Goal: Information Seeking & Learning: Learn about a topic

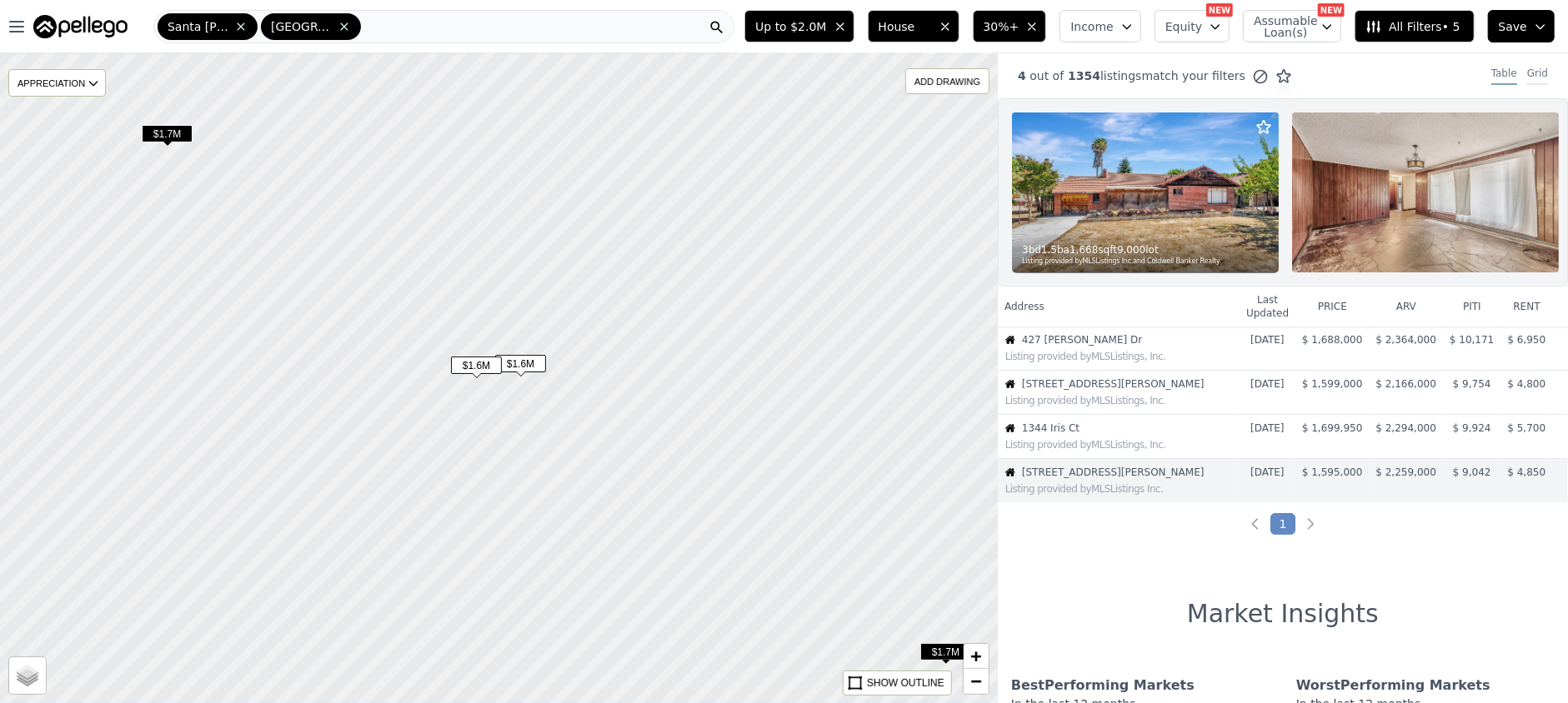
click at [1527, 76] on div "Grid" at bounding box center [1537, 76] width 21 height 18
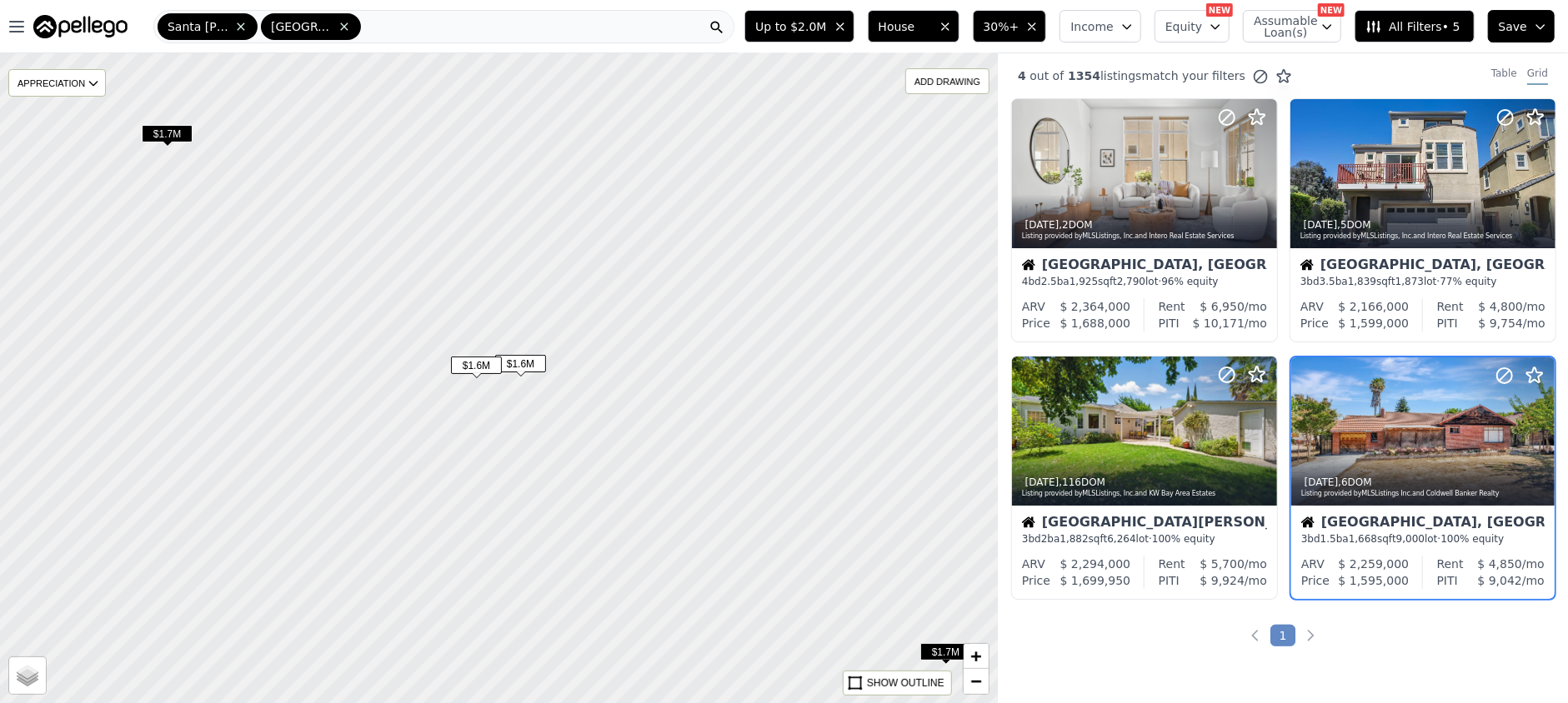
scroll to position [73, 0]
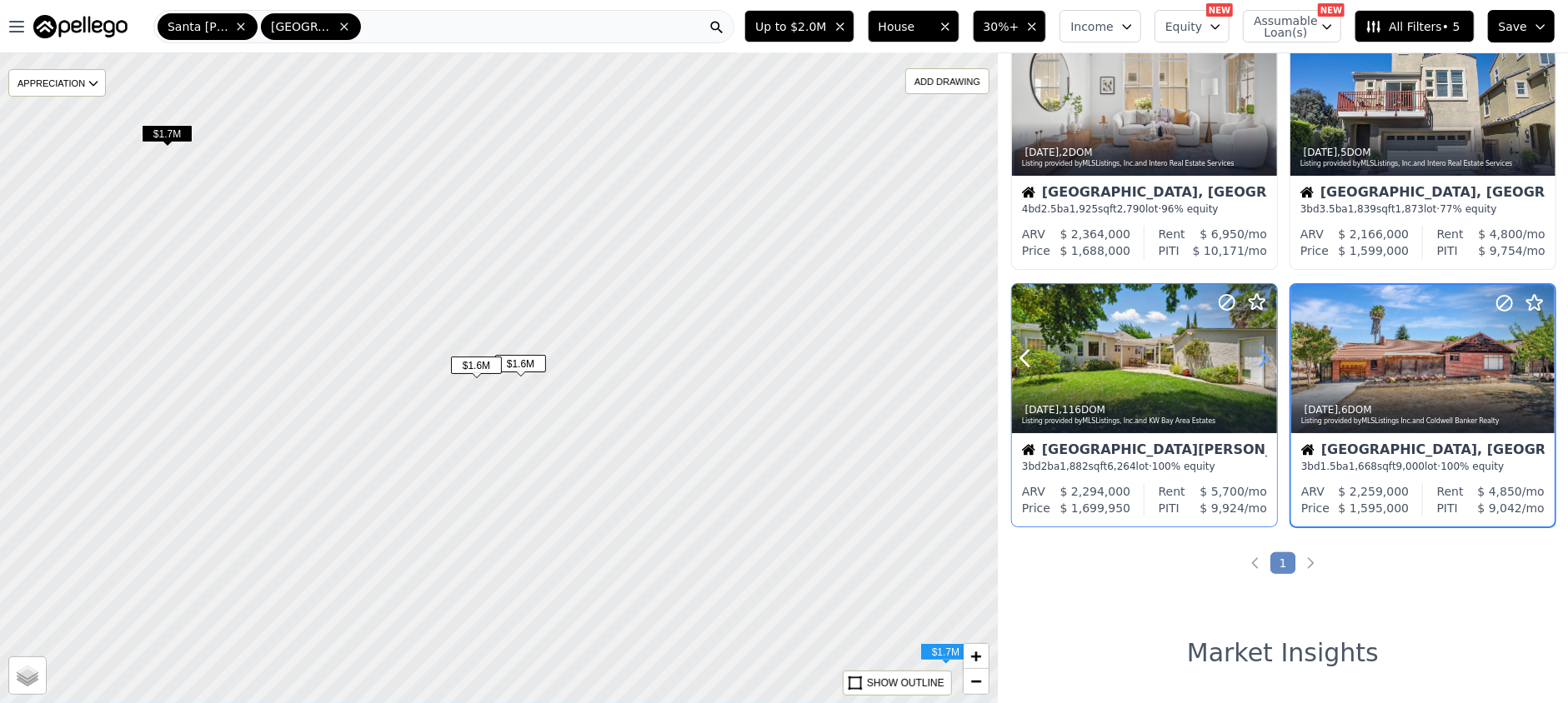
click at [1263, 356] on icon at bounding box center [1263, 358] width 27 height 27
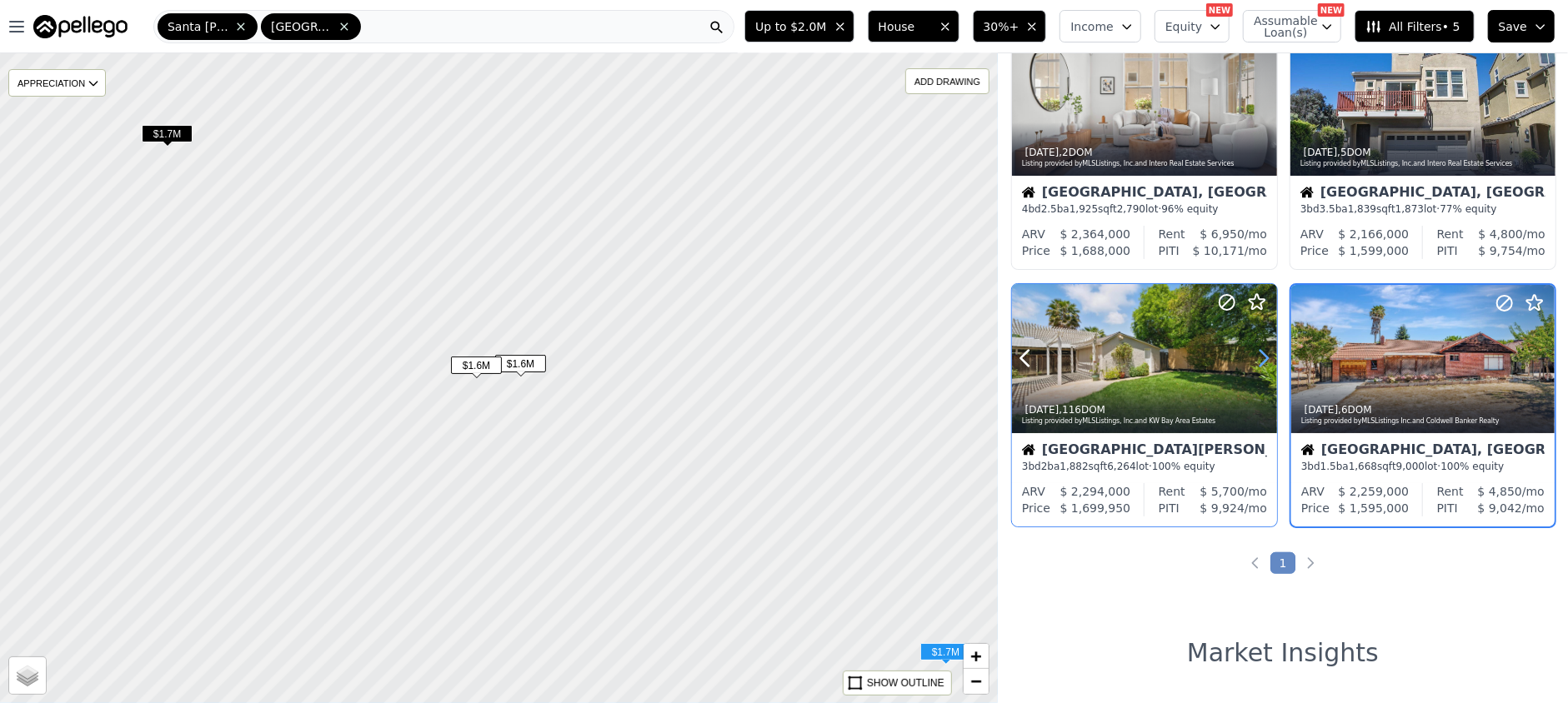
click at [1263, 356] on icon at bounding box center [1263, 358] width 27 height 27
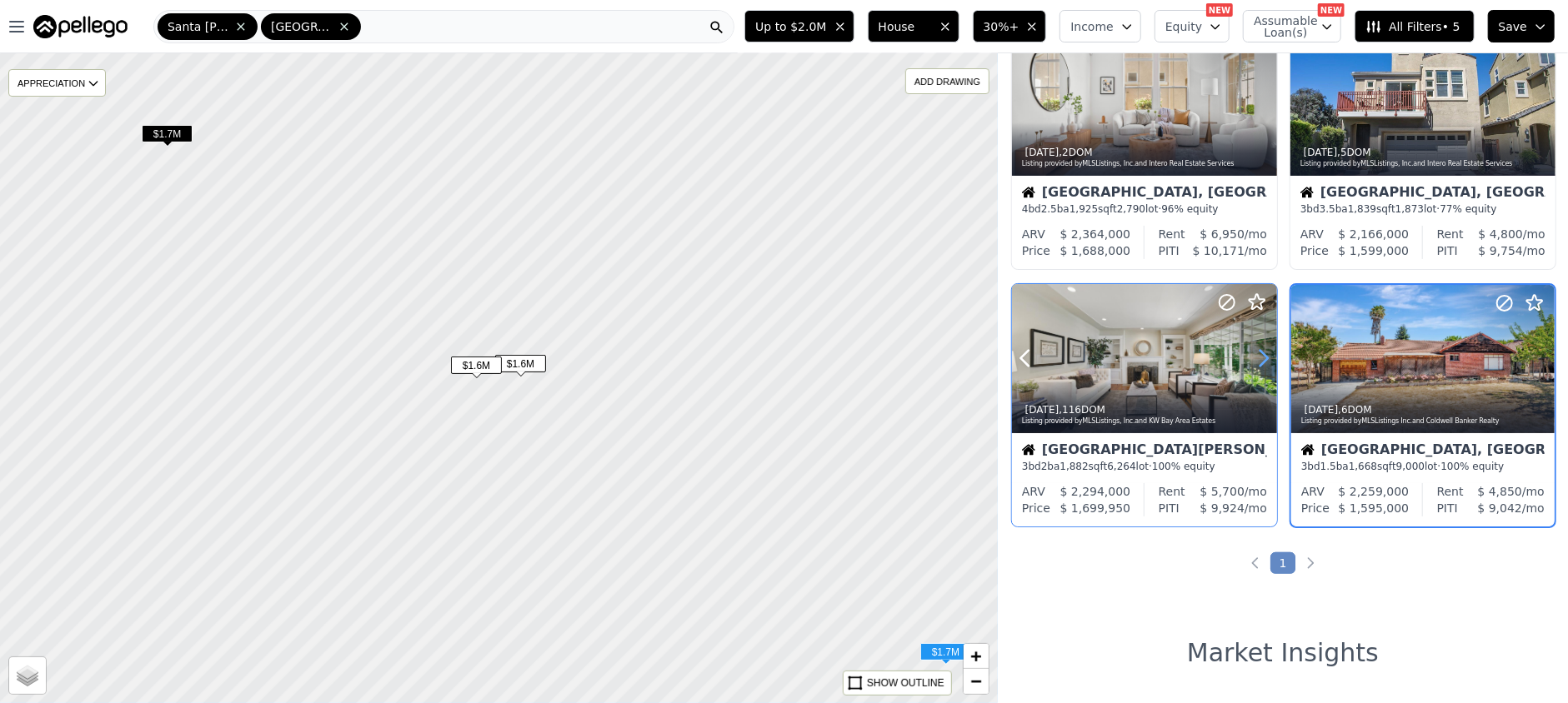
click at [1263, 356] on icon at bounding box center [1263, 358] width 27 height 27
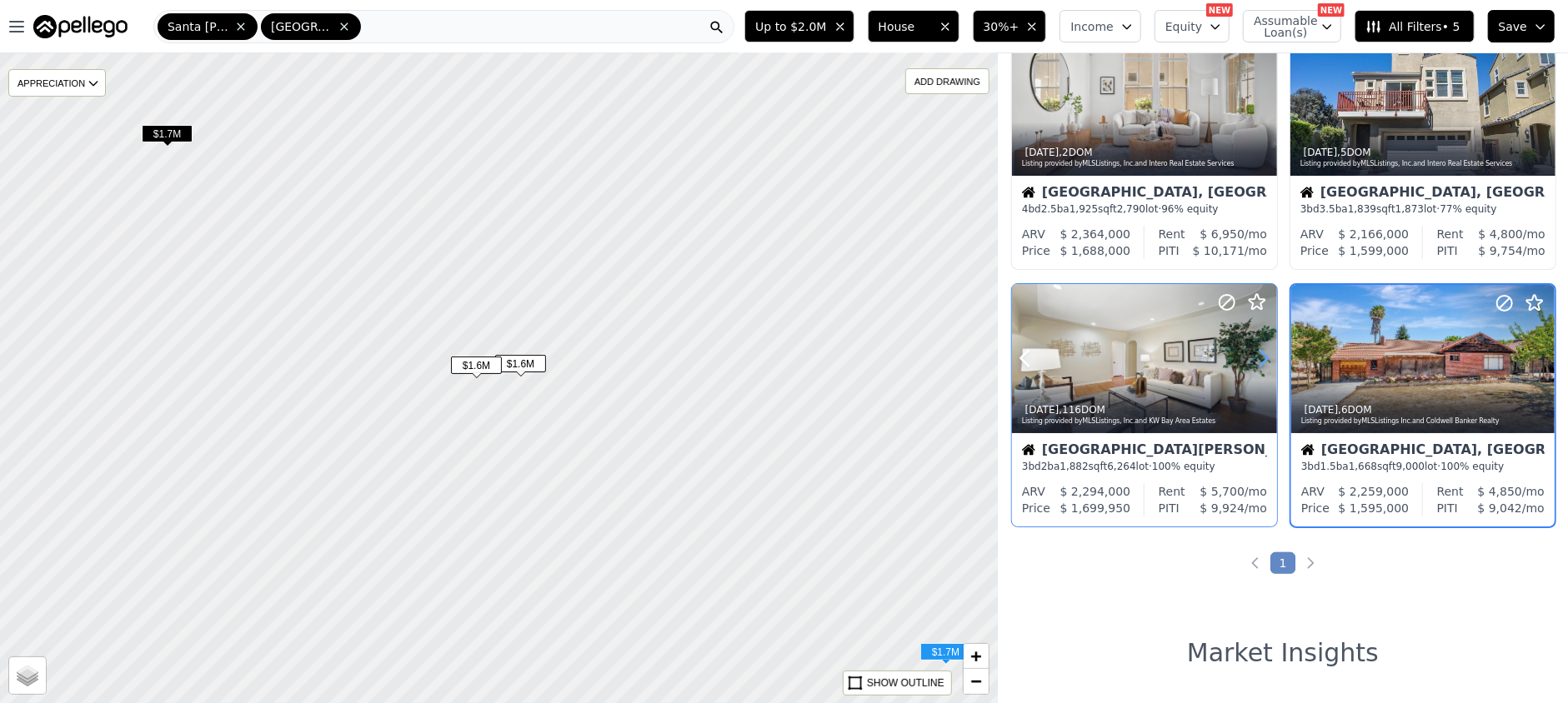
click at [1263, 356] on icon at bounding box center [1263, 358] width 27 height 27
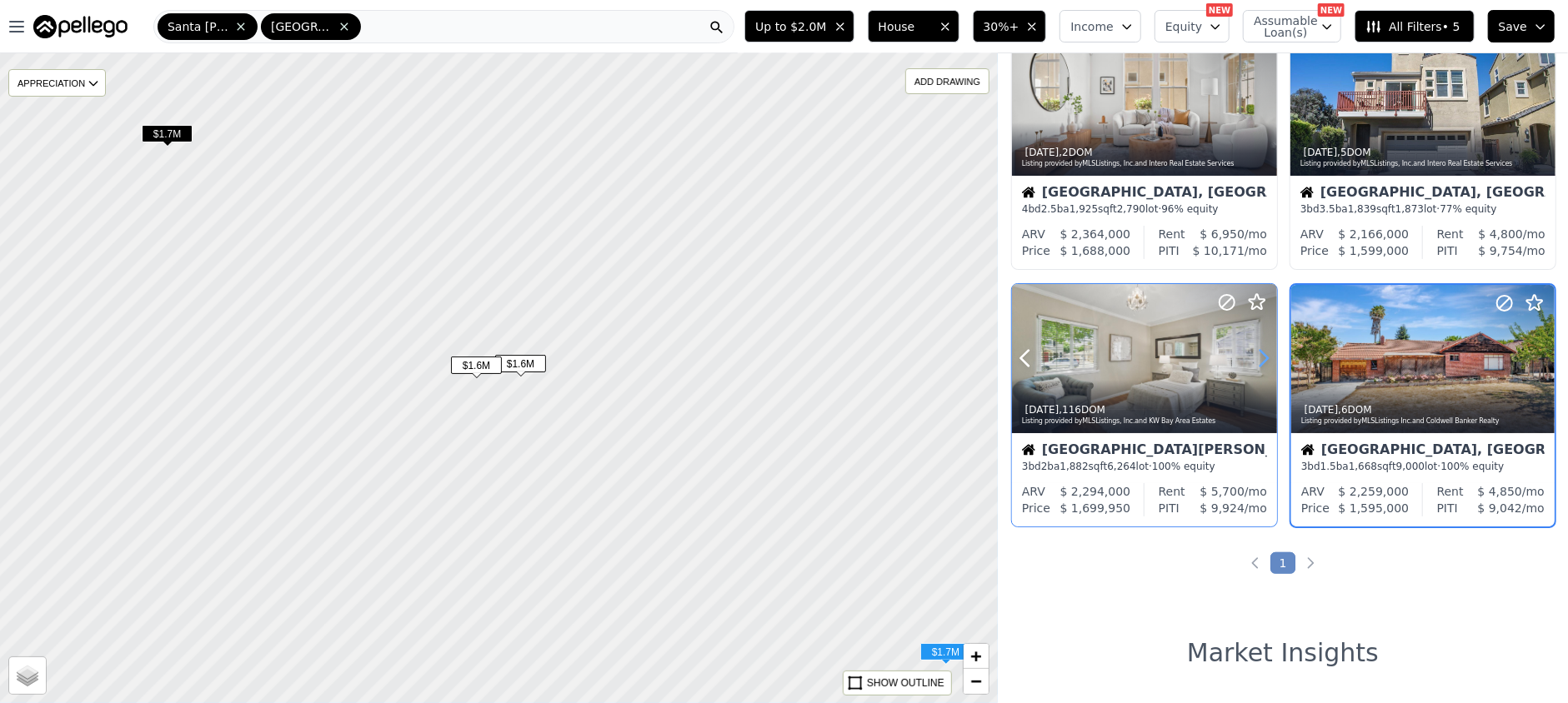
click at [1263, 356] on icon at bounding box center [1263, 358] width 27 height 27
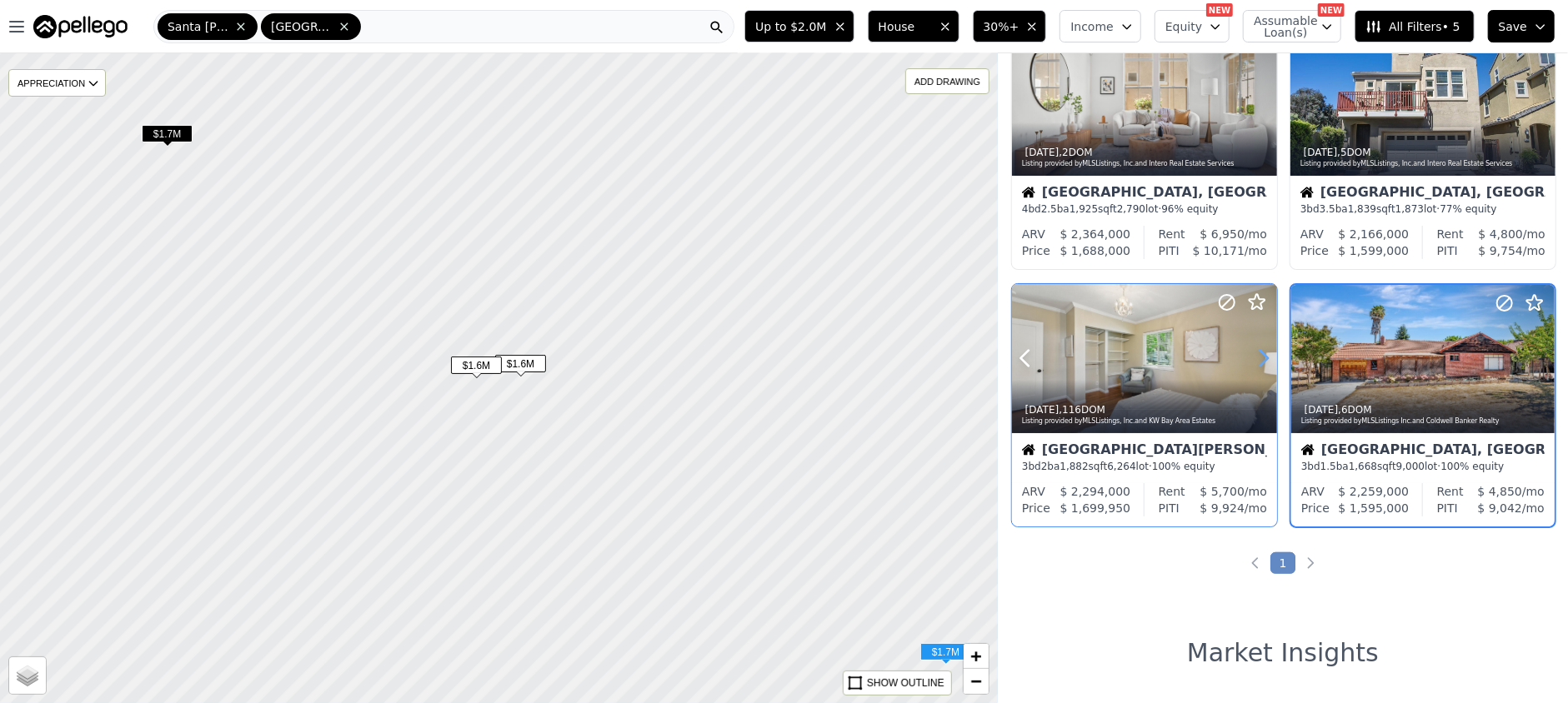
click at [1263, 356] on icon at bounding box center [1263, 358] width 27 height 27
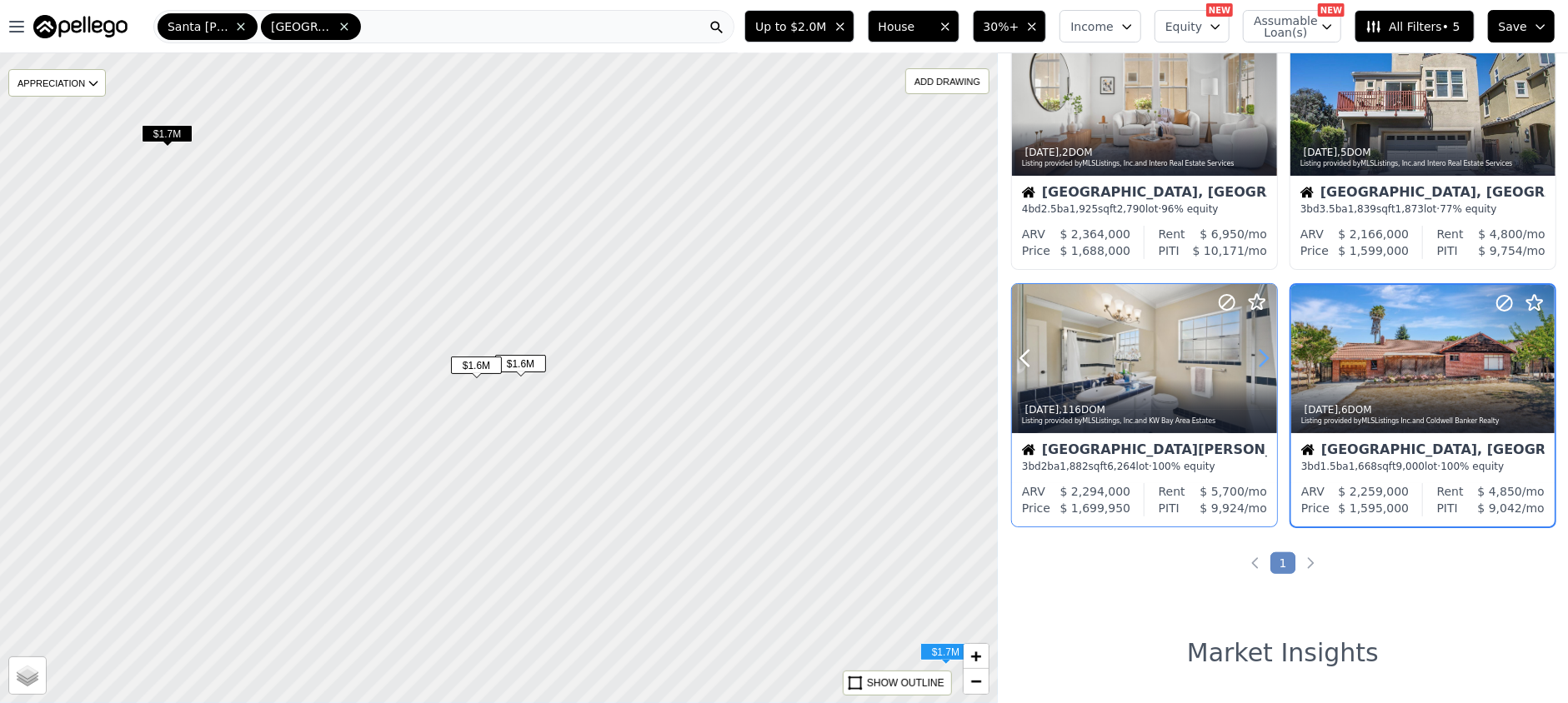
click at [1263, 356] on icon at bounding box center [1263, 358] width 27 height 27
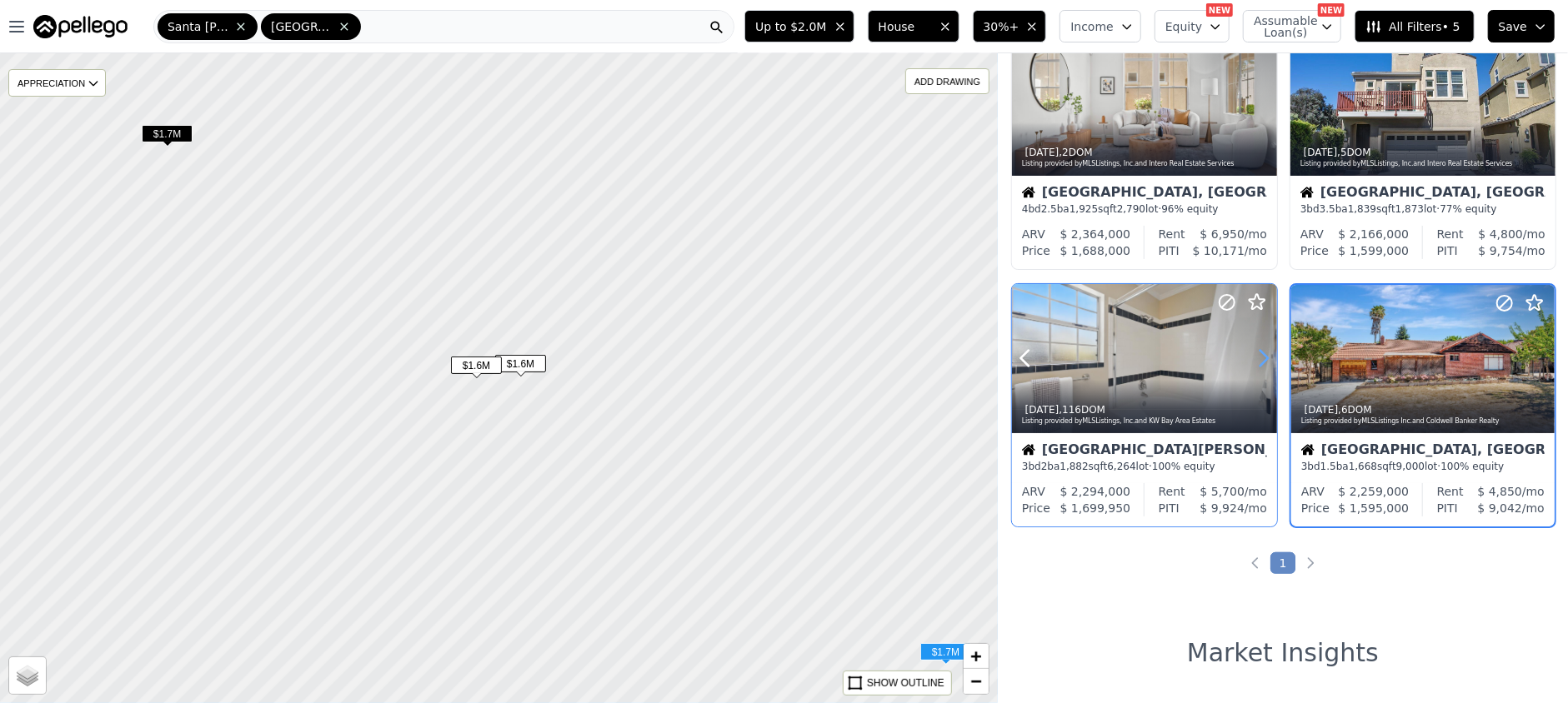
click at [1263, 356] on icon at bounding box center [1263, 358] width 27 height 27
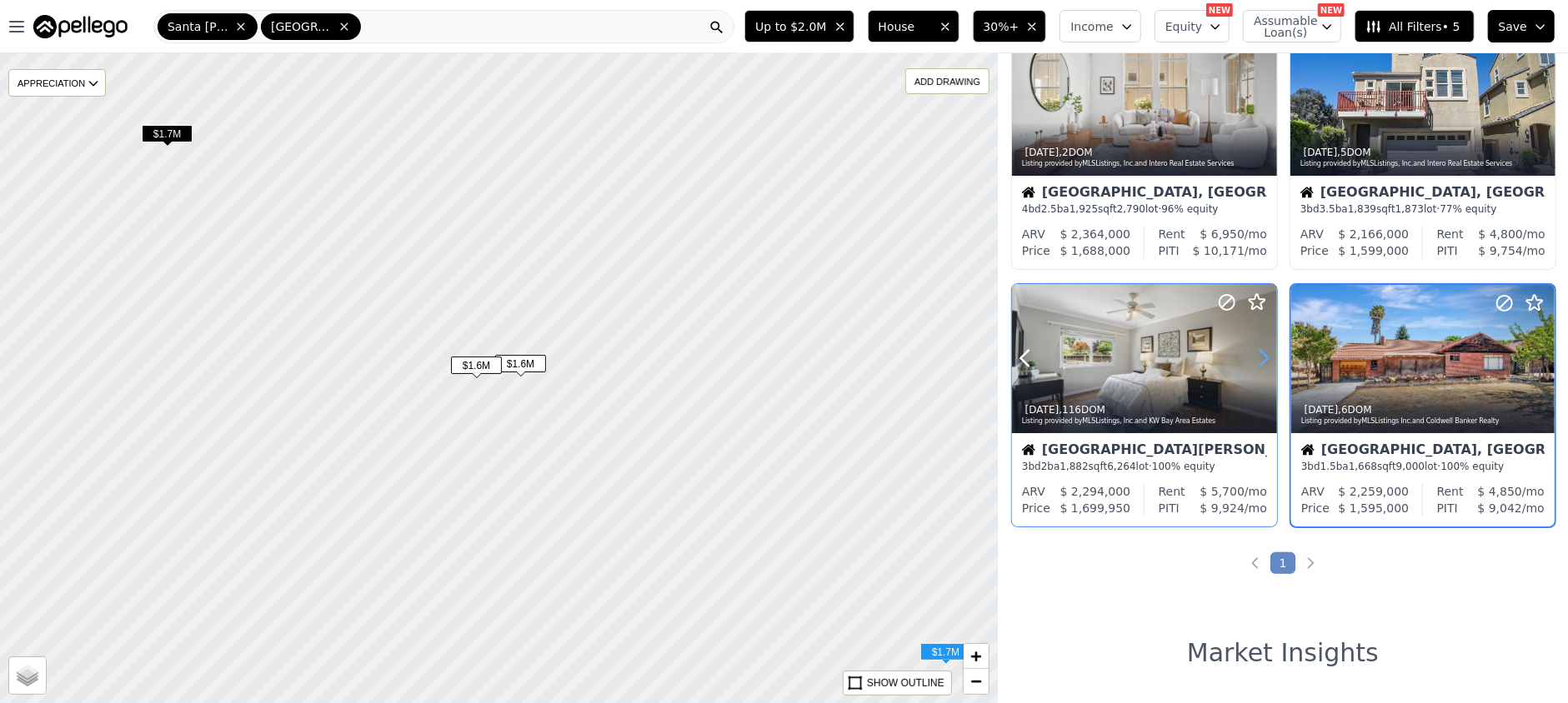
click at [1263, 356] on icon at bounding box center [1263, 358] width 27 height 27
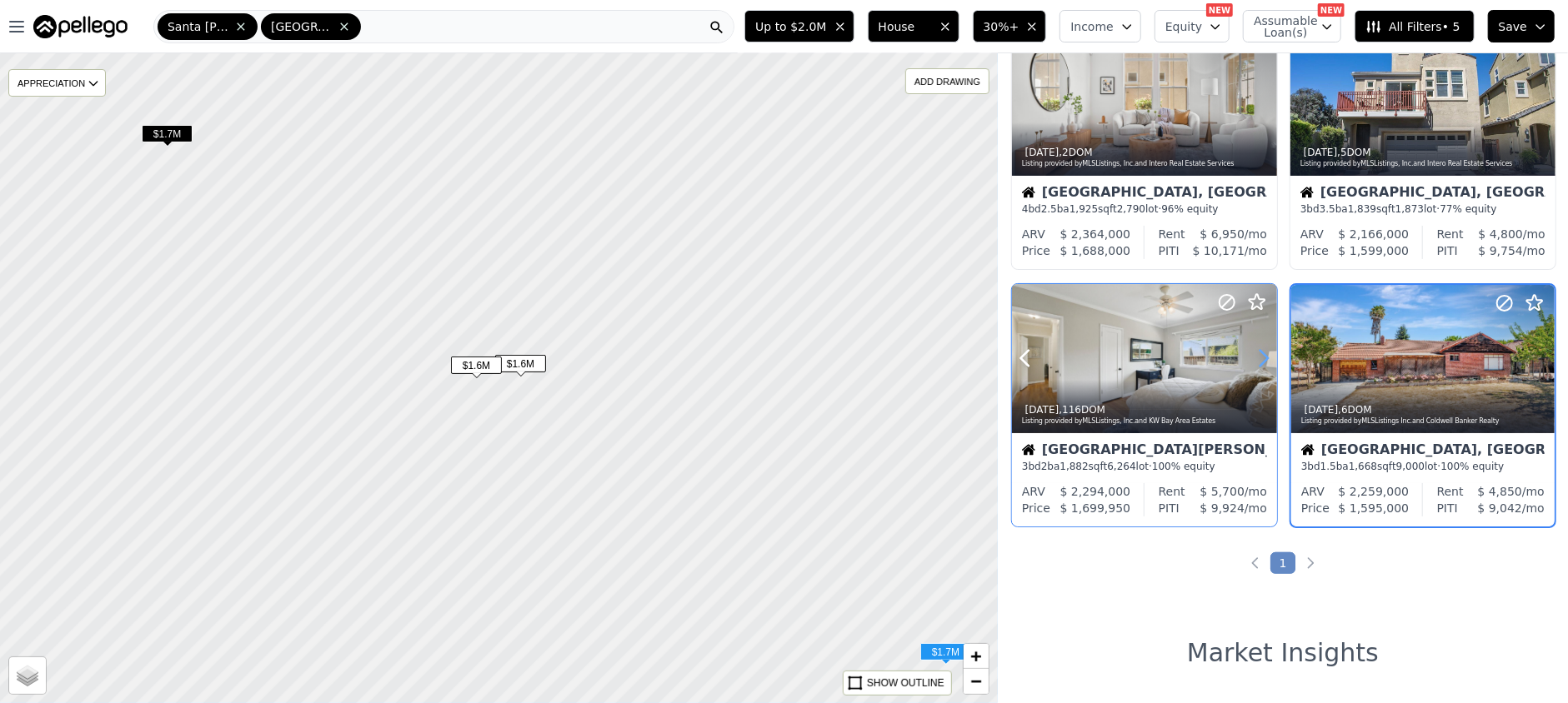
click at [1263, 356] on icon at bounding box center [1263, 358] width 27 height 27
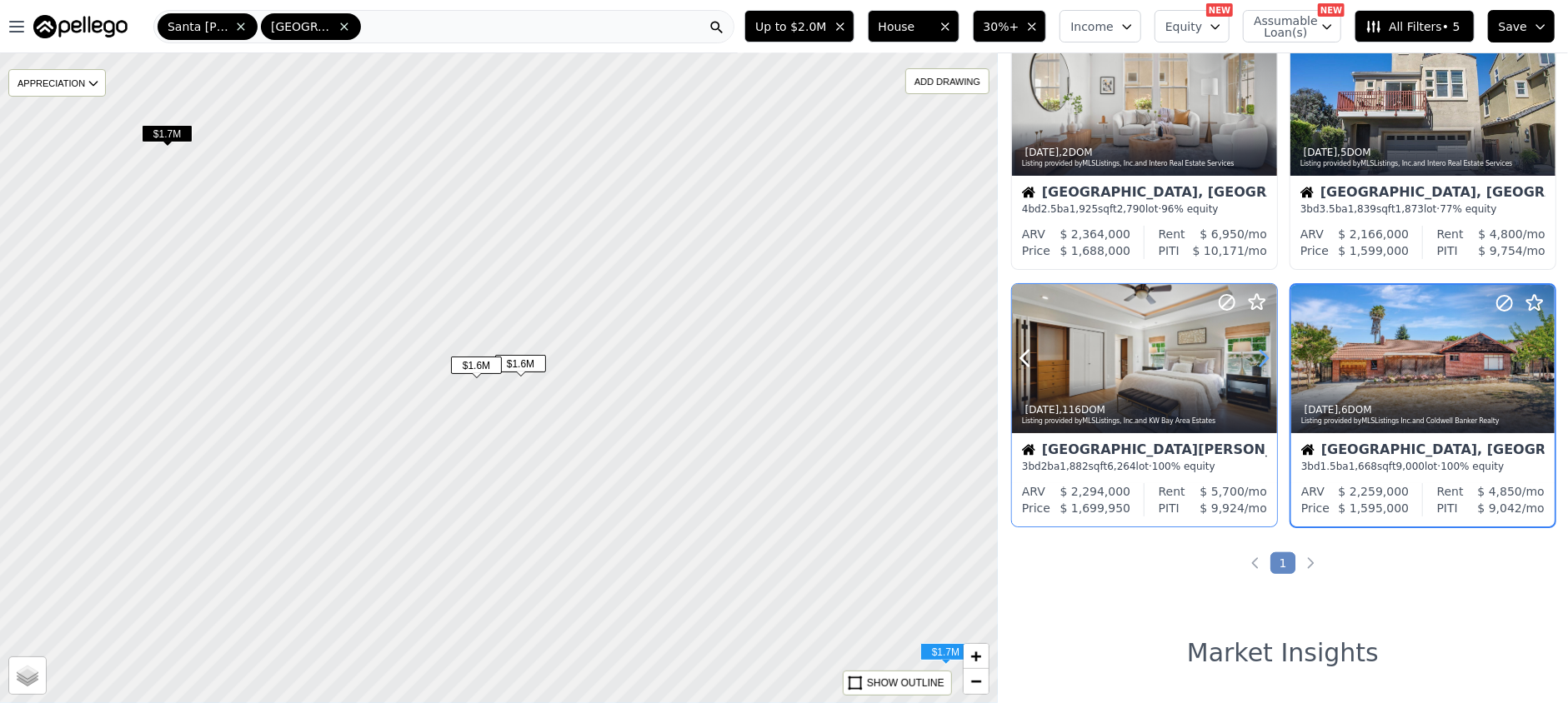
click at [1263, 356] on icon at bounding box center [1263, 358] width 27 height 27
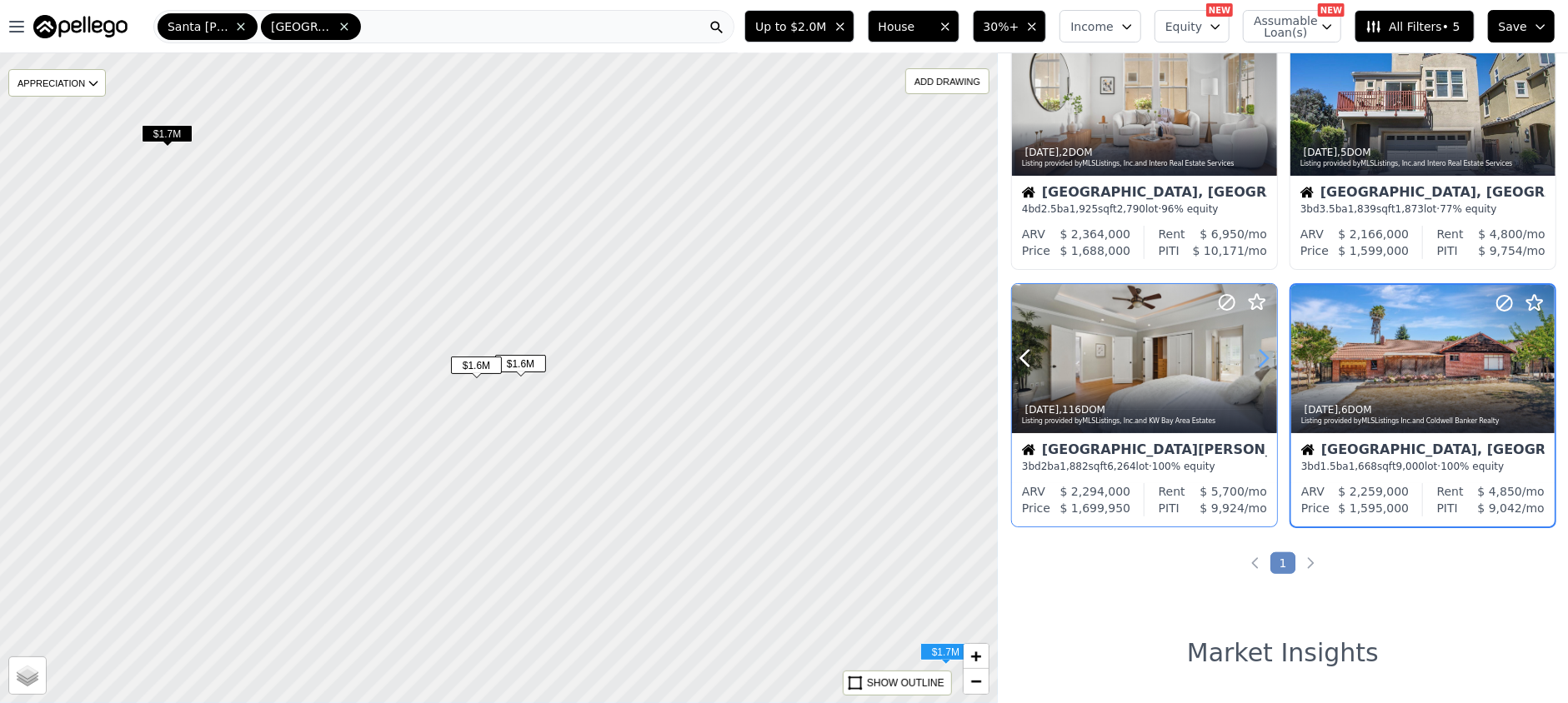
click at [1263, 356] on icon at bounding box center [1263, 358] width 27 height 27
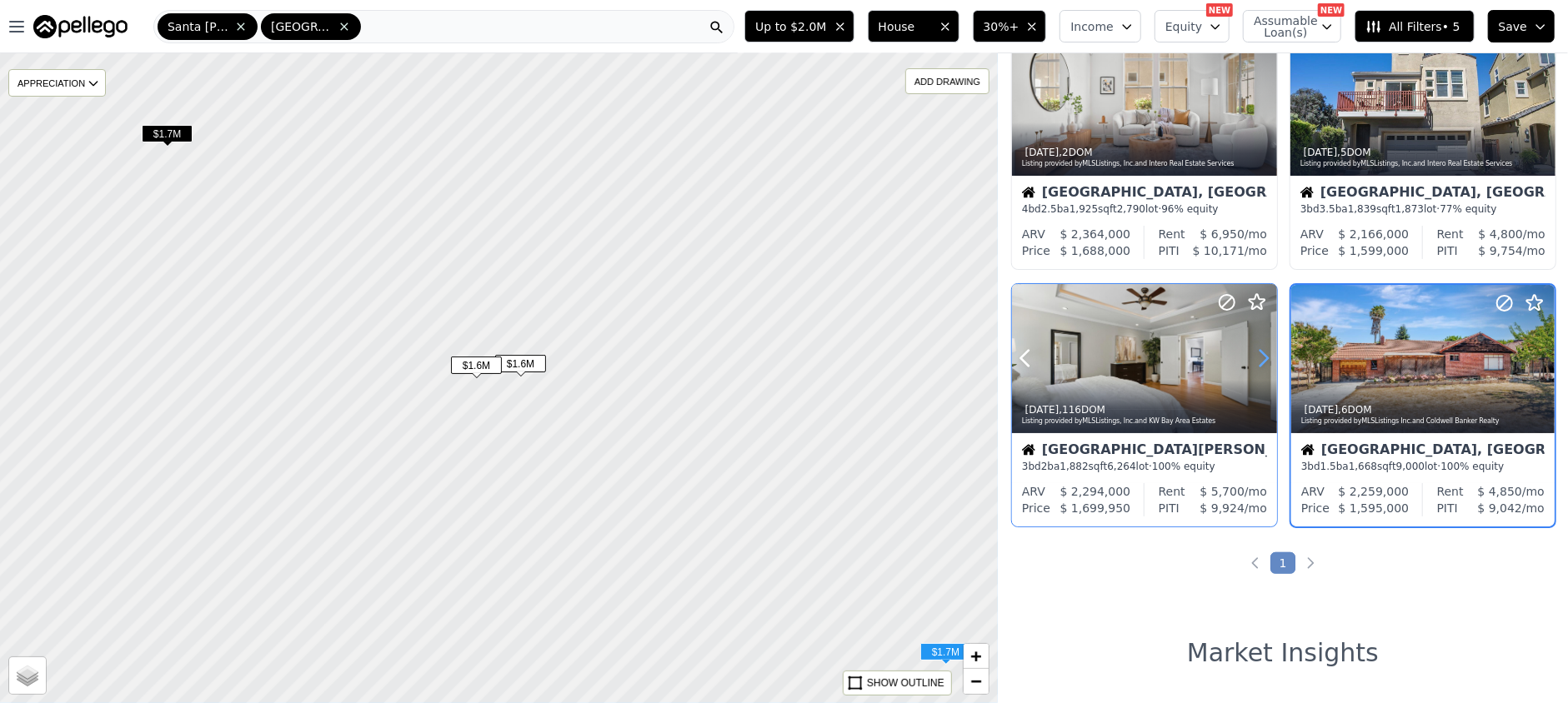
click at [1263, 356] on icon at bounding box center [1263, 358] width 27 height 27
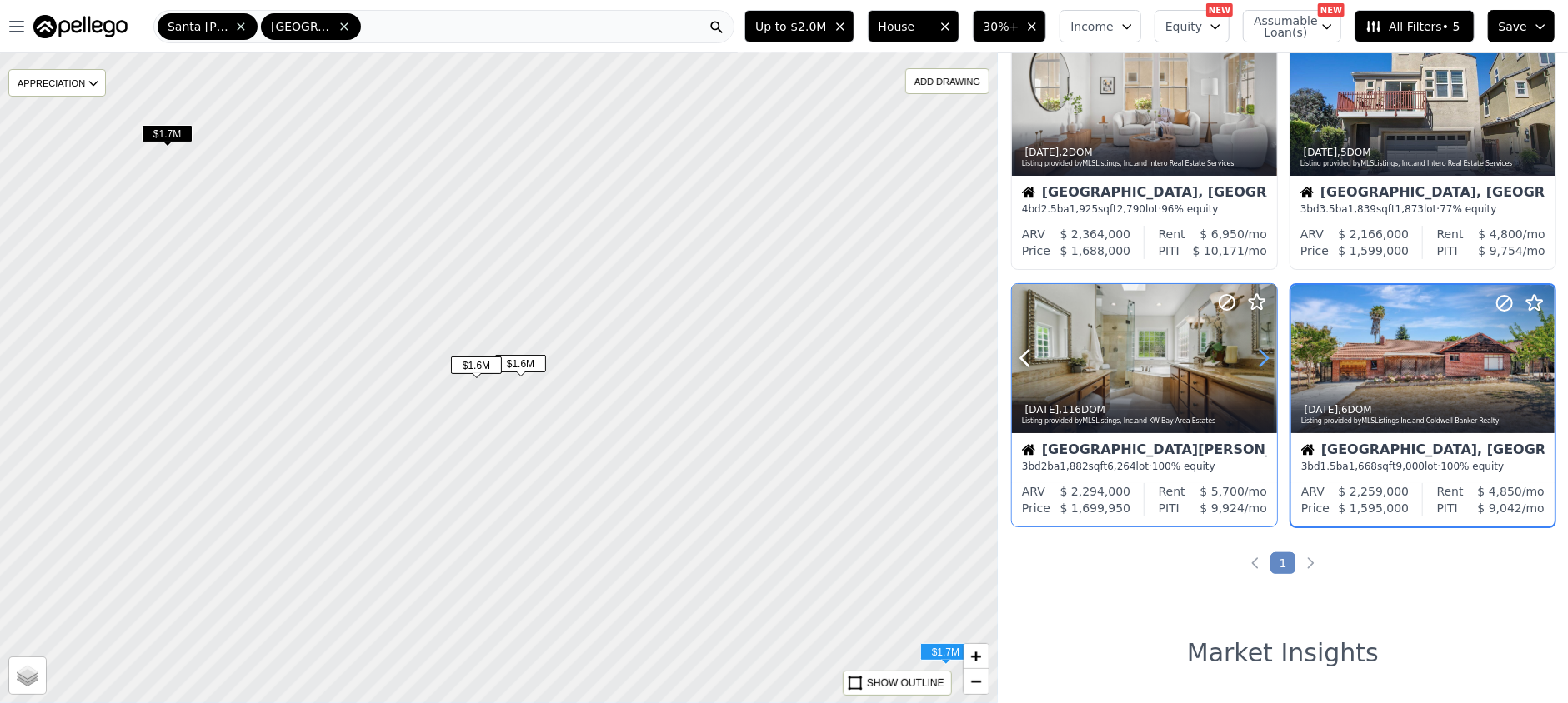
click at [1263, 356] on icon at bounding box center [1263, 358] width 27 height 27
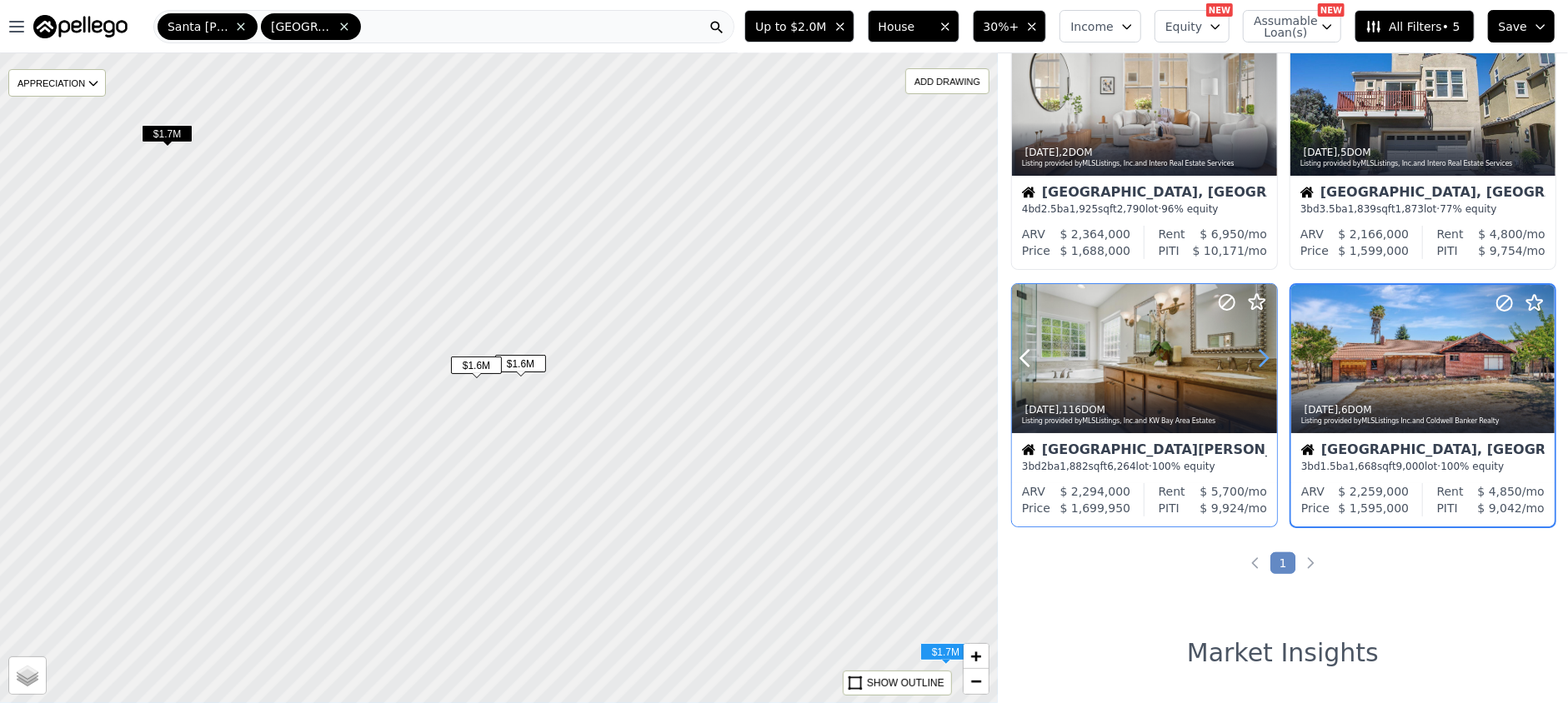
click at [1263, 356] on icon at bounding box center [1263, 358] width 27 height 27
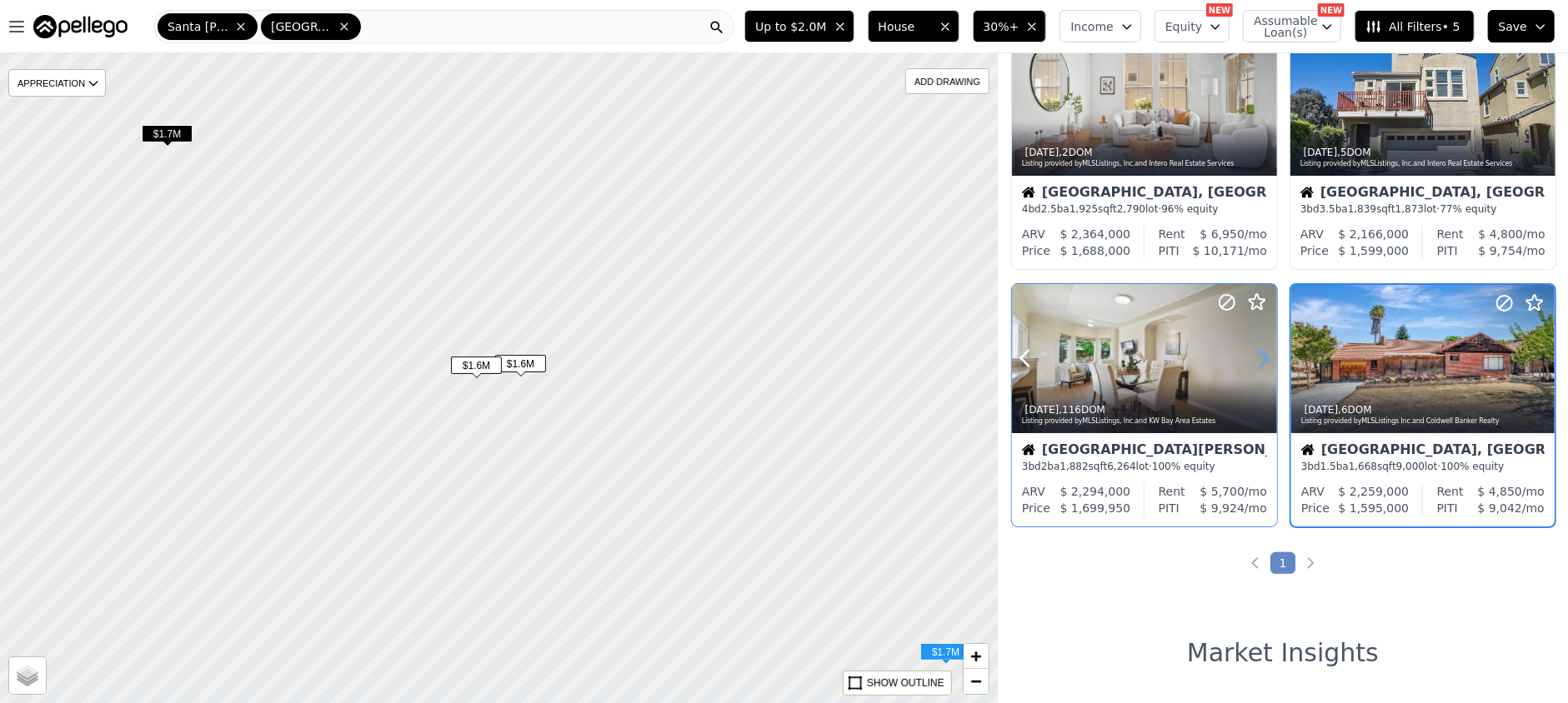
click at [1263, 356] on icon at bounding box center [1263, 358] width 27 height 27
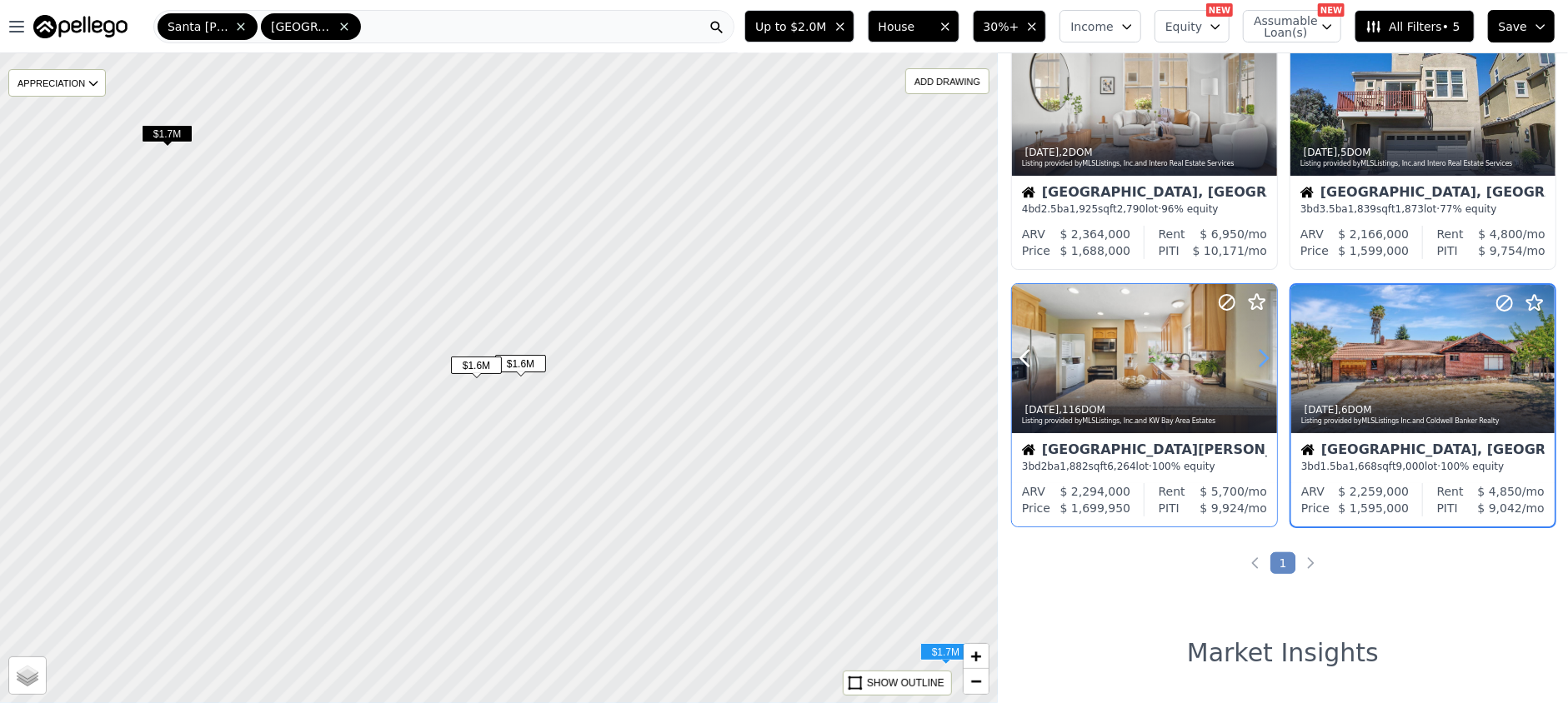
click at [1263, 356] on icon at bounding box center [1263, 358] width 27 height 27
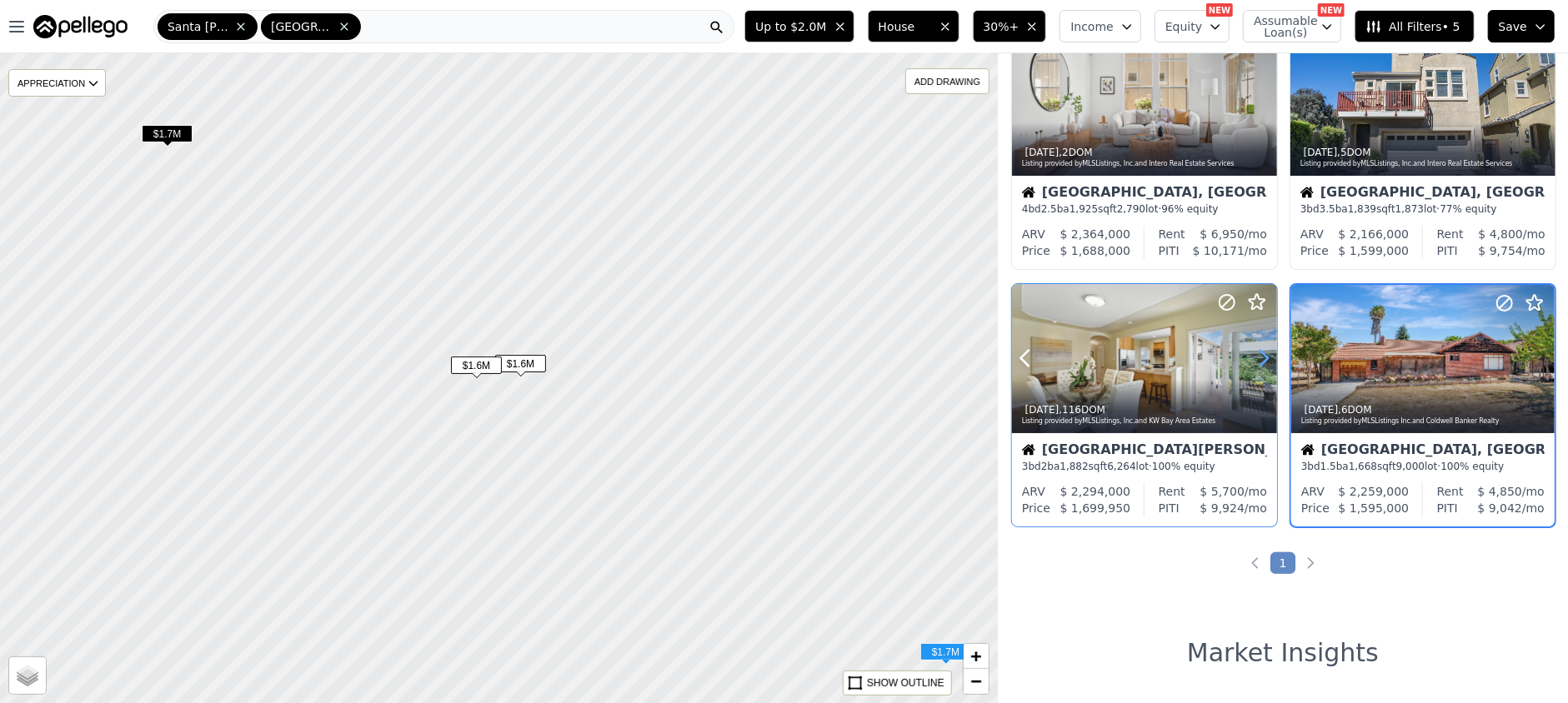
click at [1263, 356] on icon at bounding box center [1263, 358] width 27 height 27
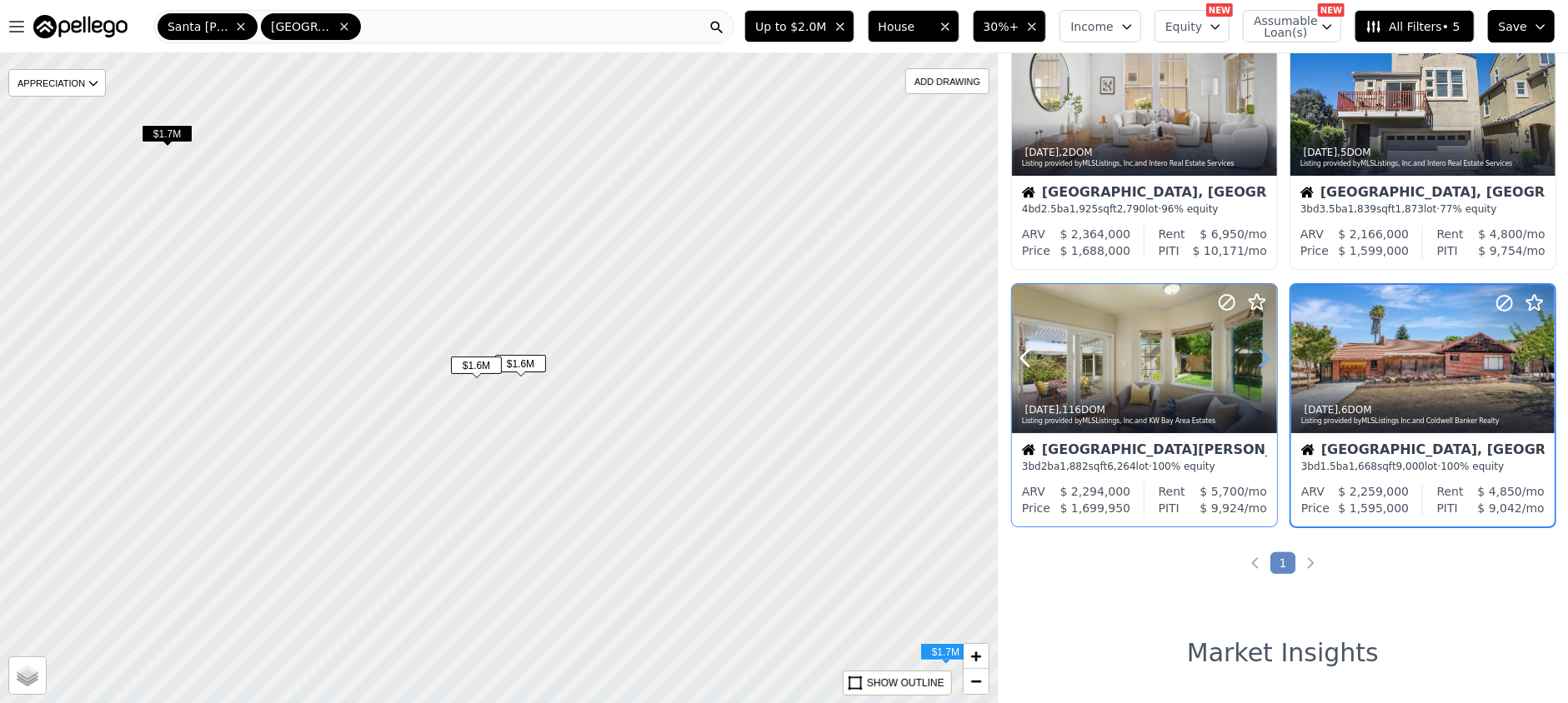
click at [1263, 356] on icon at bounding box center [1263, 358] width 27 height 27
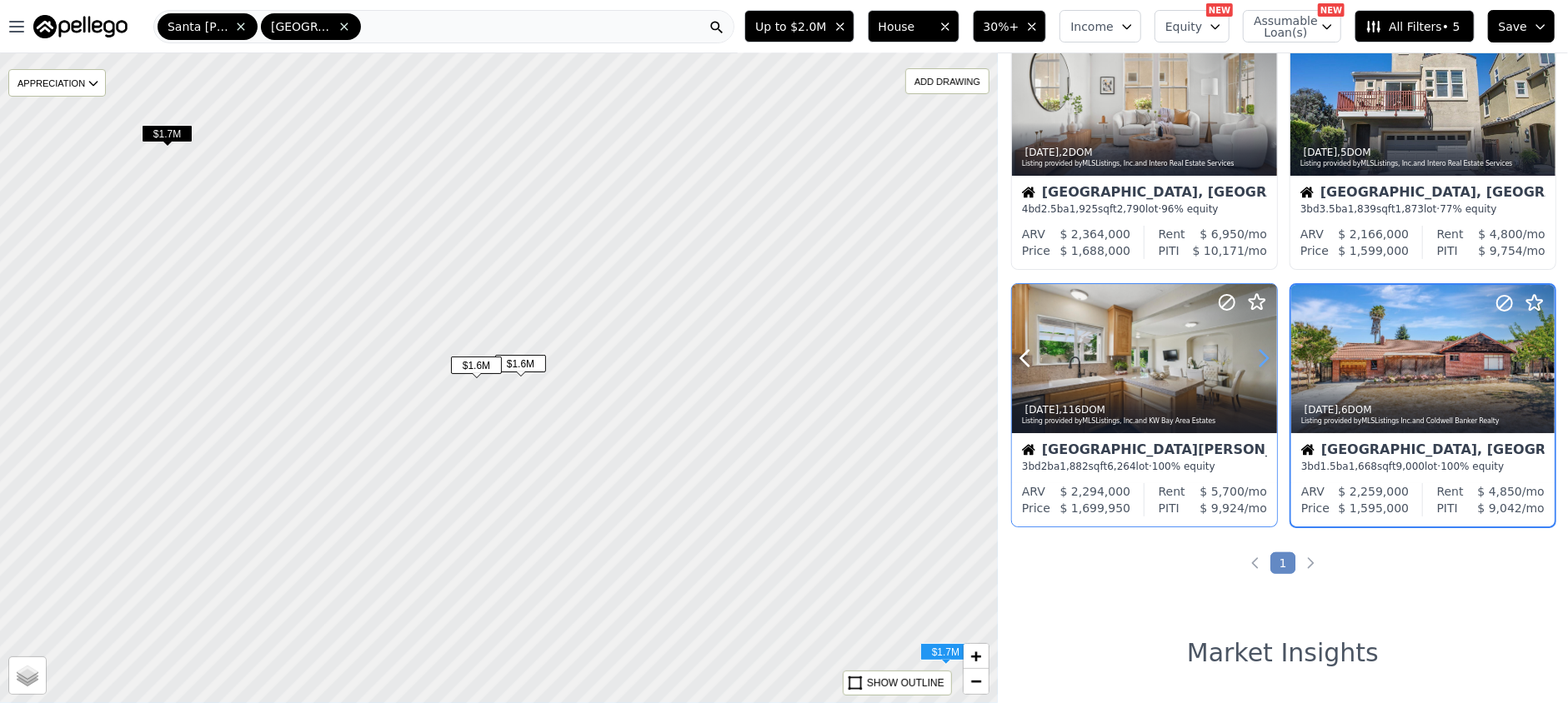
click at [1263, 356] on icon at bounding box center [1263, 358] width 27 height 27
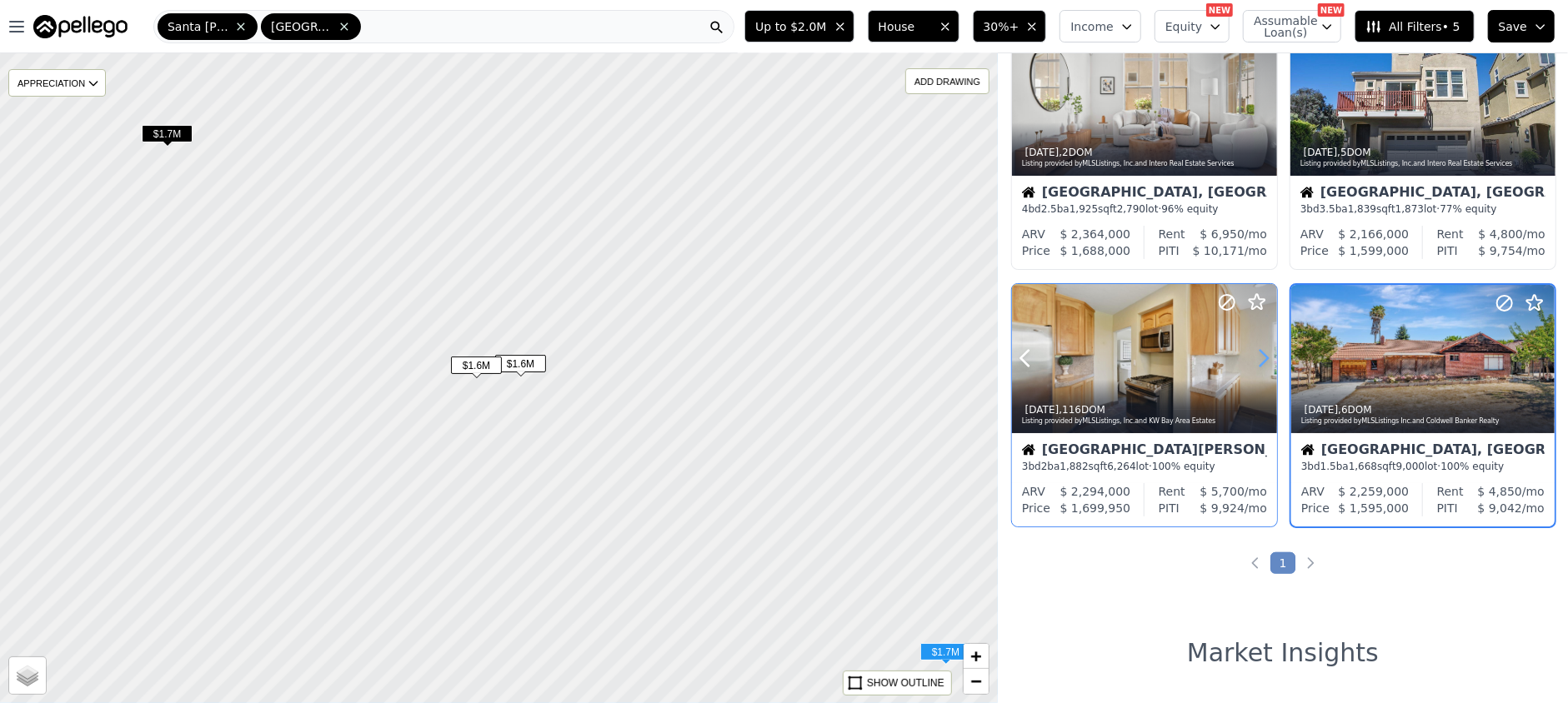
click at [1263, 356] on icon at bounding box center [1263, 358] width 27 height 27
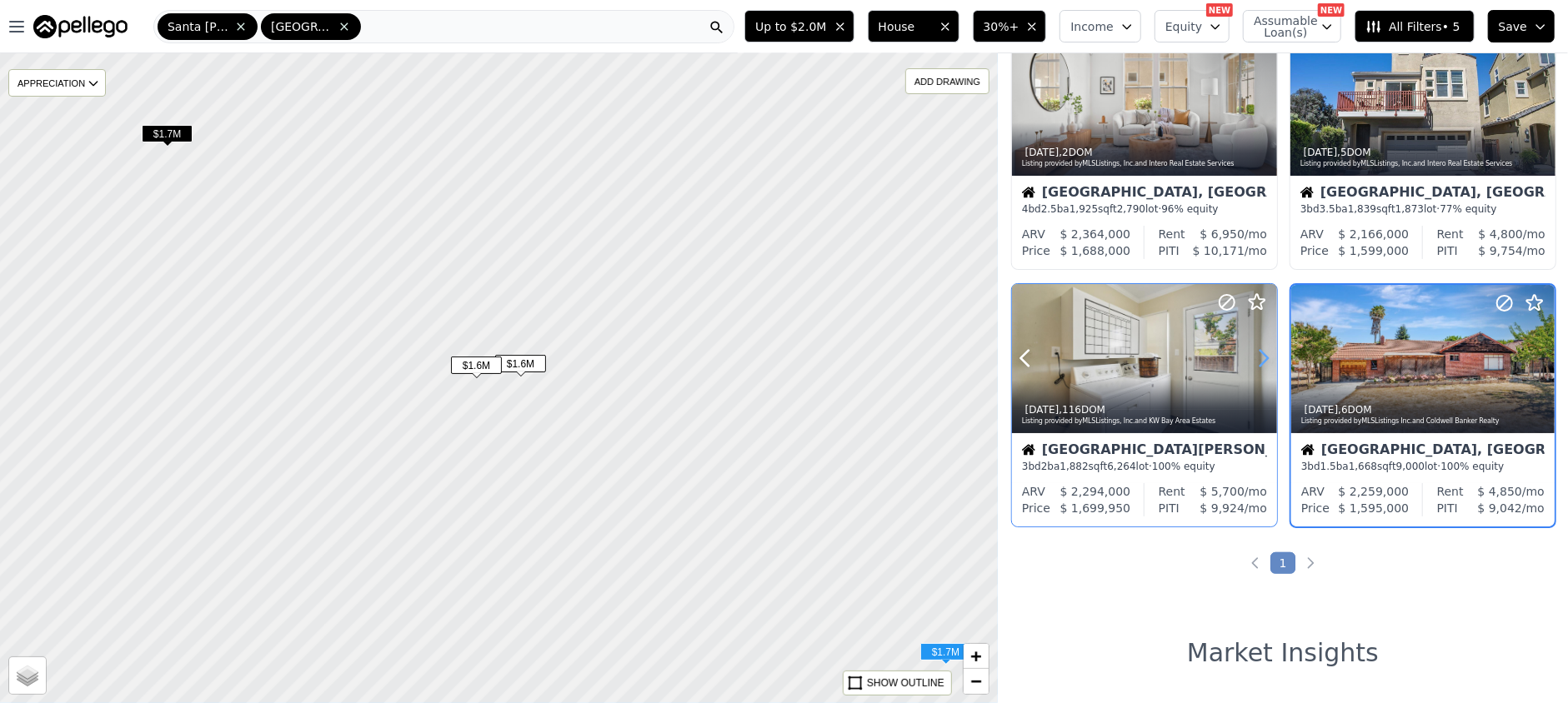
click at [1263, 356] on icon at bounding box center [1263, 358] width 27 height 27
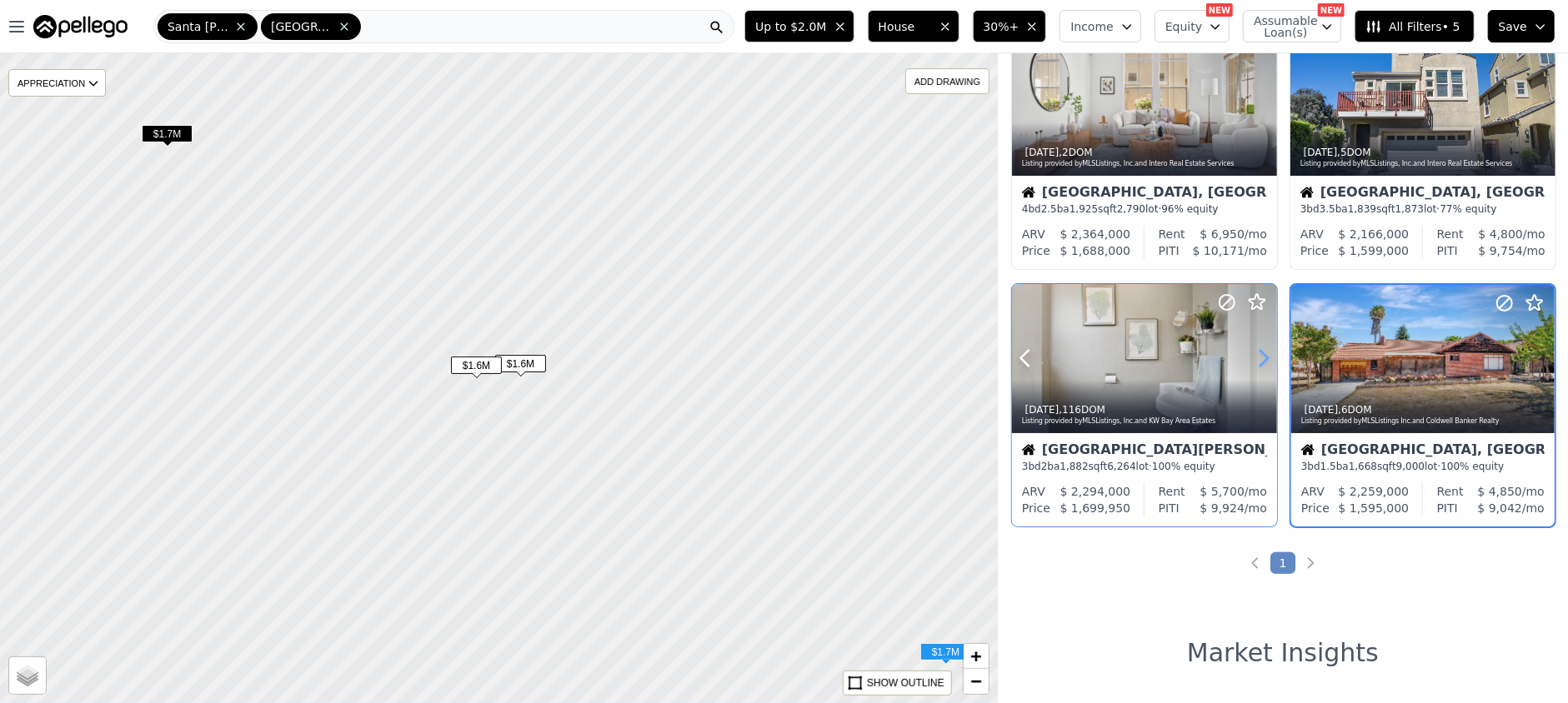
click at [1263, 356] on icon at bounding box center [1263, 358] width 27 height 27
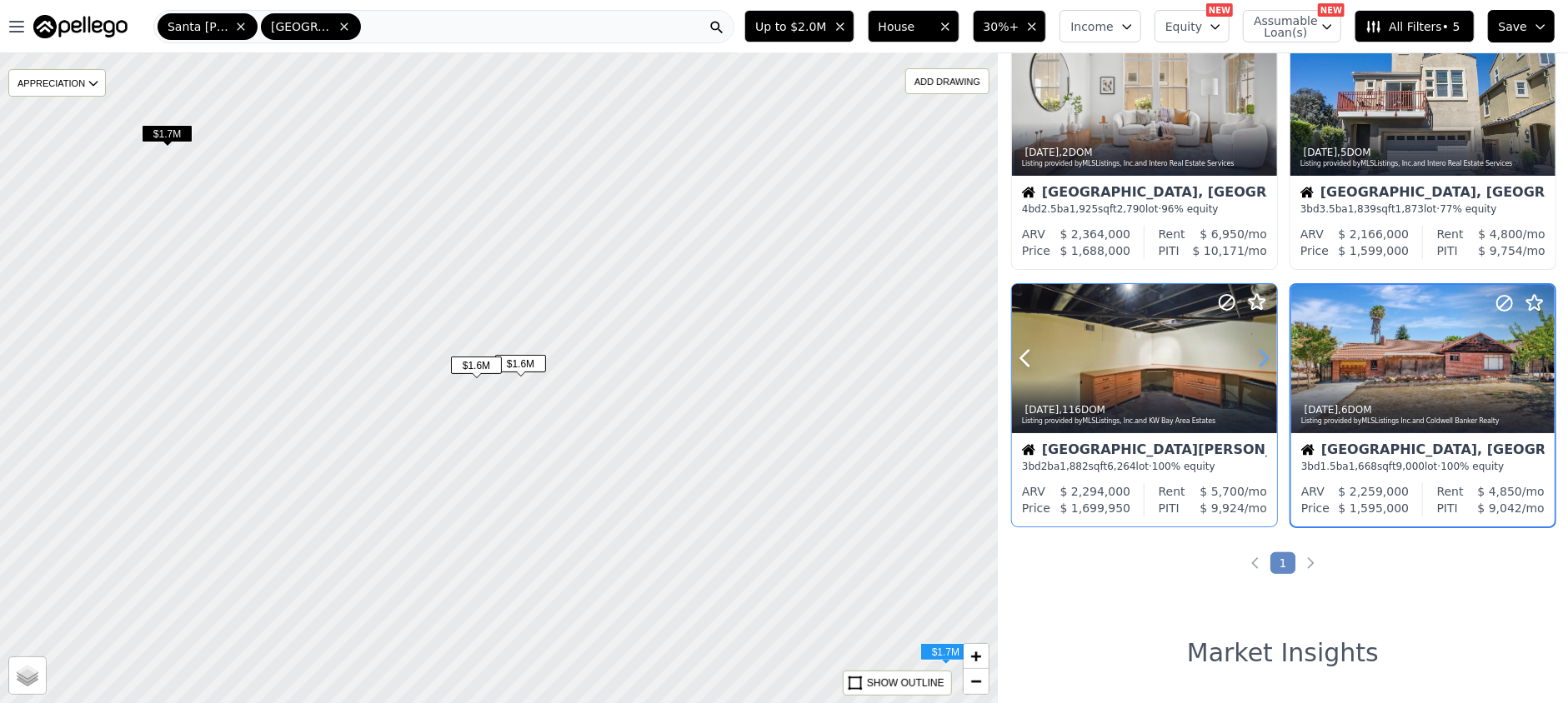
click at [1263, 356] on icon at bounding box center [1263, 358] width 27 height 27
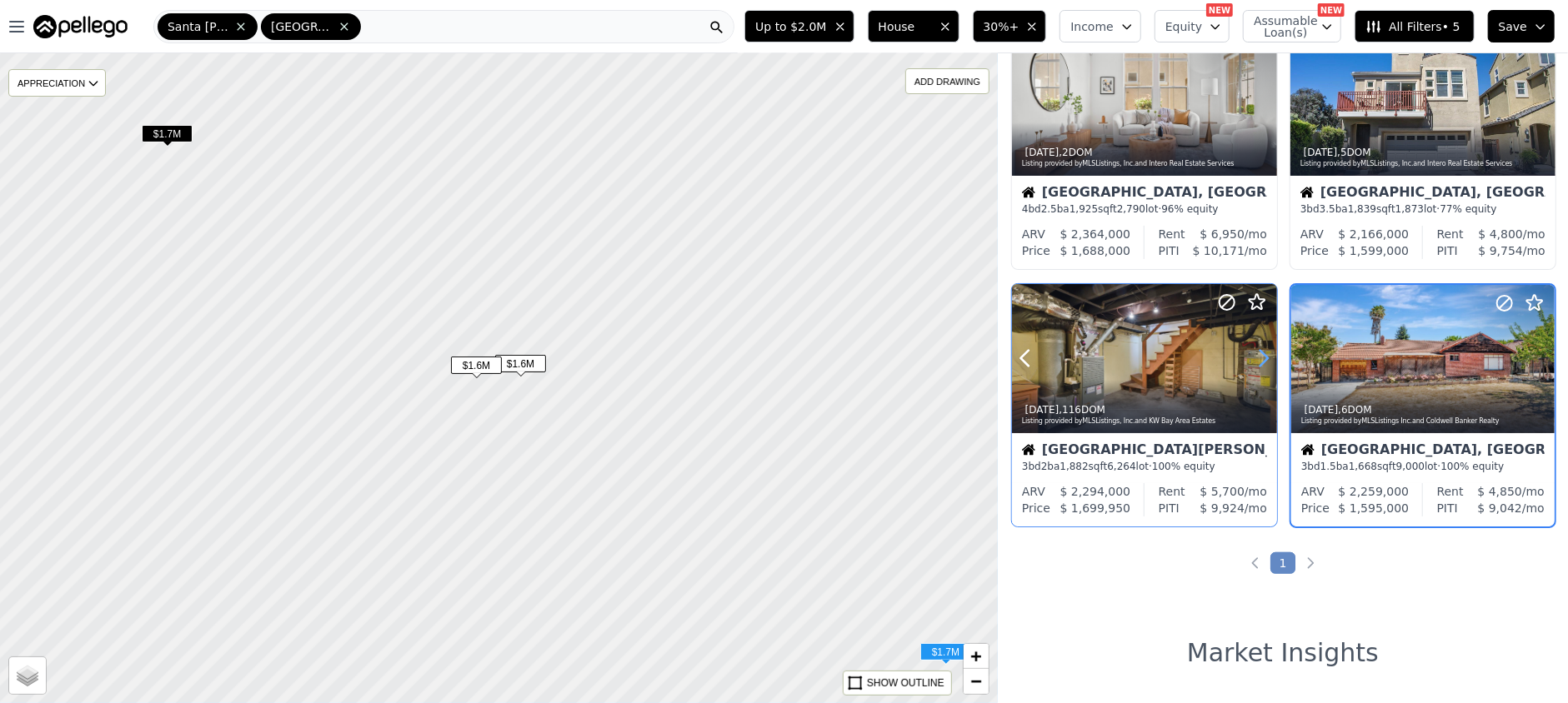
click at [1263, 356] on icon at bounding box center [1263, 358] width 27 height 27
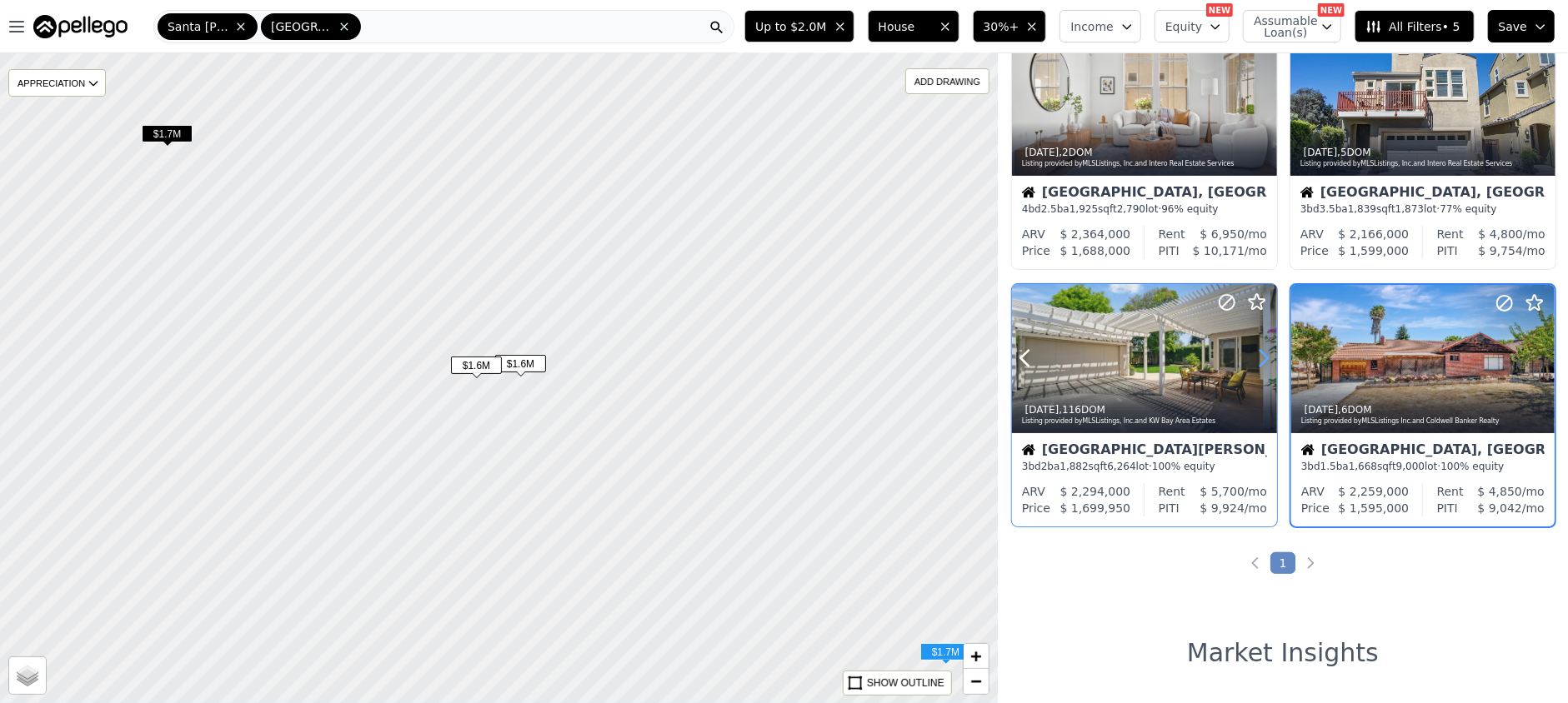
click at [1263, 356] on icon at bounding box center [1263, 358] width 27 height 27
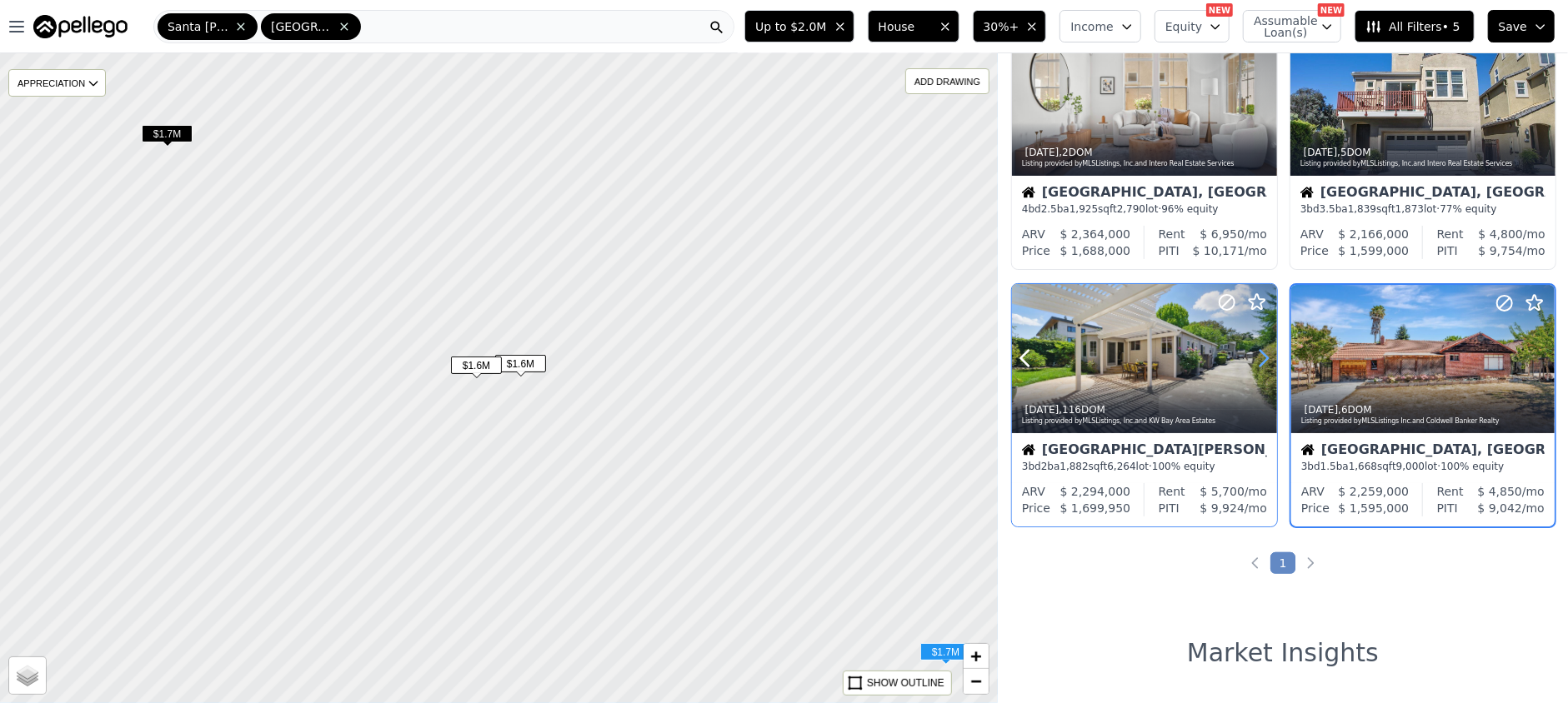
click at [1263, 353] on icon at bounding box center [1264, 358] width 8 height 16
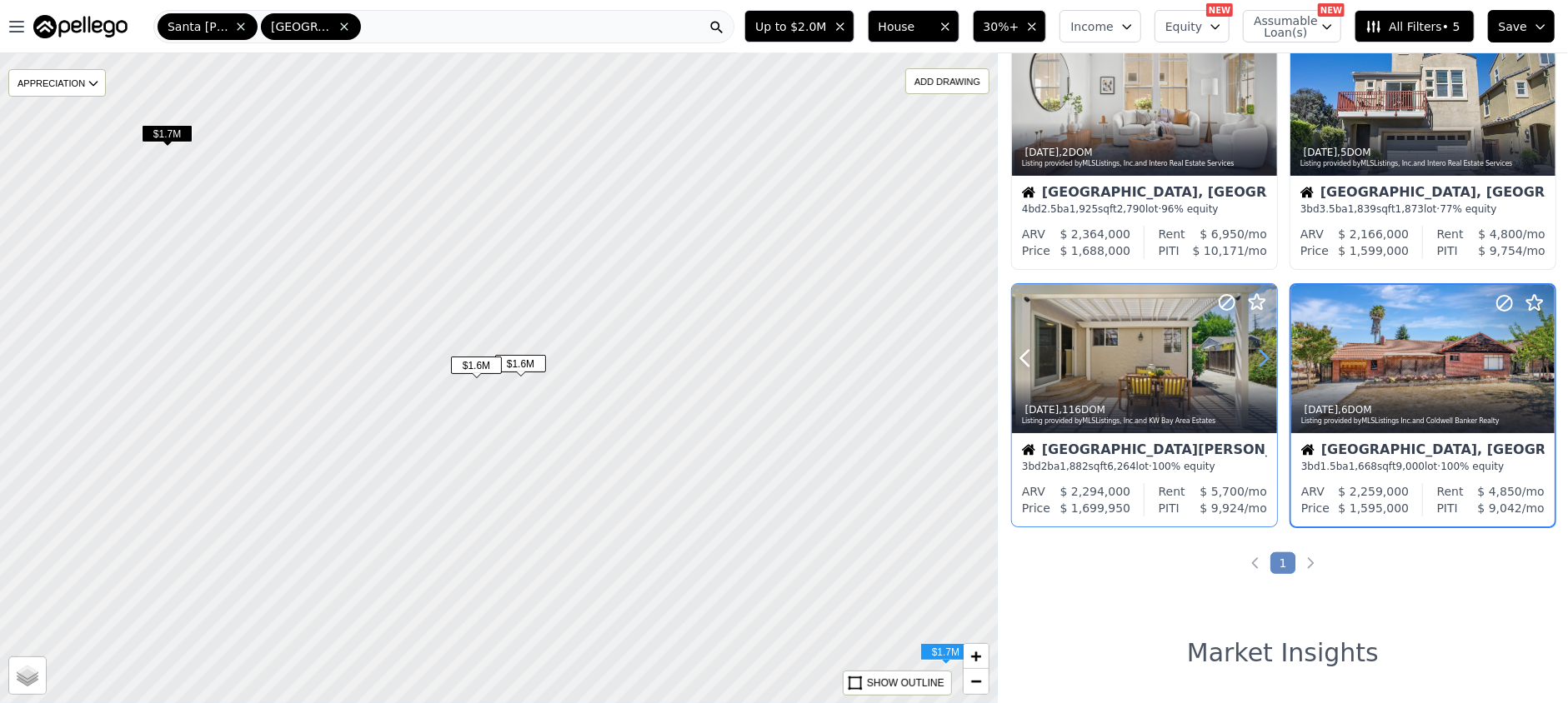
click at [1263, 353] on icon at bounding box center [1264, 358] width 8 height 16
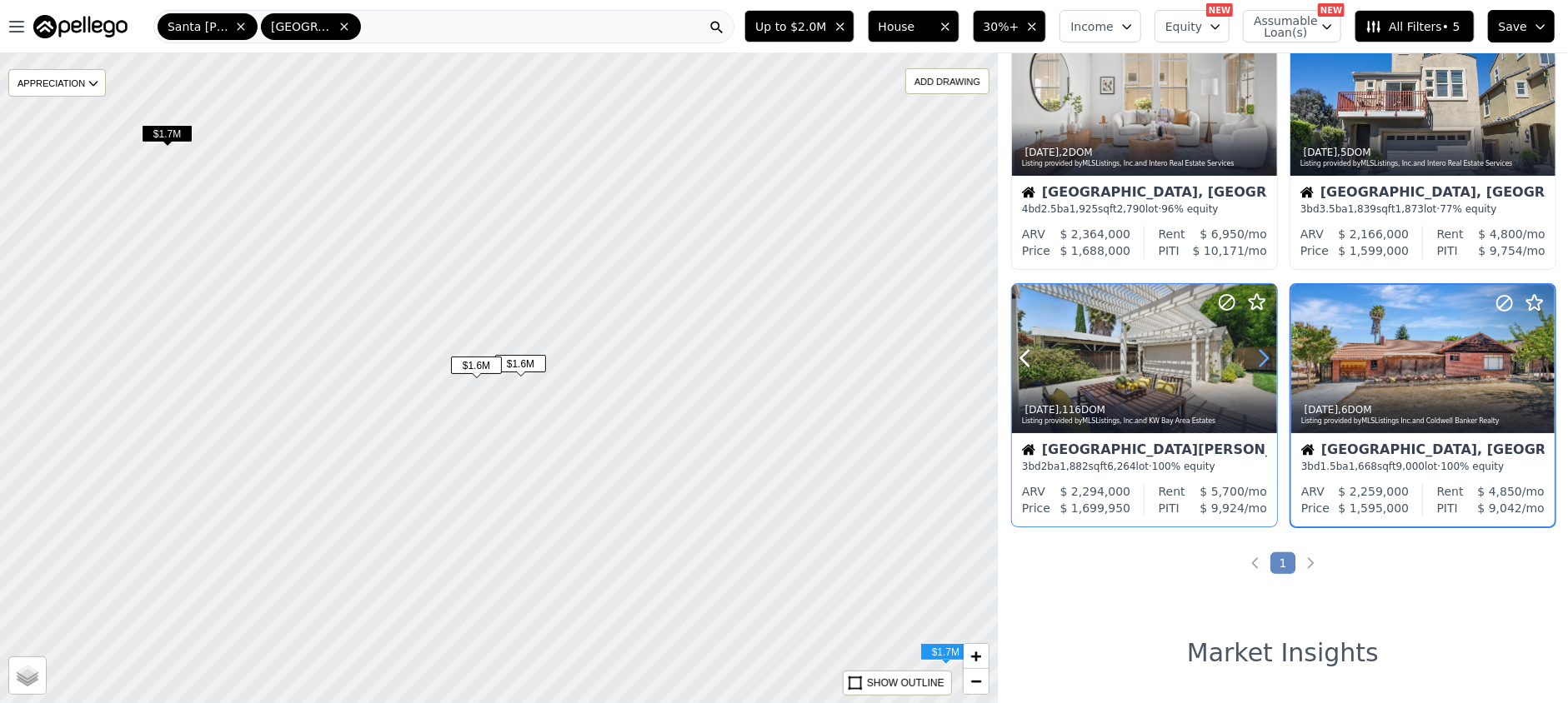
click at [1262, 355] on icon at bounding box center [1263, 358] width 27 height 27
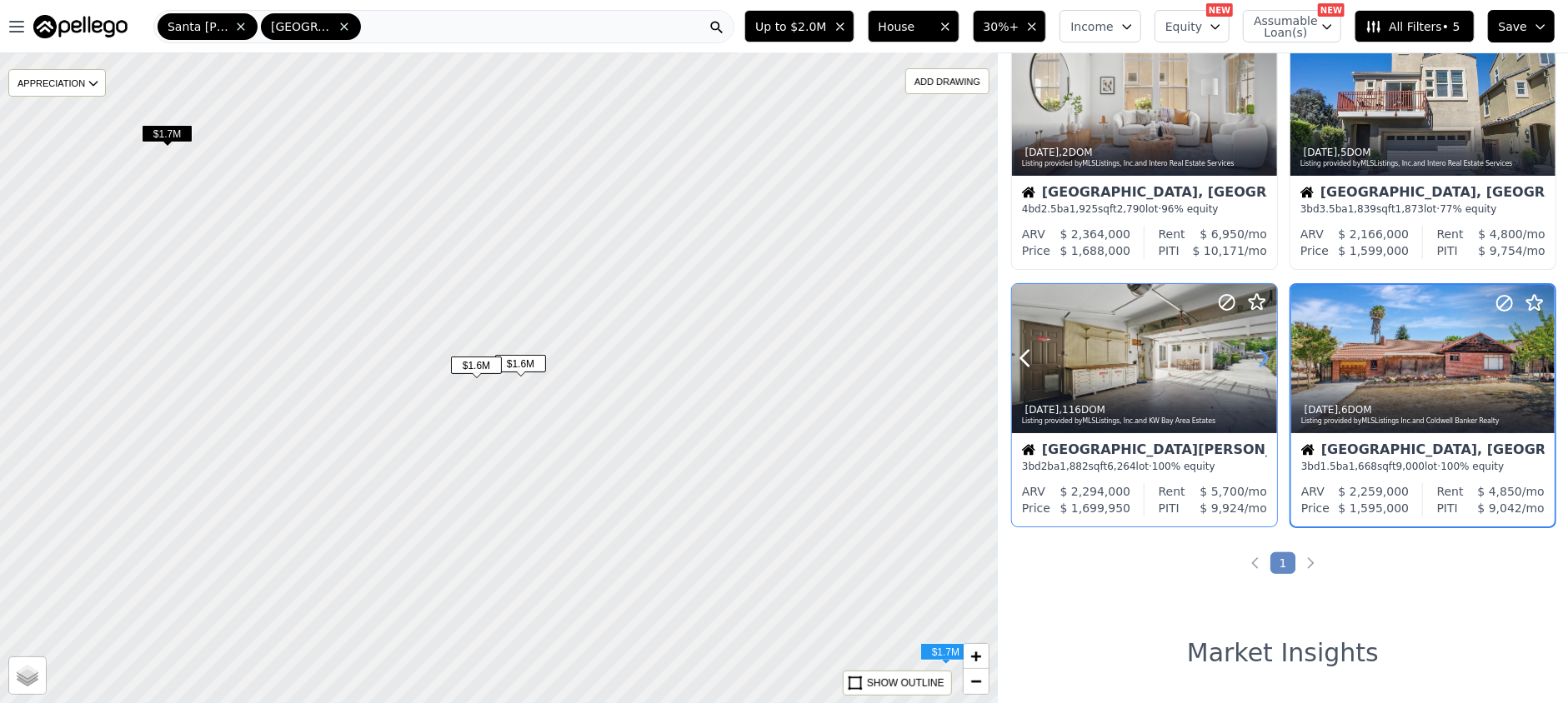
click at [1262, 354] on icon at bounding box center [1263, 358] width 27 height 27
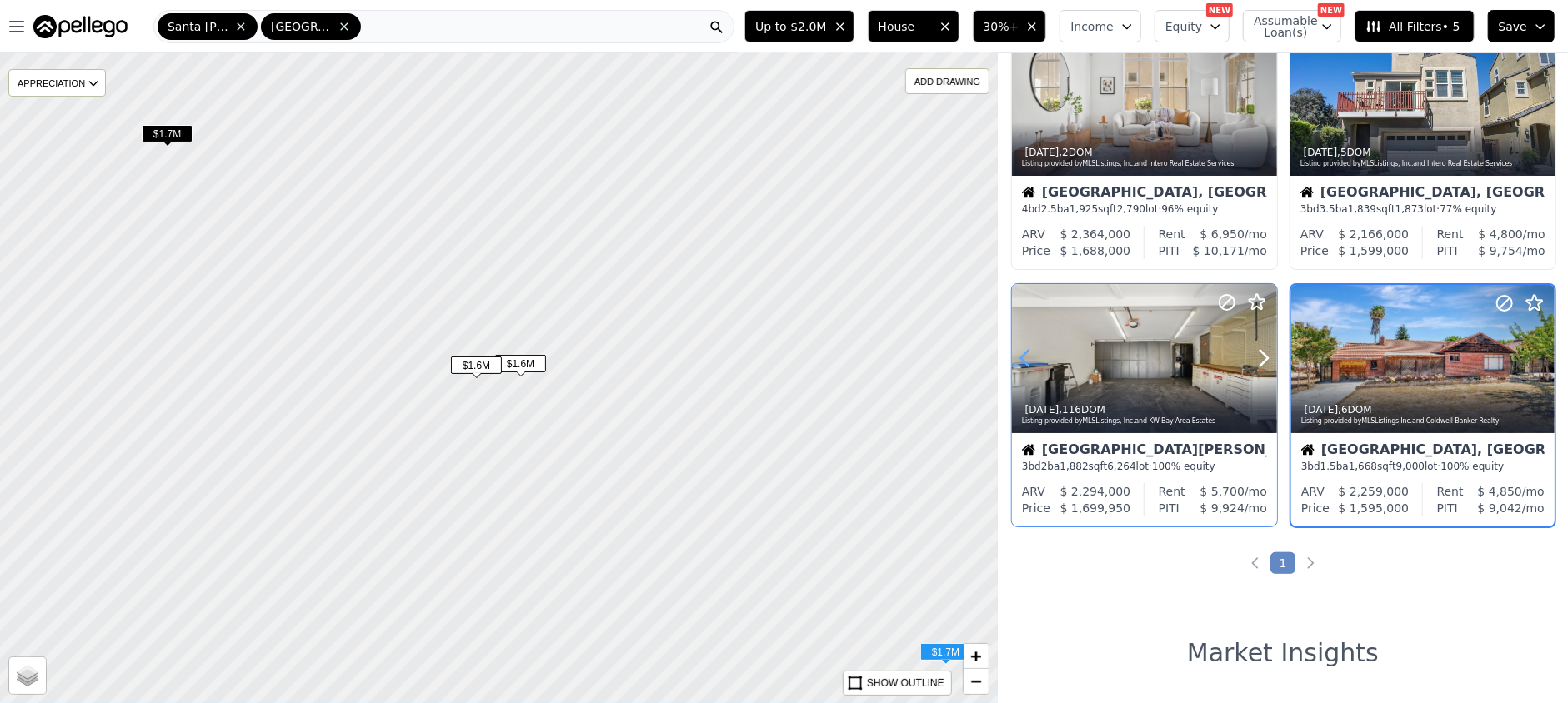
click at [1025, 354] on icon at bounding box center [1025, 358] width 27 height 27
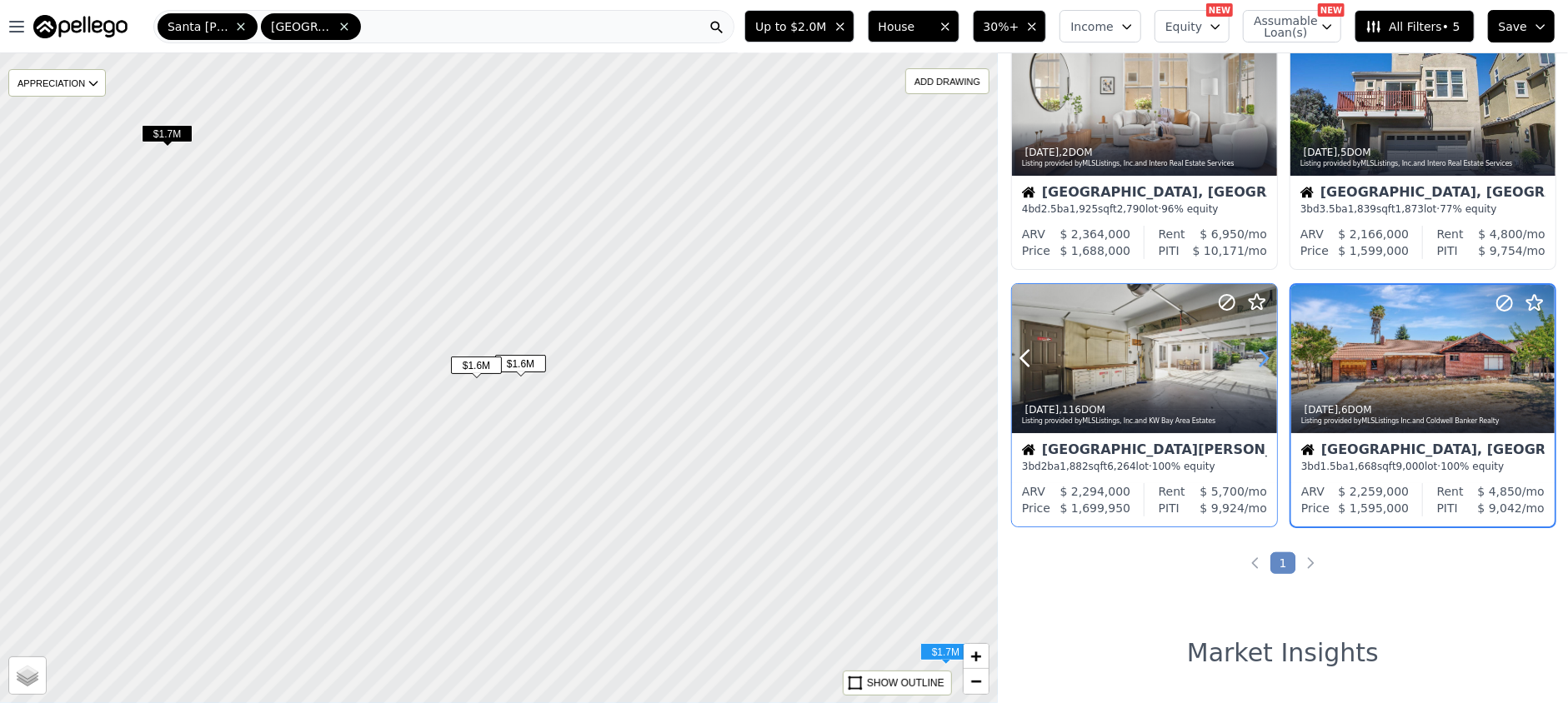
click at [1266, 358] on icon at bounding box center [1264, 358] width 8 height 16
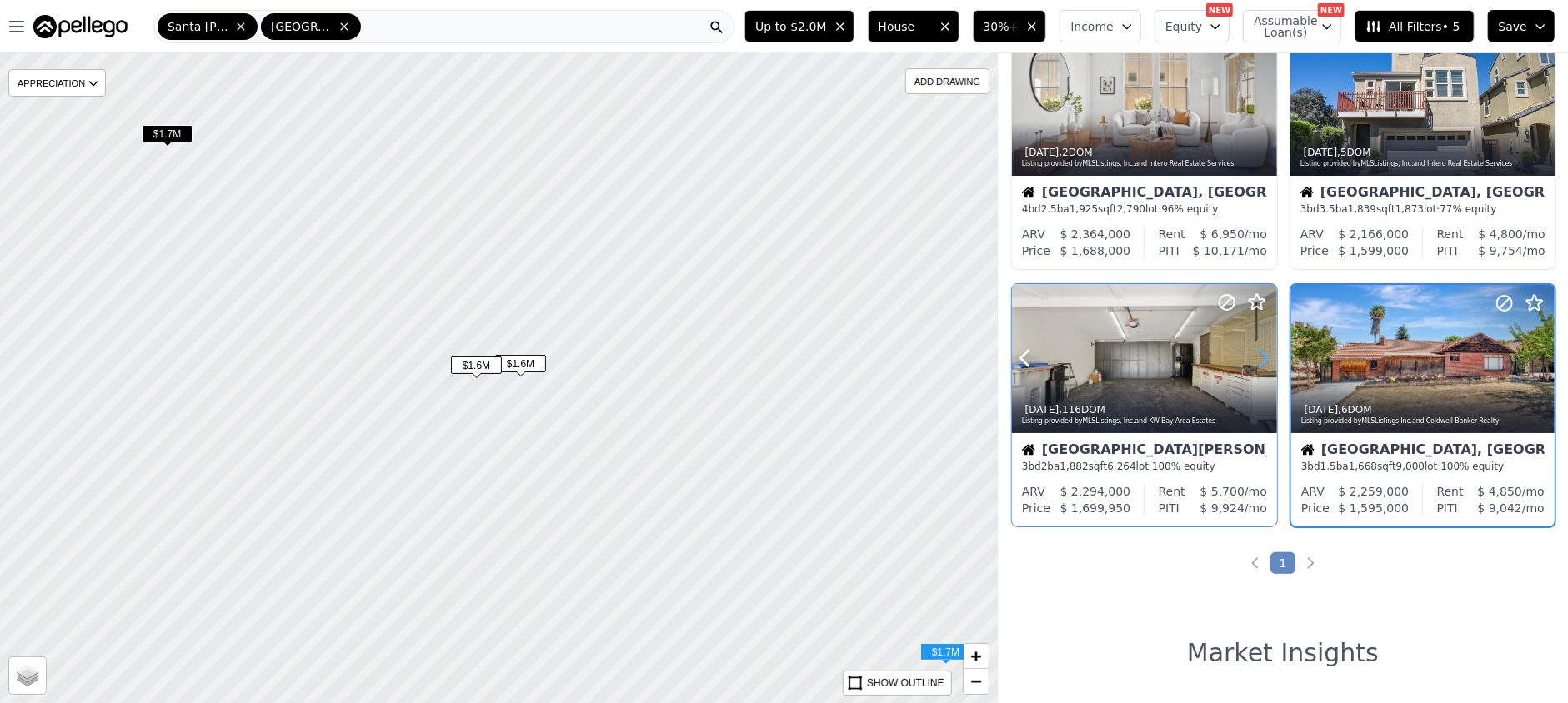
click at [1266, 358] on icon at bounding box center [1264, 358] width 8 height 16
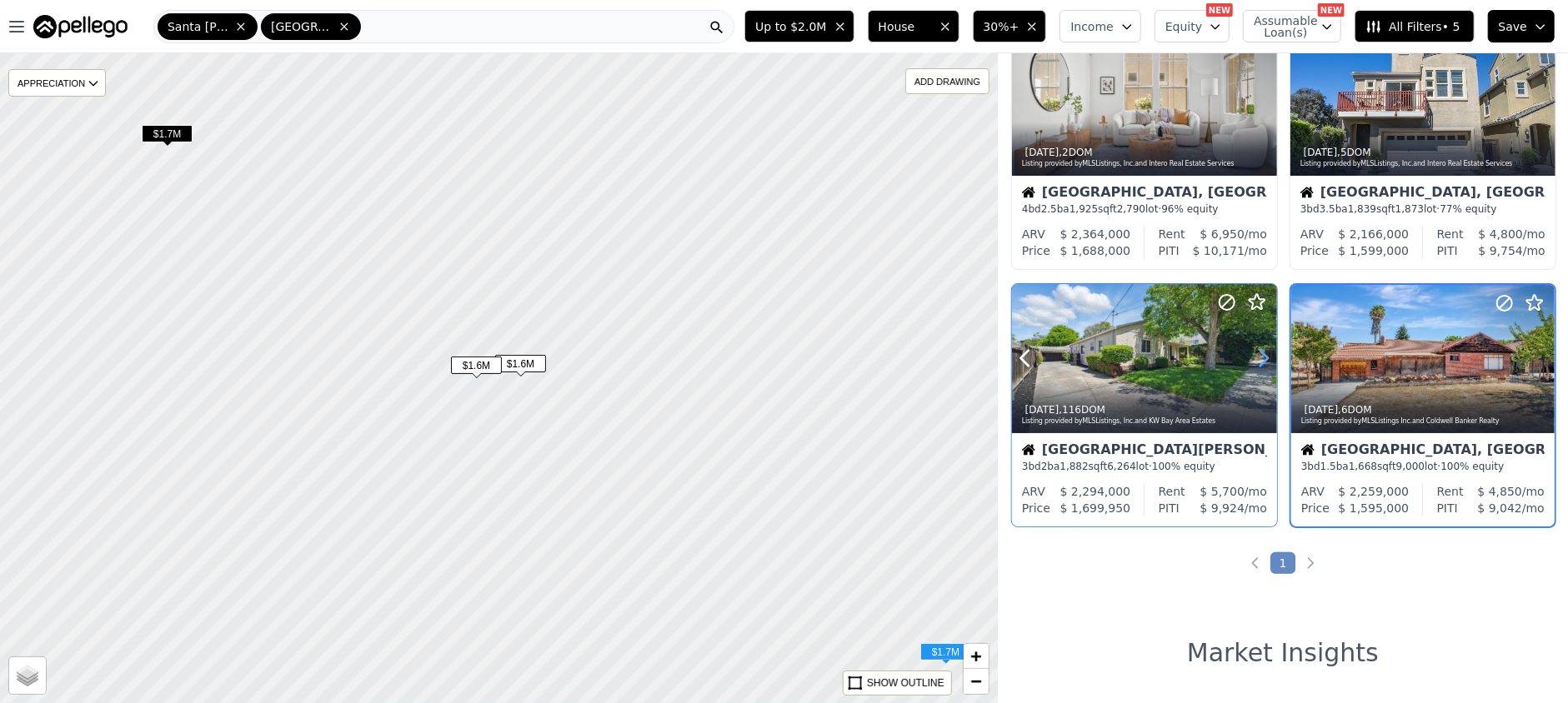
click at [1266, 358] on icon at bounding box center [1264, 358] width 8 height 16
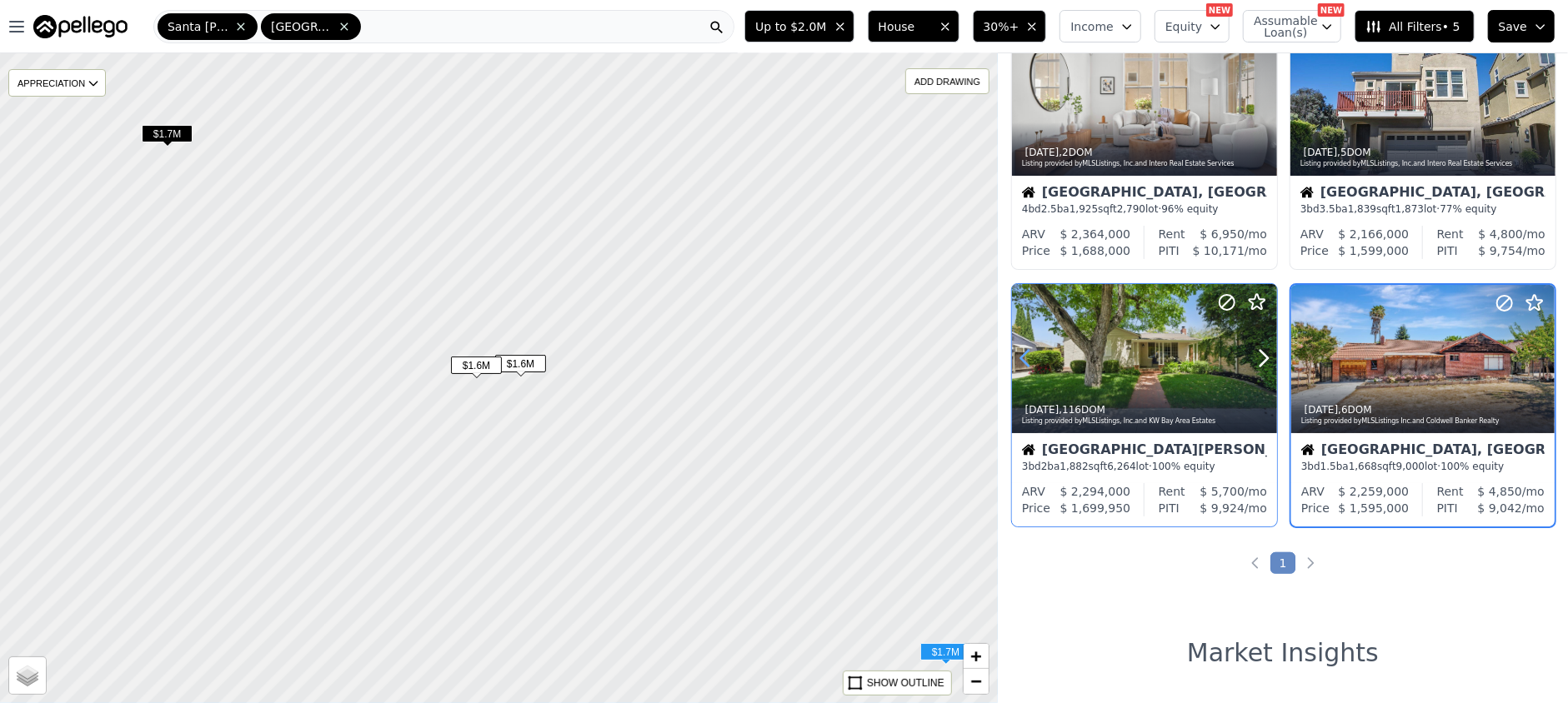
click at [1025, 357] on icon at bounding box center [1025, 358] width 27 height 27
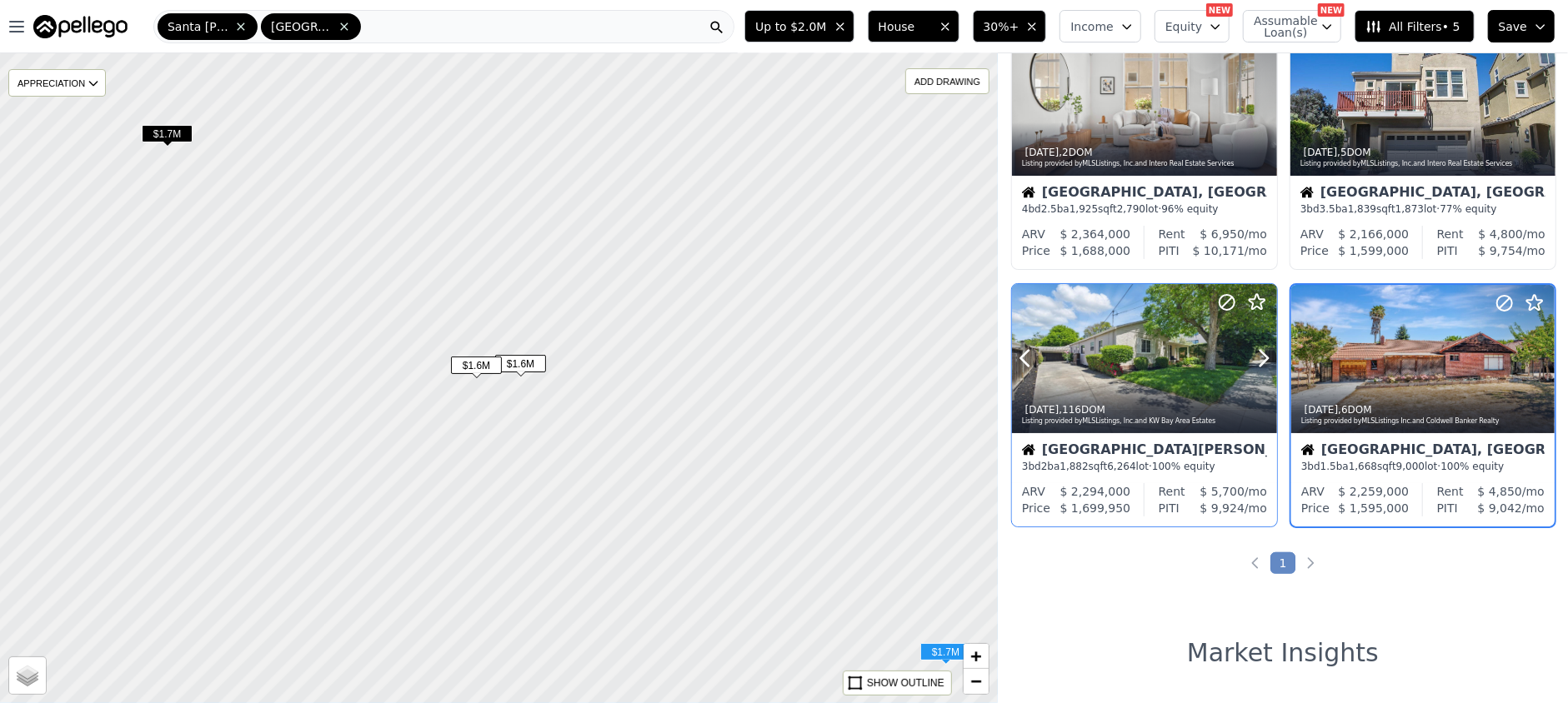
click at [1136, 374] on div at bounding box center [1144, 359] width 265 height 149
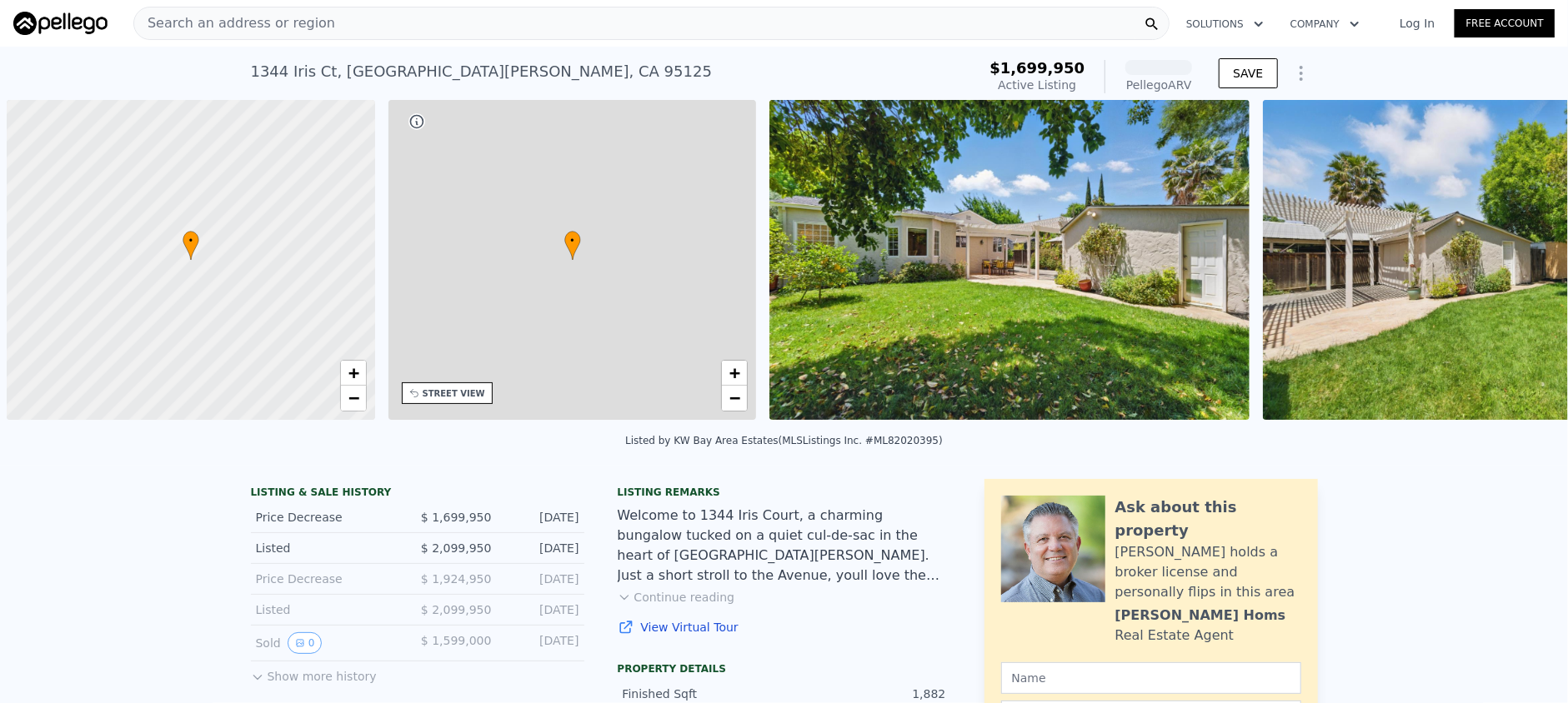
scroll to position [0, 7]
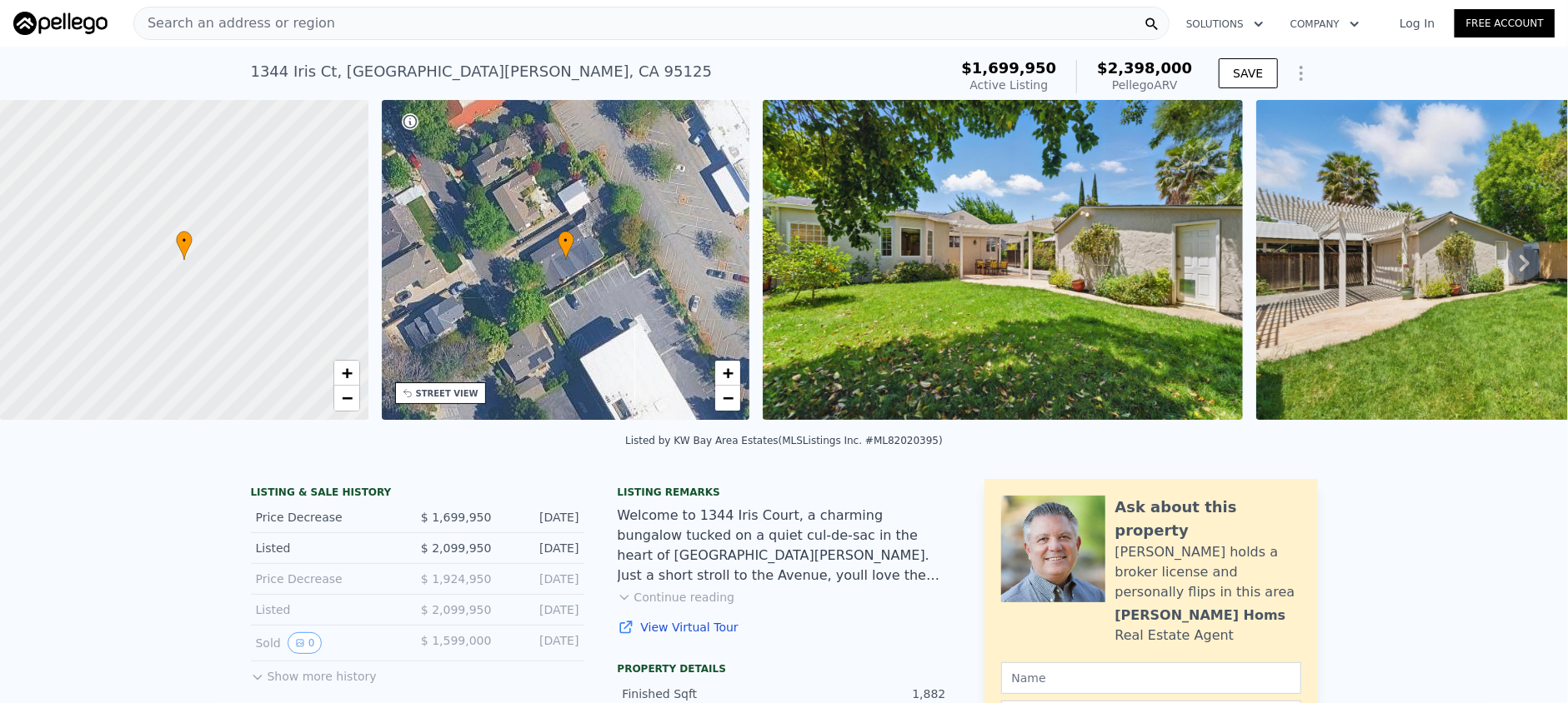
click at [694, 606] on button "Continue reading" at bounding box center [676, 597] width 118 height 16
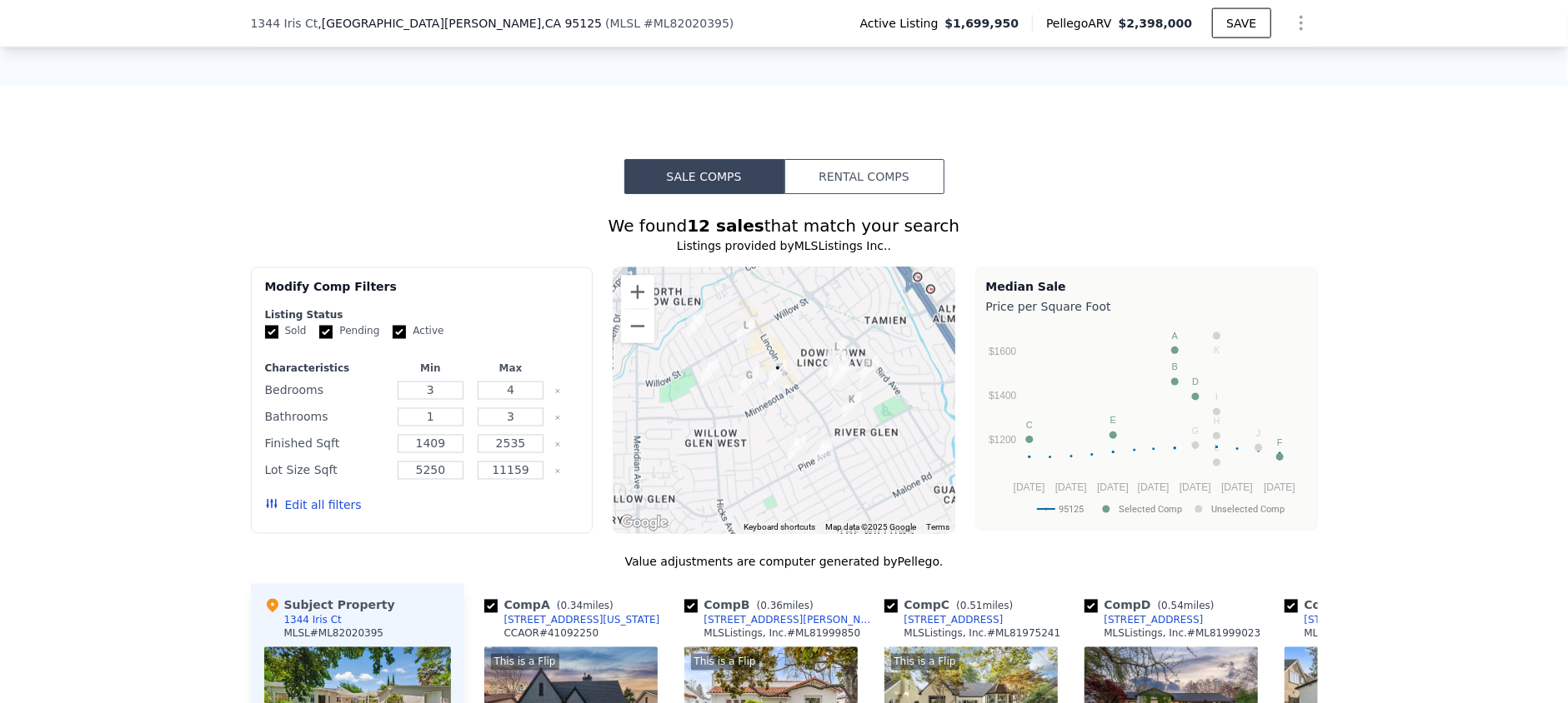
scroll to position [1883, 0]
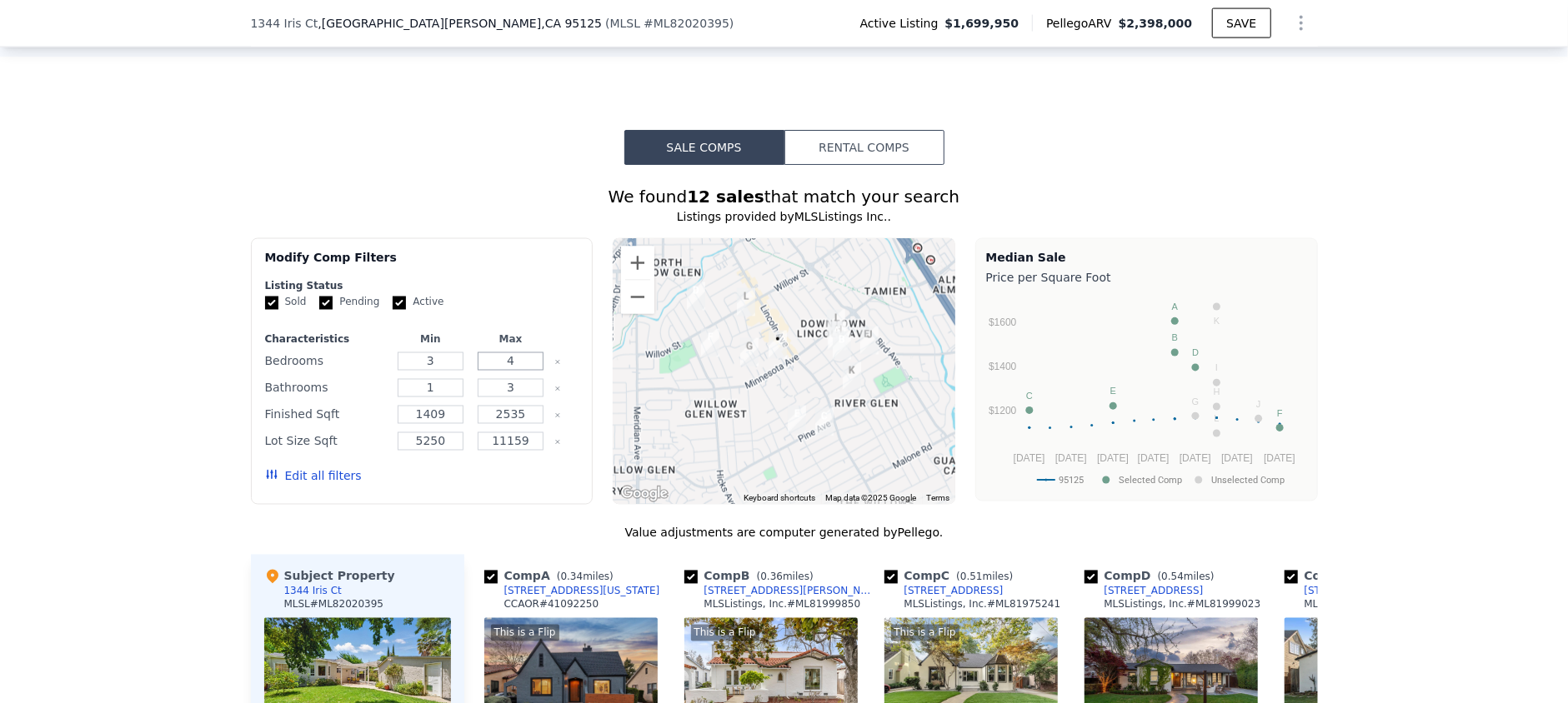
drag, startPoint x: 517, startPoint y: 250, endPoint x: 496, endPoint y: 247, distance: 21.2
click at [496, 352] on input "4" at bounding box center [511, 361] width 66 height 18
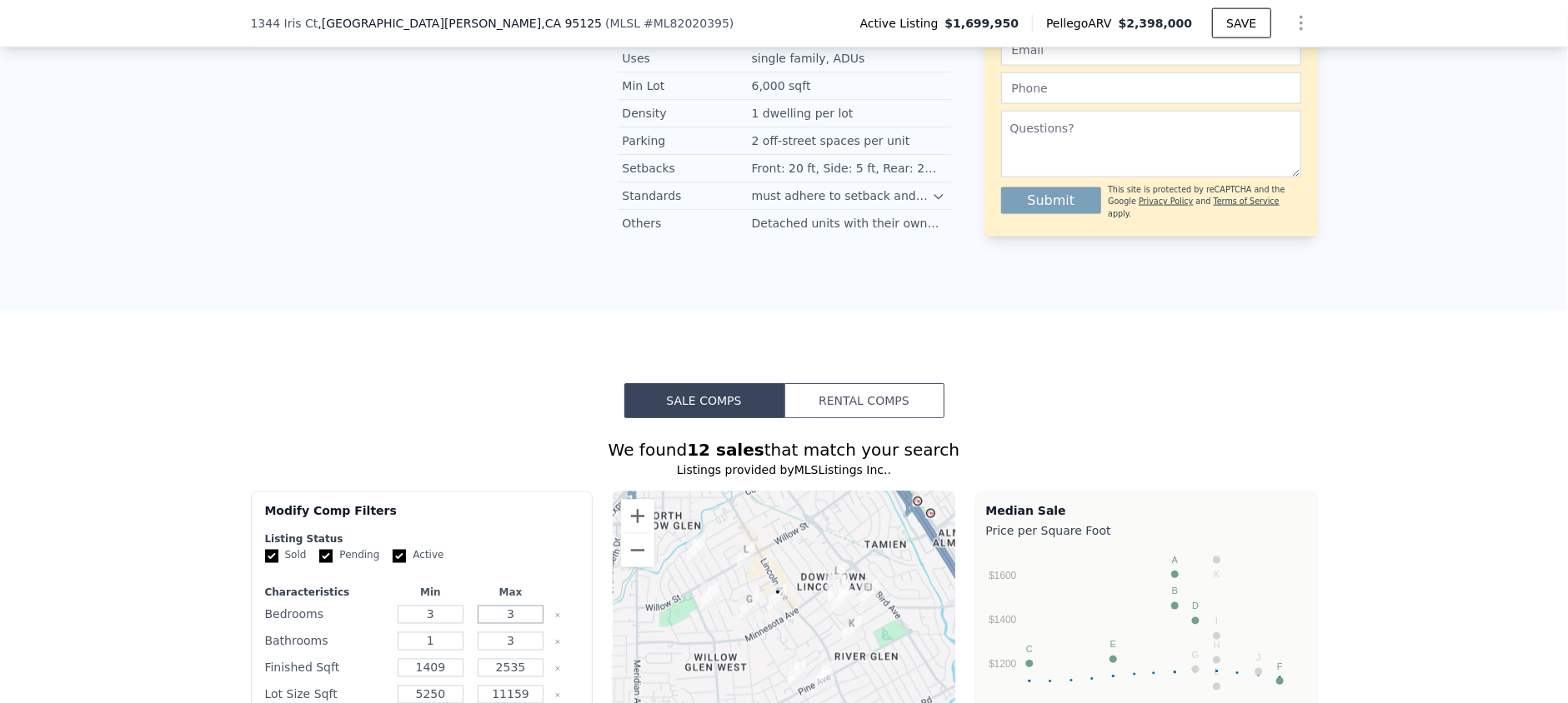
scroll to position [1661, 0]
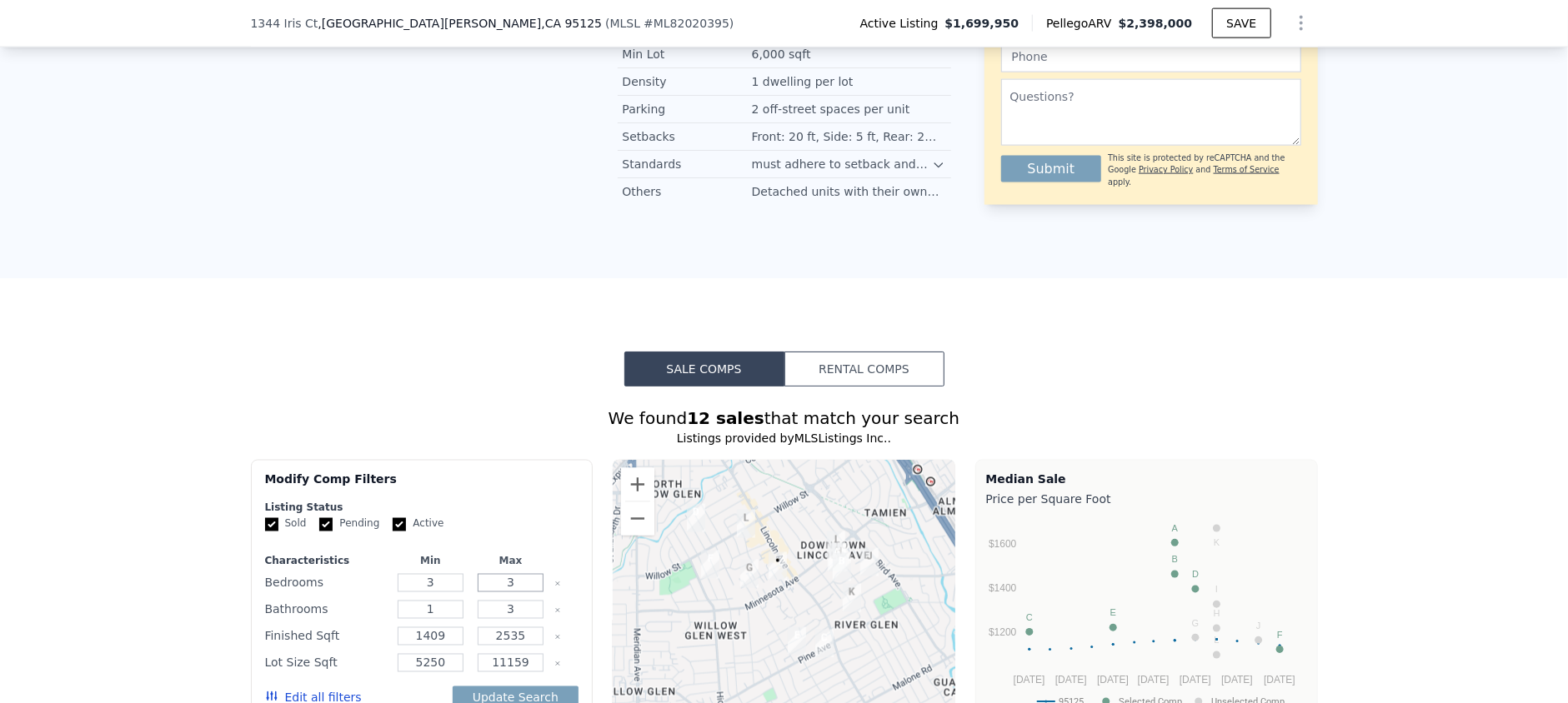
type input "3"
drag, startPoint x: 430, startPoint y: 503, endPoint x: 414, endPoint y: 498, distance: 16.8
click at [414, 601] on input "1" at bounding box center [430, 609] width 66 height 18
type input "2"
drag, startPoint x: 511, startPoint y: 501, endPoint x: 489, endPoint y: 501, distance: 22.0
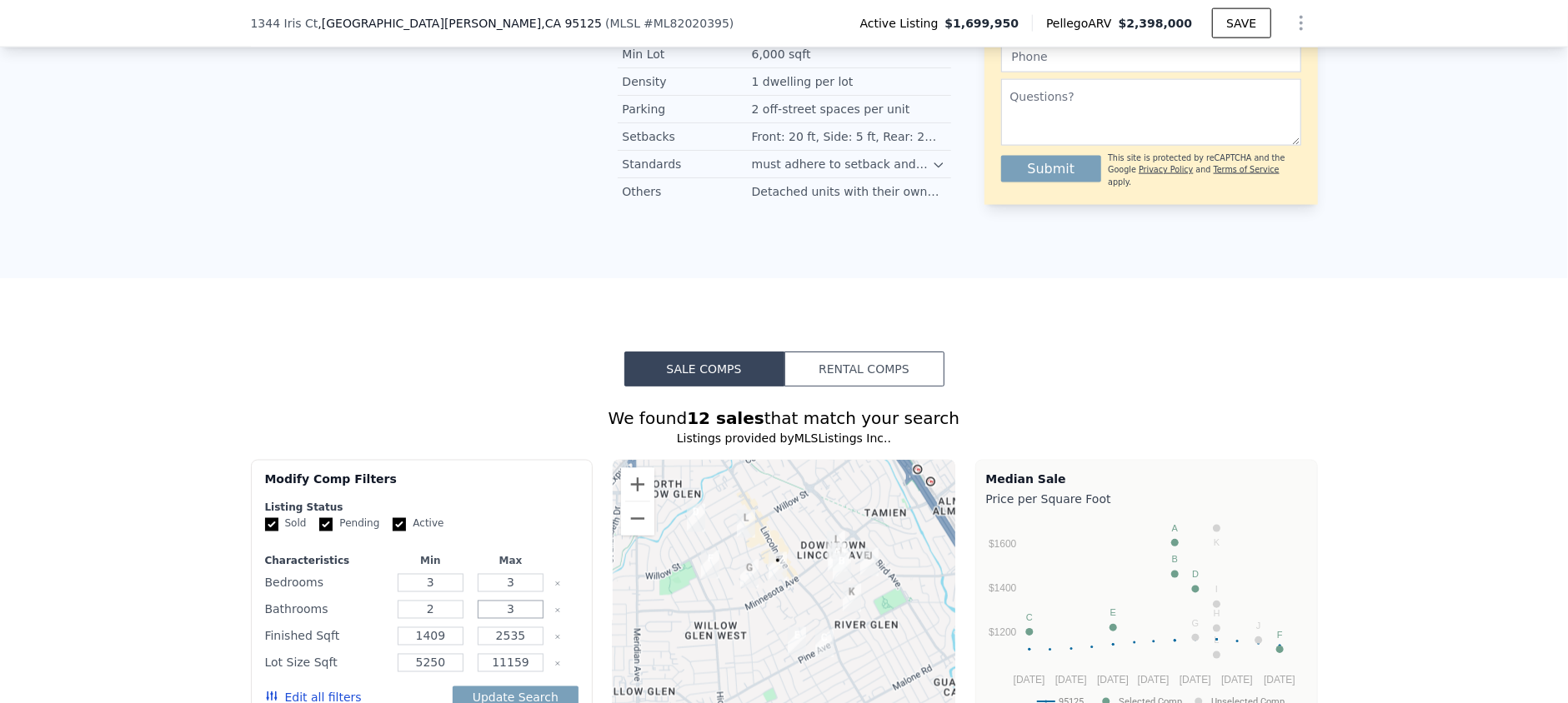
click at [489, 601] on input "3" at bounding box center [511, 609] width 66 height 18
type input "2"
drag, startPoint x: 521, startPoint y: 553, endPoint x: 466, endPoint y: 548, distance: 55.2
click at [474, 652] on div "11159" at bounding box center [511, 664] width 74 height 23
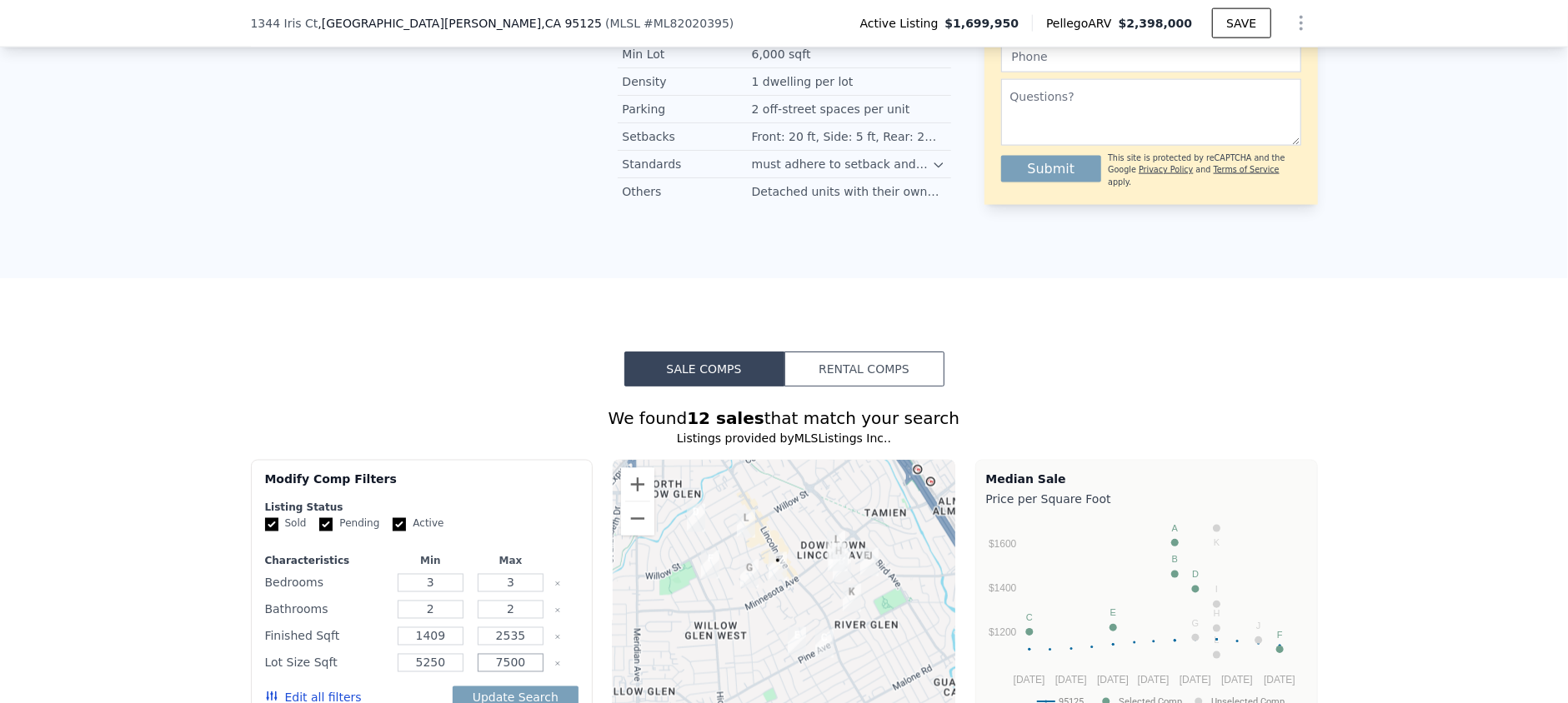
type input "7500"
click at [445, 627] on input "1409" at bounding box center [430, 636] width 66 height 18
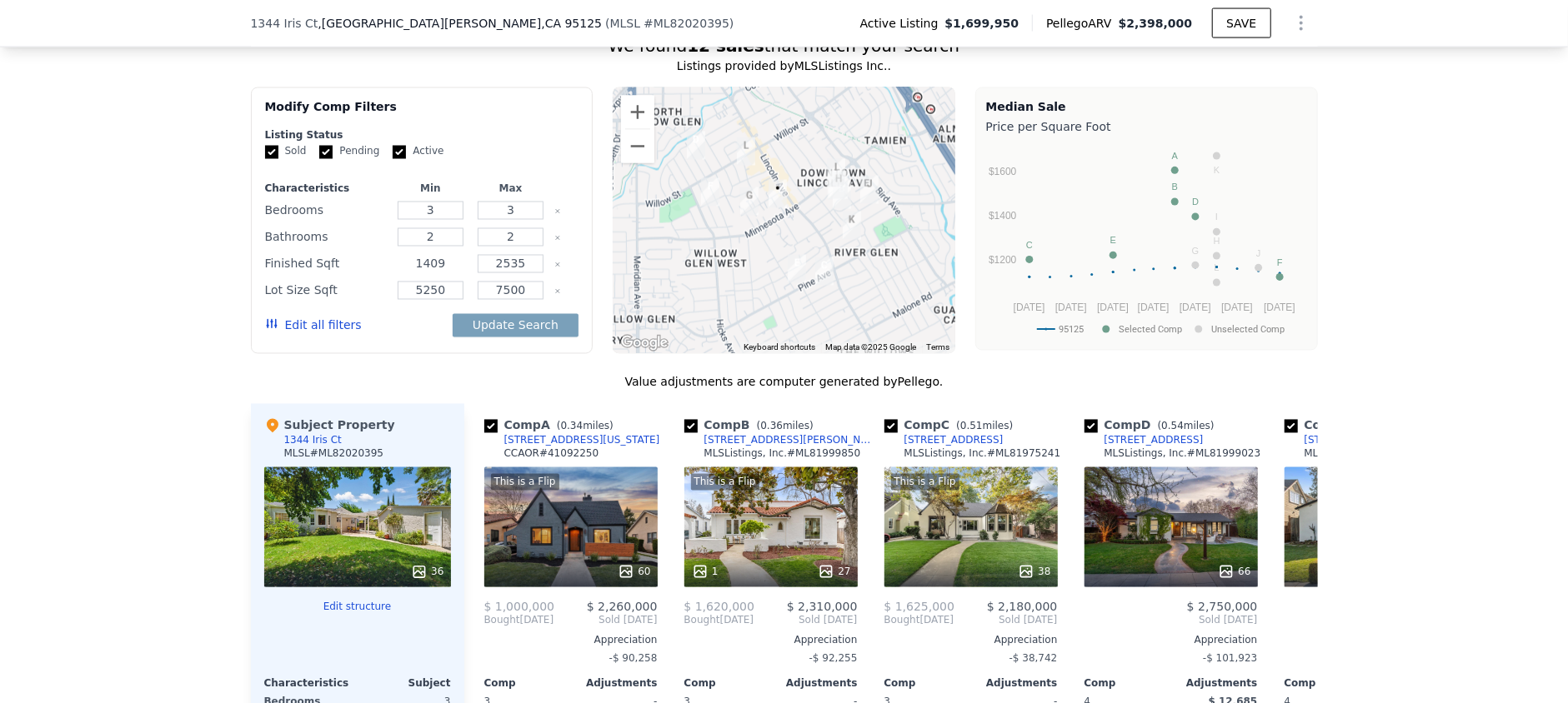
scroll to position [2051, 0]
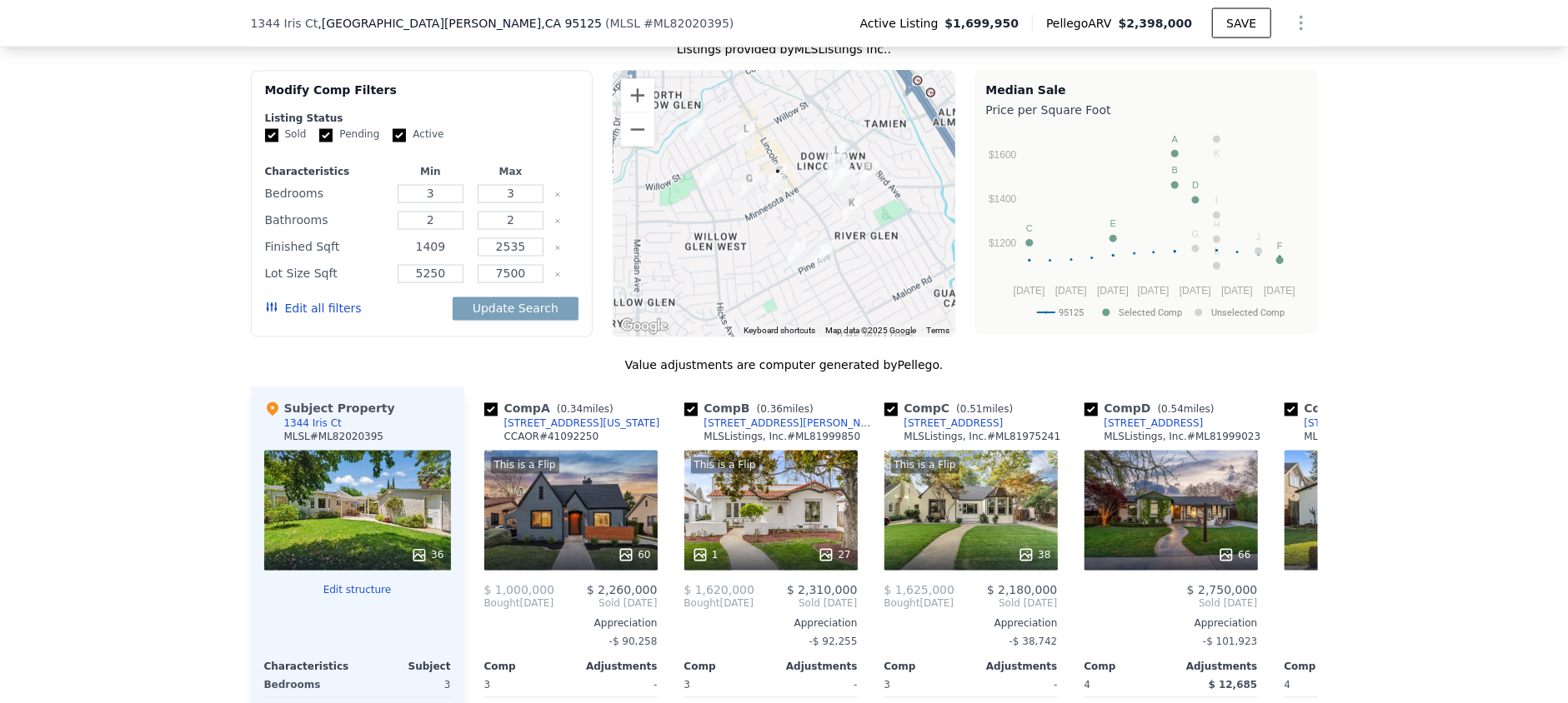
drag, startPoint x: 434, startPoint y: 144, endPoint x: 392, endPoint y: 141, distance: 42.1
click at [398, 238] on input "1409" at bounding box center [430, 247] width 66 height 18
type input "1500"
click at [1466, 158] on div "We found 12 sales that match your search Listings provided by MLSListings Inc. …" at bounding box center [784, 475] width 1568 height 956
drag, startPoint x: 518, startPoint y: 142, endPoint x: 480, endPoint y: 136, distance: 38.5
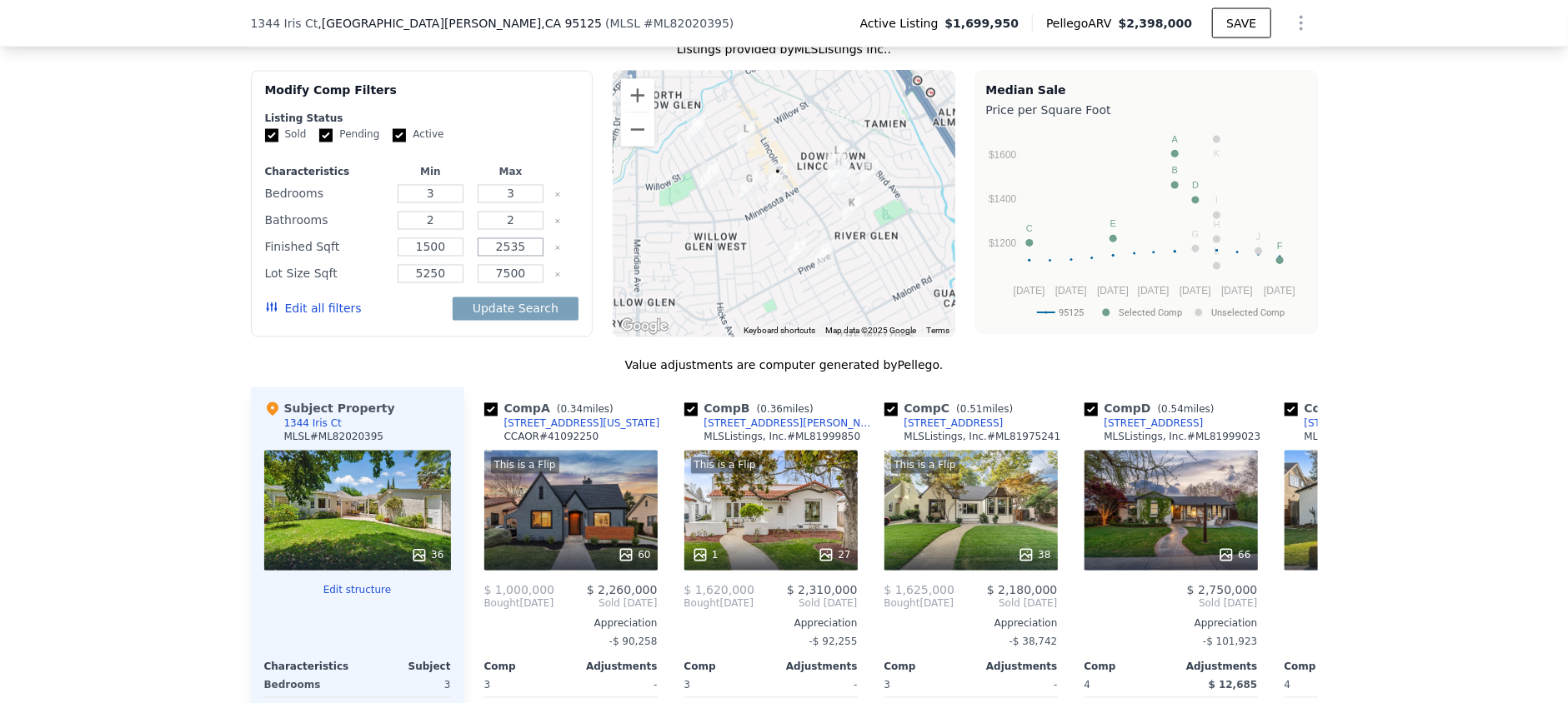
click at [480, 238] on input "2535" at bounding box center [511, 247] width 66 height 18
type input "2300"
click at [510, 298] on button "Update Search" at bounding box center [515, 309] width 125 height 23
checkbox input "false"
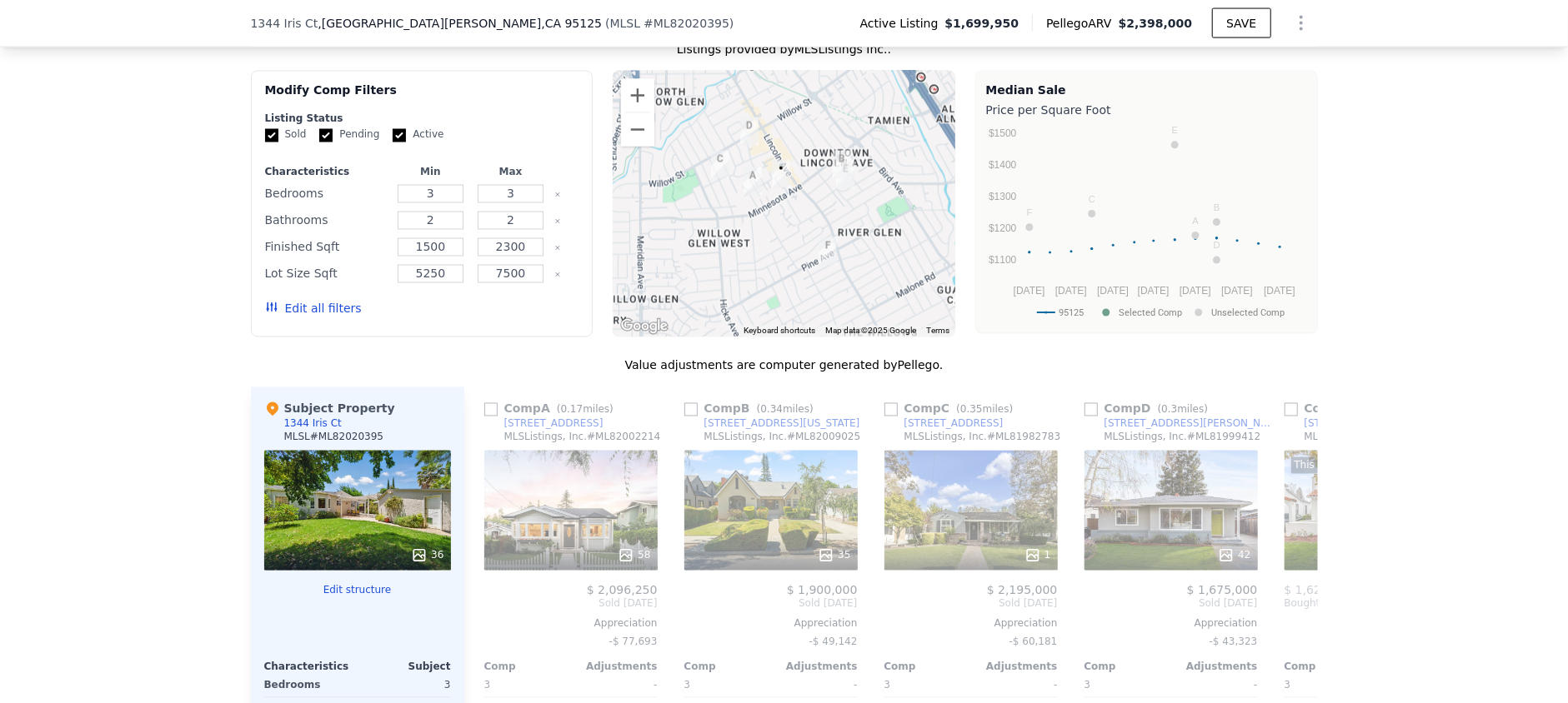
click at [1393, 270] on div "We found 6 sales that match your search Listings provided by MLSListings Inc. .…" at bounding box center [784, 475] width 1568 height 956
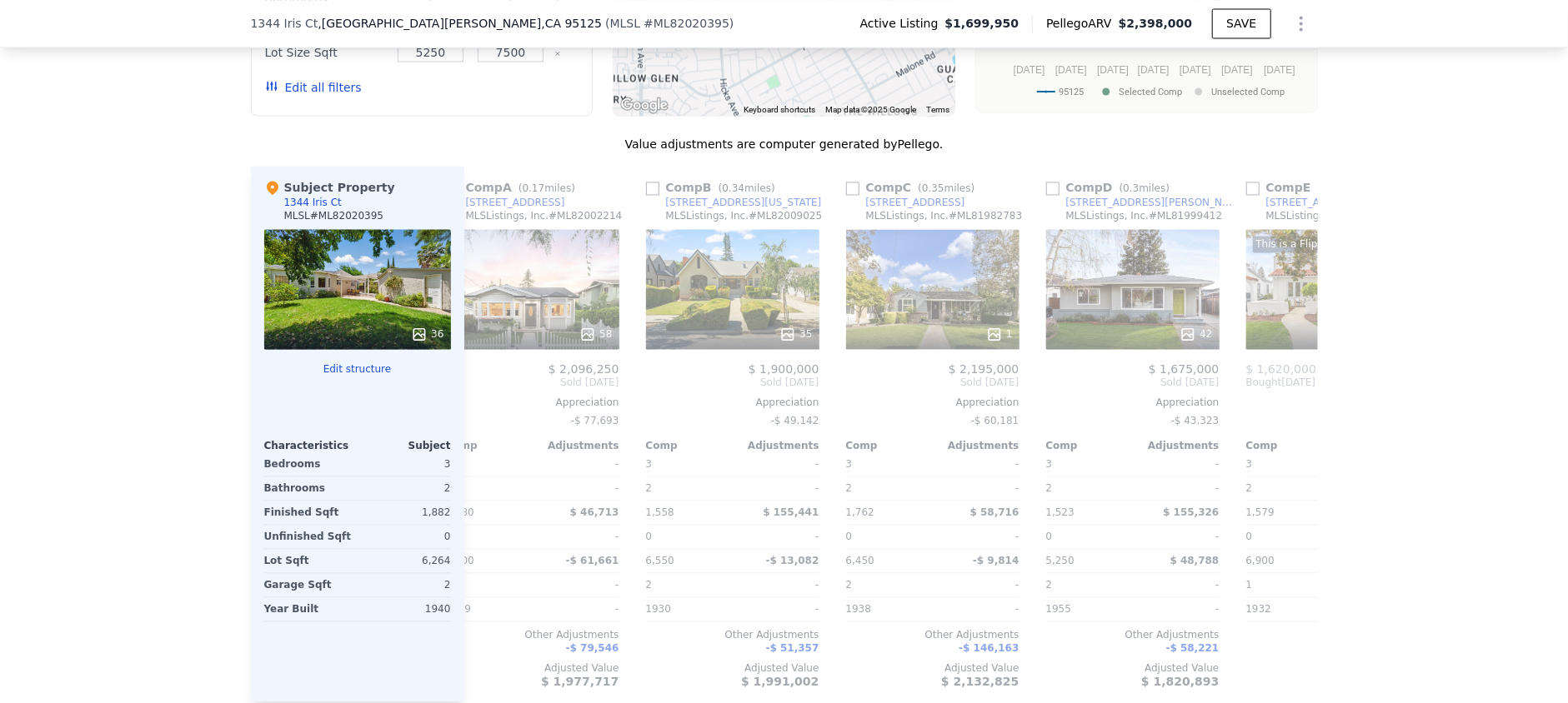
scroll to position [0, 0]
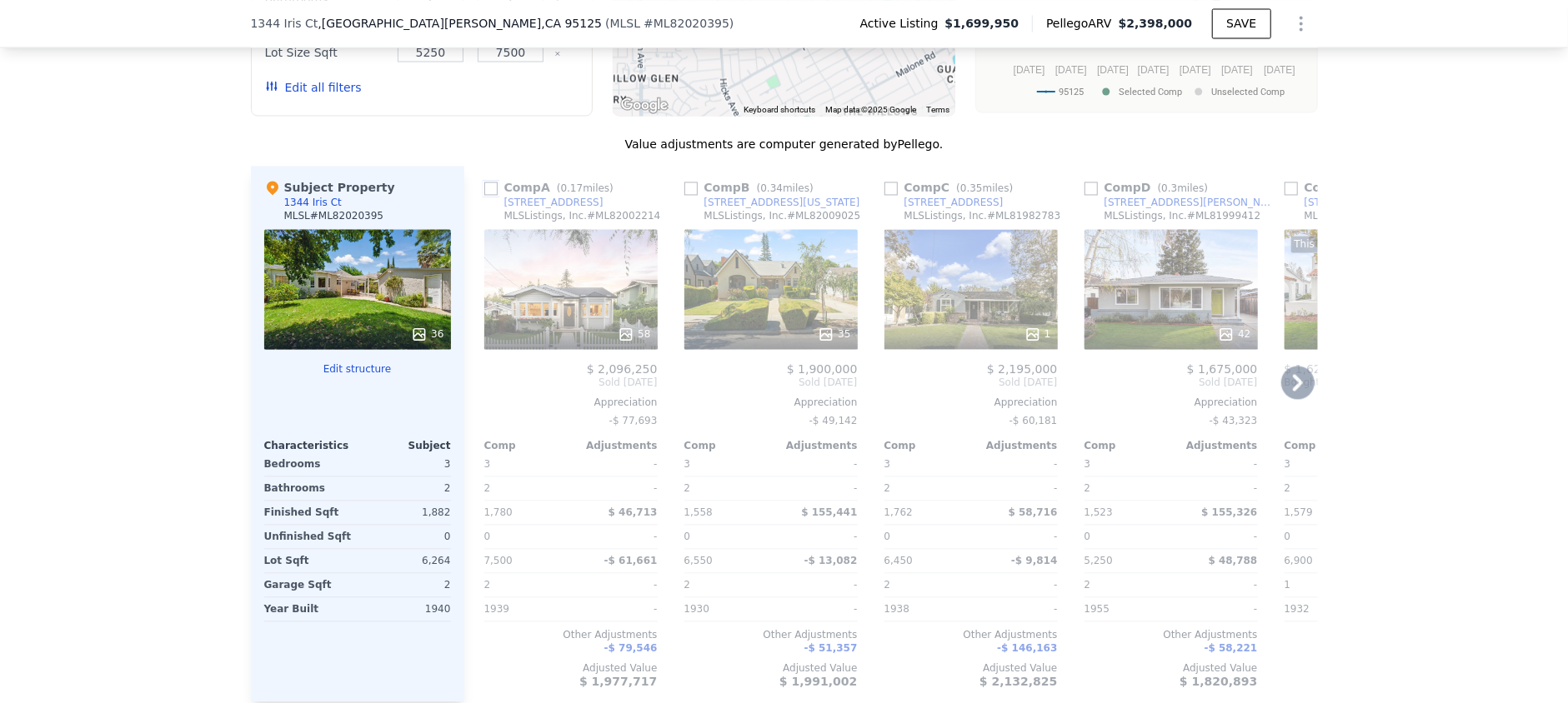
click at [485, 182] on input "checkbox" at bounding box center [491, 189] width 13 height 13
checkbox input "true"
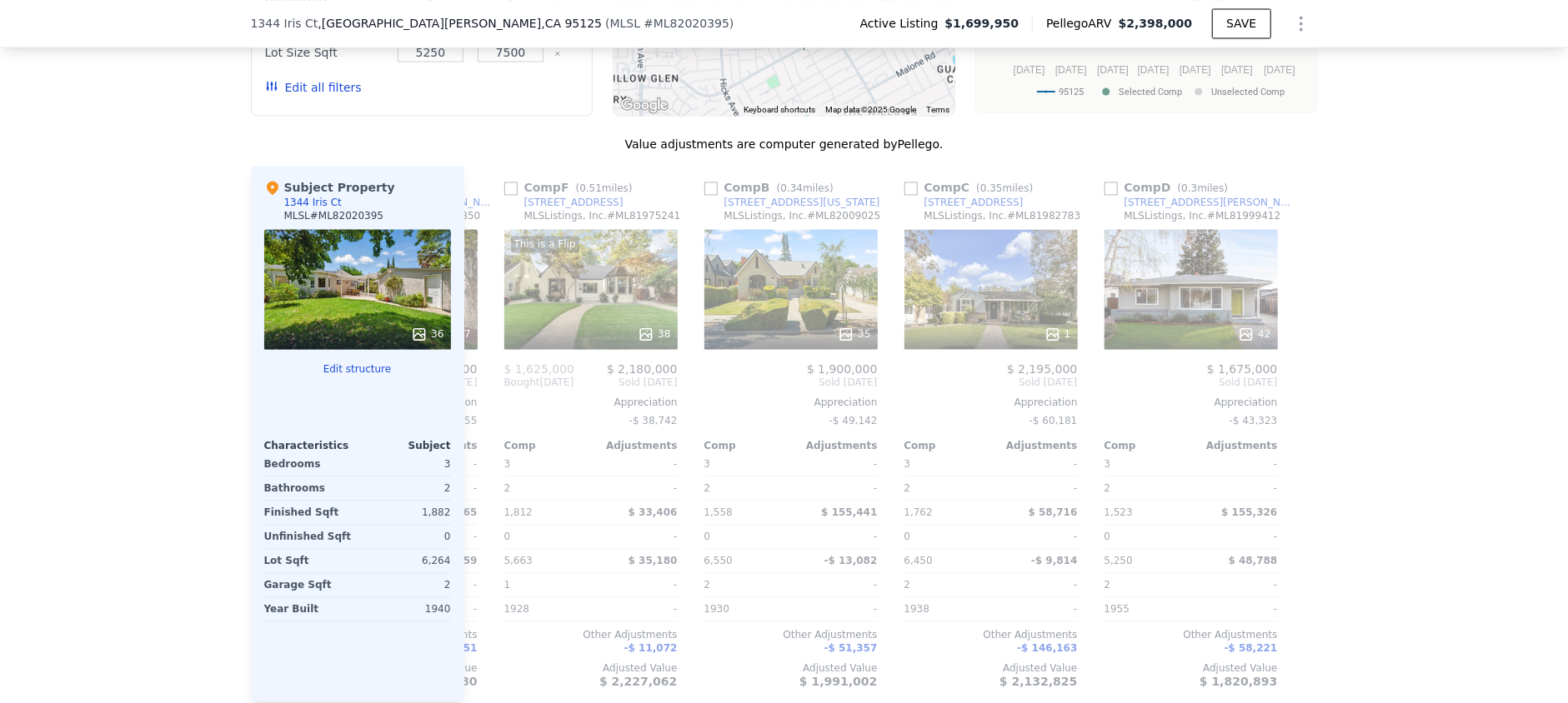
scroll to position [0, 386]
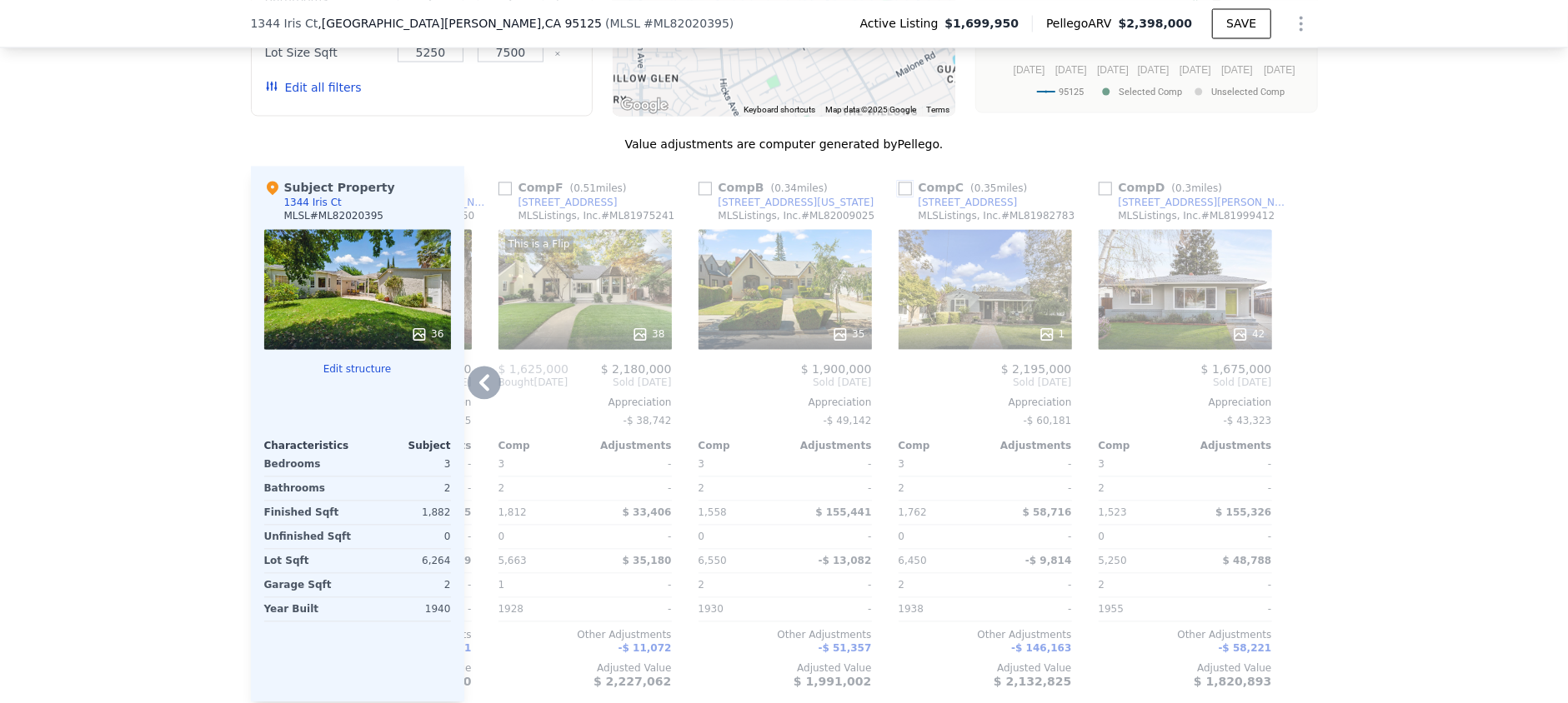
drag, startPoint x: 897, startPoint y: 81, endPoint x: 920, endPoint y: 131, distance: 55.0
click at [898, 182] on input "checkbox" at bounding box center [905, 189] width 13 height 13
checkbox input "true"
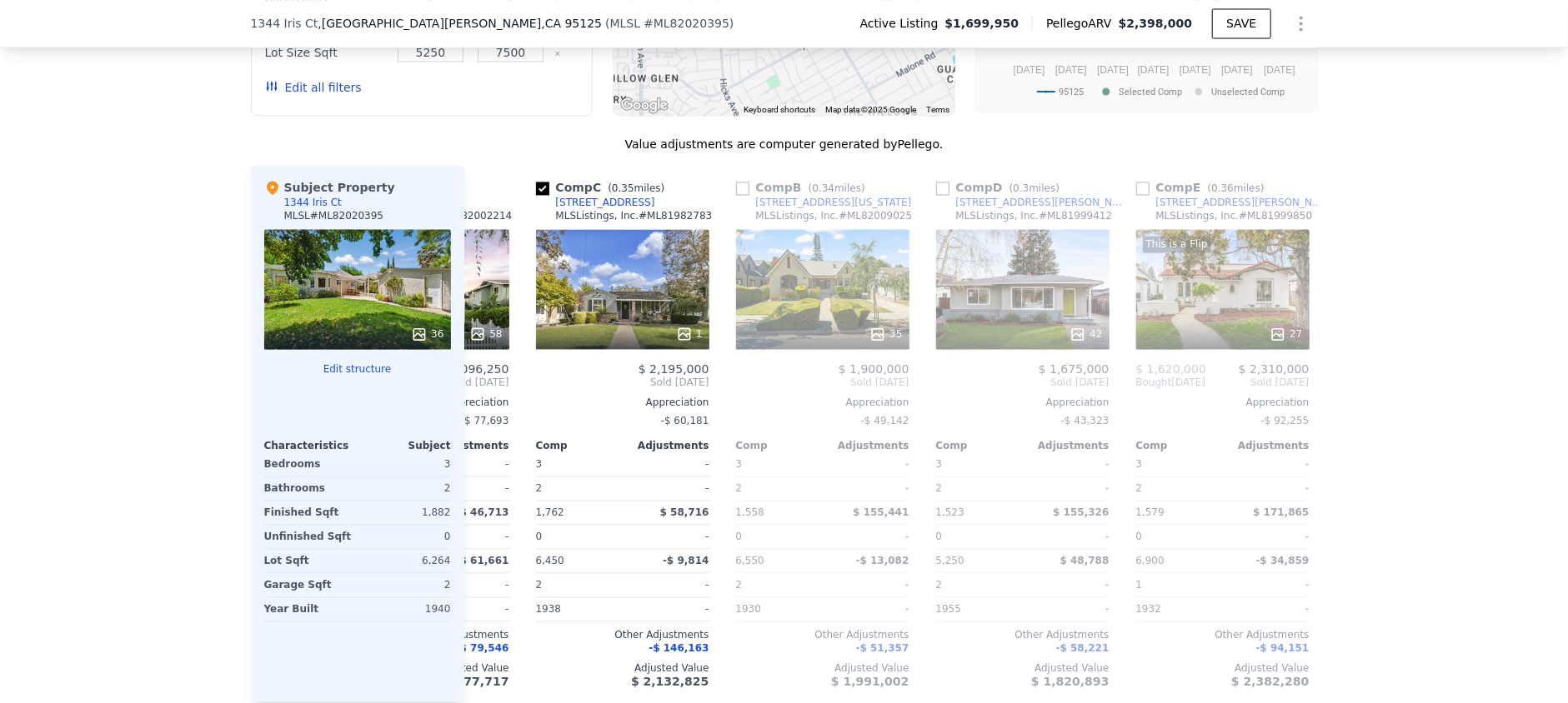
scroll to position [0, 173]
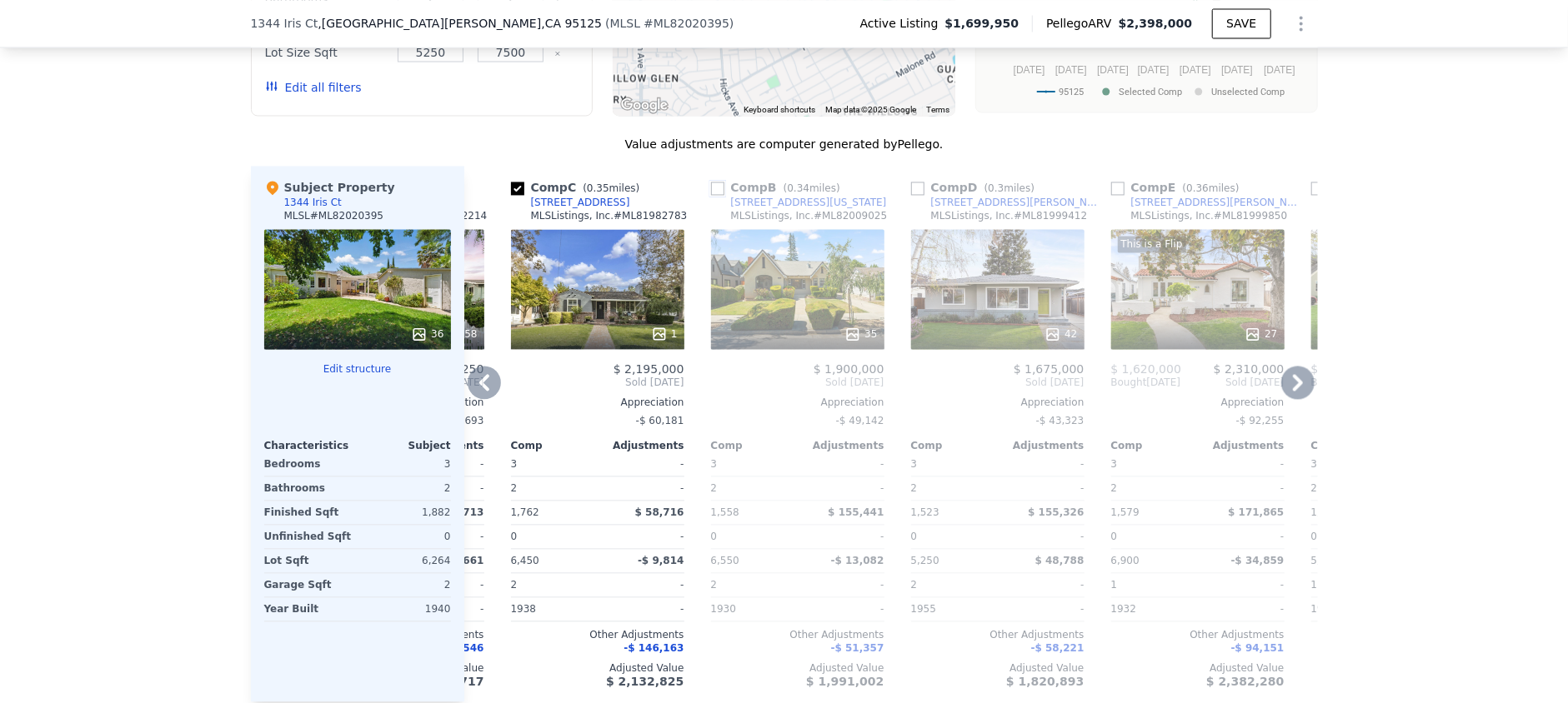
click at [711, 182] on input "checkbox" at bounding box center [717, 189] width 13 height 13
checkbox input "true"
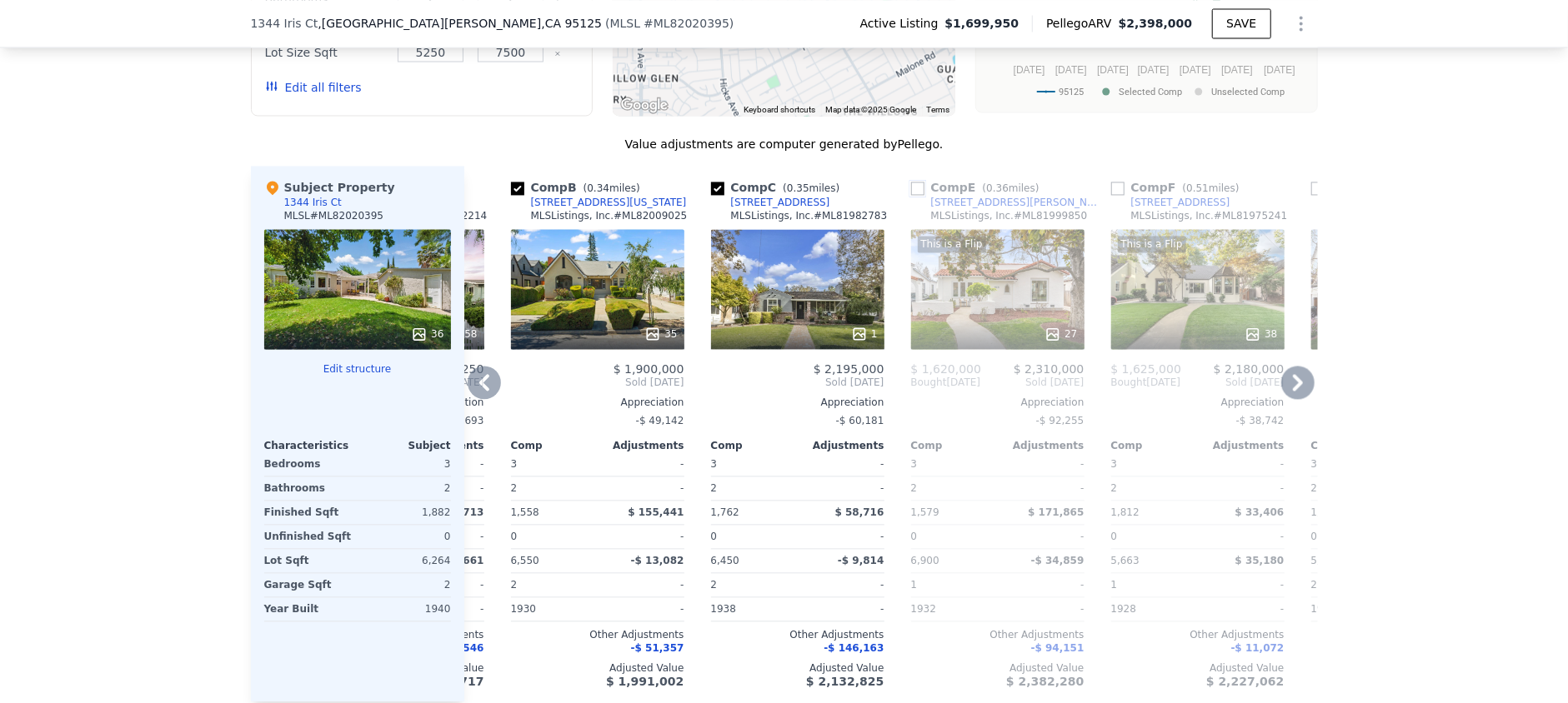
click at [911, 182] on input "checkbox" at bounding box center [918, 189] width 13 height 13
checkbox input "true"
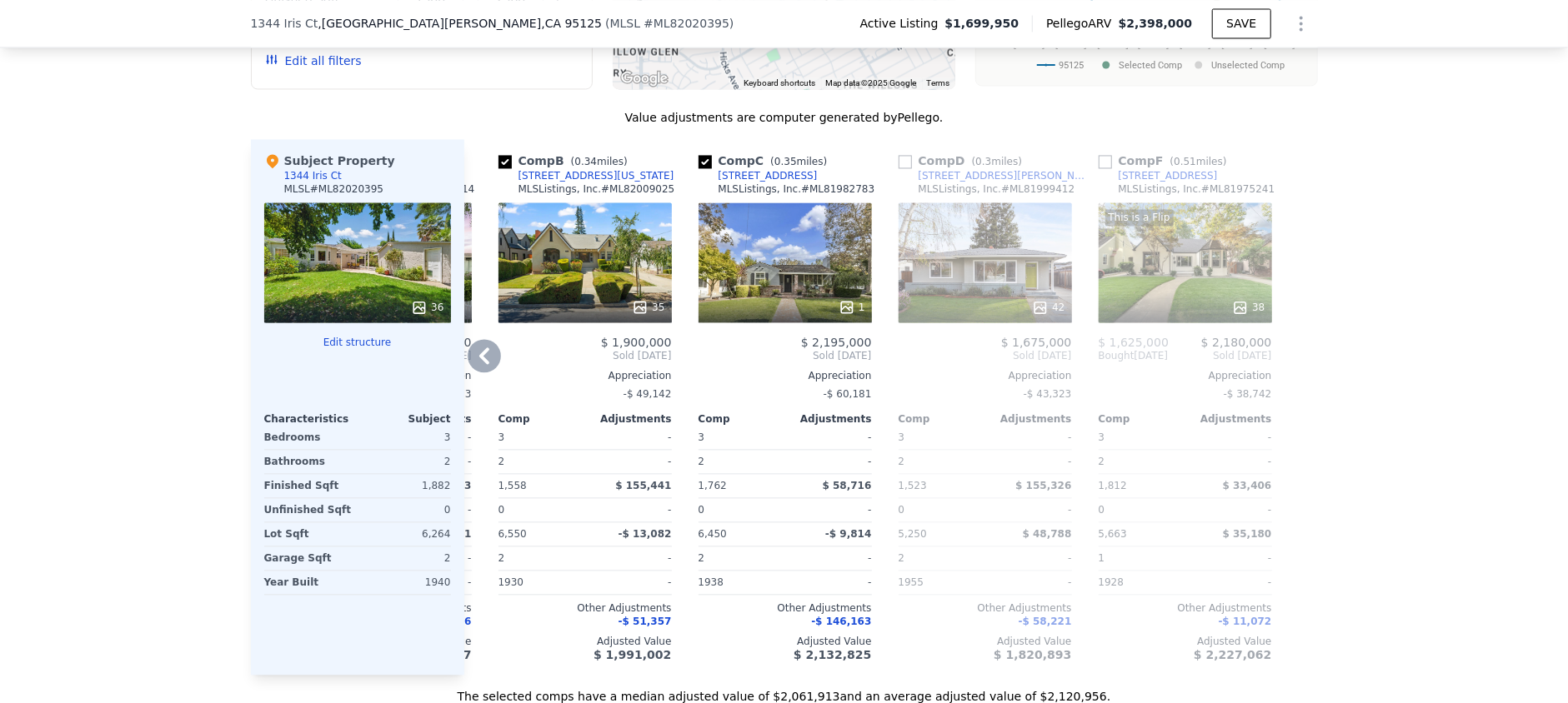
scroll to position [2272, 0]
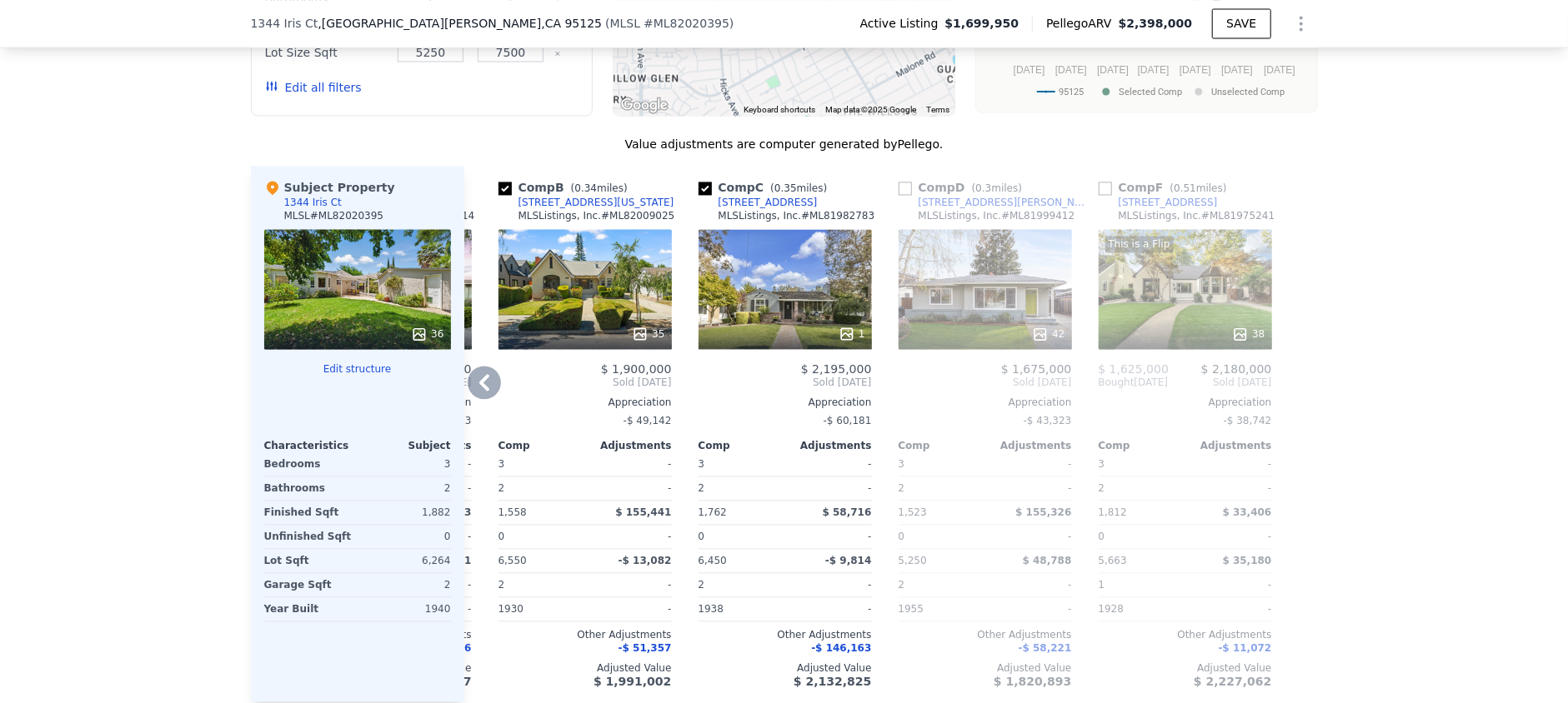
click at [1142, 229] on div "This is a Flip 38" at bounding box center [1185, 288] width 173 height 120
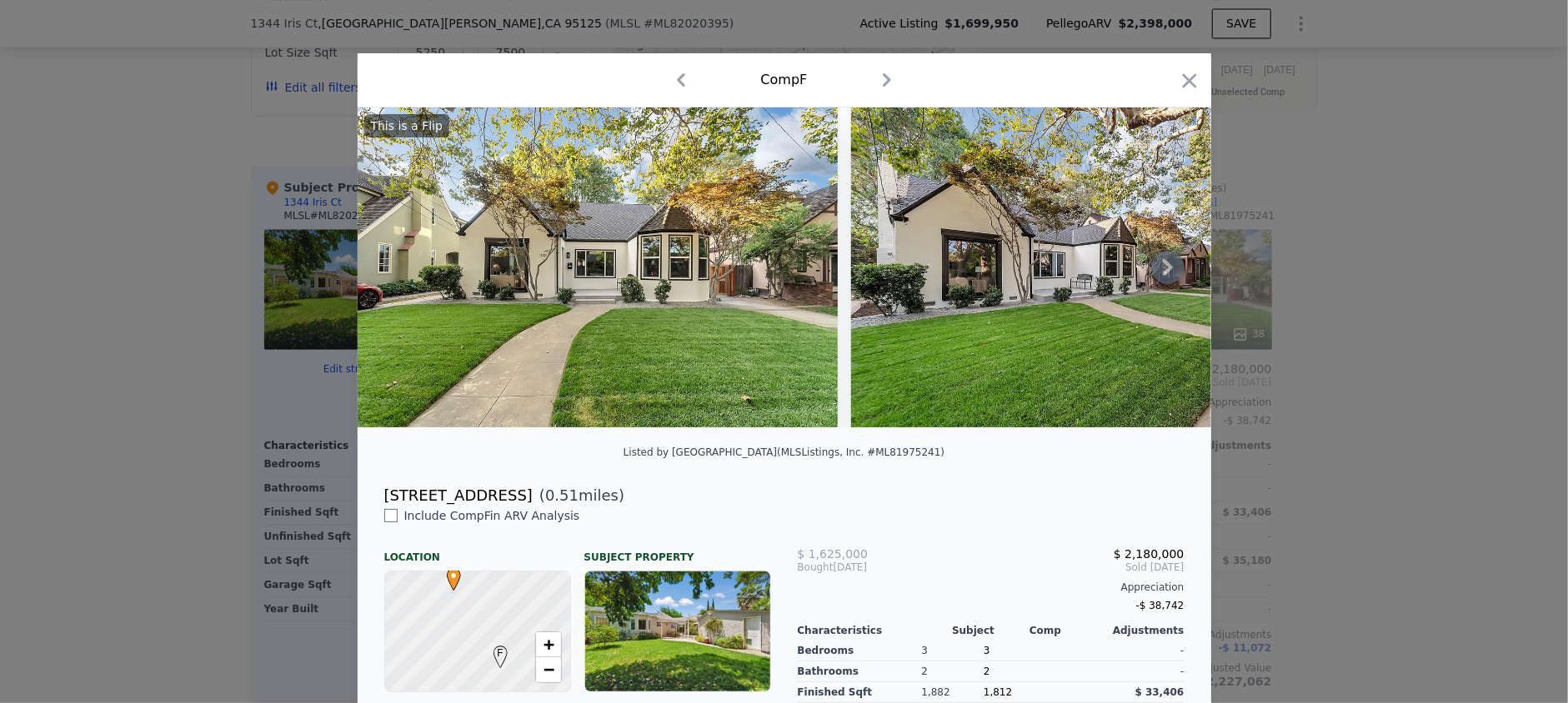
click at [1163, 268] on icon at bounding box center [1168, 267] width 10 height 16
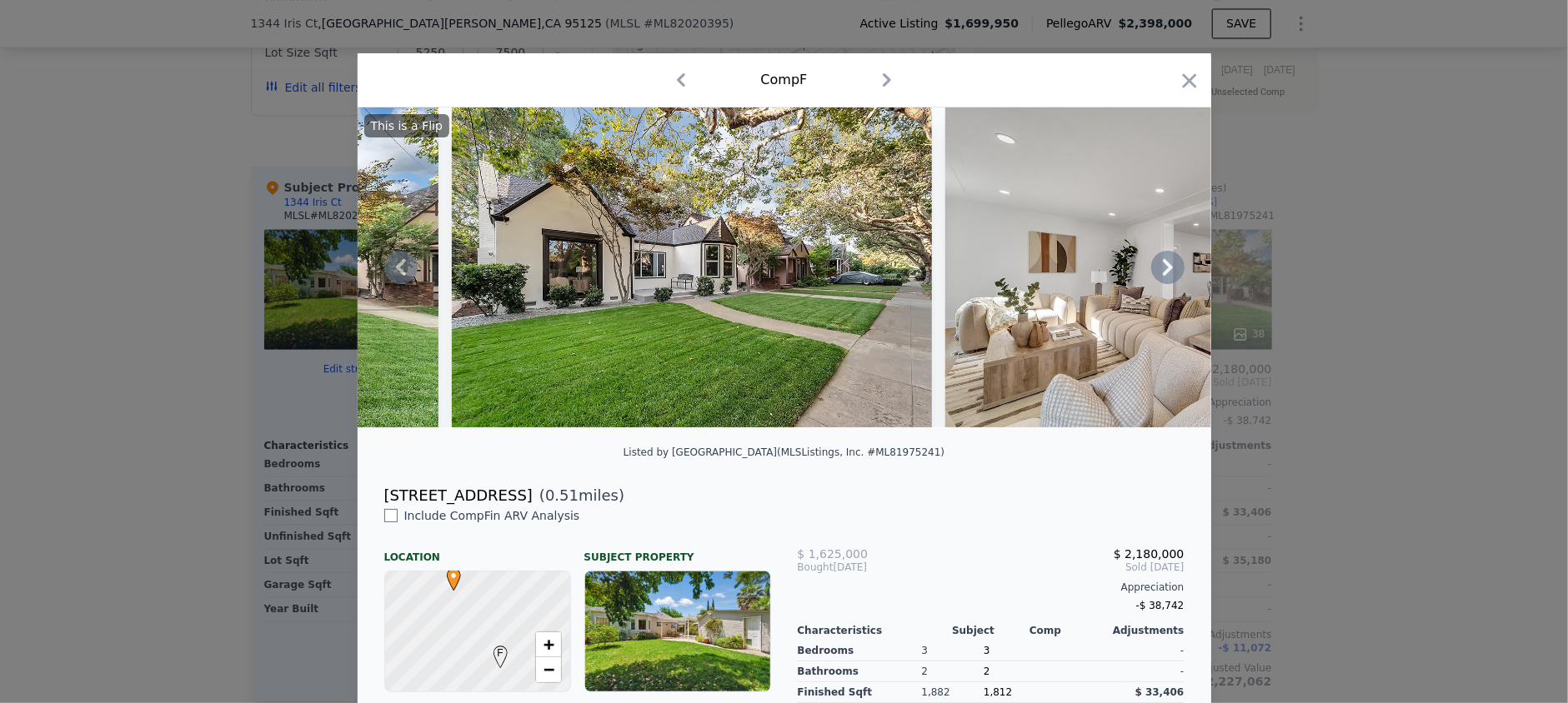
click at [1163, 268] on icon at bounding box center [1168, 267] width 10 height 16
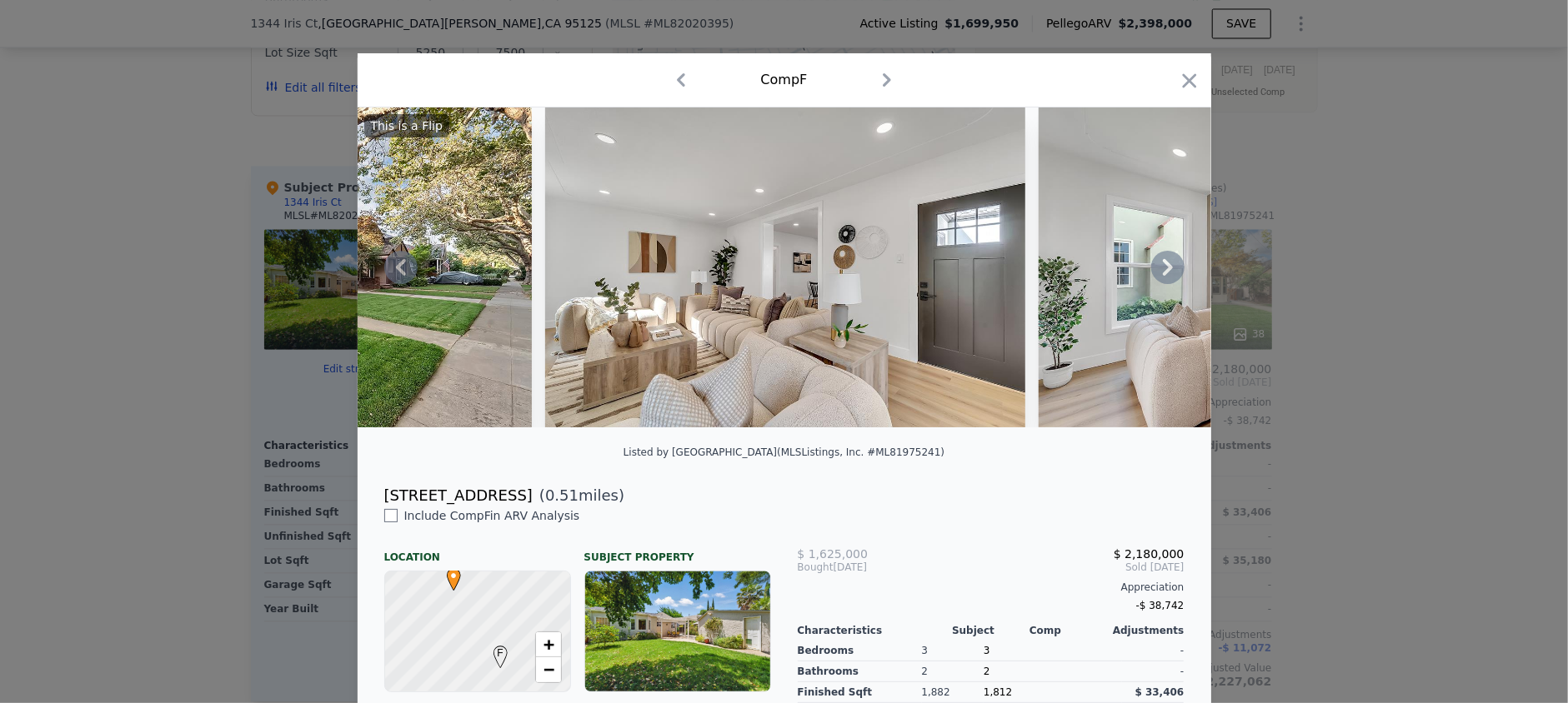
click at [1163, 268] on icon at bounding box center [1168, 267] width 10 height 16
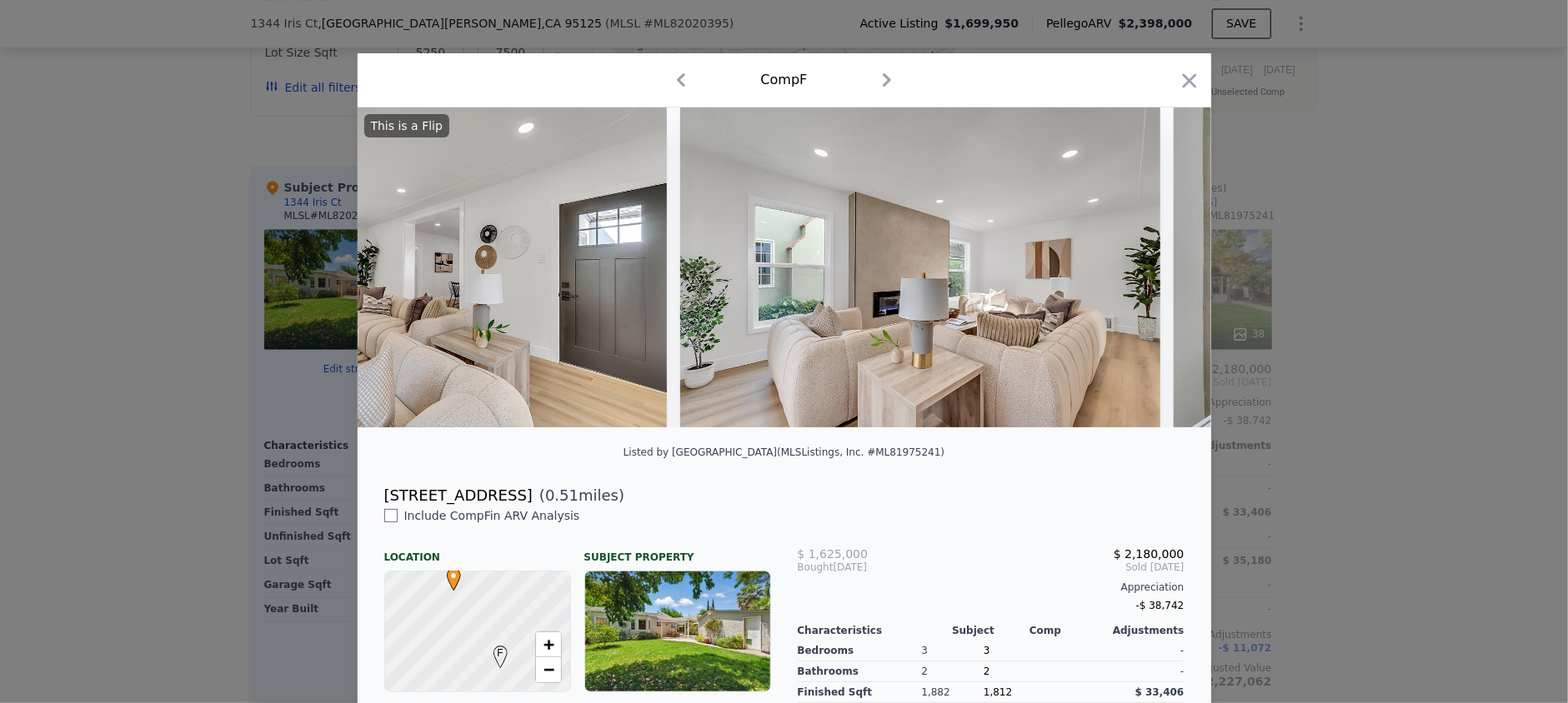
scroll to position [0, 1199]
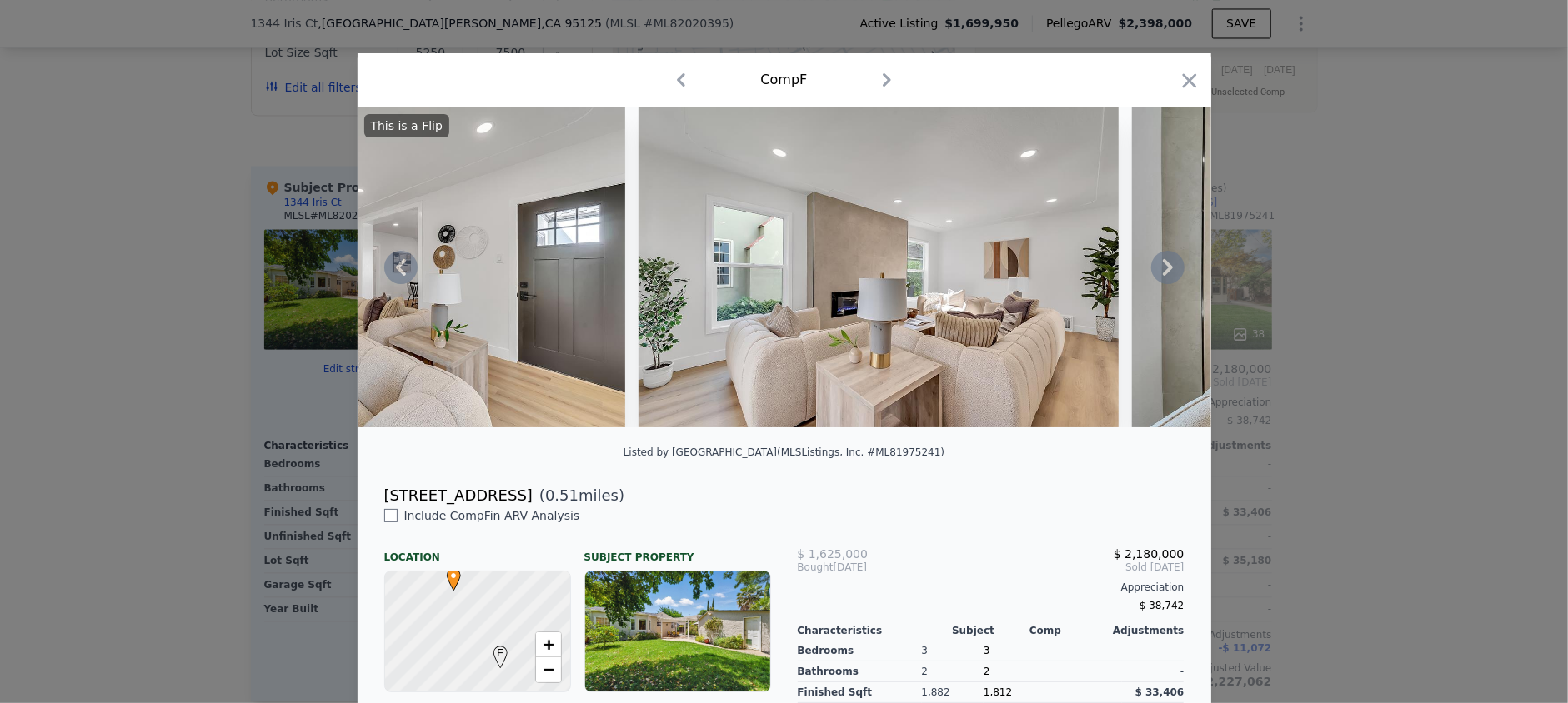
click at [1155, 280] on icon at bounding box center [1168, 267] width 34 height 34
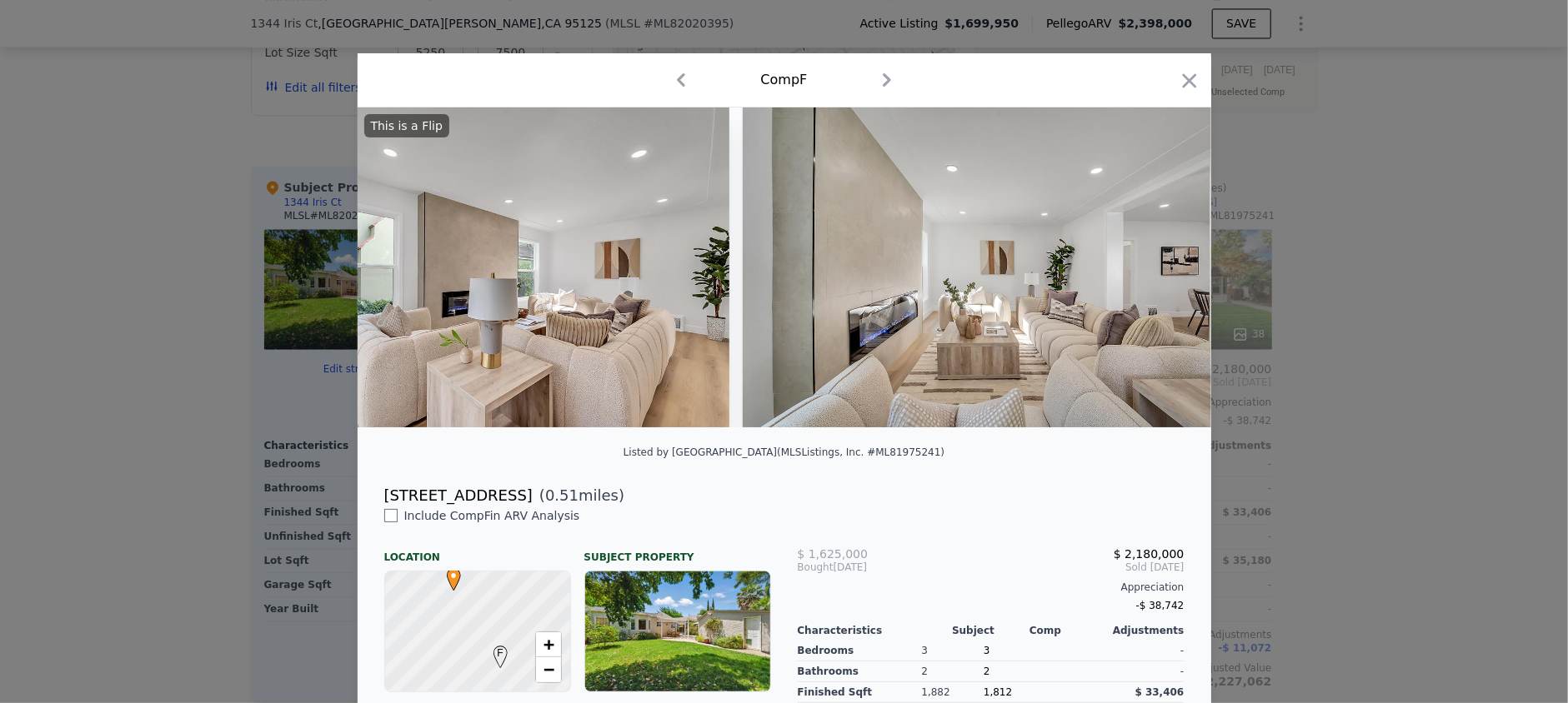
scroll to position [0, 1599]
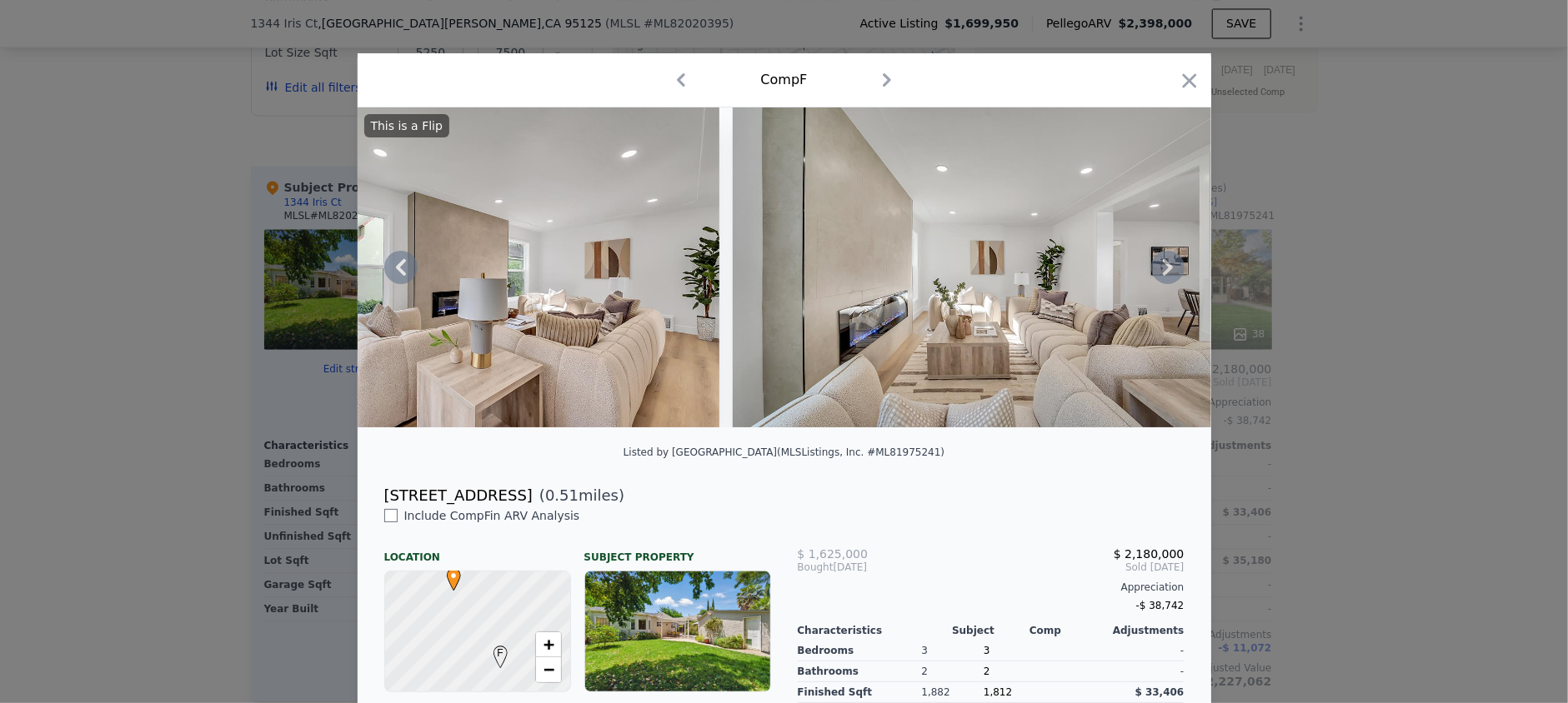
click at [1155, 280] on icon at bounding box center [1168, 267] width 34 height 34
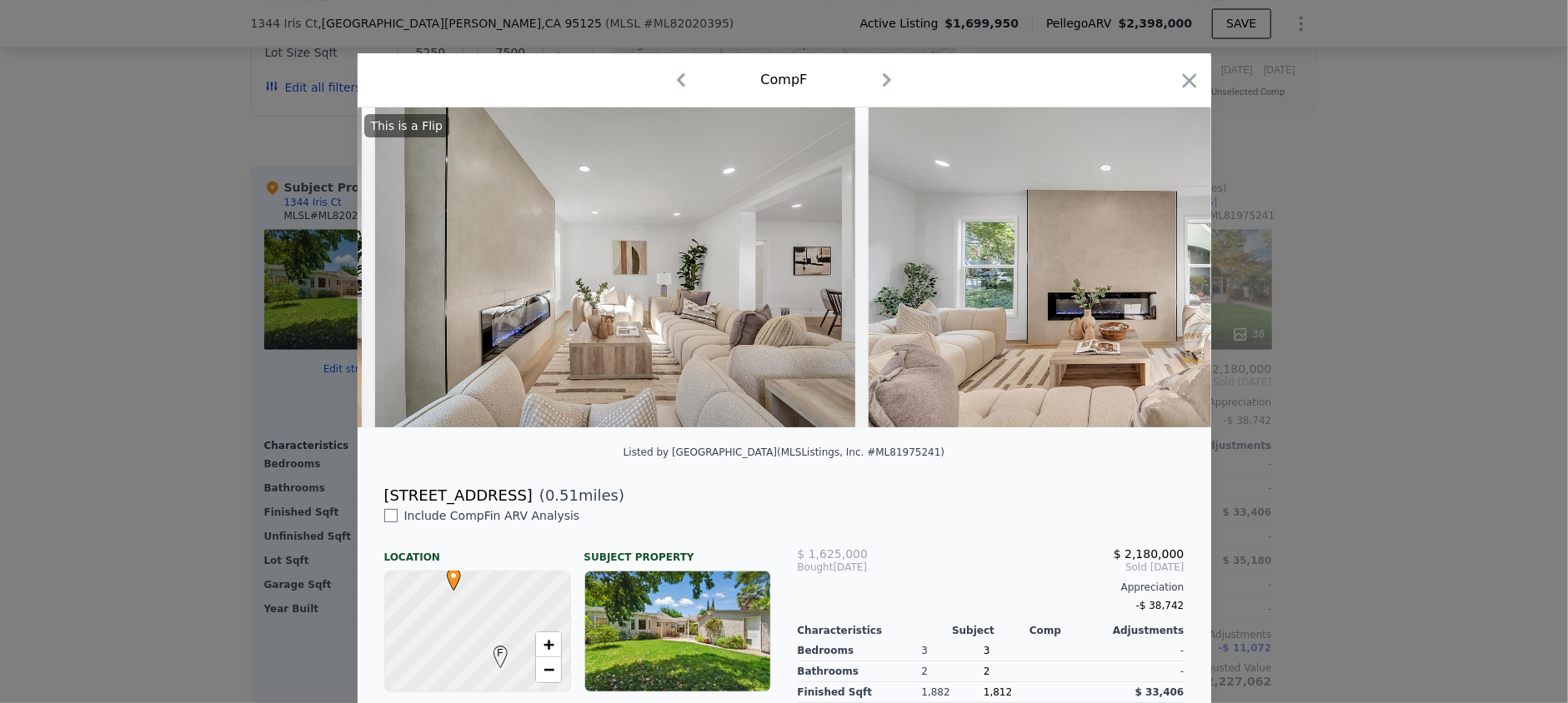
scroll to position [0, 1999]
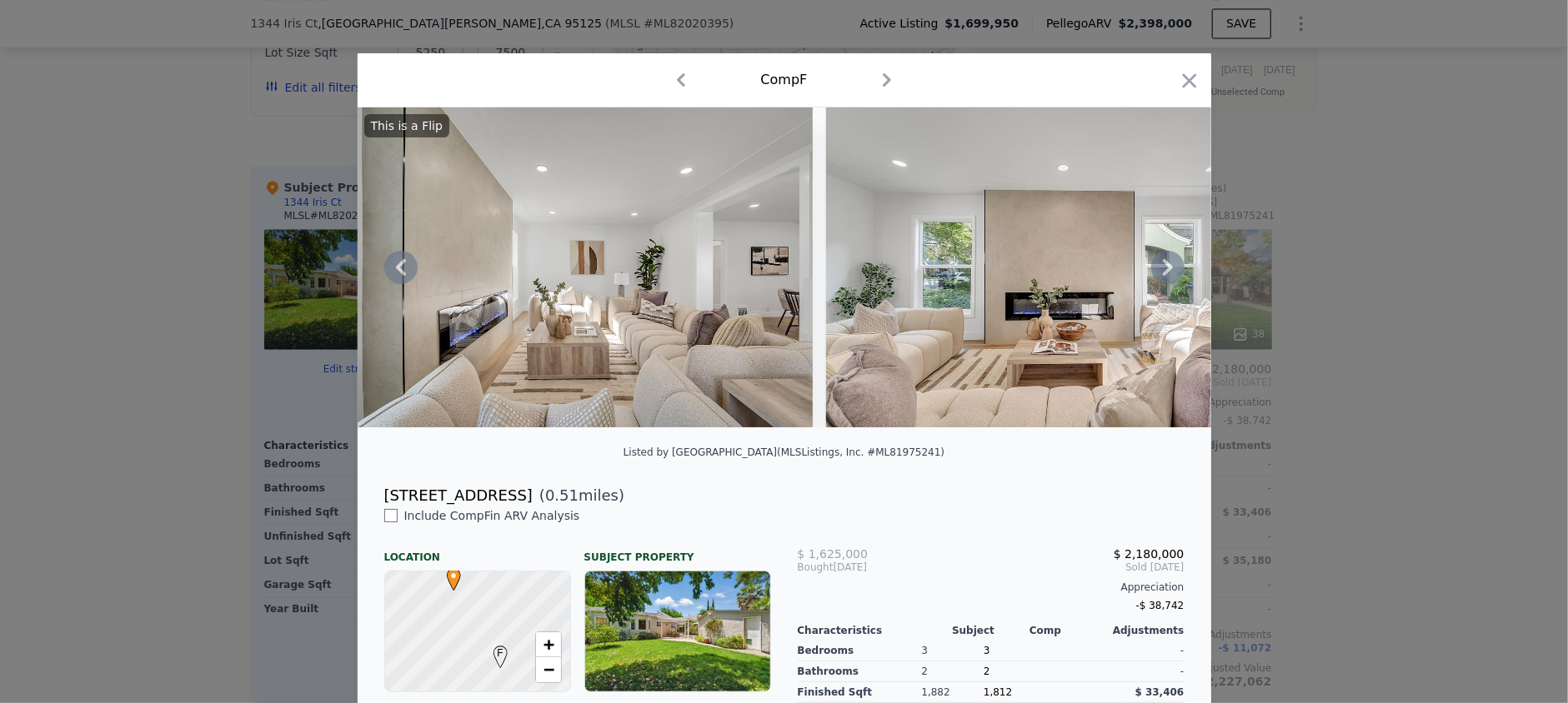
click at [1155, 279] on icon at bounding box center [1168, 267] width 34 height 34
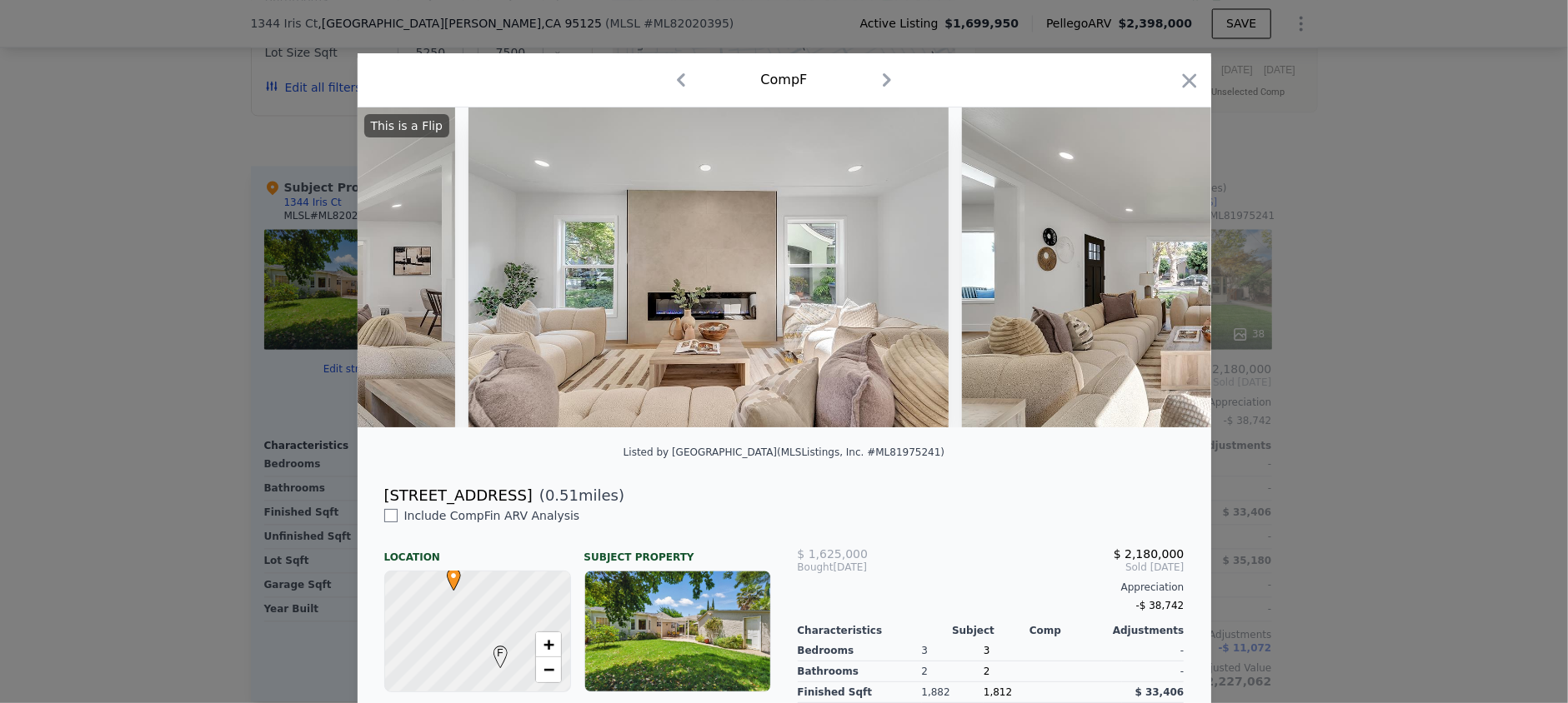
scroll to position [0, 2399]
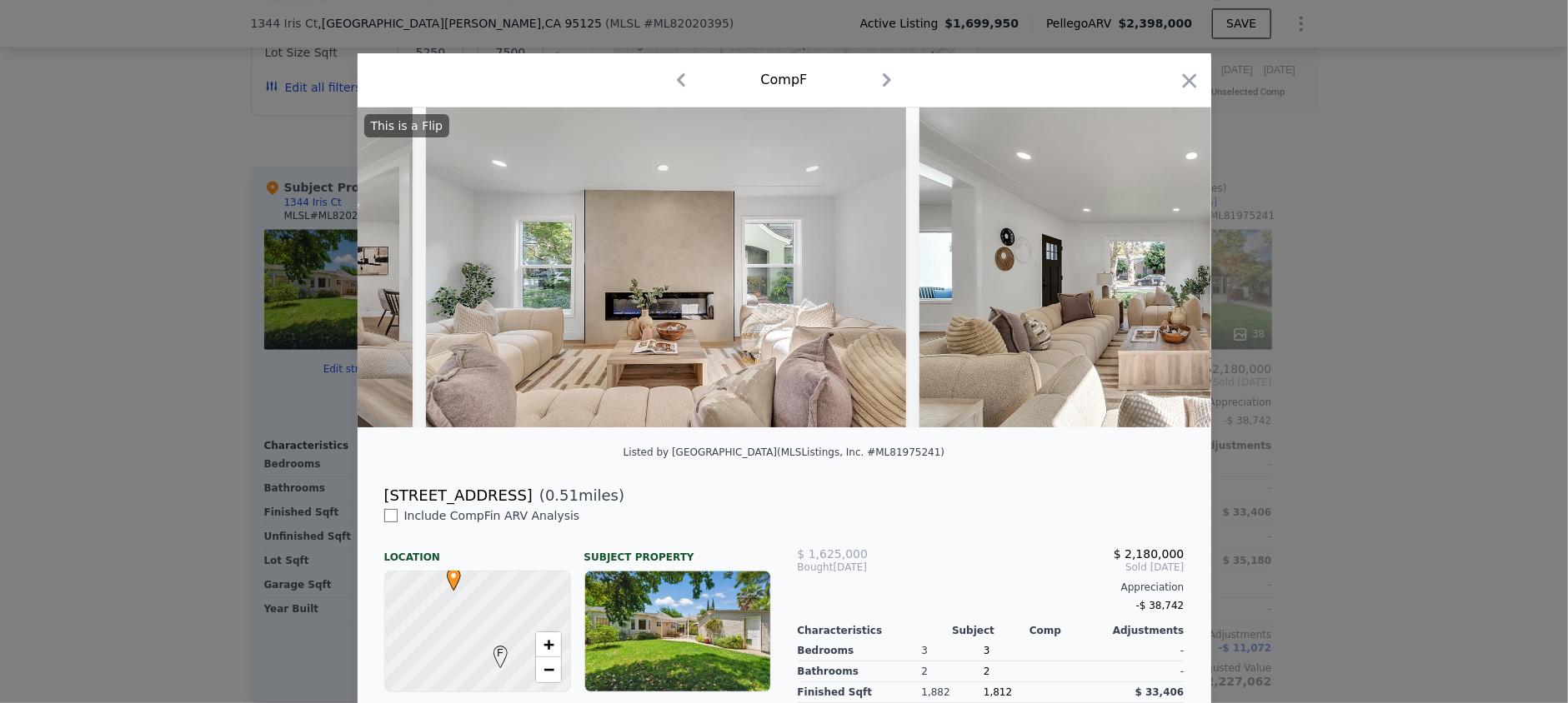
click at [1155, 279] on div "This is a Flip" at bounding box center [784, 267] width 853 height 320
click at [1155, 275] on icon at bounding box center [1168, 267] width 34 height 34
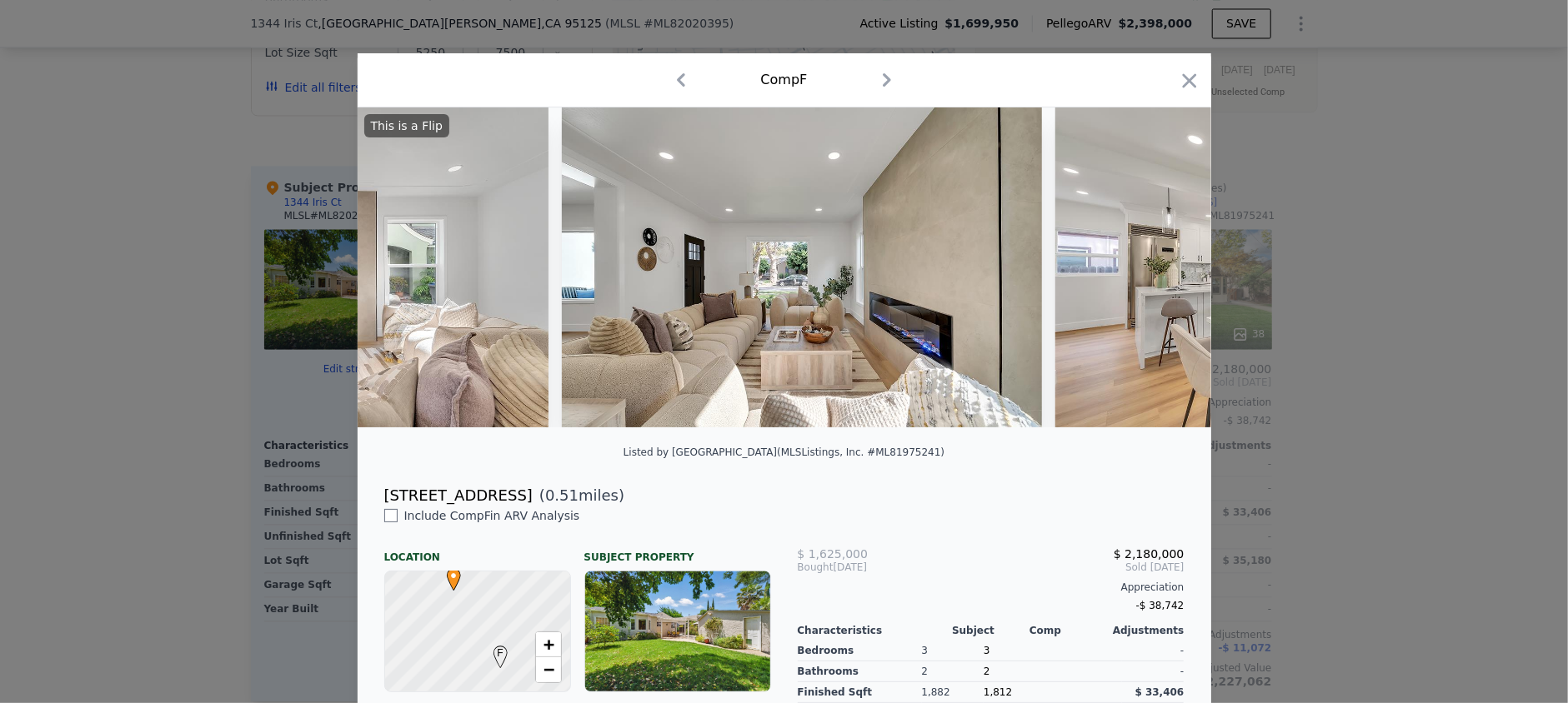
scroll to position [0, 2798]
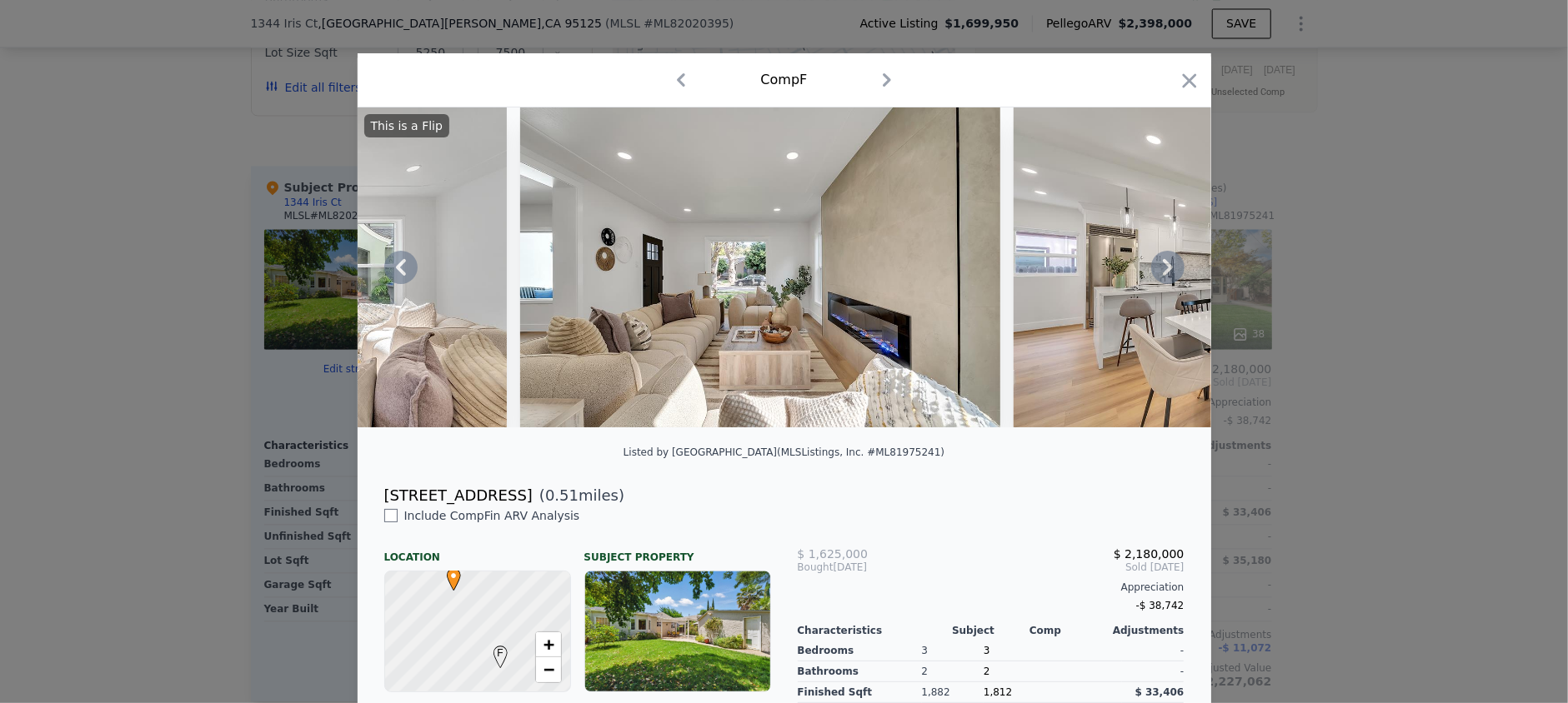
click at [1155, 275] on icon at bounding box center [1168, 267] width 34 height 34
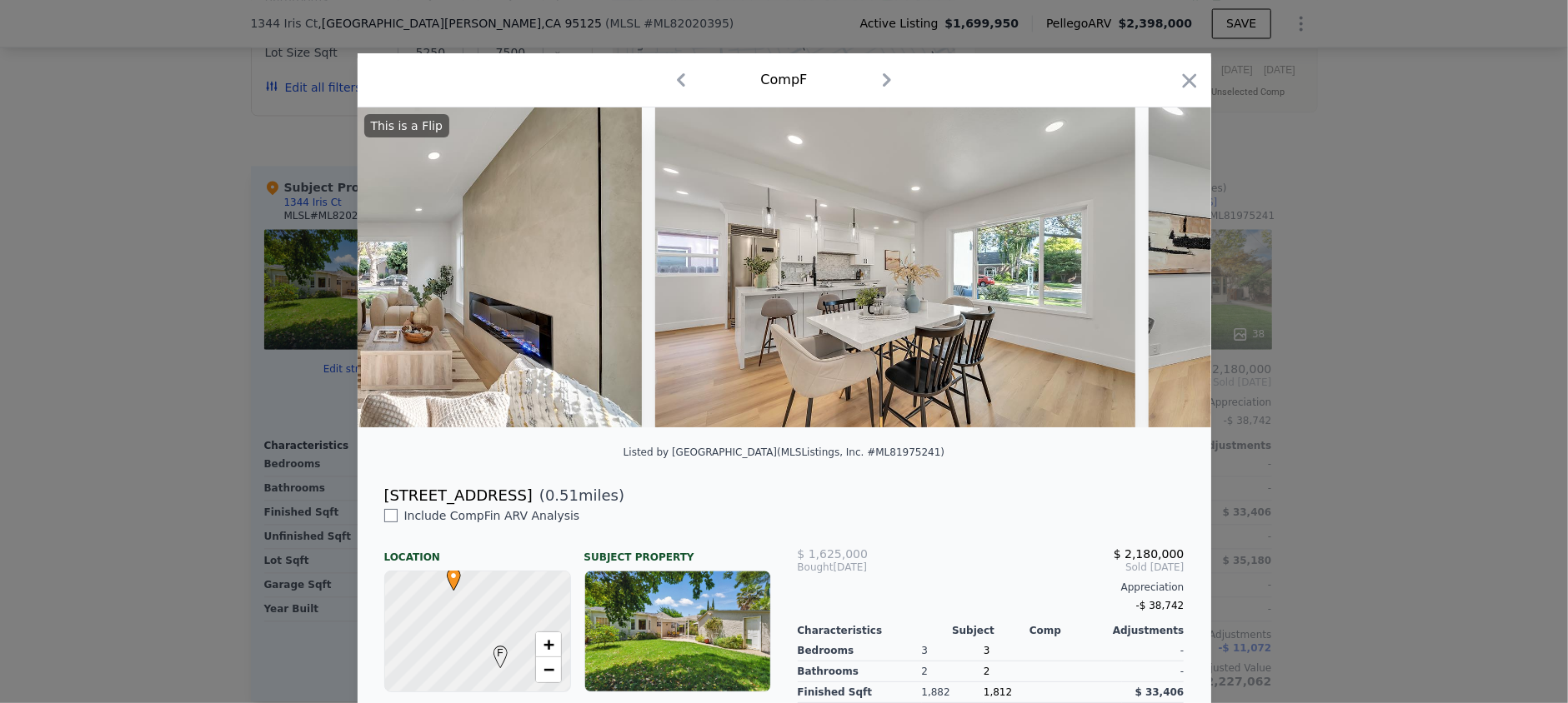
scroll to position [0, 3198]
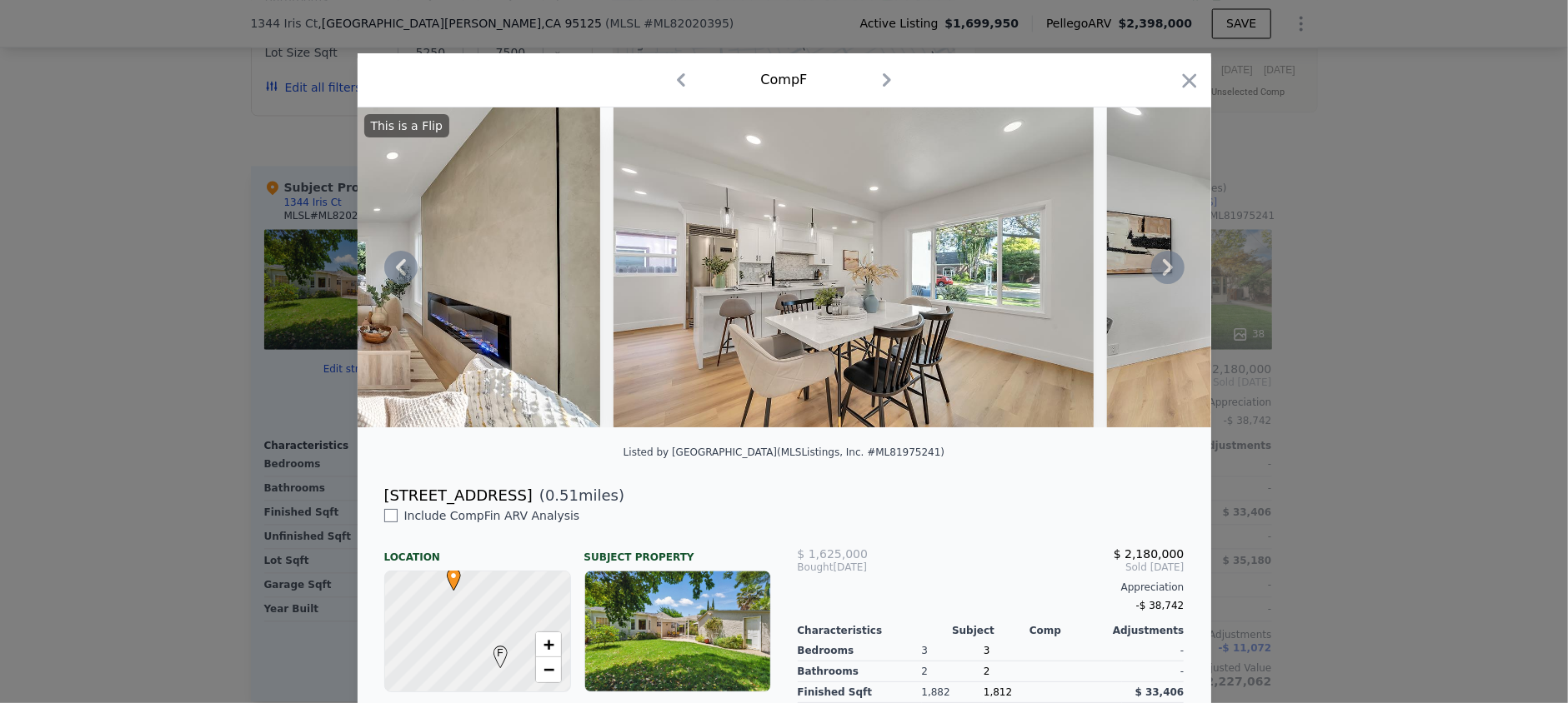
click at [1155, 275] on icon at bounding box center [1168, 267] width 34 height 34
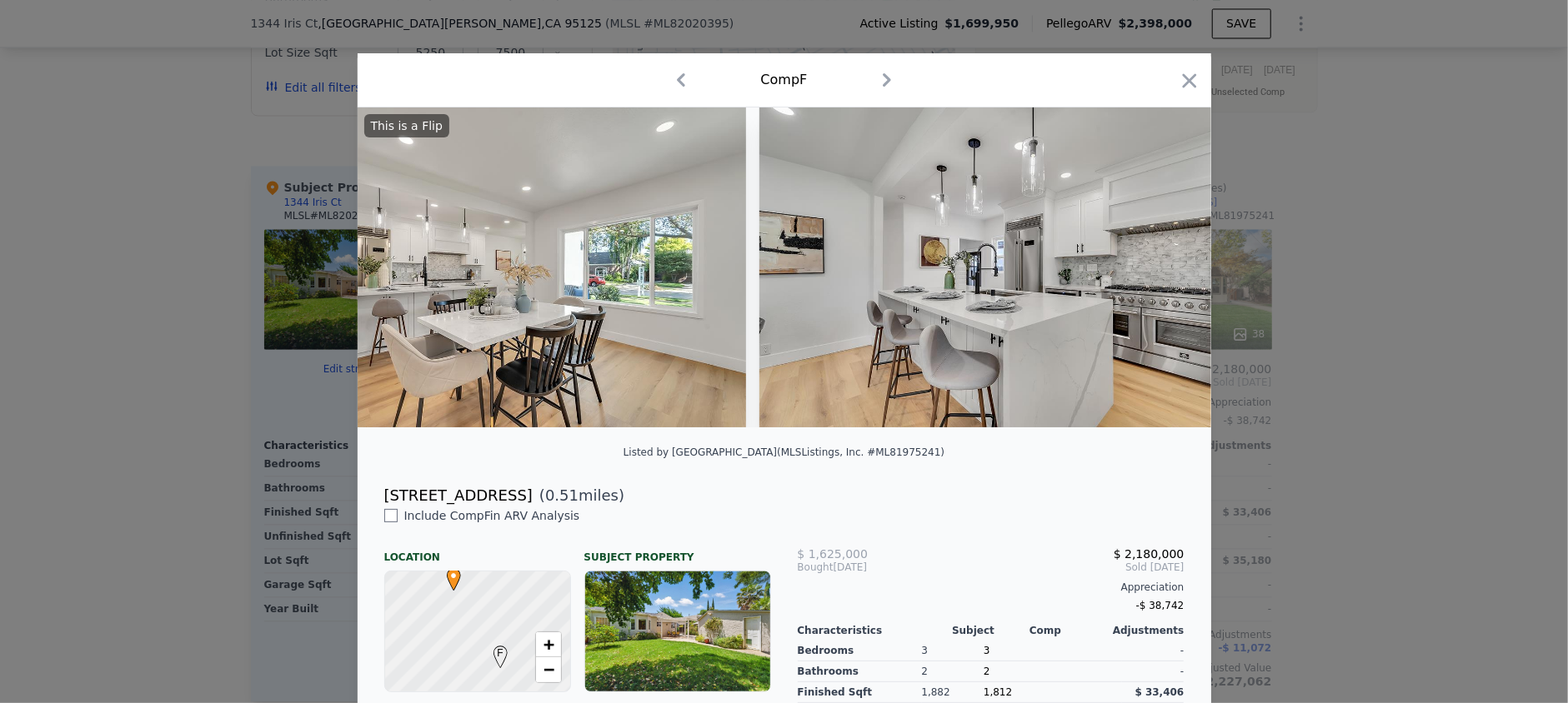
scroll to position [0, 3599]
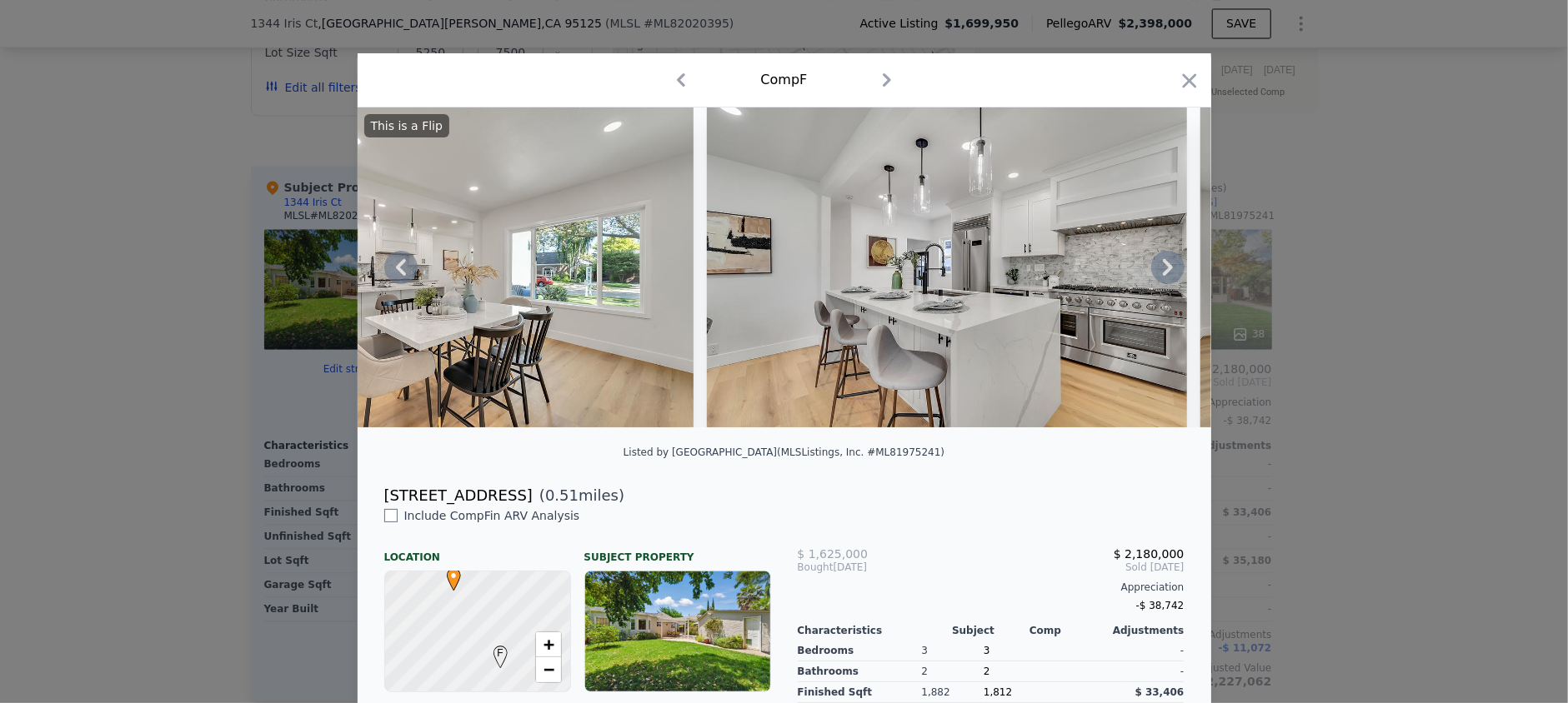
click at [1155, 275] on icon at bounding box center [1168, 267] width 34 height 34
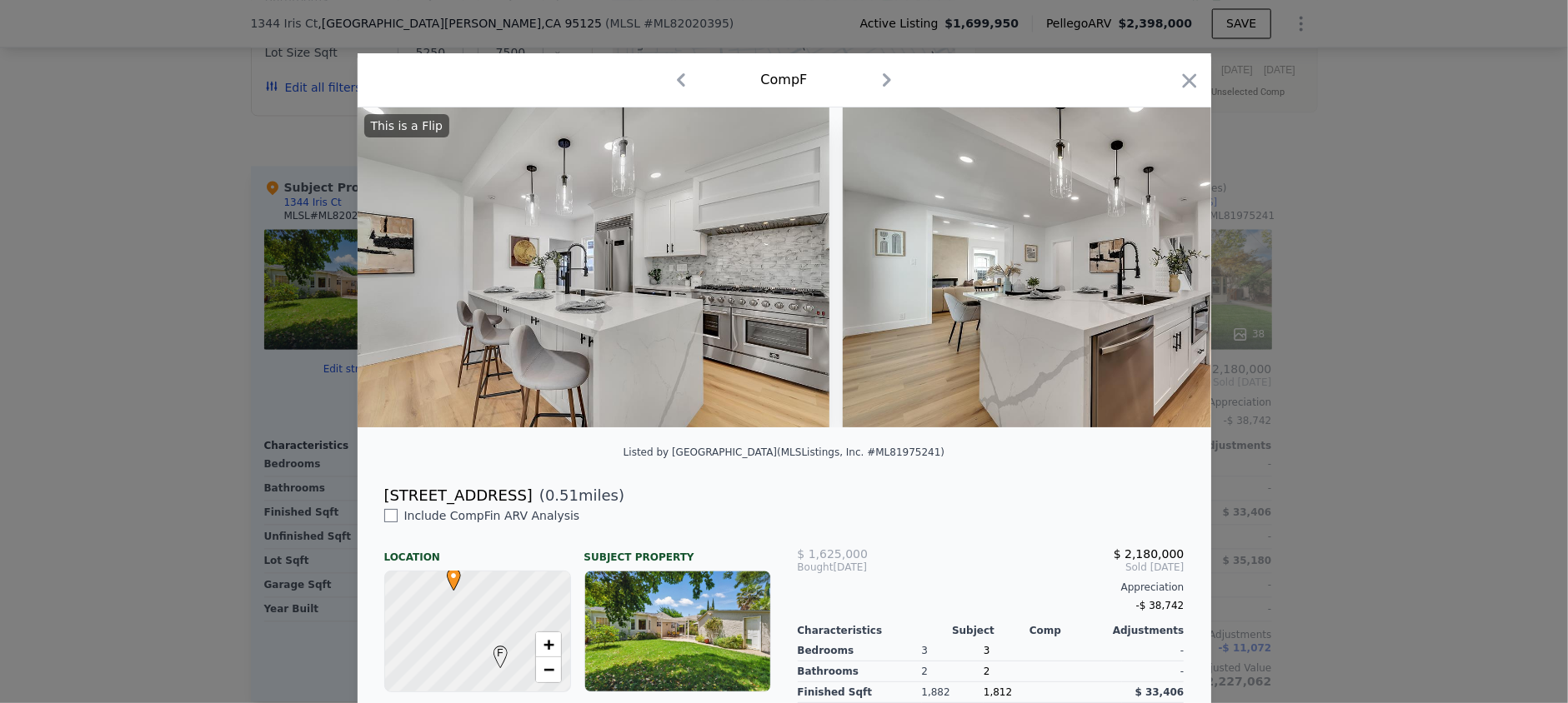
scroll to position [0, 3998]
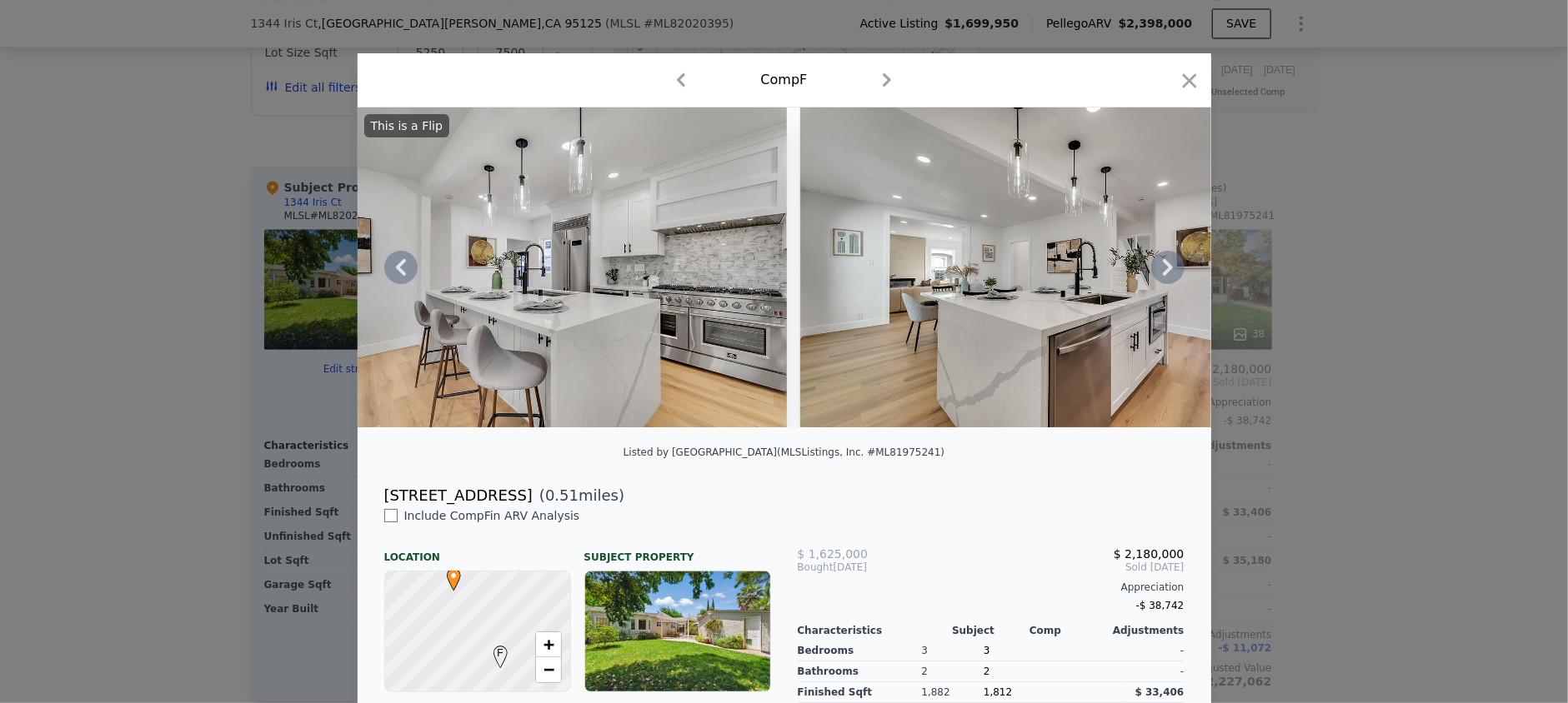
click at [1155, 275] on icon at bounding box center [1168, 267] width 34 height 34
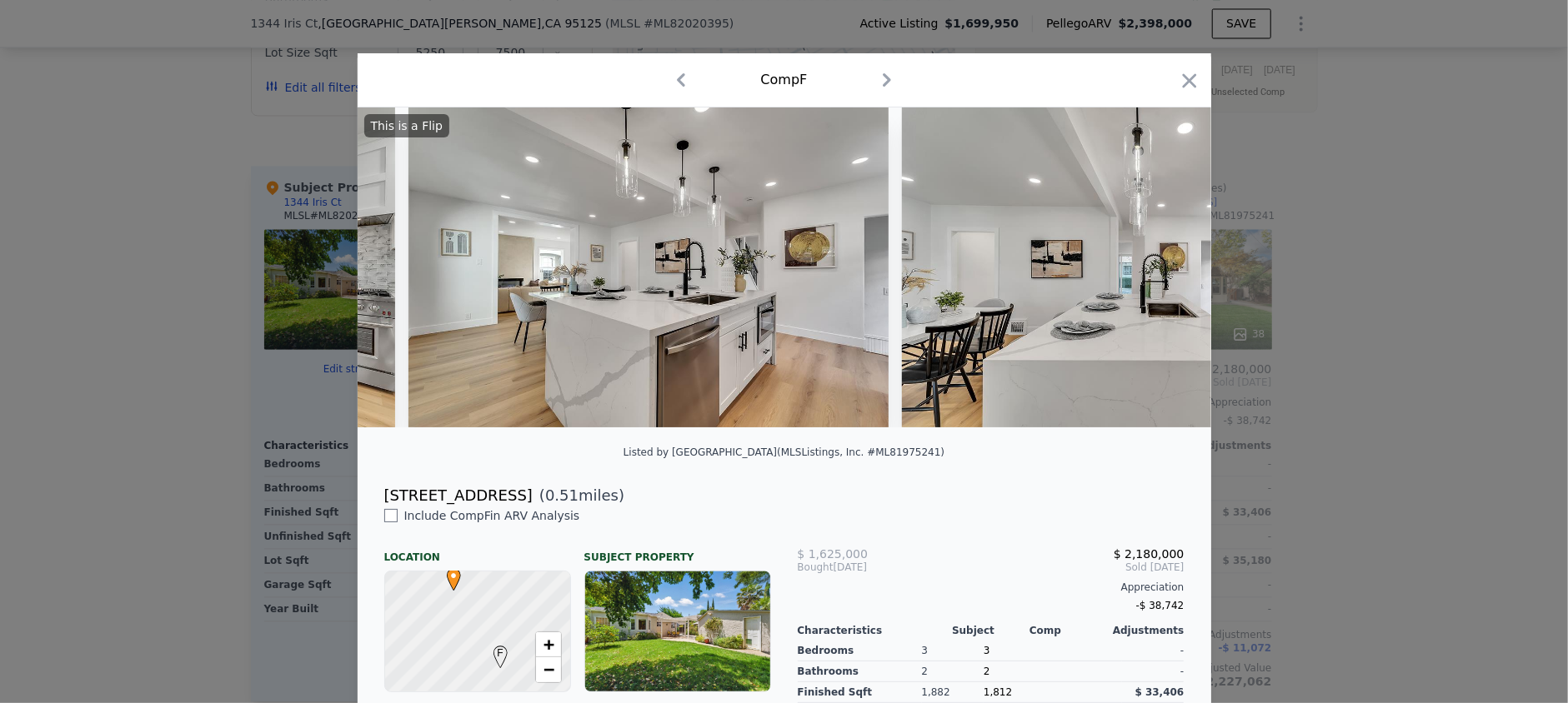
scroll to position [0, 4397]
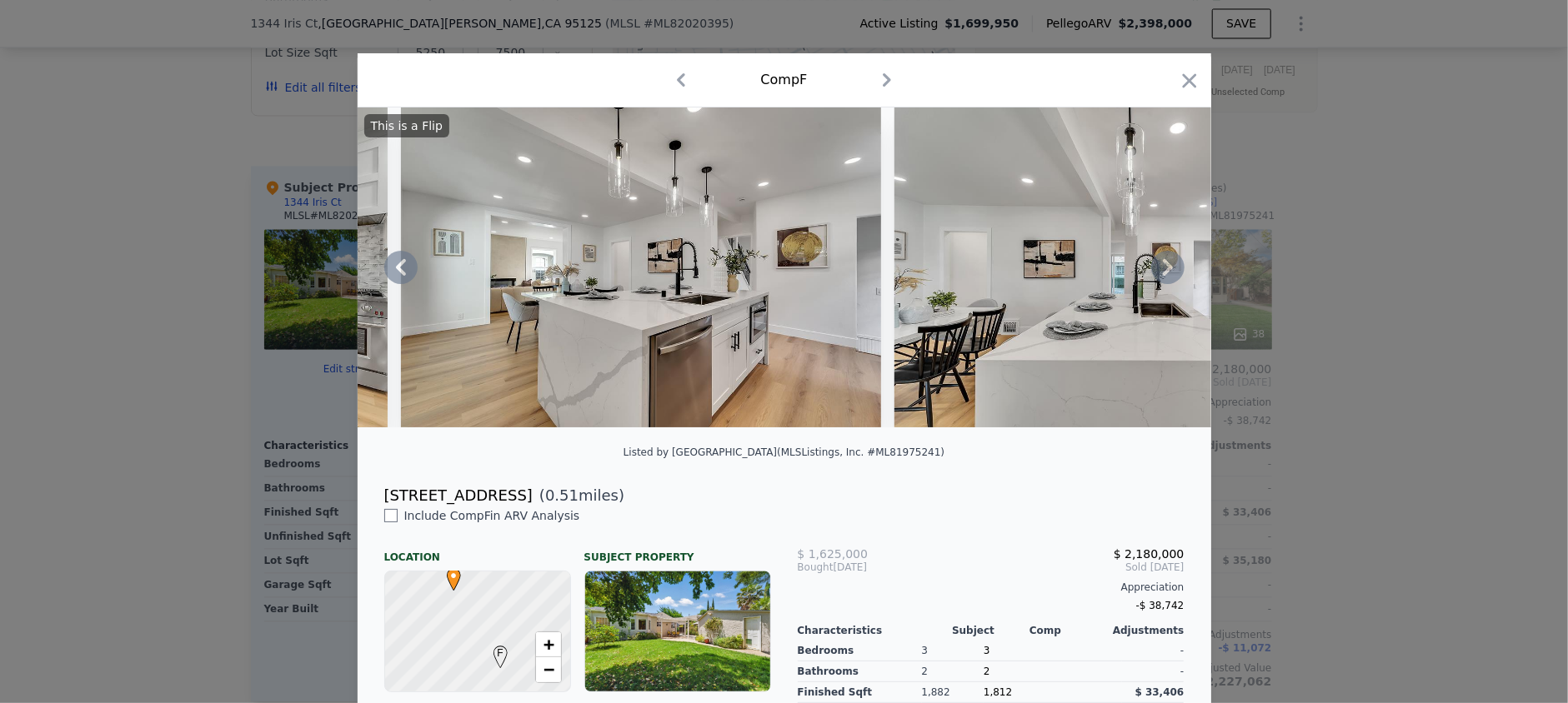
click at [1155, 275] on icon at bounding box center [1168, 267] width 34 height 34
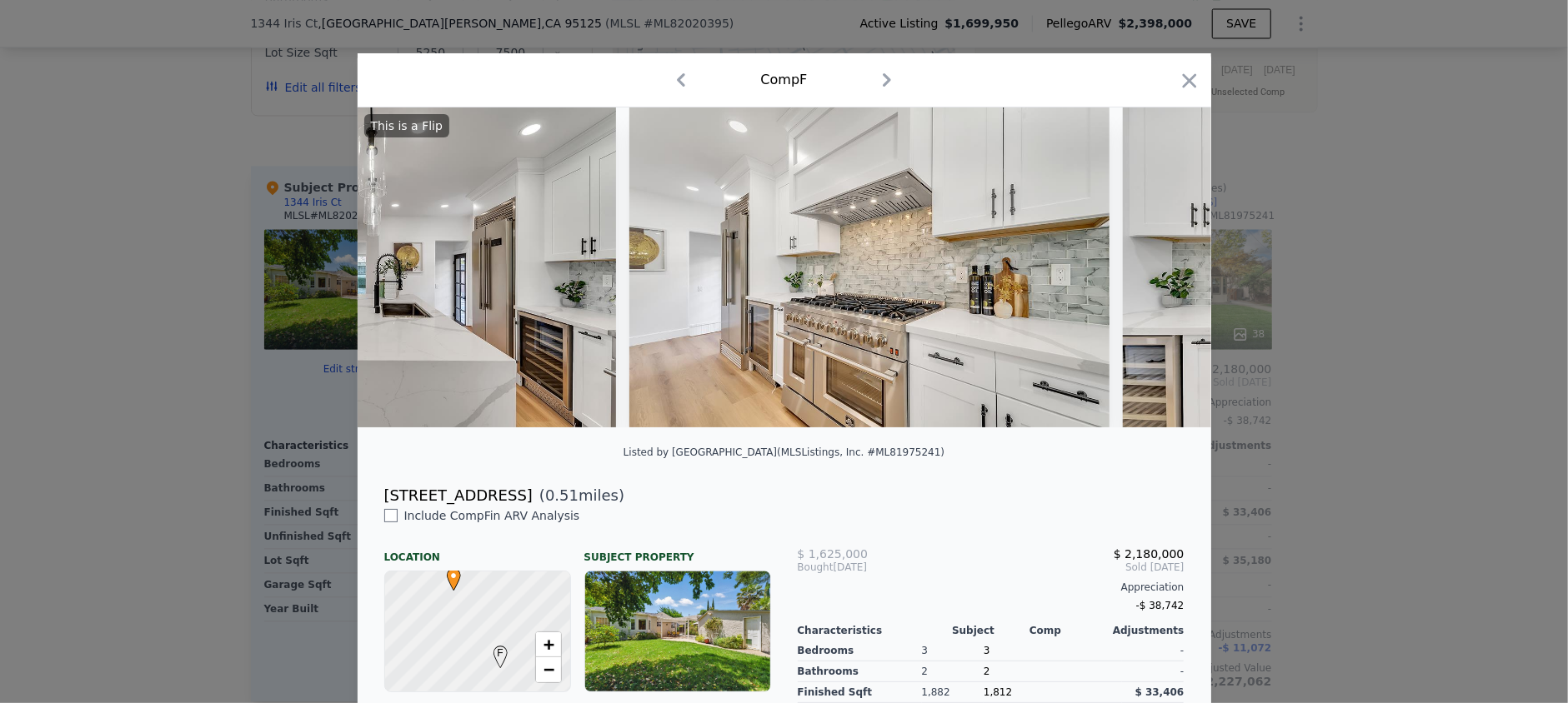
scroll to position [0, 5198]
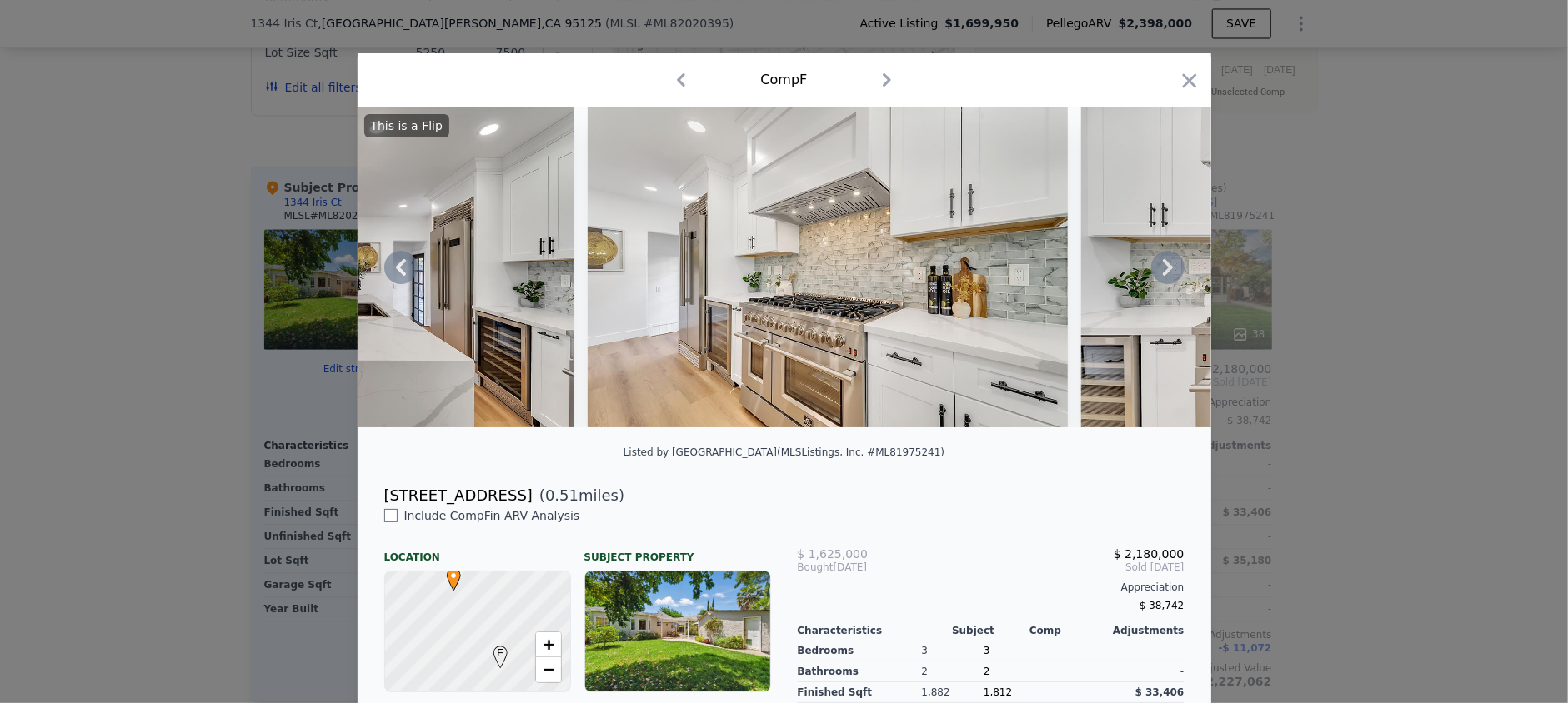
click at [1155, 275] on icon at bounding box center [1168, 267] width 34 height 34
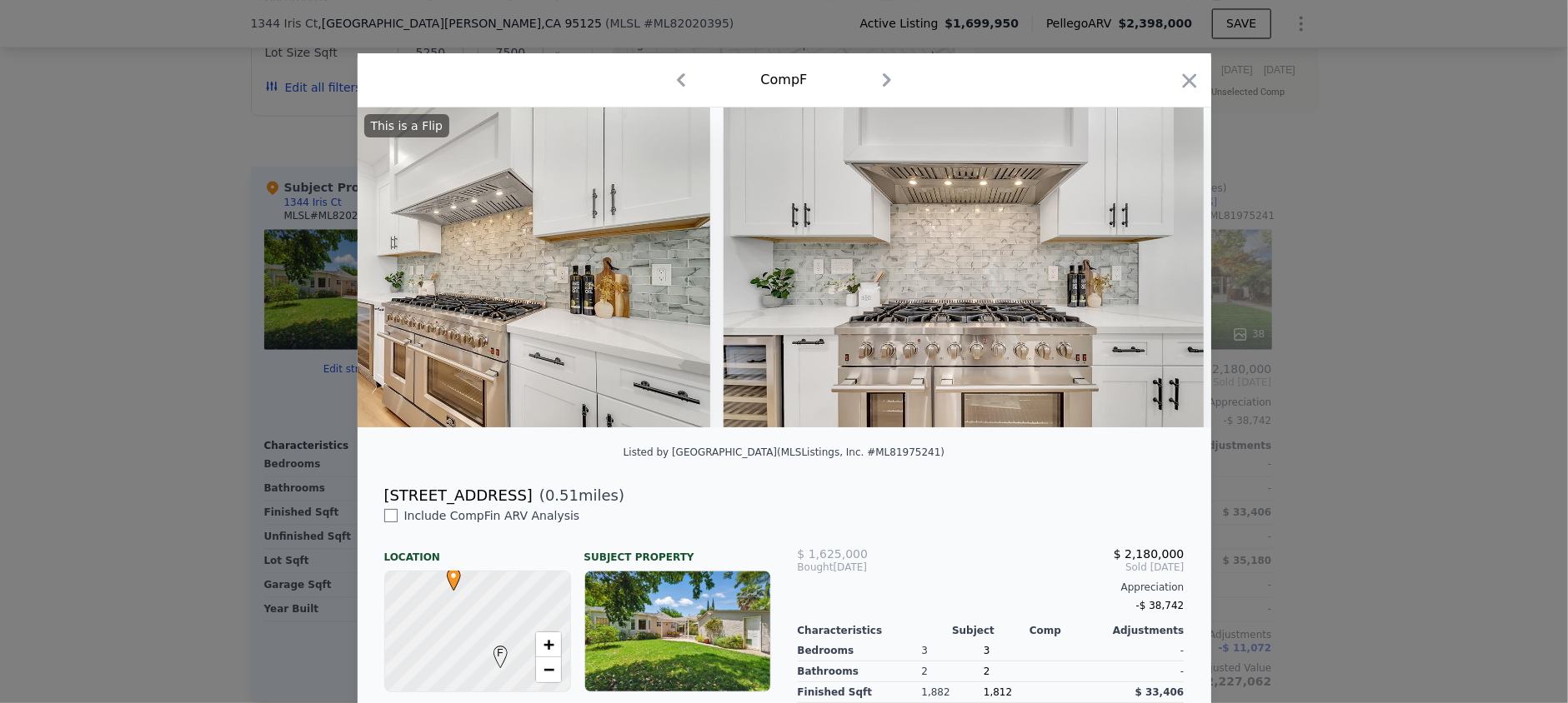
scroll to position [0, 5598]
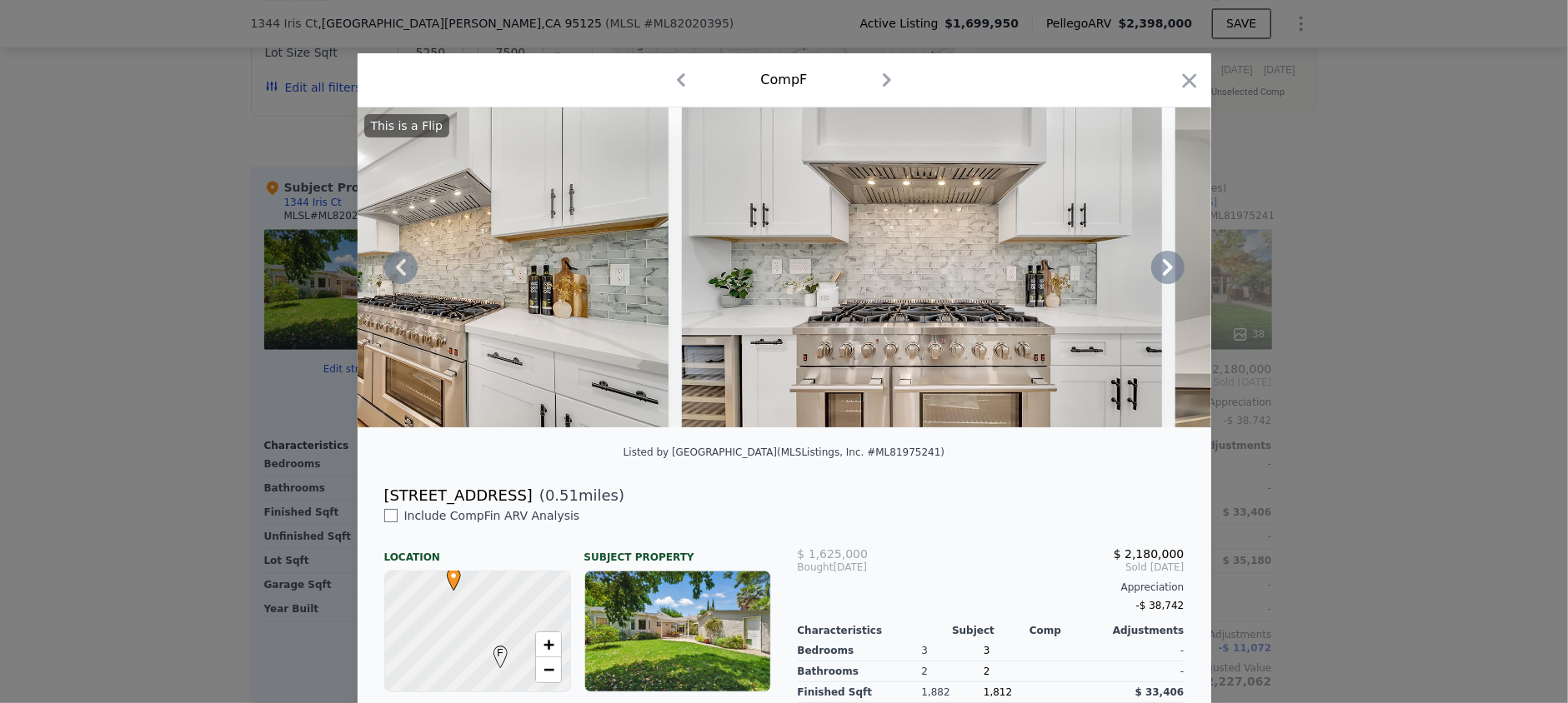
click at [1155, 278] on icon at bounding box center [1168, 267] width 34 height 34
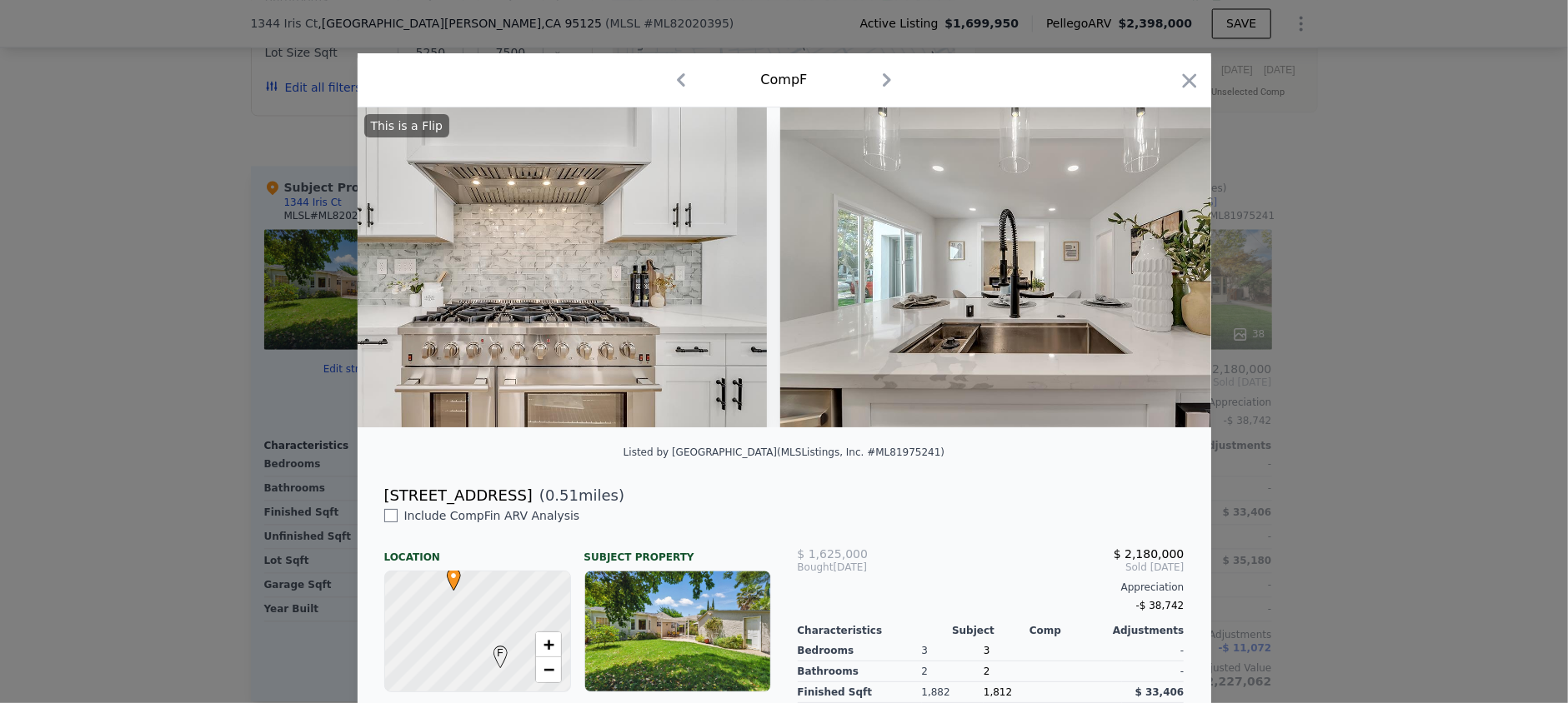
scroll to position [0, 5997]
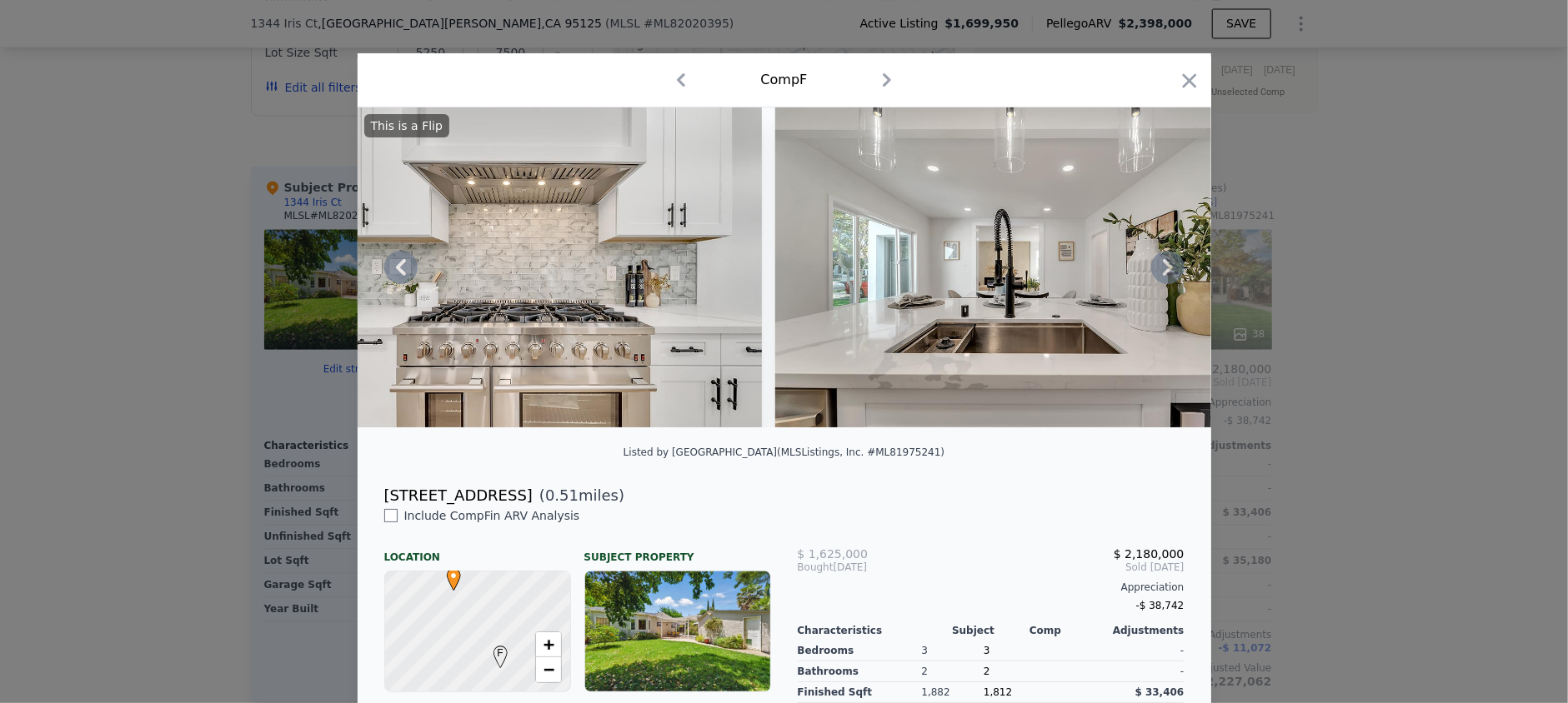
click at [1154, 280] on icon at bounding box center [1168, 267] width 34 height 34
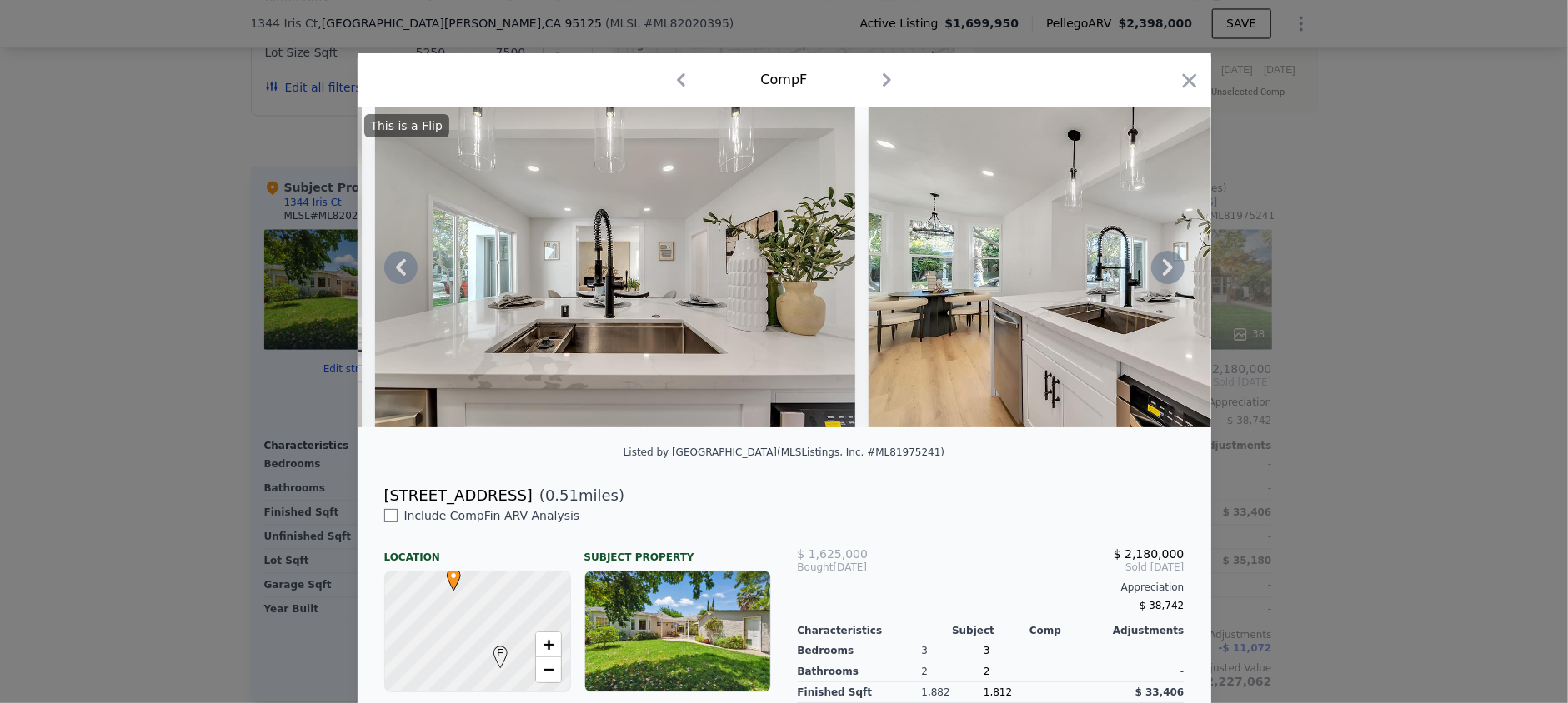
click at [1154, 280] on icon at bounding box center [1168, 267] width 34 height 34
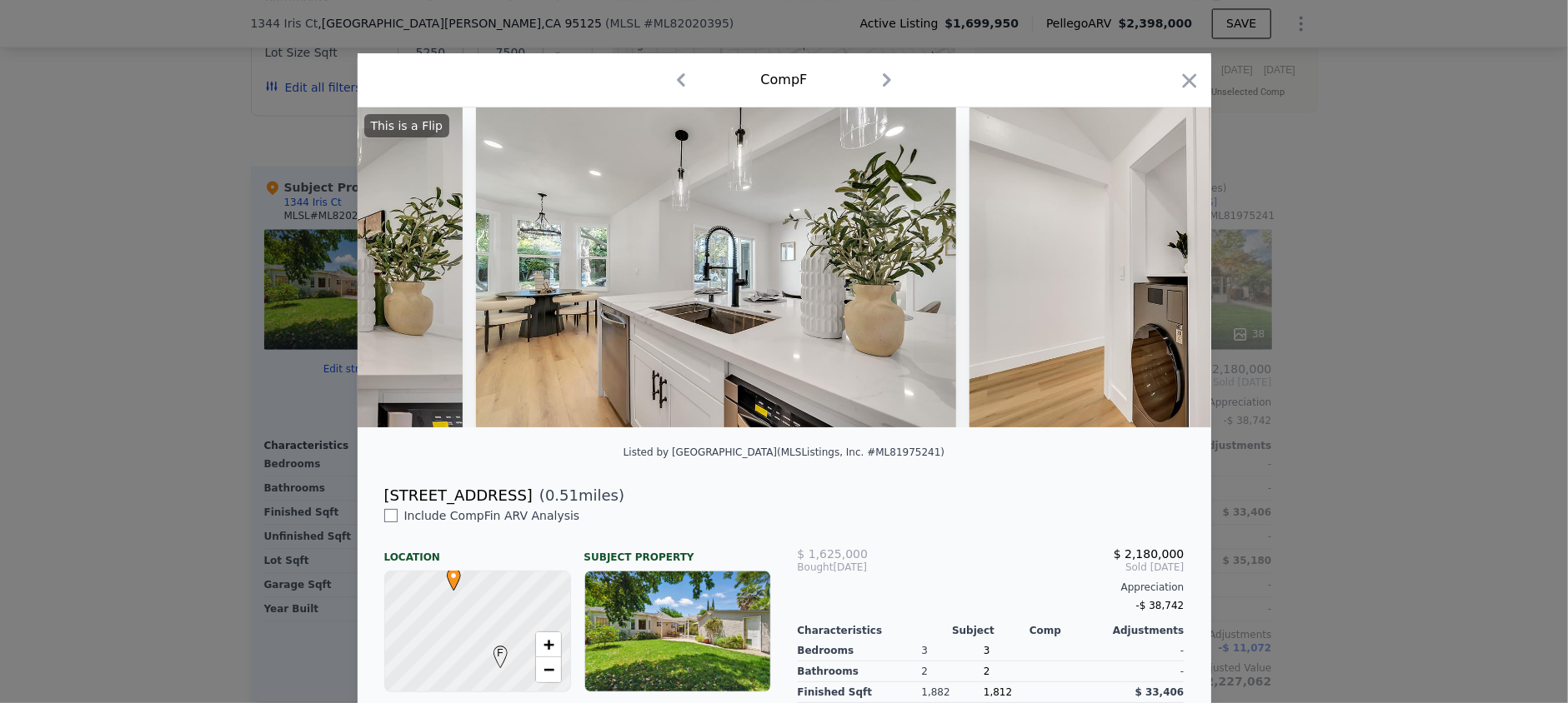
scroll to position [0, 6798]
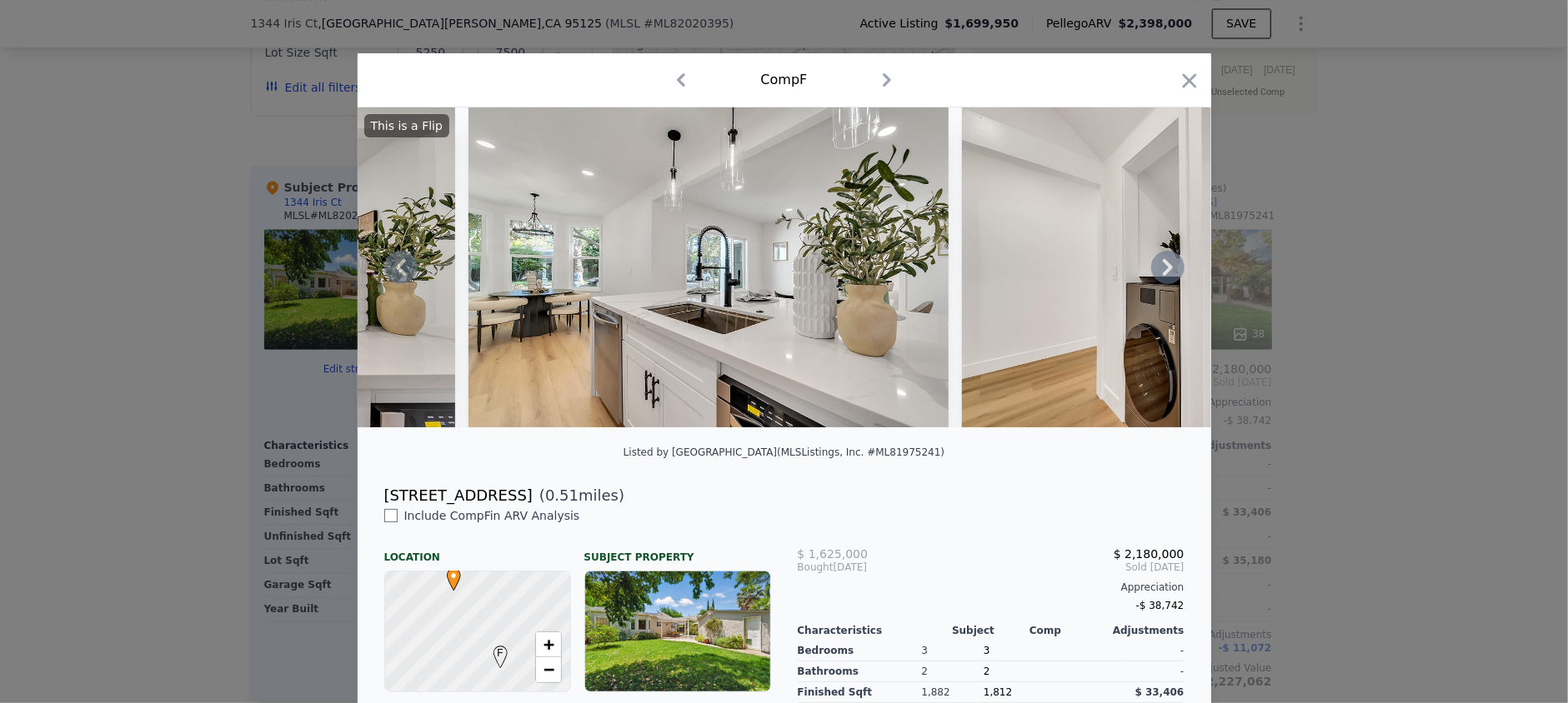
click at [1154, 280] on icon at bounding box center [1168, 267] width 34 height 34
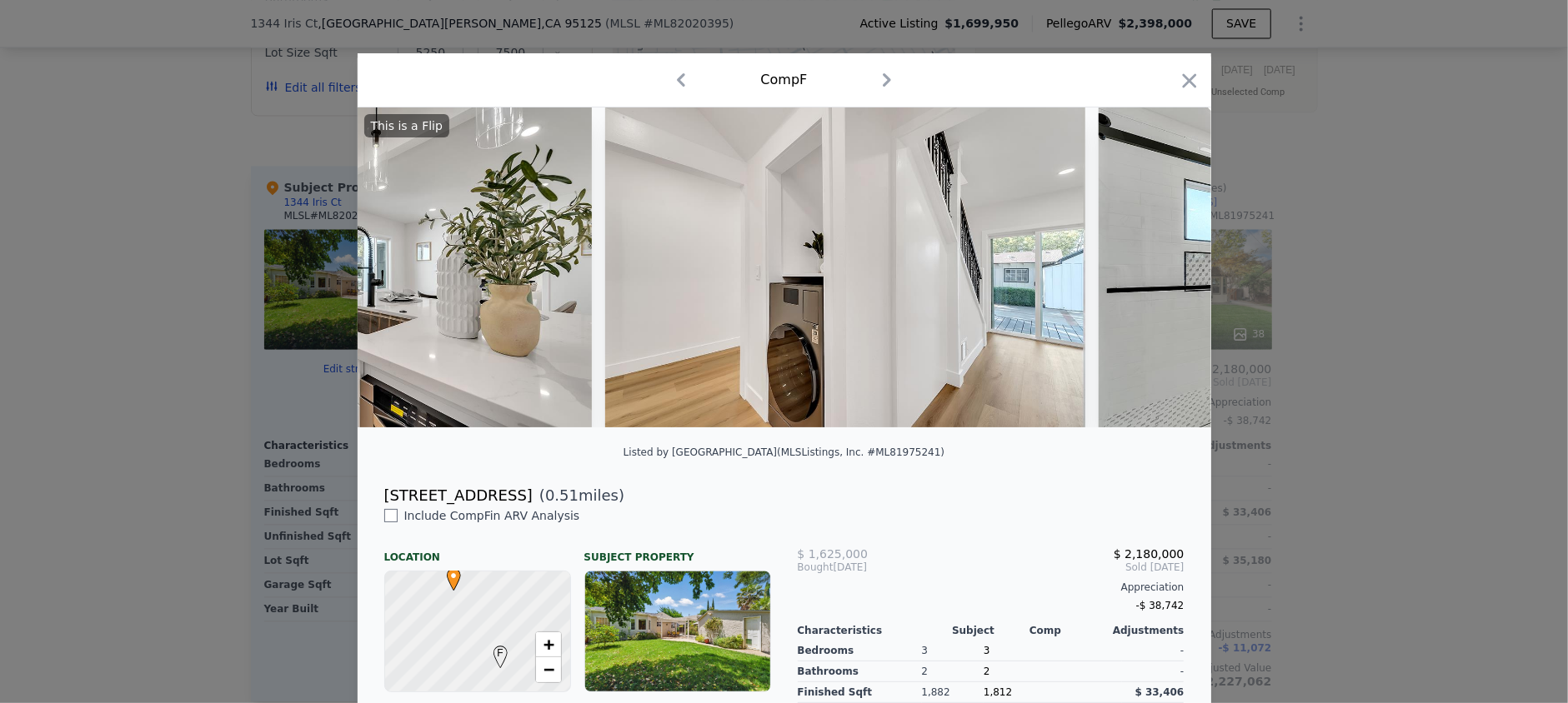
scroll to position [0, 7197]
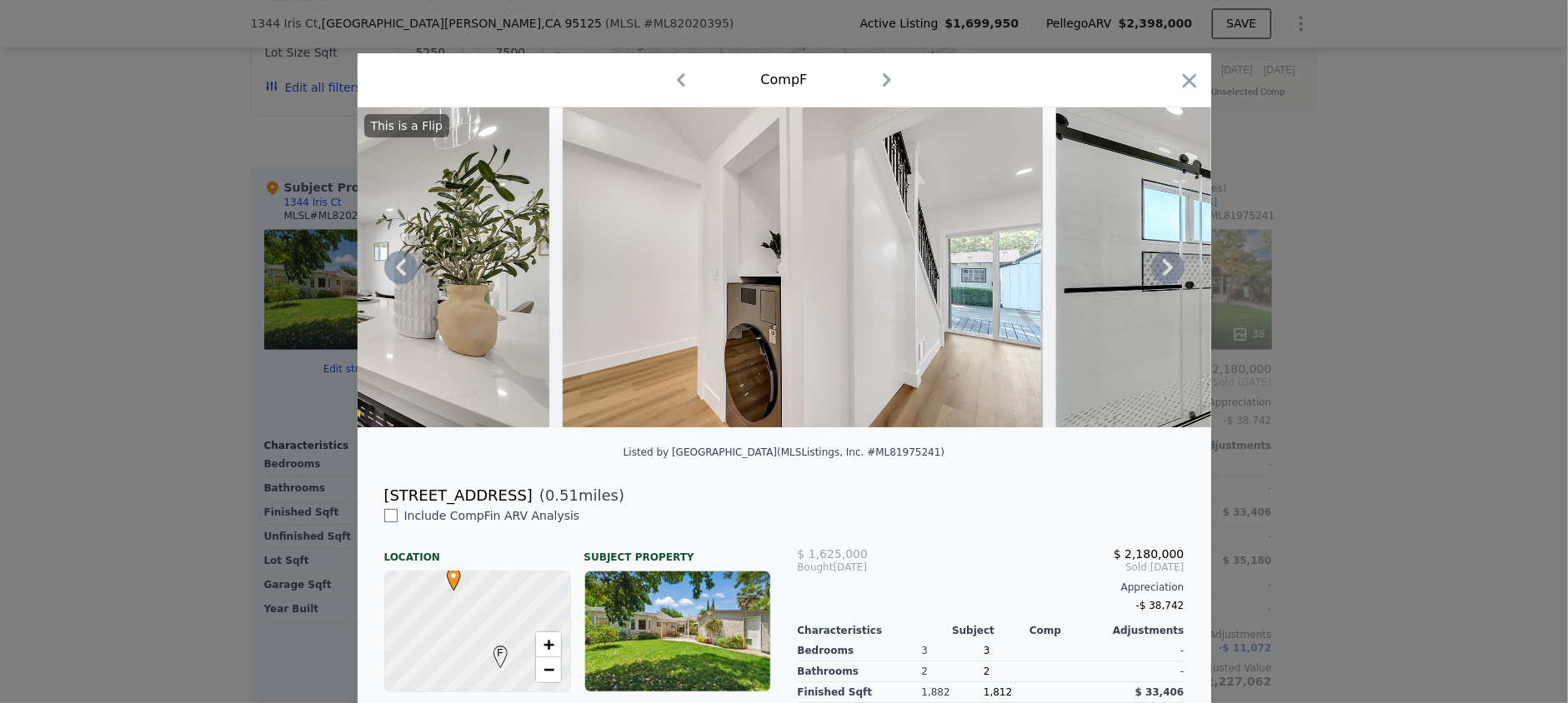
click at [1154, 280] on icon at bounding box center [1168, 267] width 34 height 34
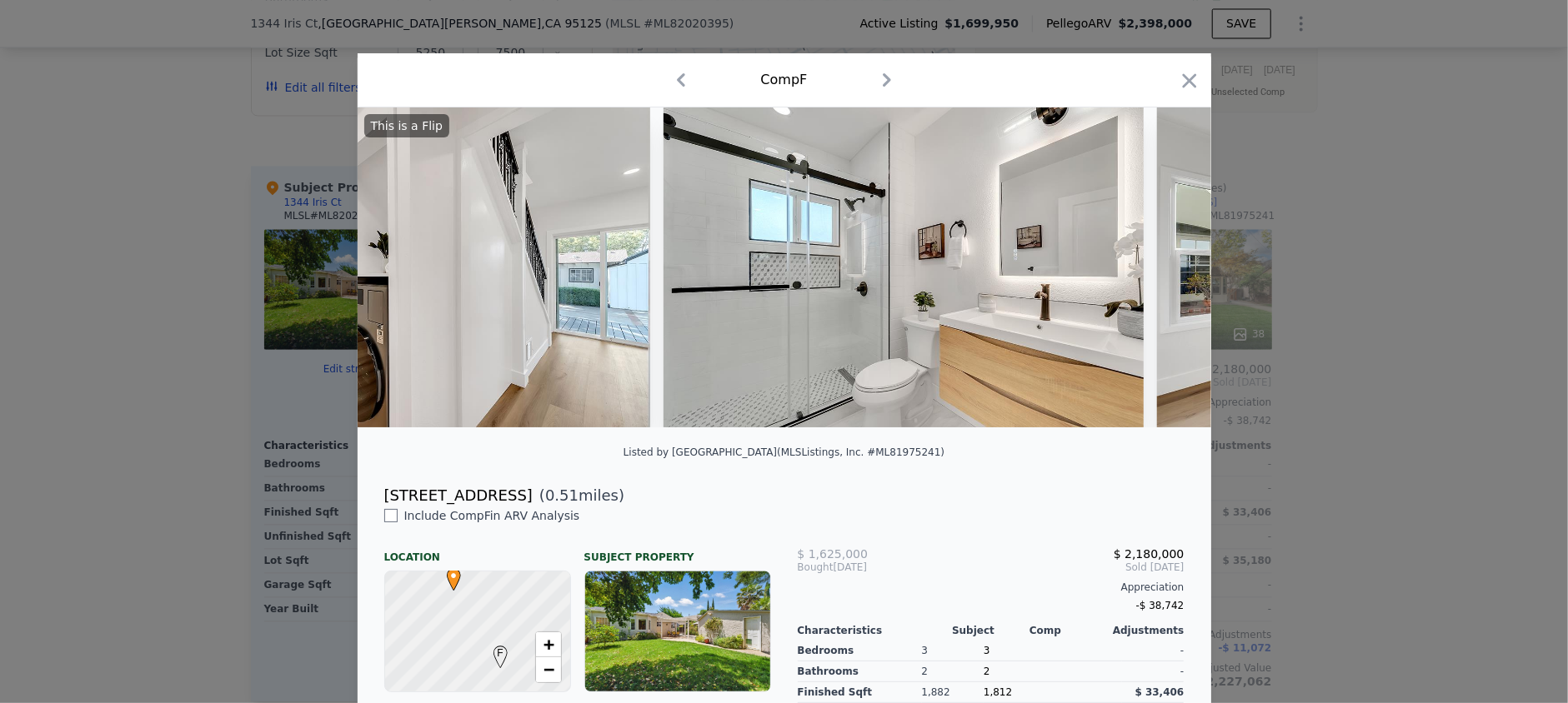
scroll to position [0, 7597]
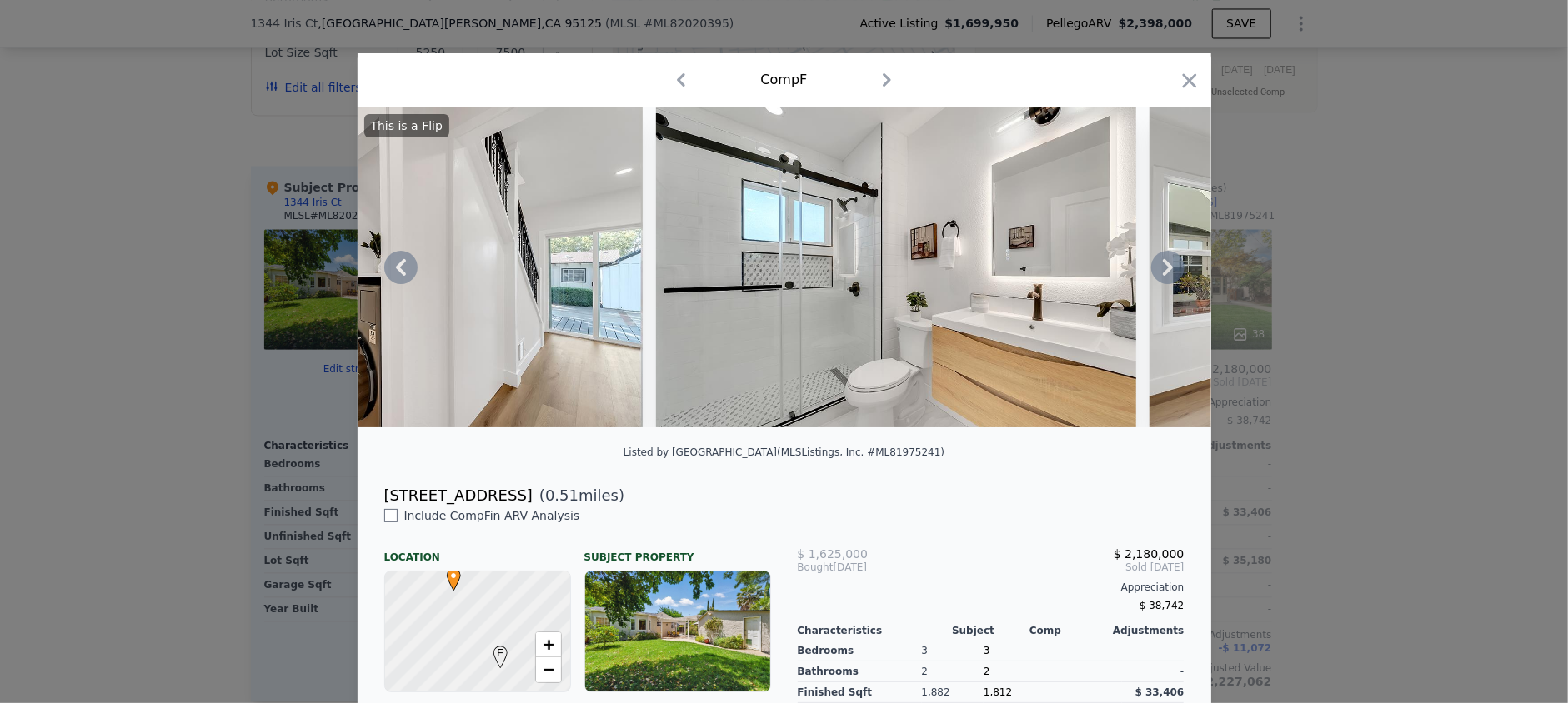
click at [1155, 278] on icon at bounding box center [1168, 267] width 34 height 34
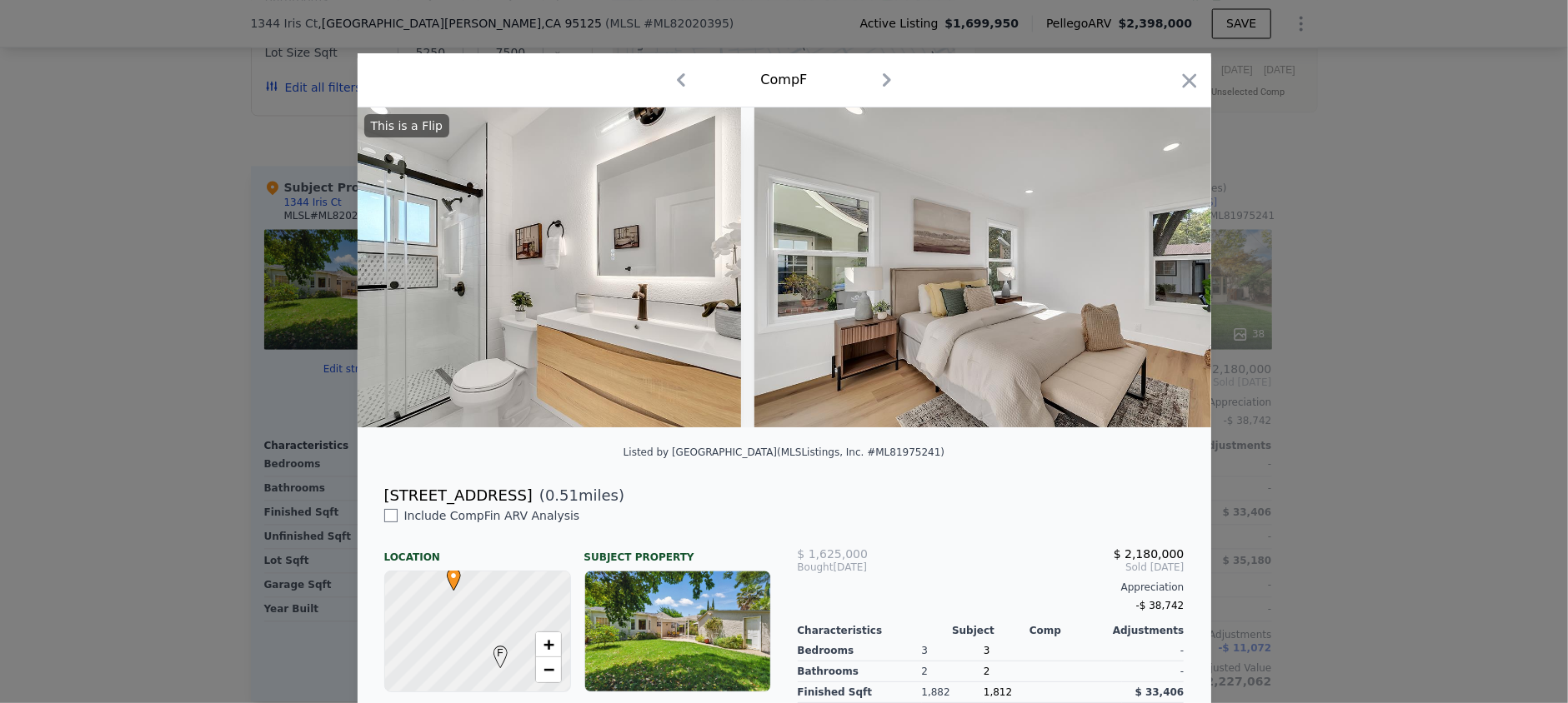
scroll to position [0, 7997]
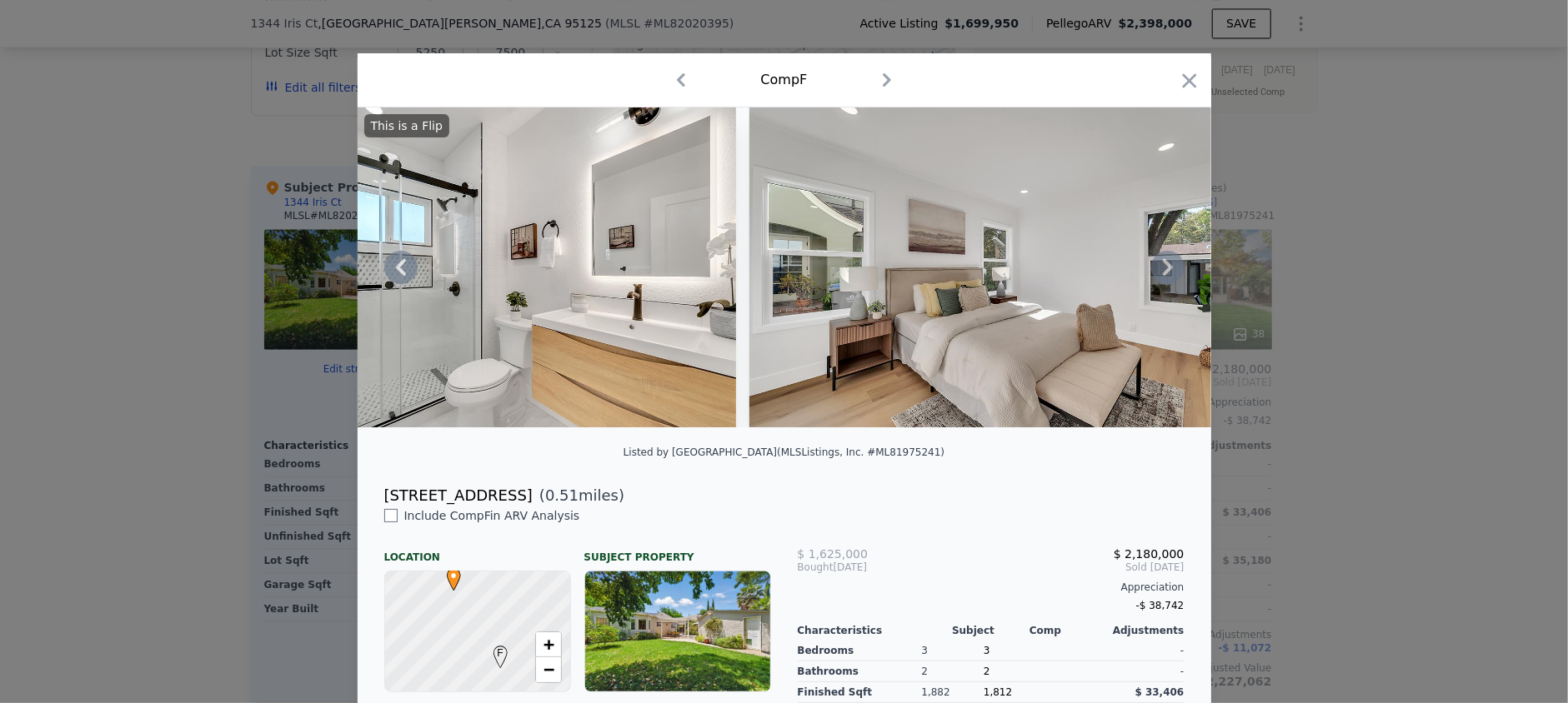
click at [1156, 275] on icon at bounding box center [1168, 267] width 34 height 34
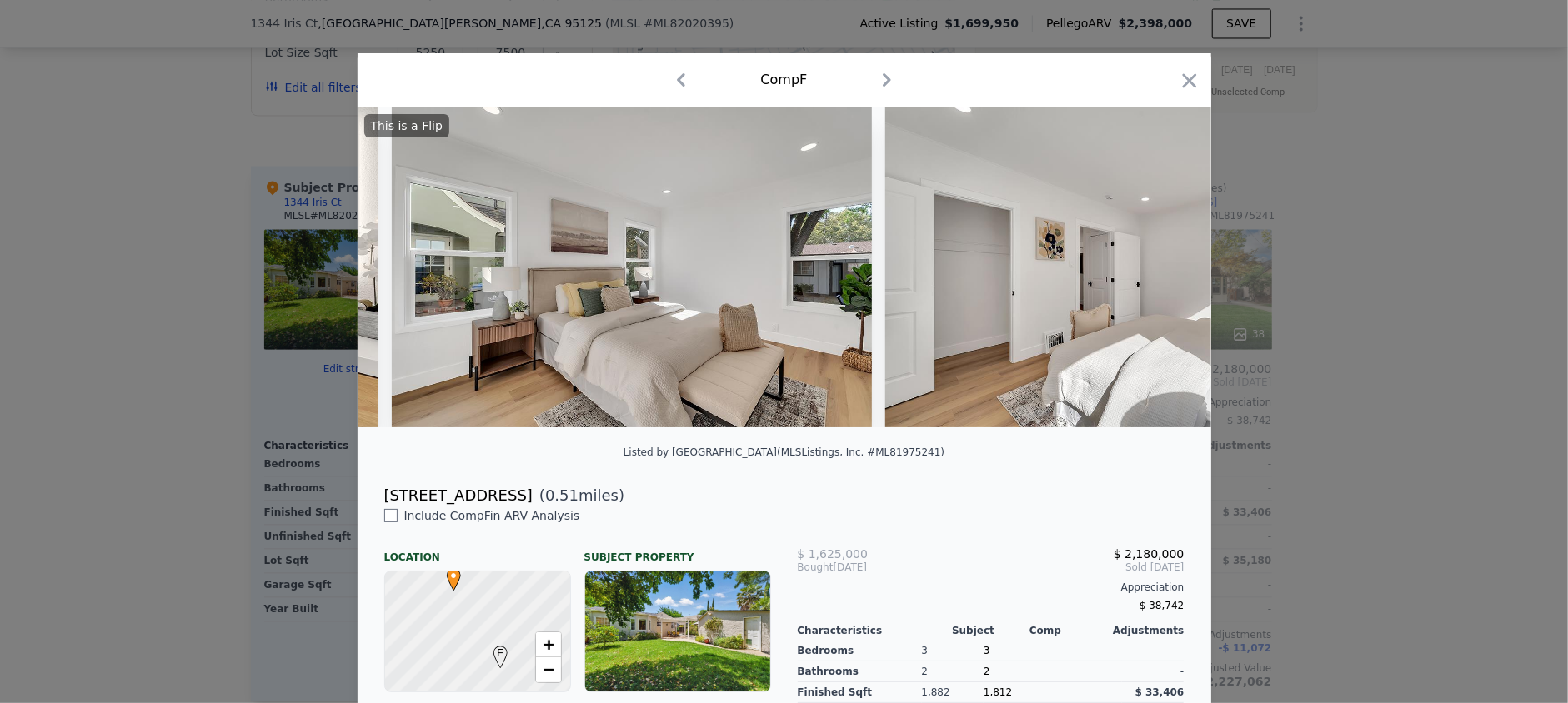
scroll to position [0, 8397]
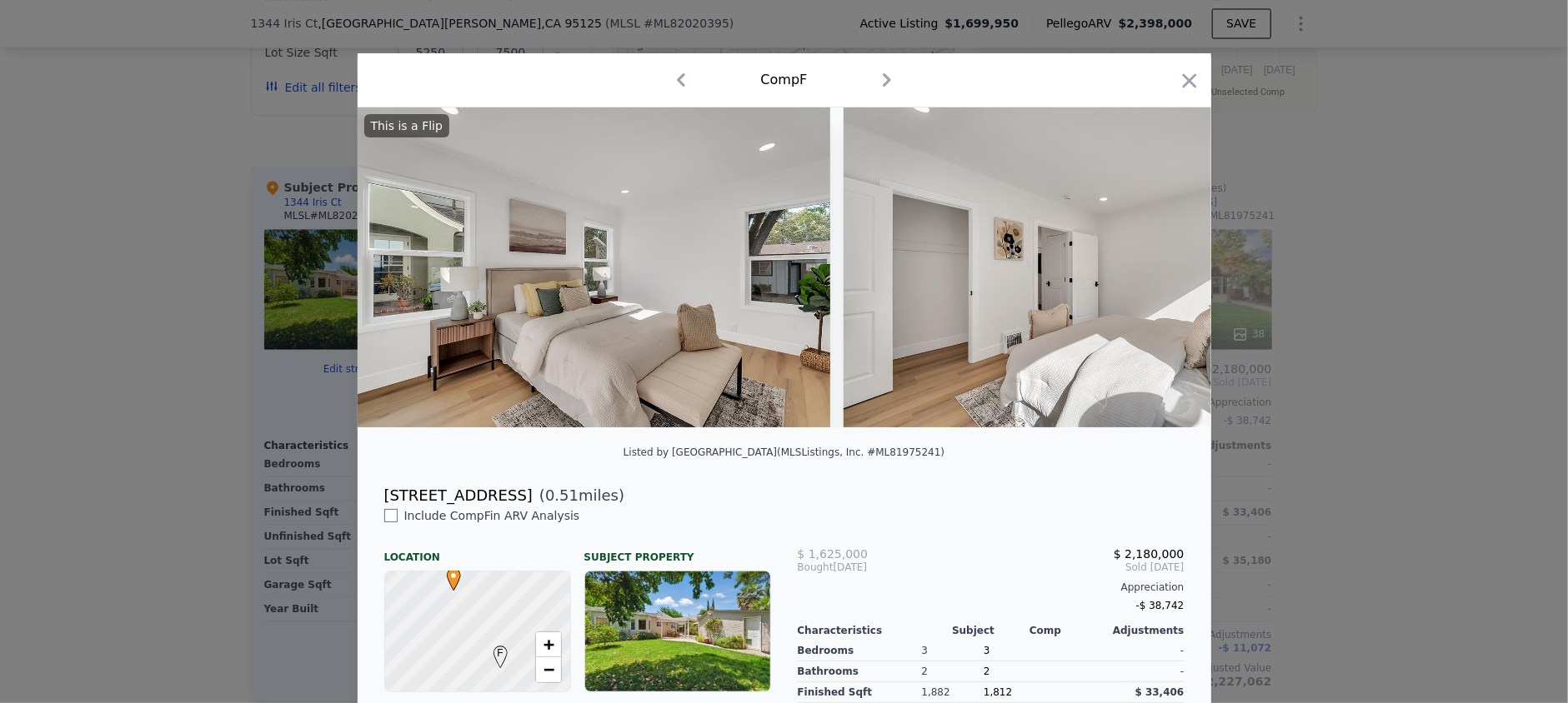
click at [1156, 275] on div "This is a Flip" at bounding box center [784, 267] width 853 height 320
click at [1156, 275] on icon at bounding box center [1168, 267] width 34 height 34
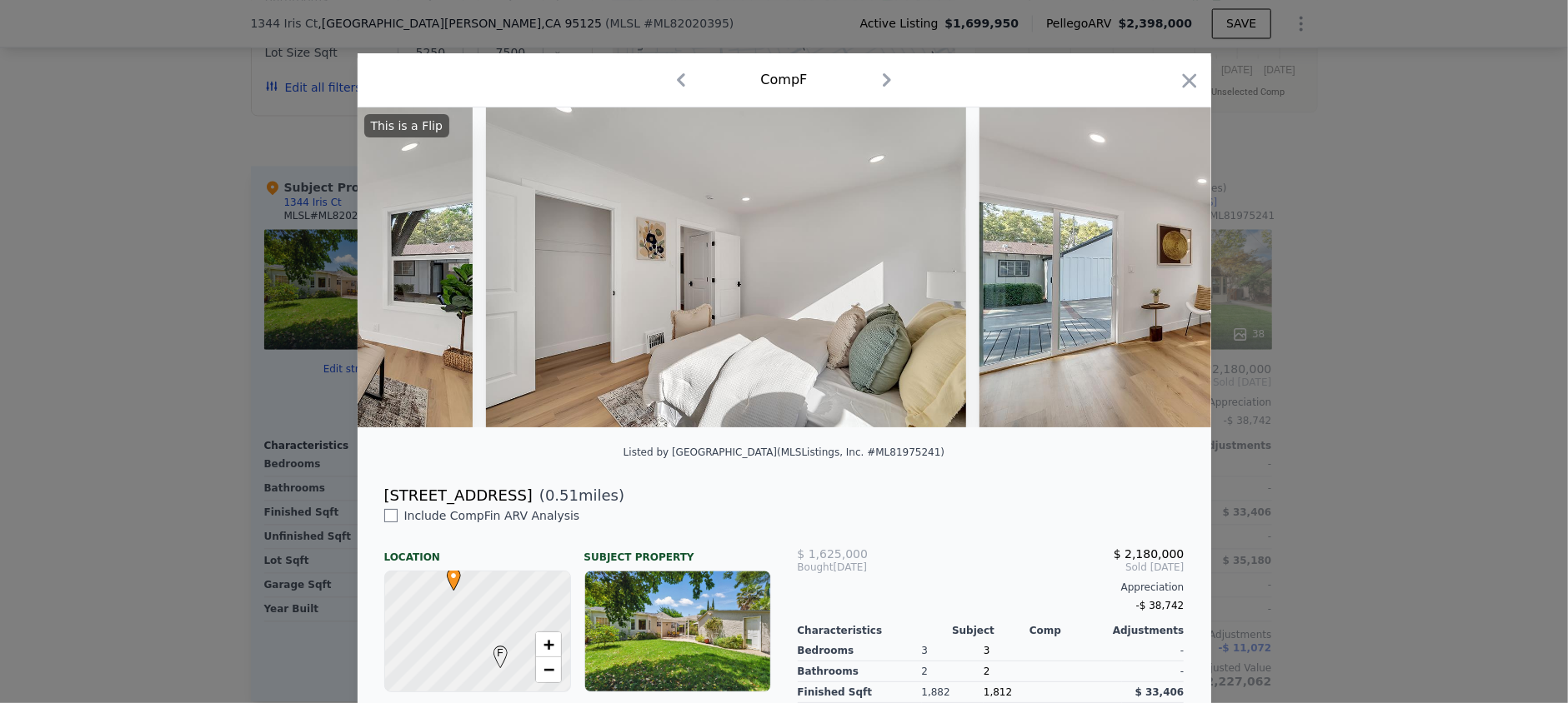
scroll to position [0, 8796]
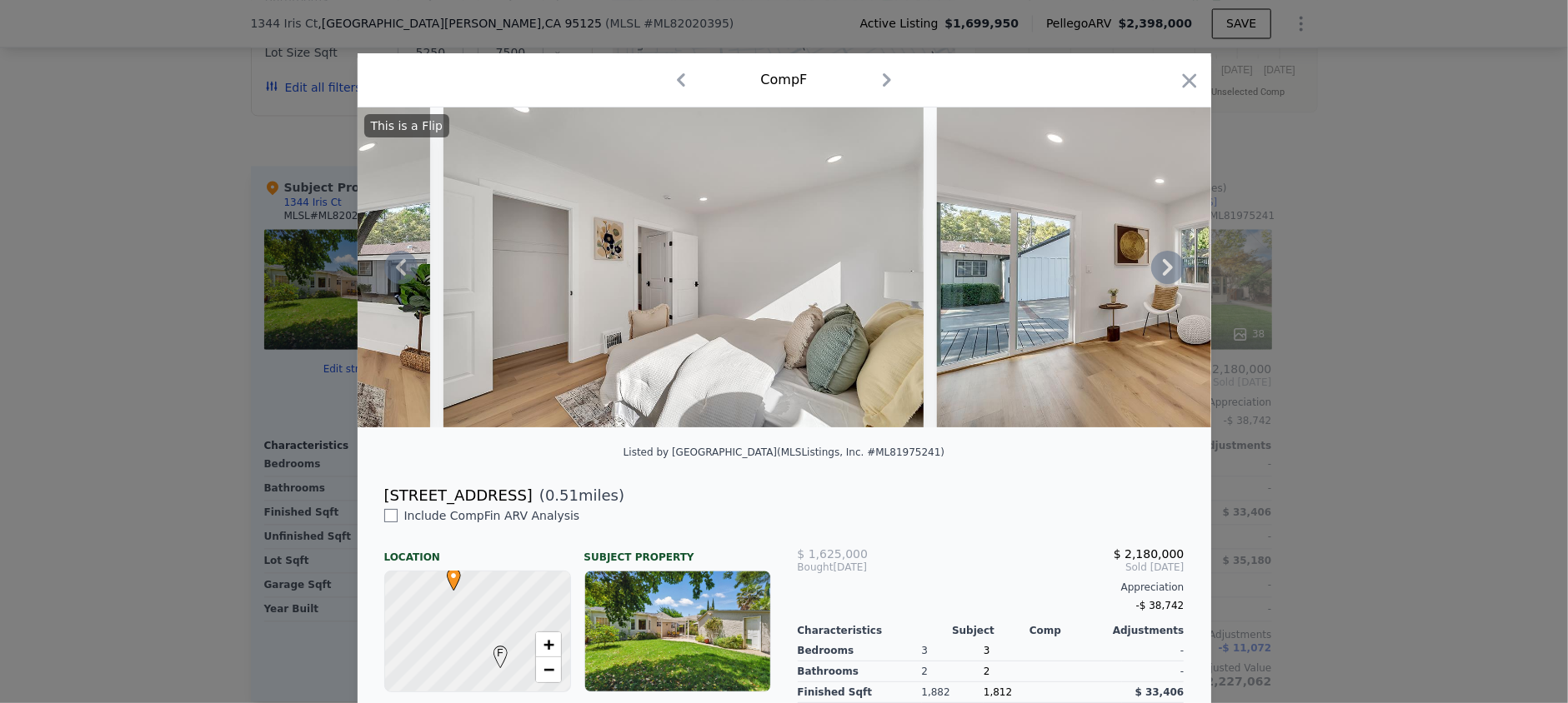
click at [1156, 275] on icon at bounding box center [1168, 267] width 34 height 34
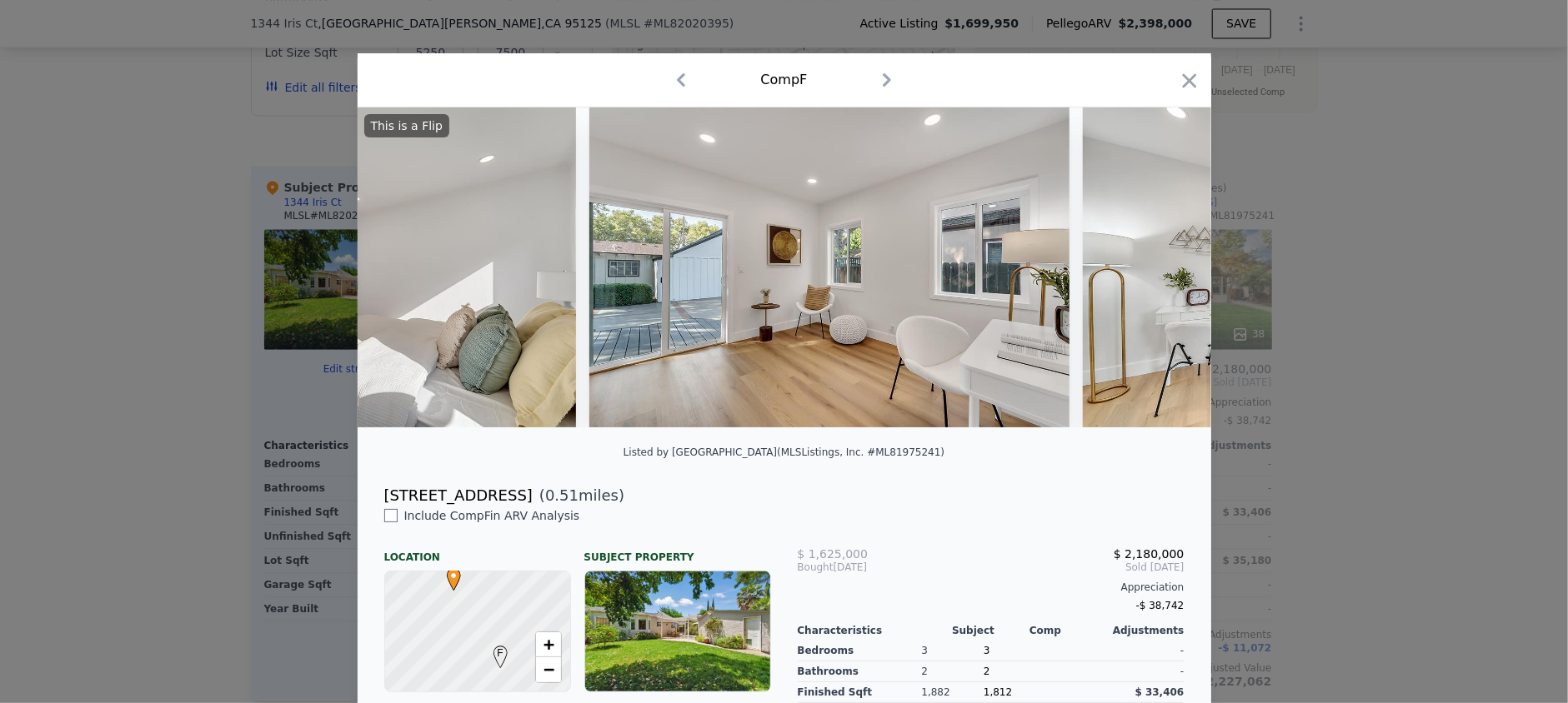
scroll to position [0, 9196]
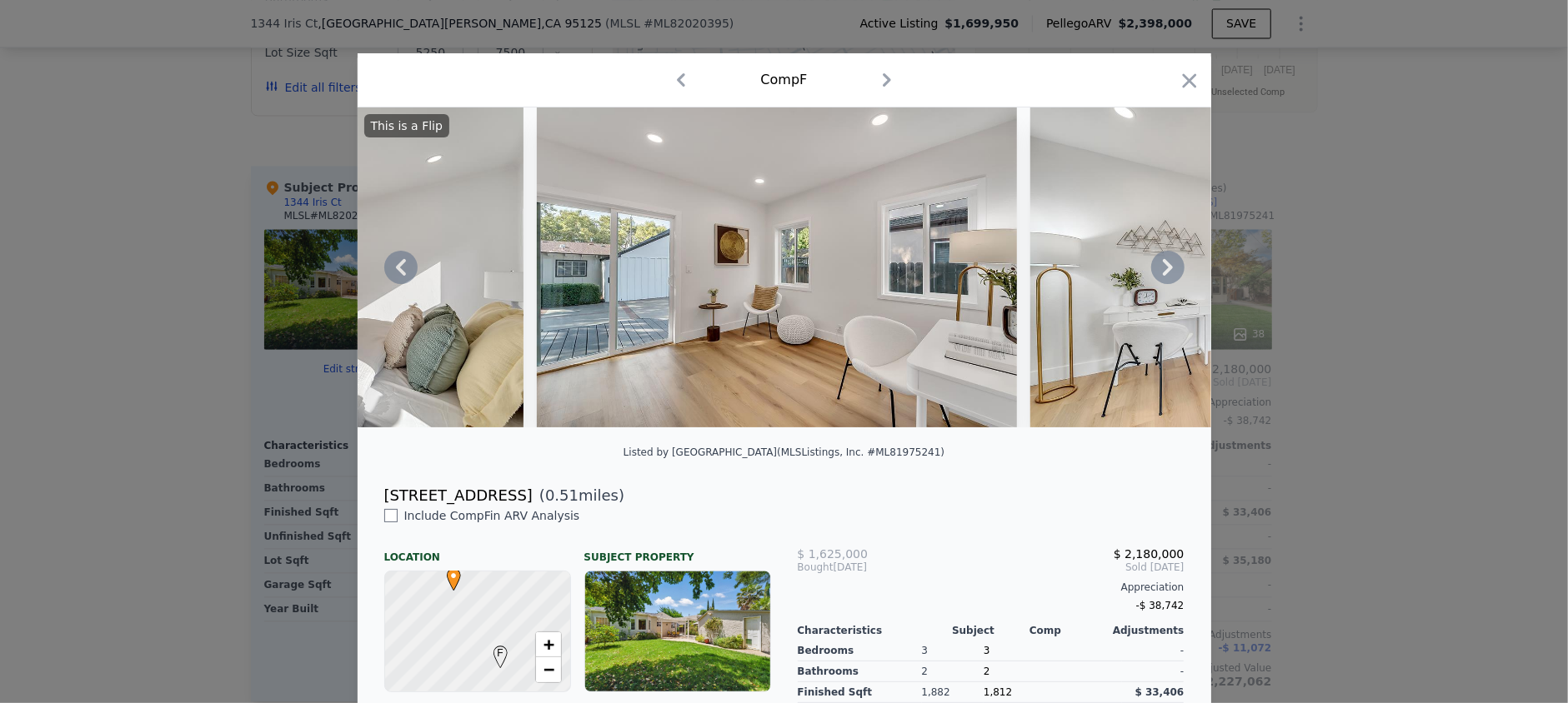
click at [1156, 275] on icon at bounding box center [1168, 267] width 34 height 34
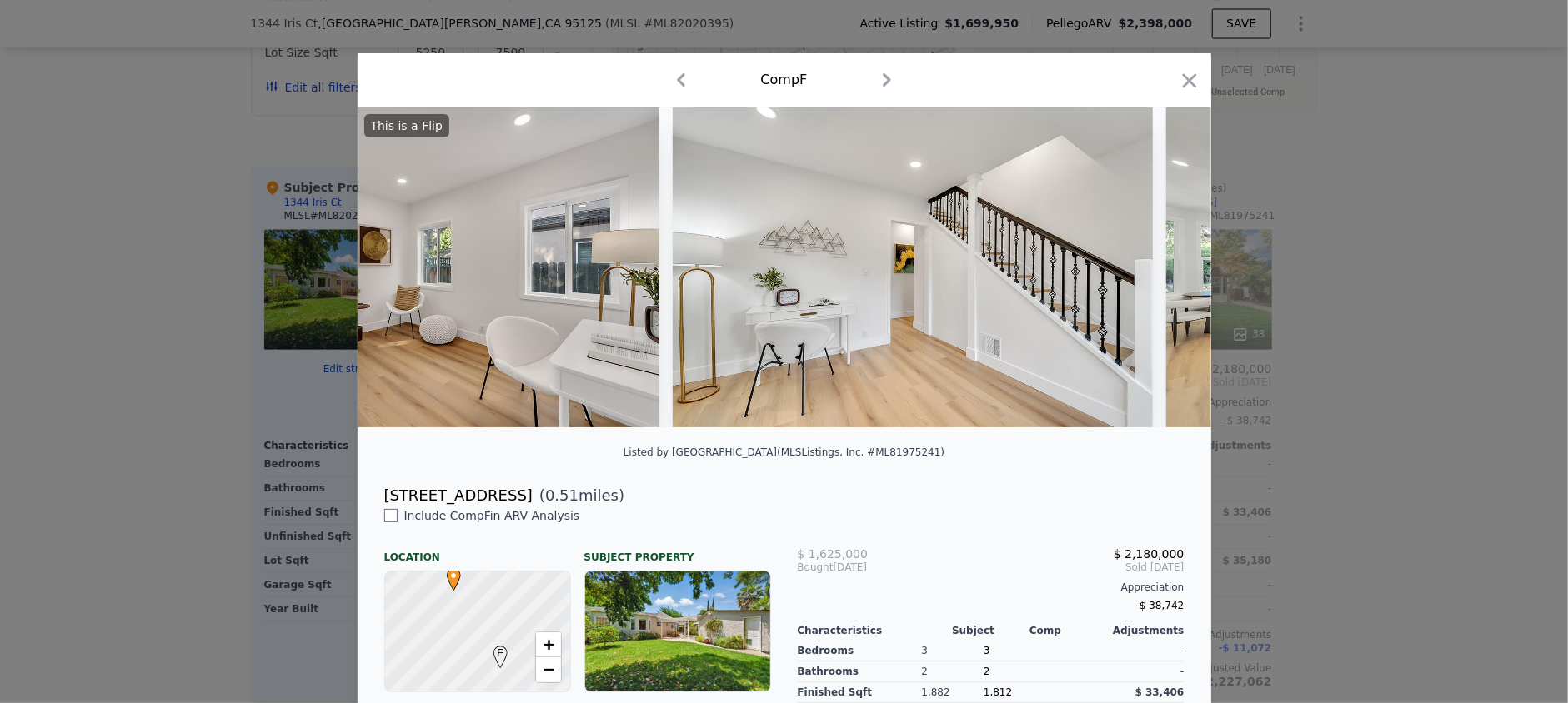
scroll to position [0, 9596]
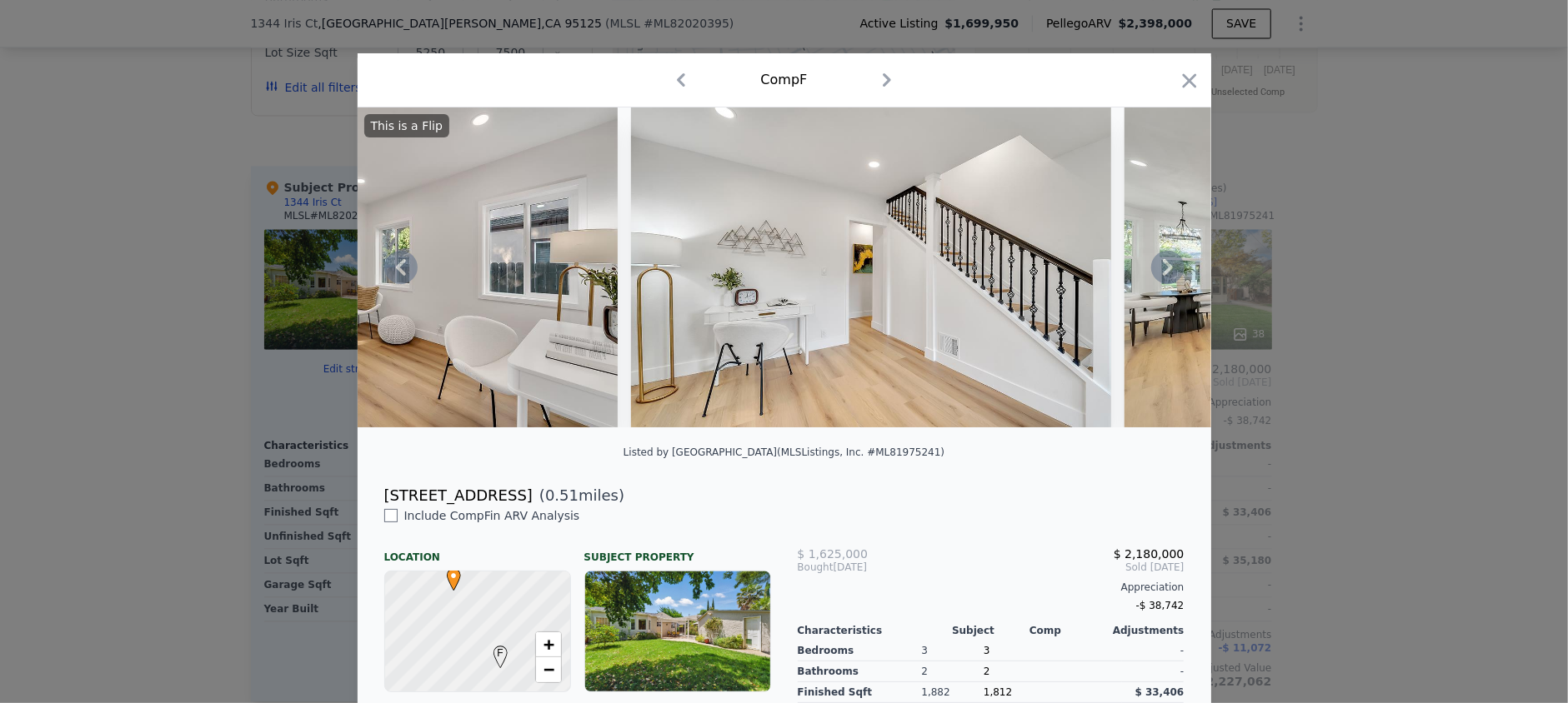
click at [1156, 275] on icon at bounding box center [1168, 267] width 34 height 34
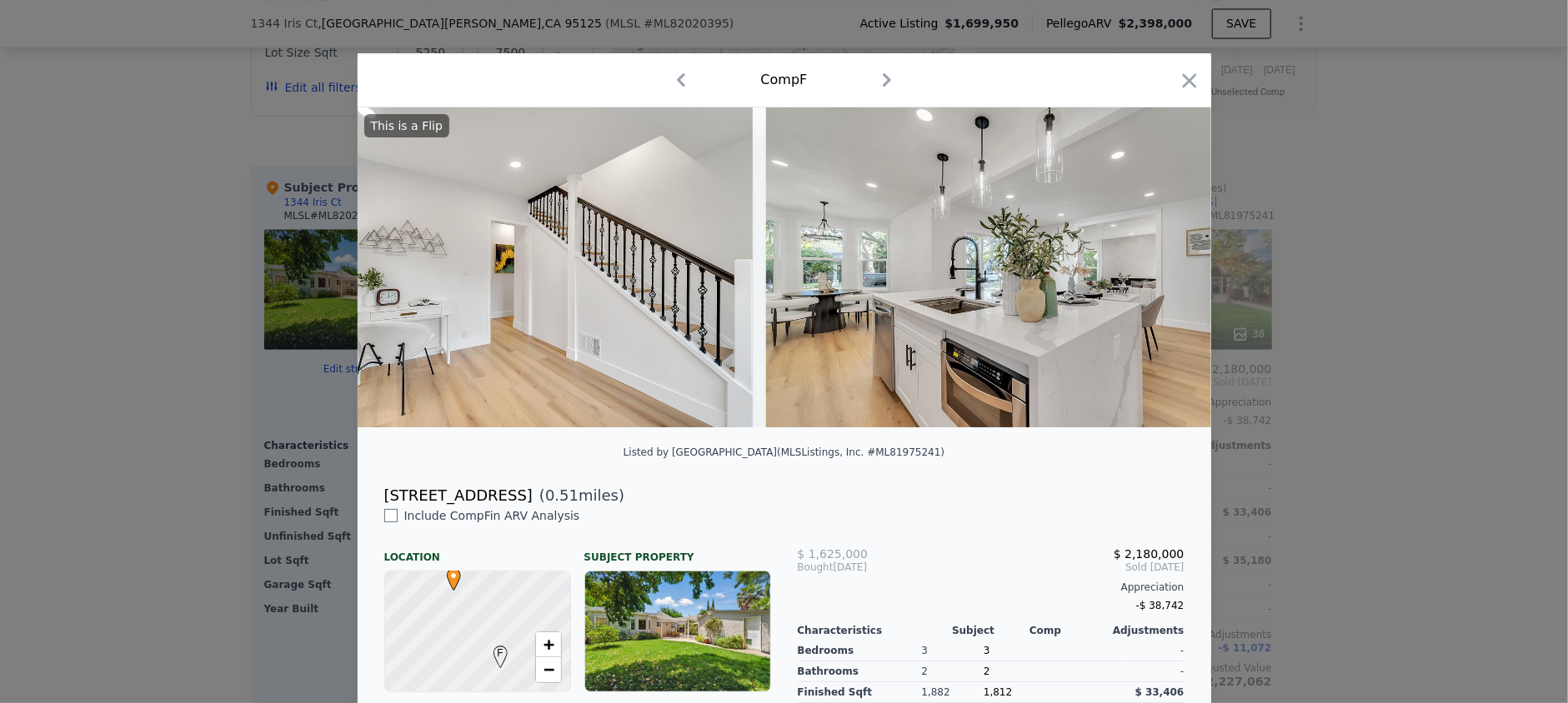
scroll to position [0, 9996]
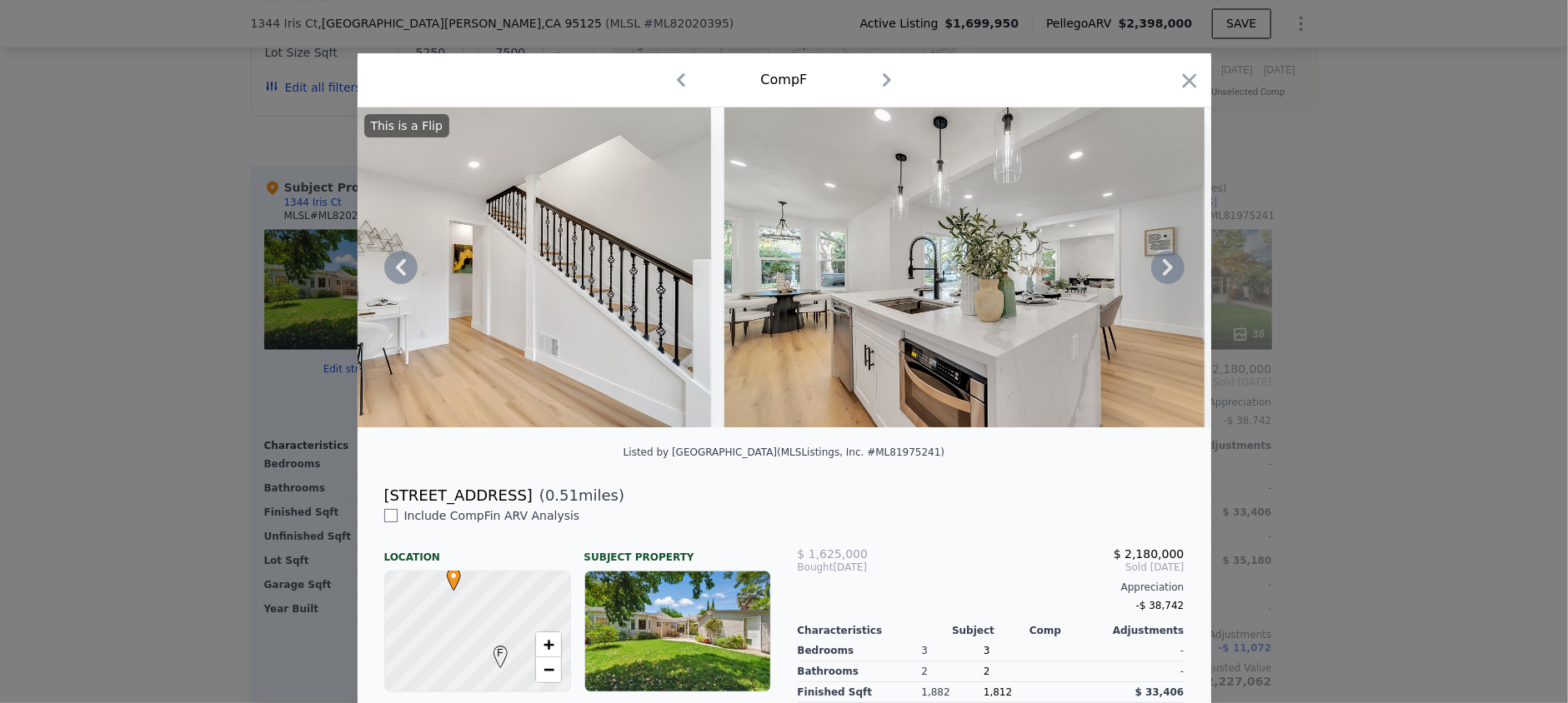
click at [1156, 275] on icon at bounding box center [1168, 267] width 34 height 34
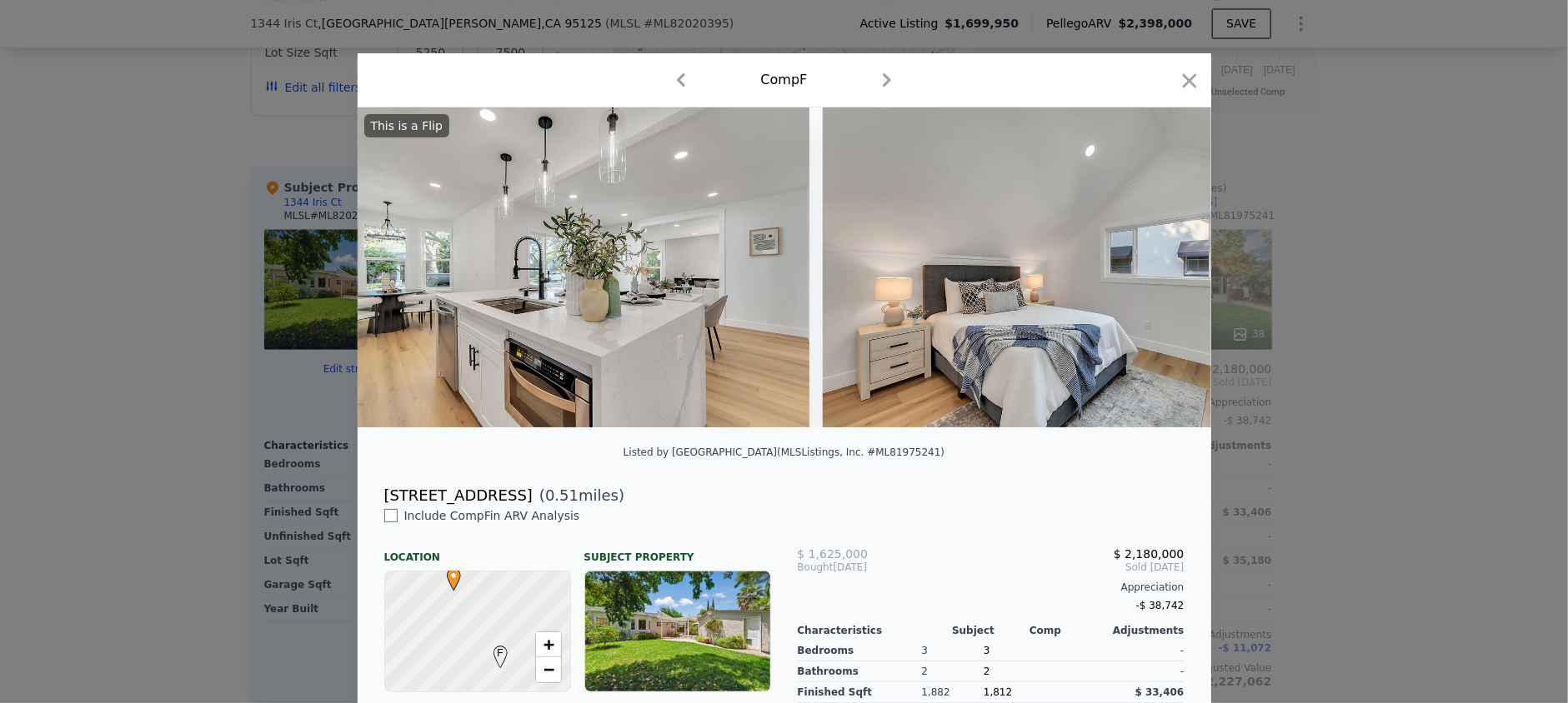
scroll to position [0, 10396]
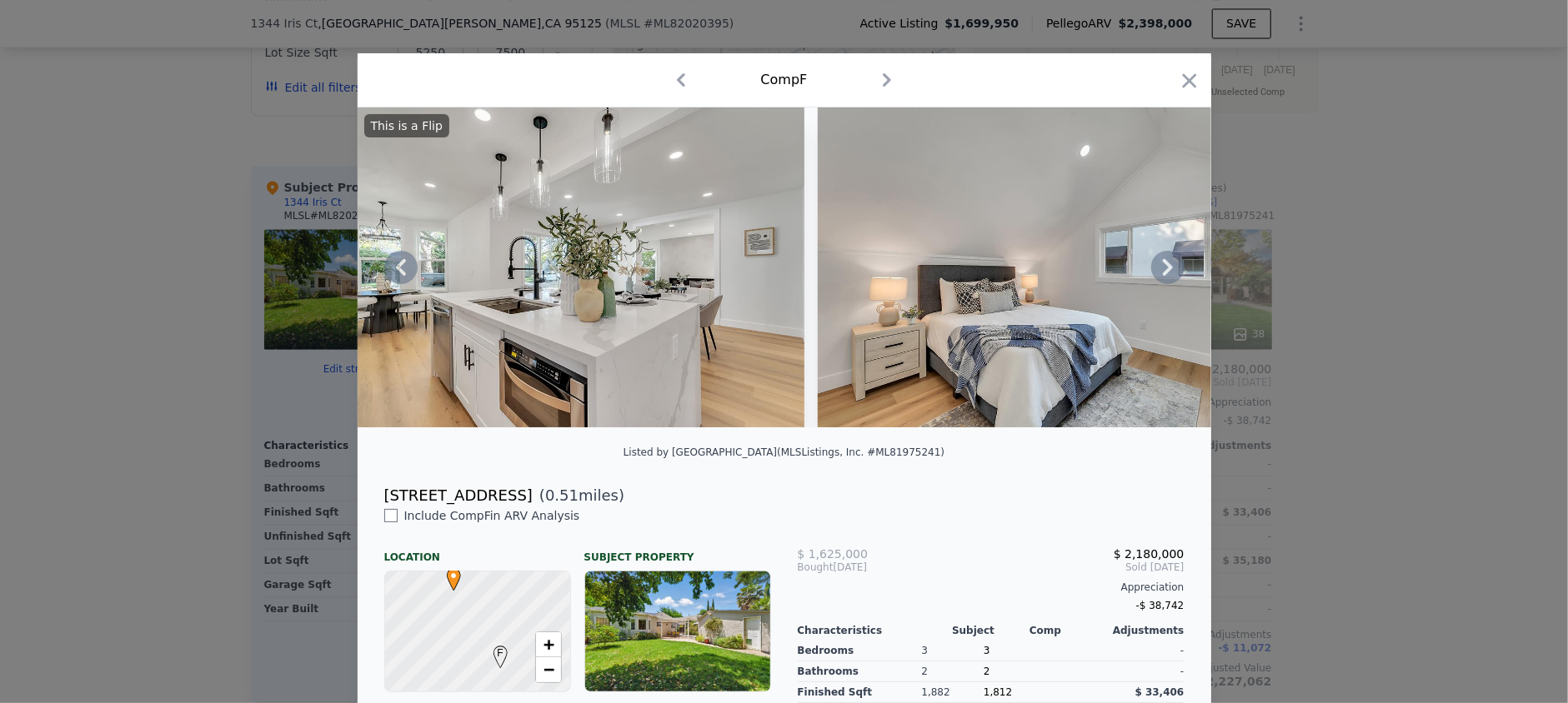
click at [1156, 275] on icon at bounding box center [1168, 267] width 34 height 34
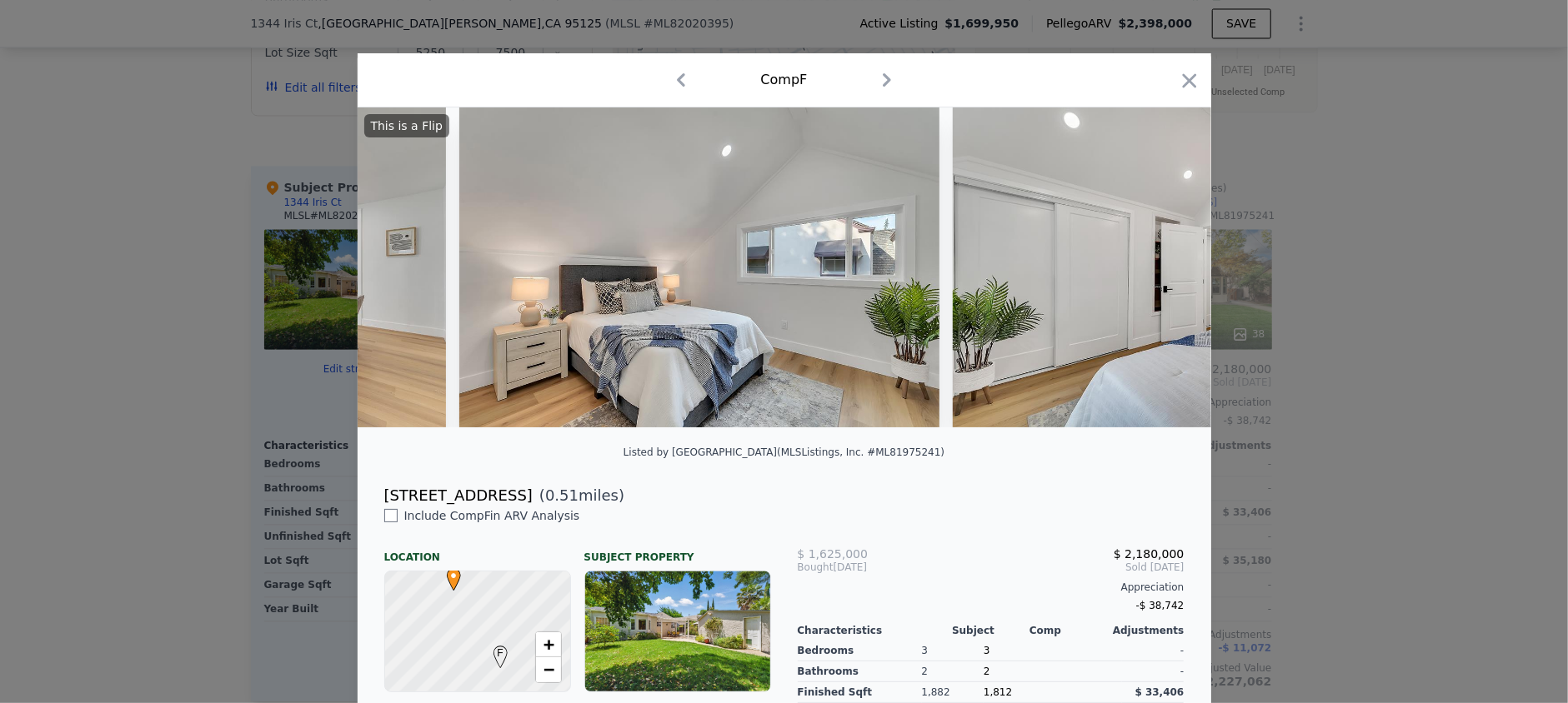
scroll to position [0, 10796]
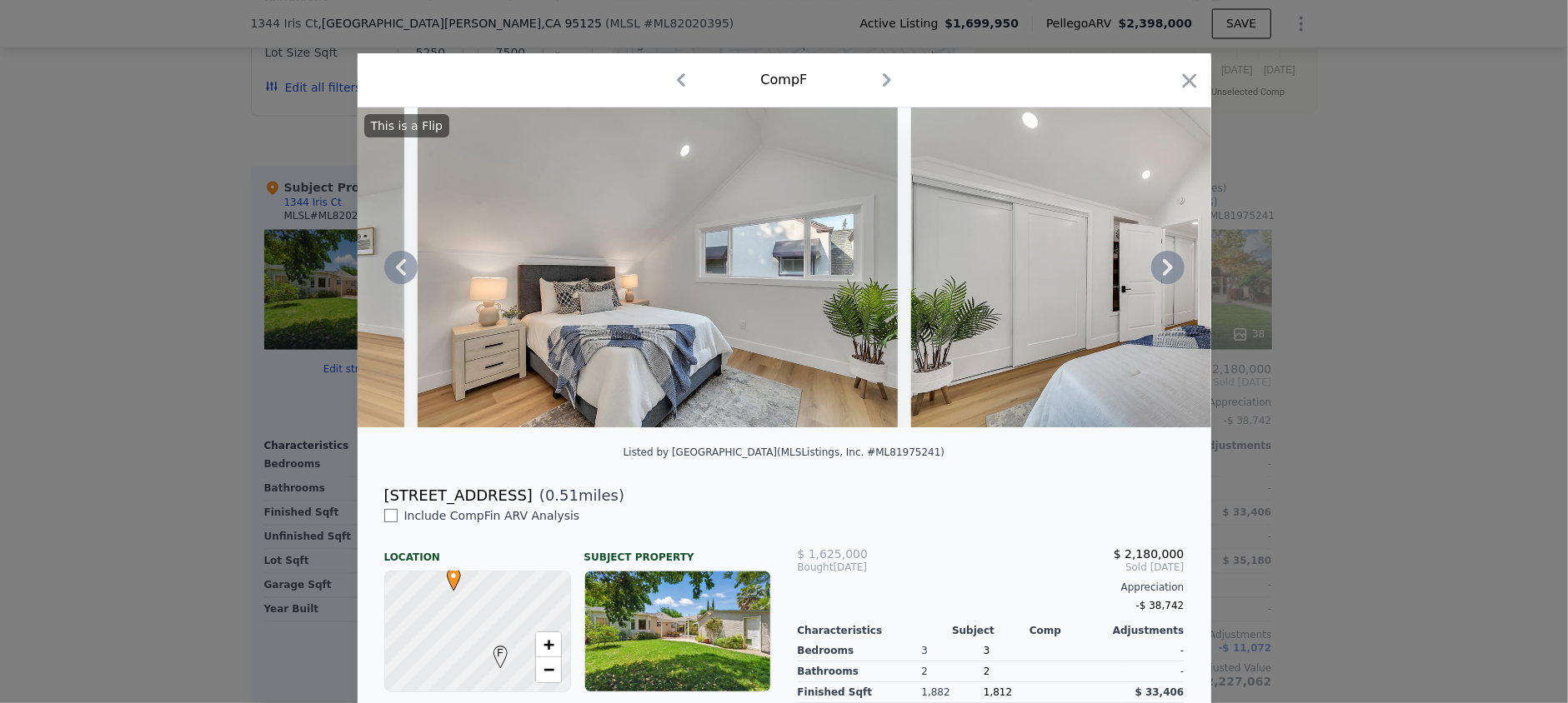
click at [1156, 275] on icon at bounding box center [1168, 267] width 34 height 34
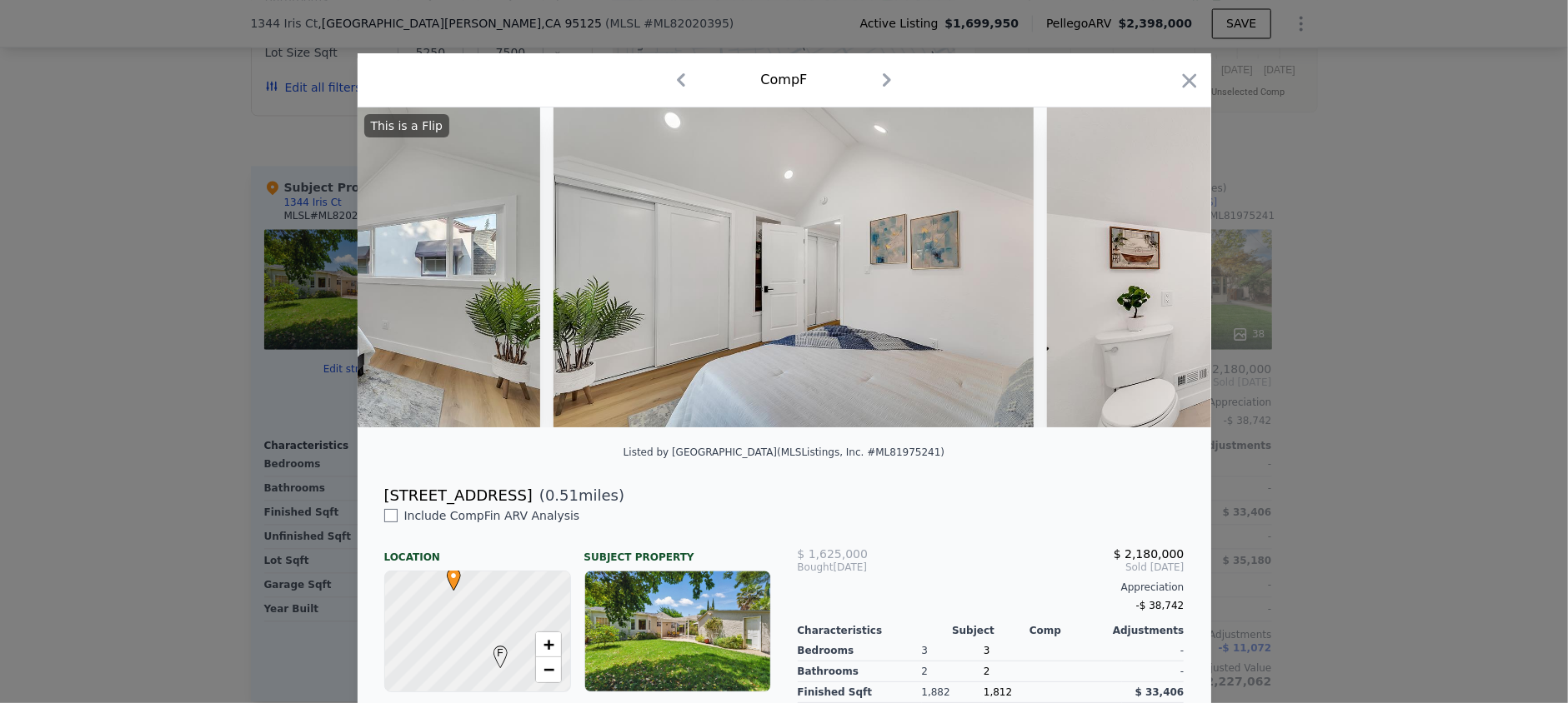
scroll to position [0, 11195]
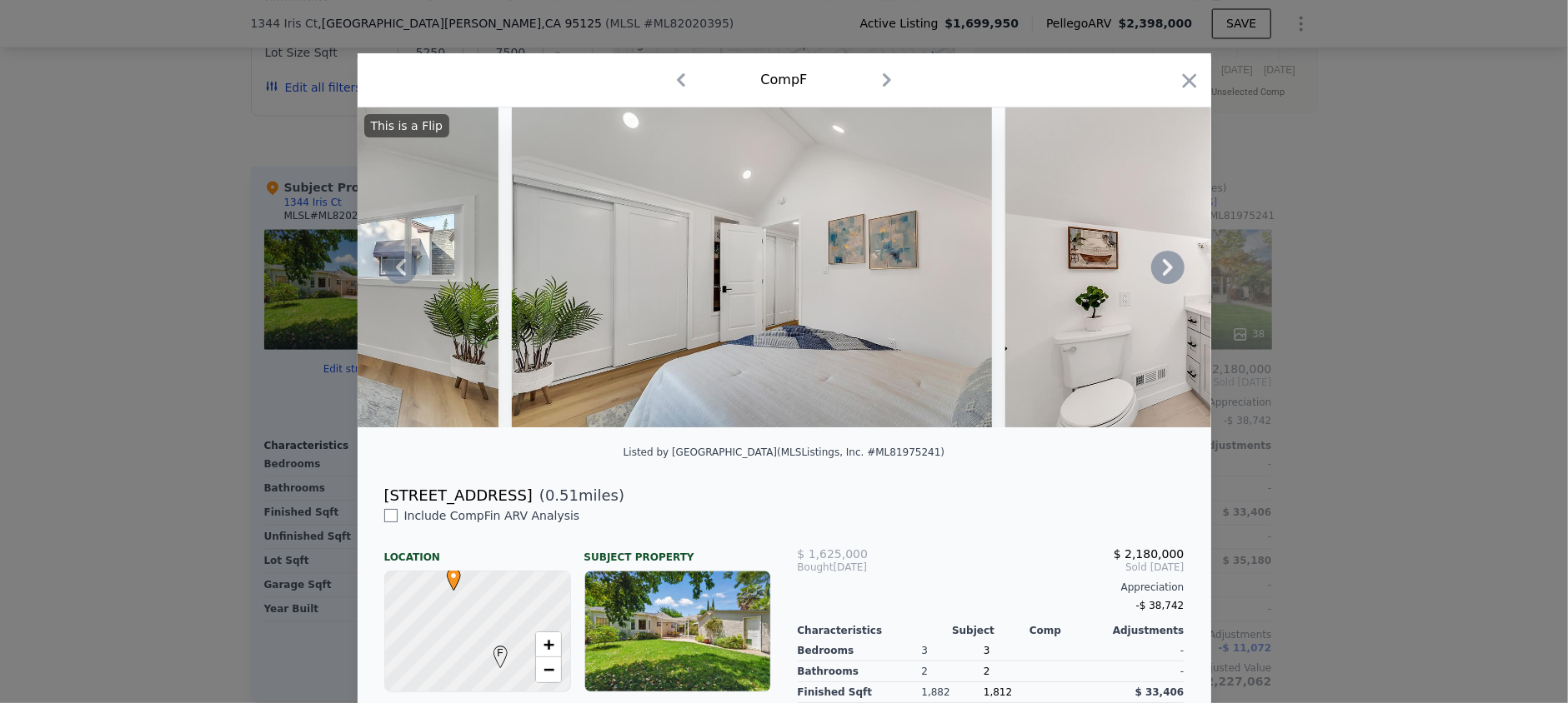
click at [1156, 275] on icon at bounding box center [1168, 267] width 34 height 34
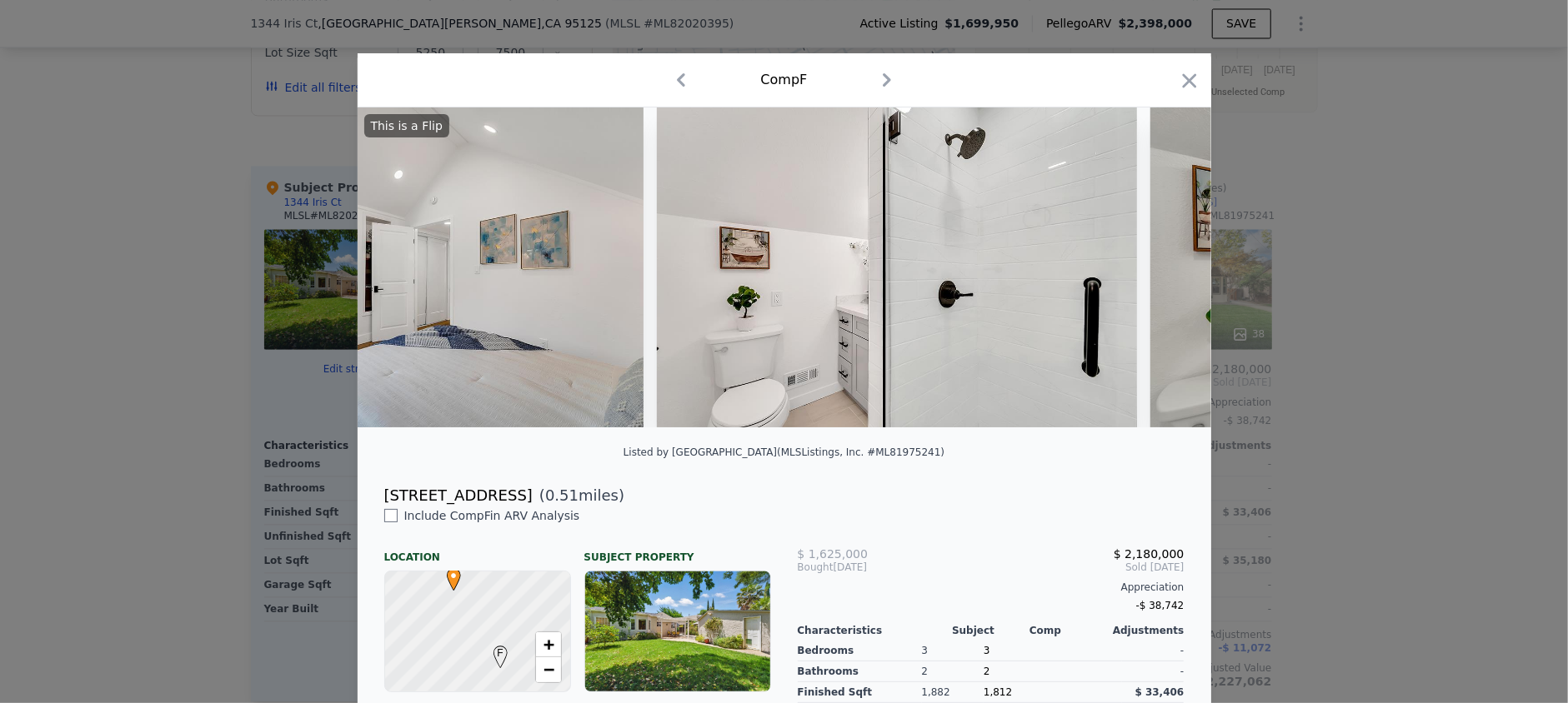
scroll to position [0, 11596]
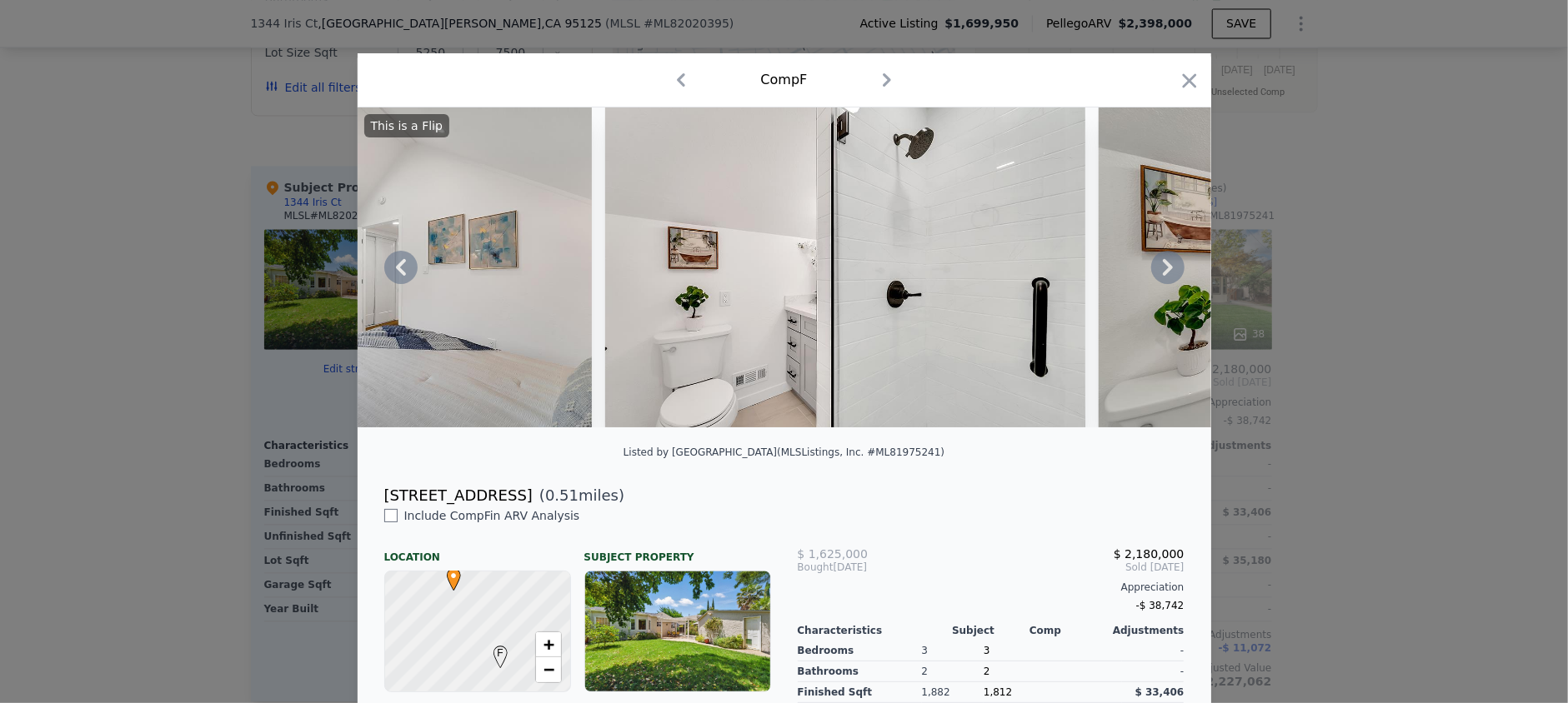
click at [1156, 275] on icon at bounding box center [1168, 267] width 34 height 34
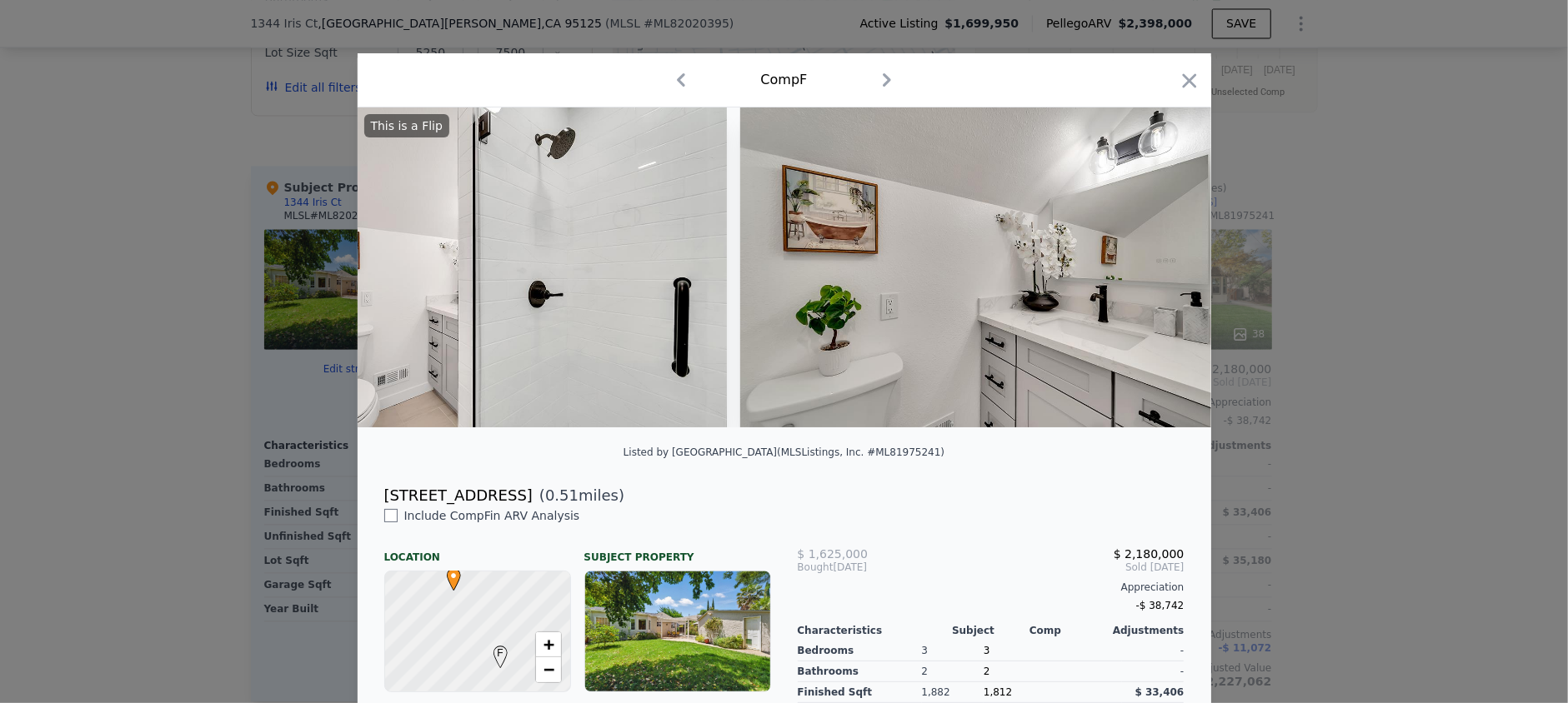
scroll to position [0, 11995]
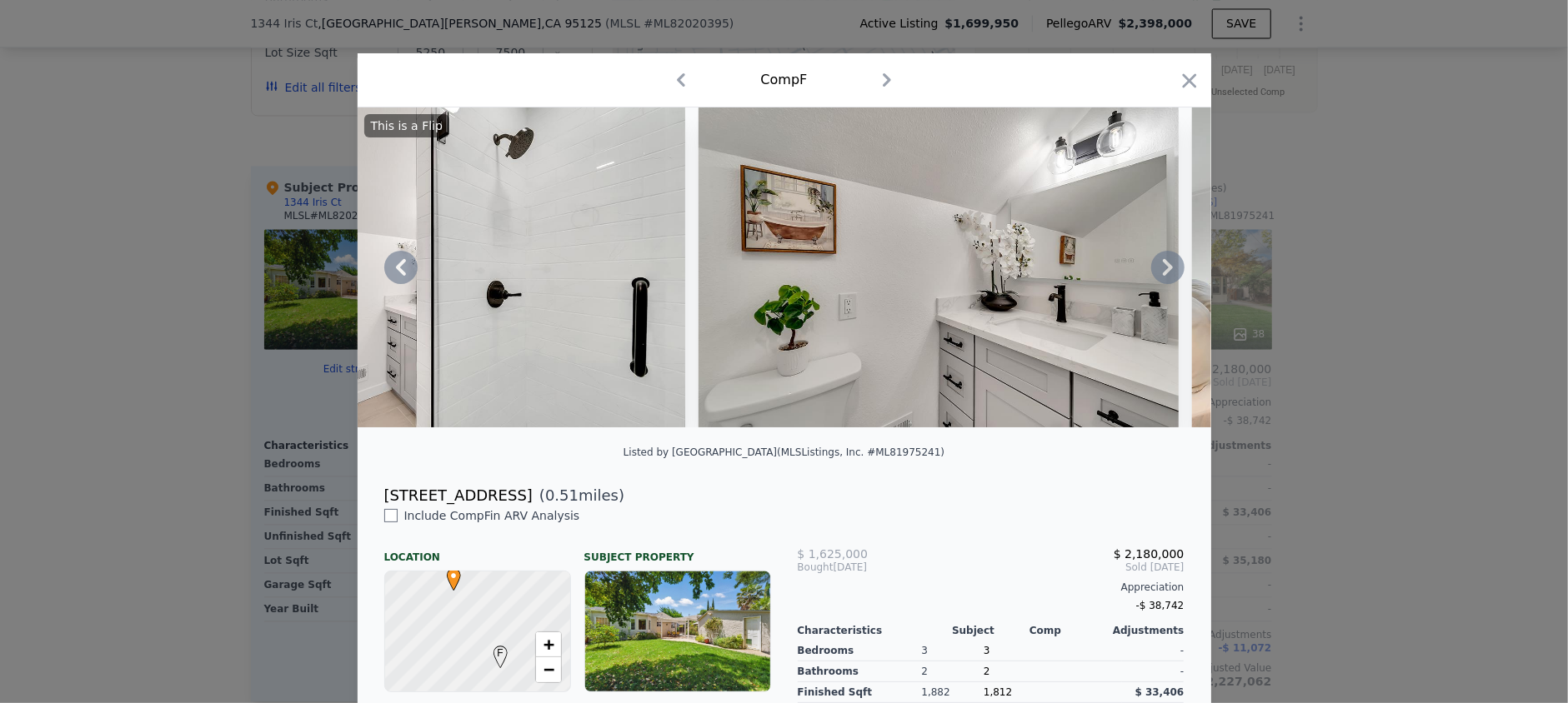
click at [1156, 275] on icon at bounding box center [1168, 267] width 34 height 34
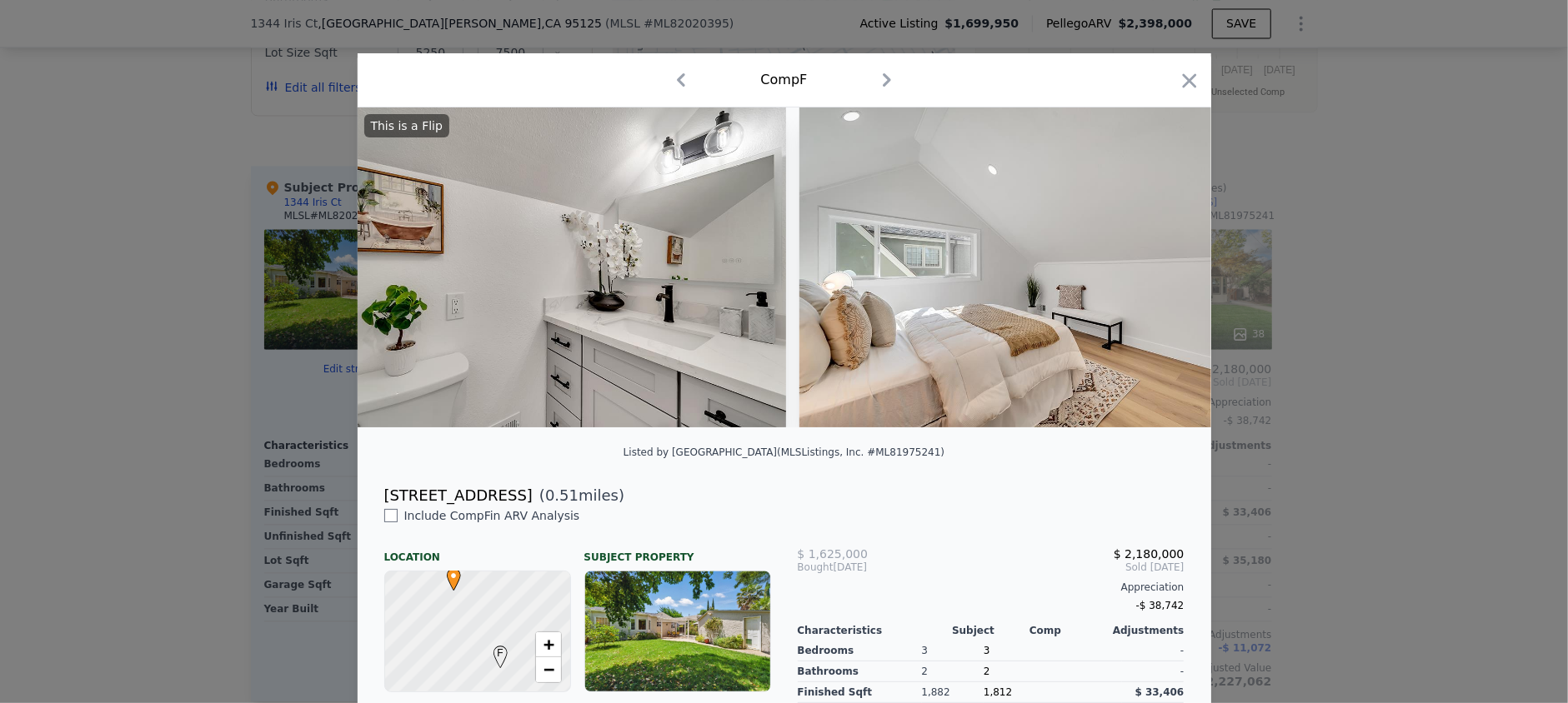
scroll to position [0, 12395]
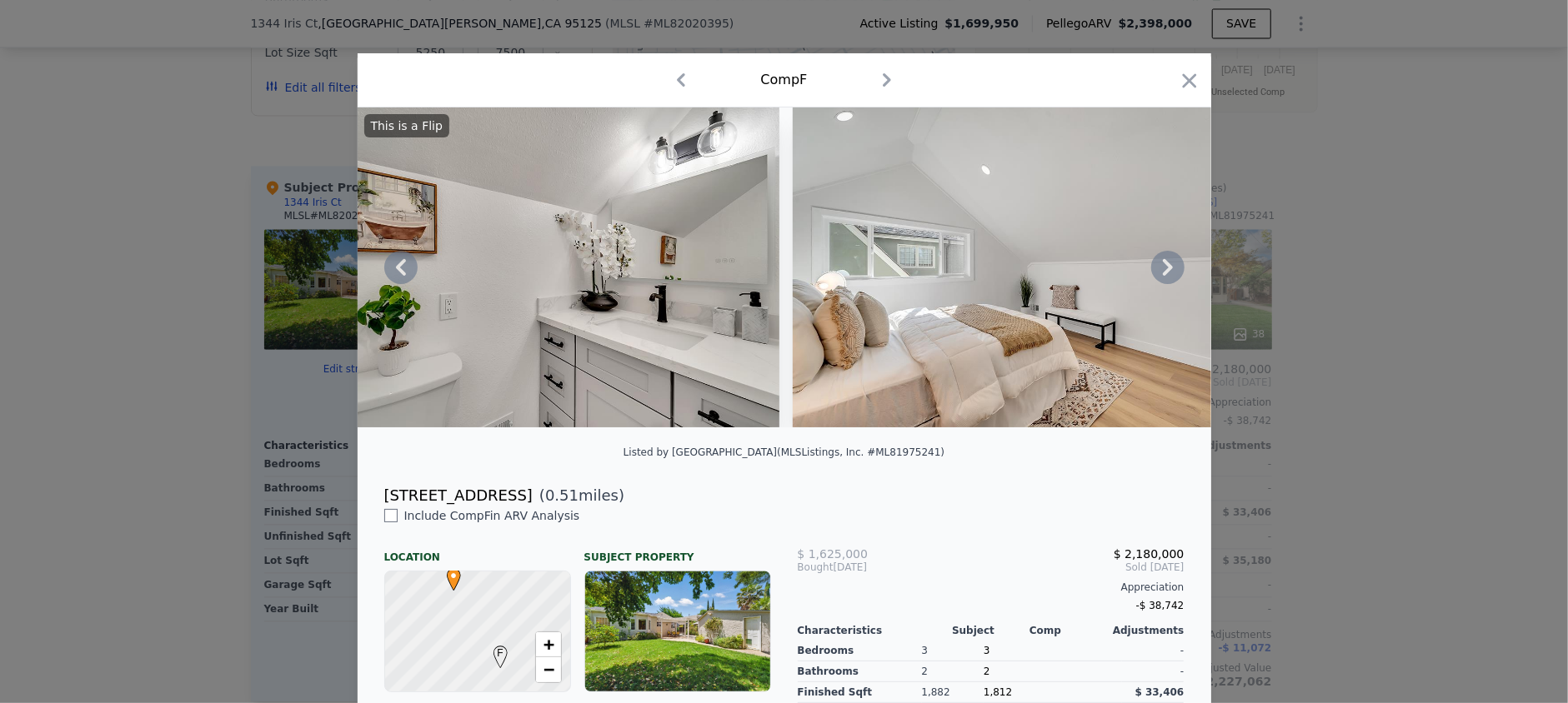
click at [1156, 275] on icon at bounding box center [1168, 267] width 34 height 34
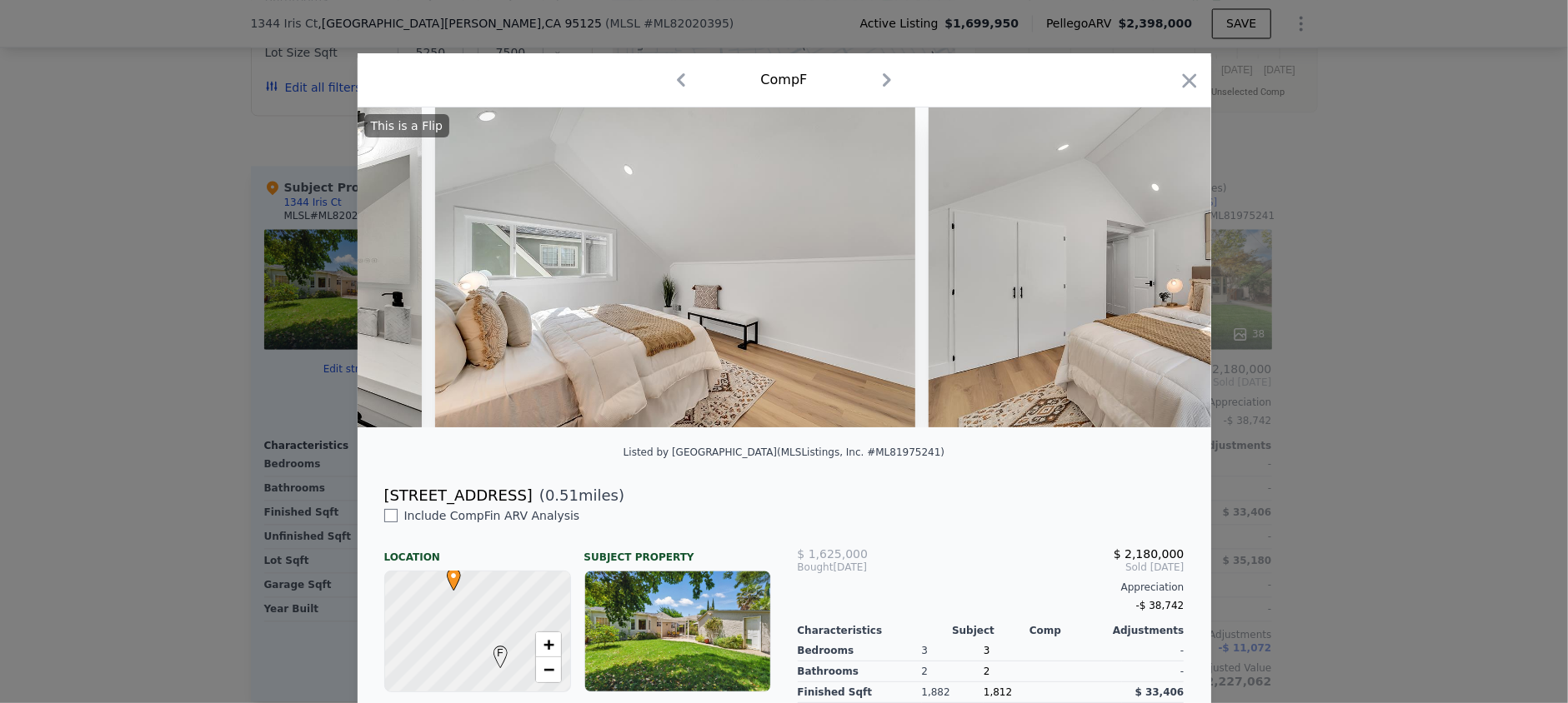
scroll to position [0, 12795]
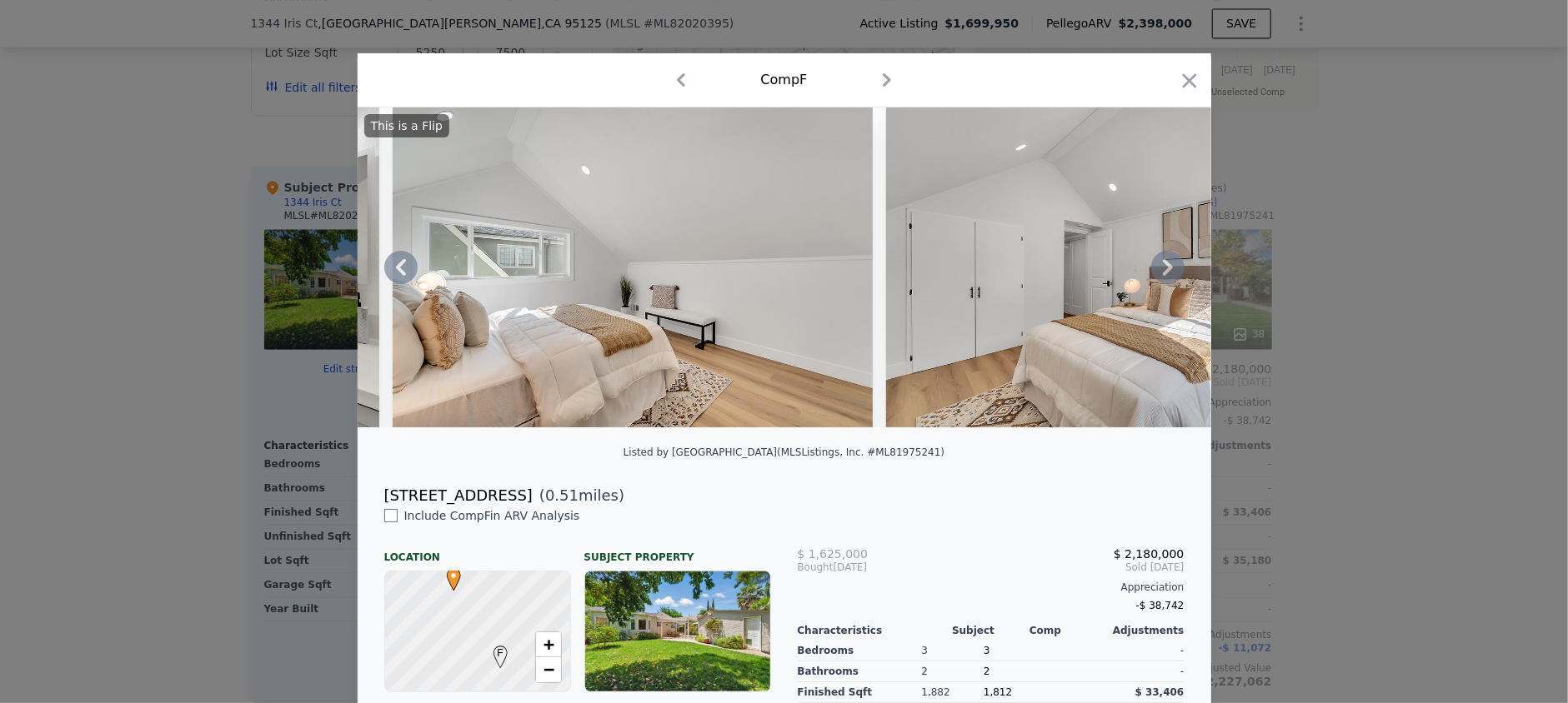
click at [1156, 275] on icon at bounding box center [1168, 267] width 34 height 34
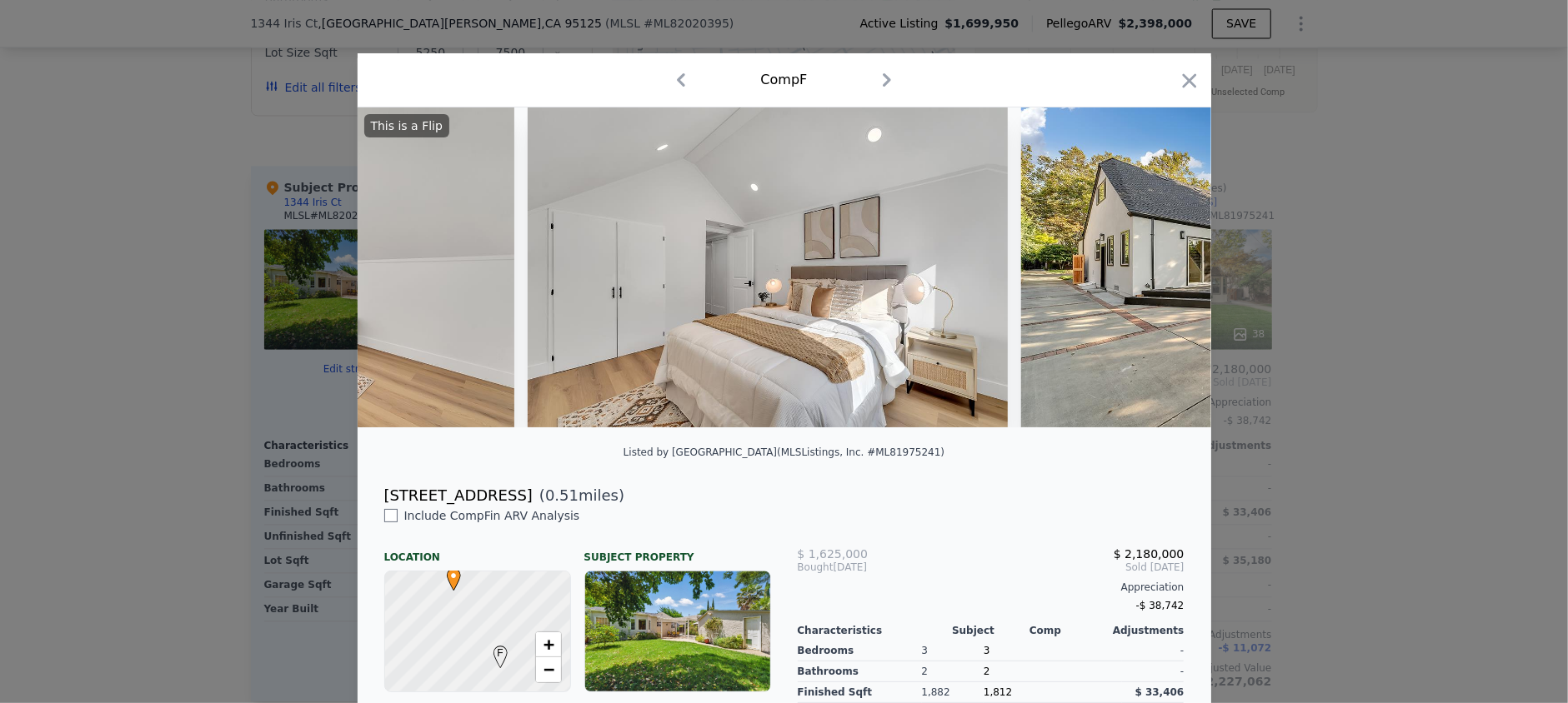
scroll to position [0, 13195]
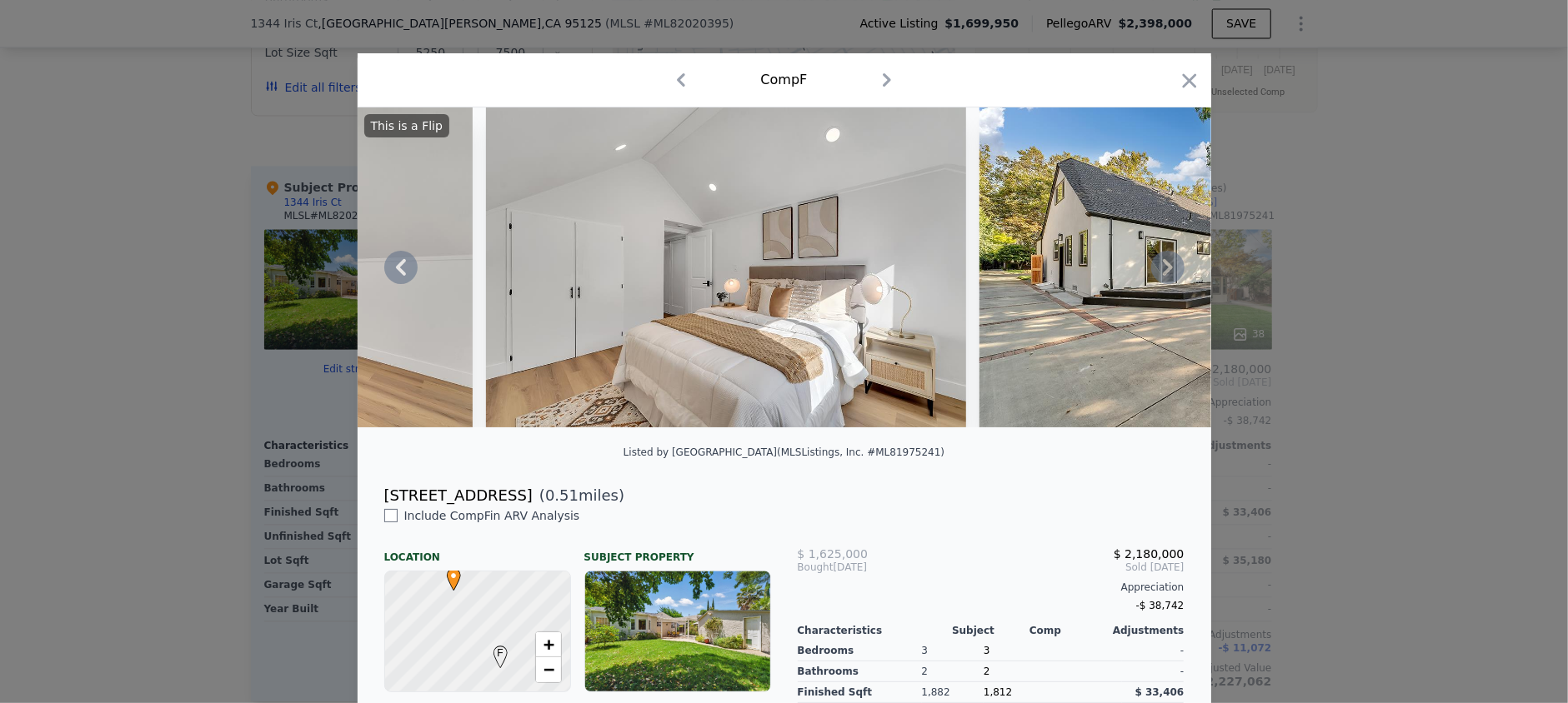
click at [1156, 275] on icon at bounding box center [1168, 267] width 34 height 34
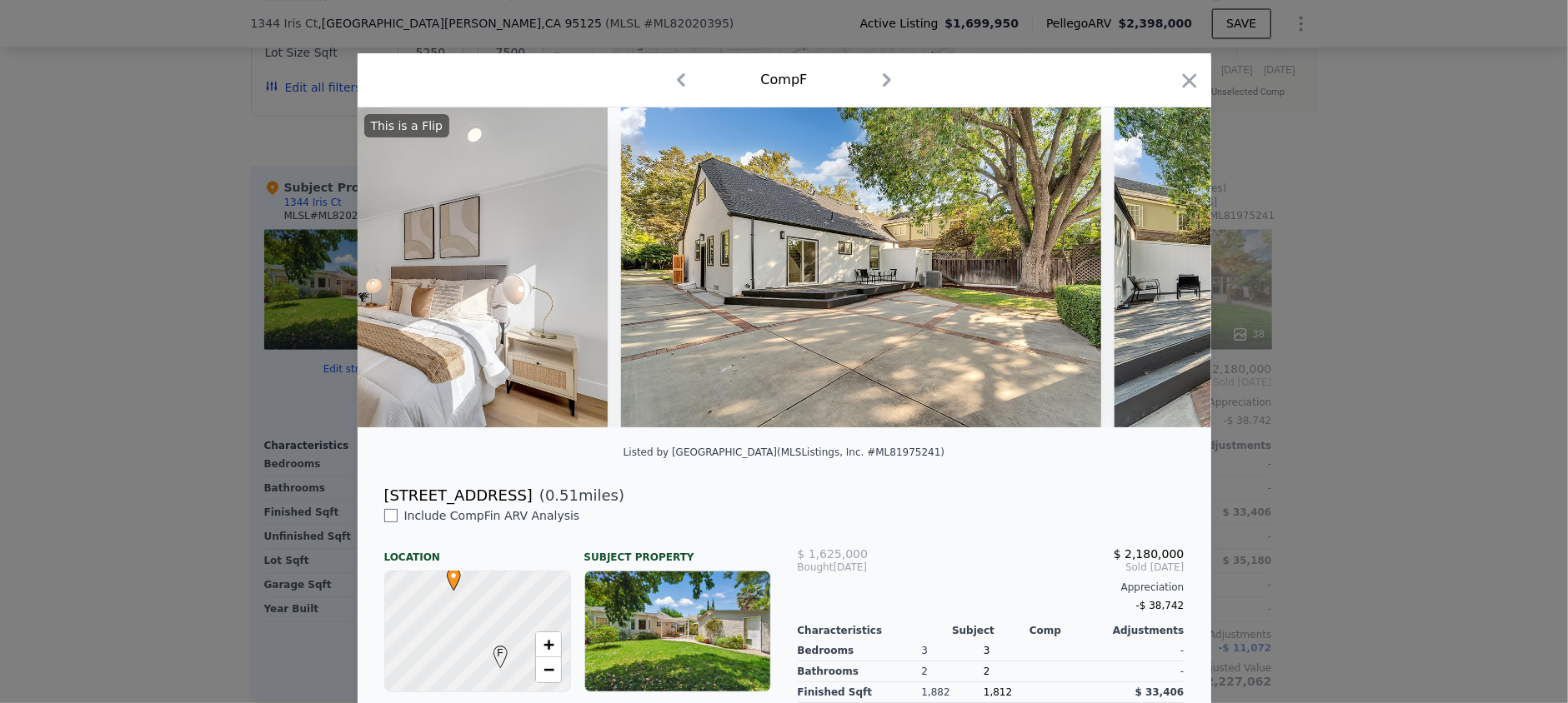
scroll to position [0, 13595]
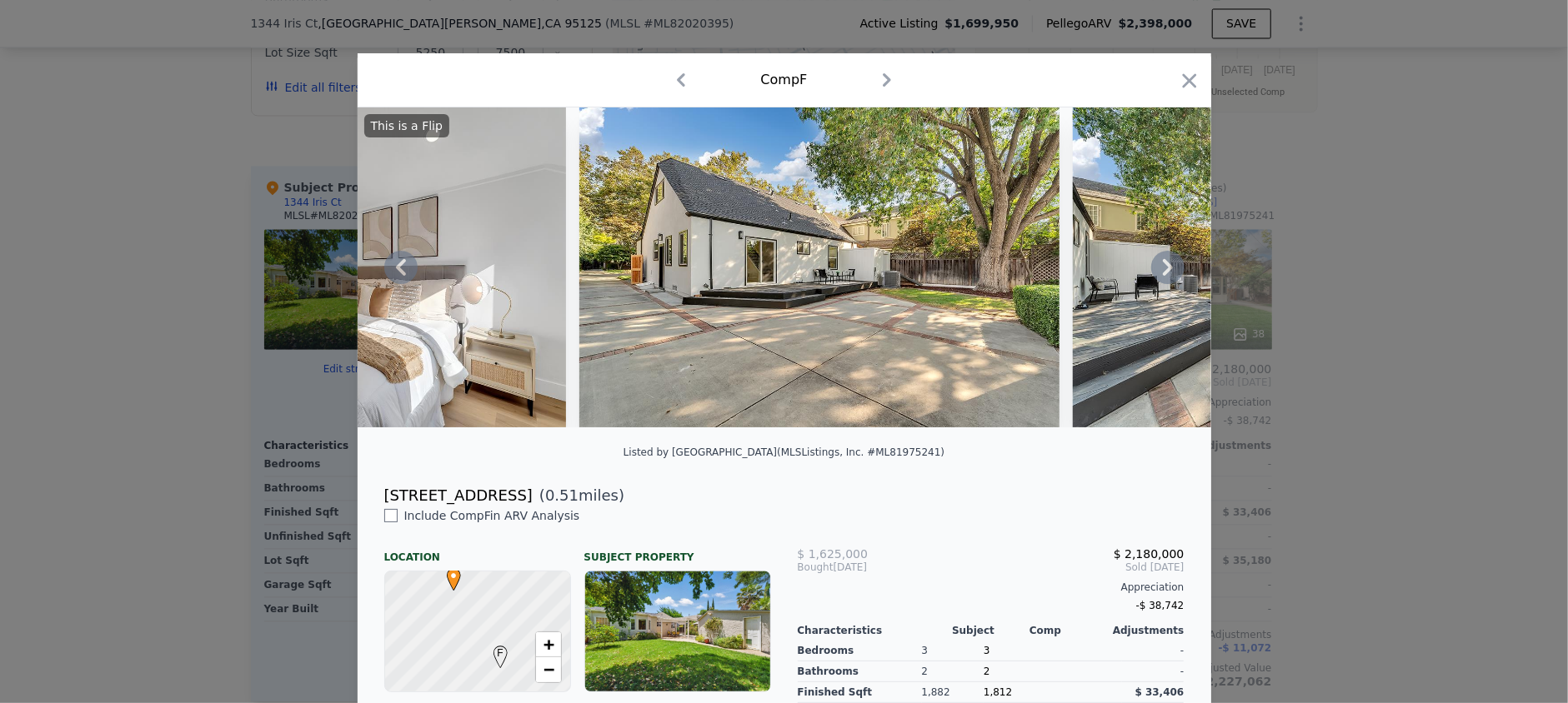
click at [1156, 275] on icon at bounding box center [1168, 267] width 34 height 34
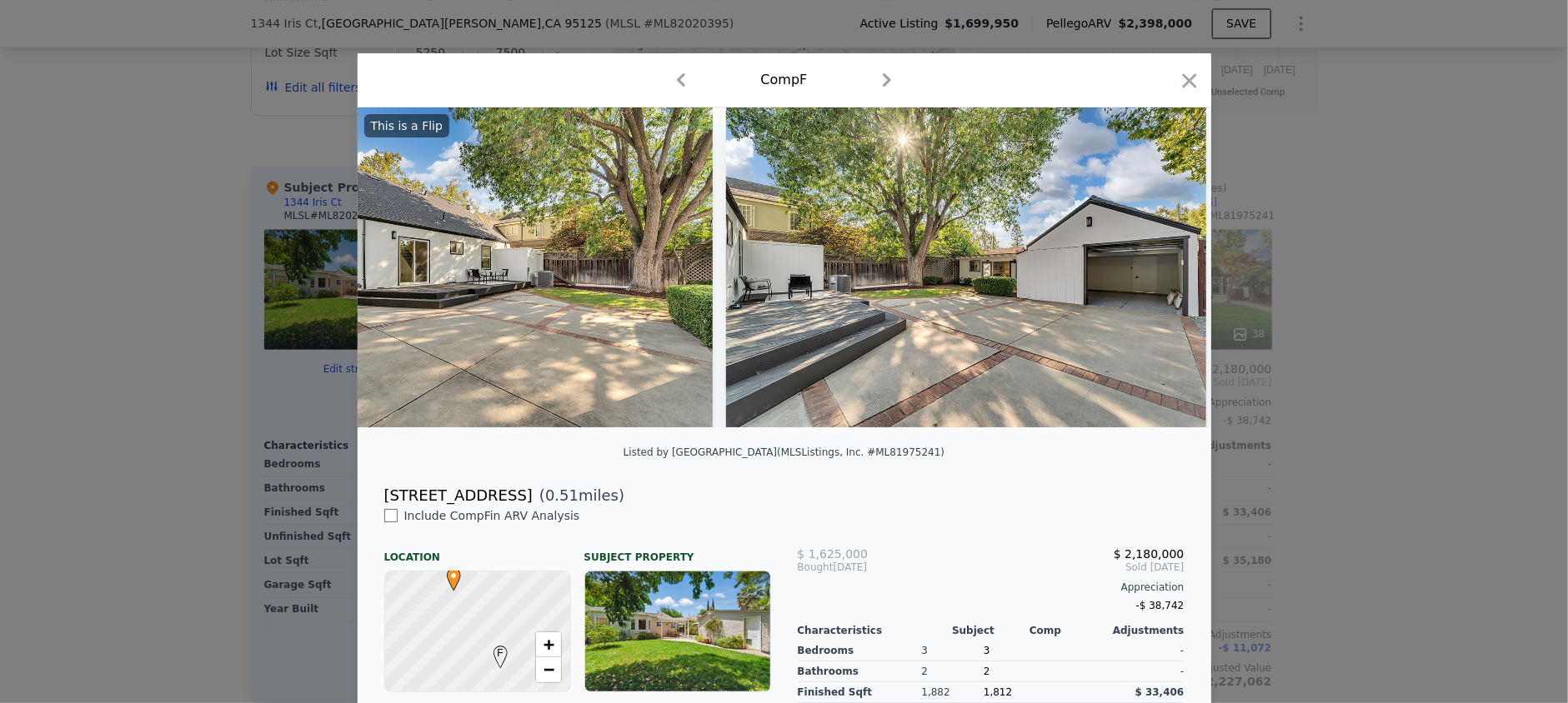
scroll to position [0, 13994]
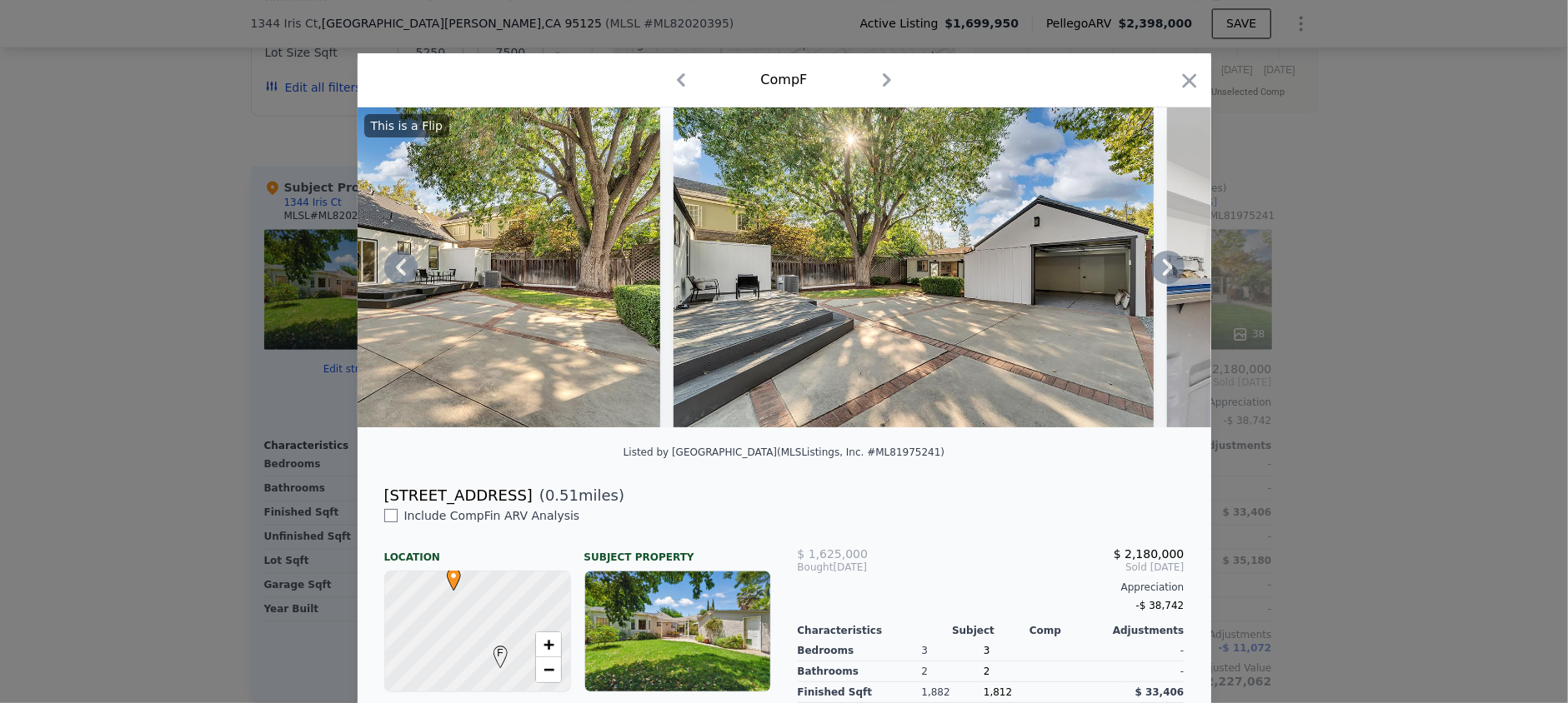
click at [1156, 275] on icon at bounding box center [1168, 267] width 34 height 34
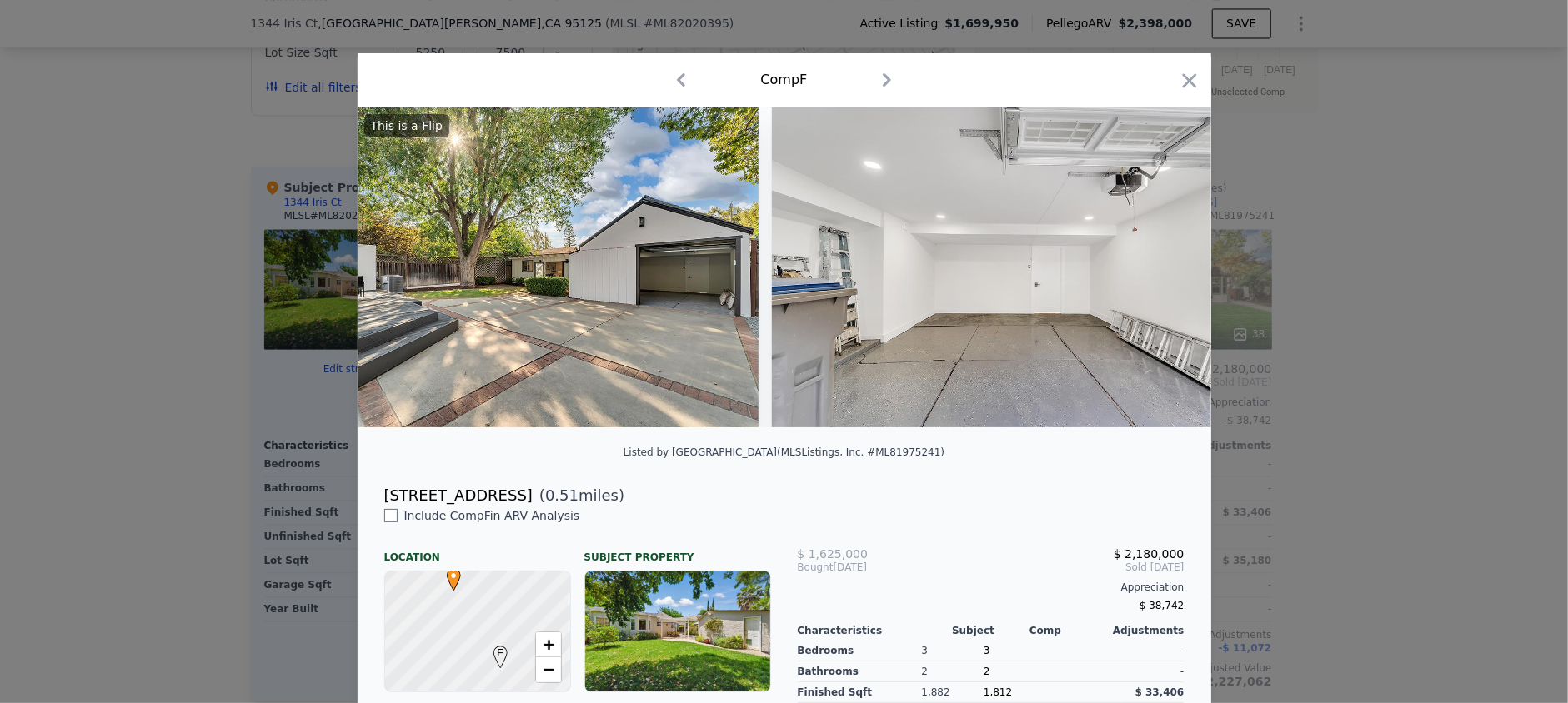
scroll to position [0, 14395]
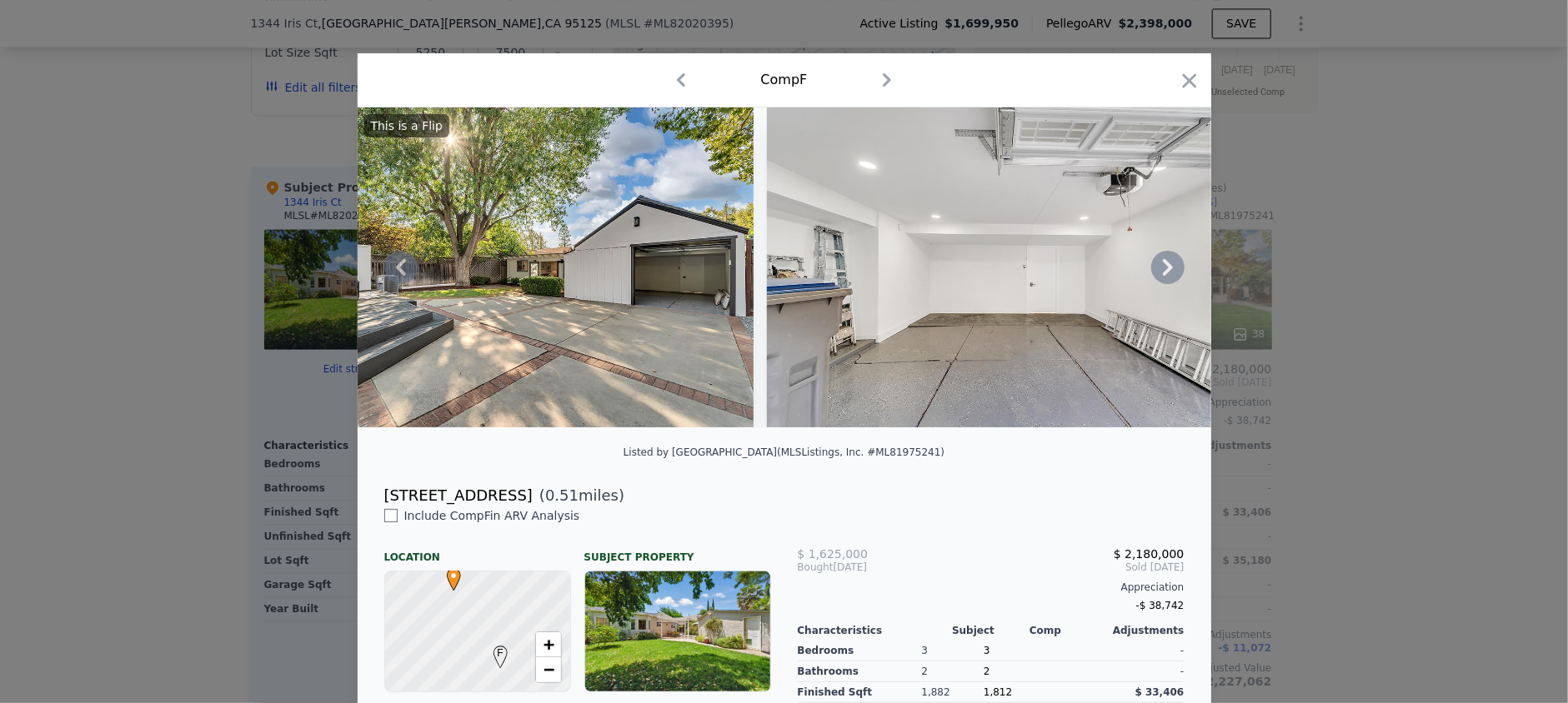
click at [1158, 275] on icon at bounding box center [1168, 267] width 34 height 34
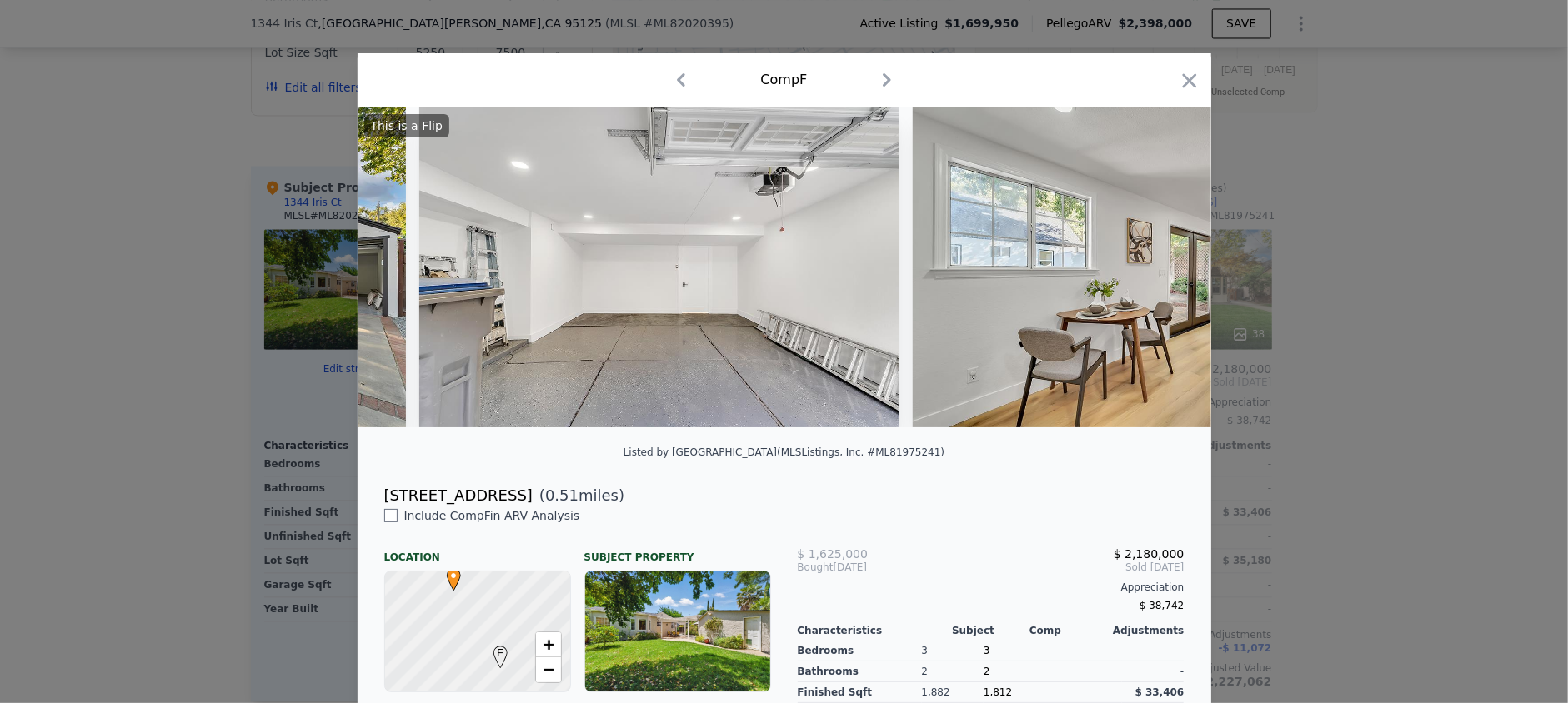
scroll to position [0, 14795]
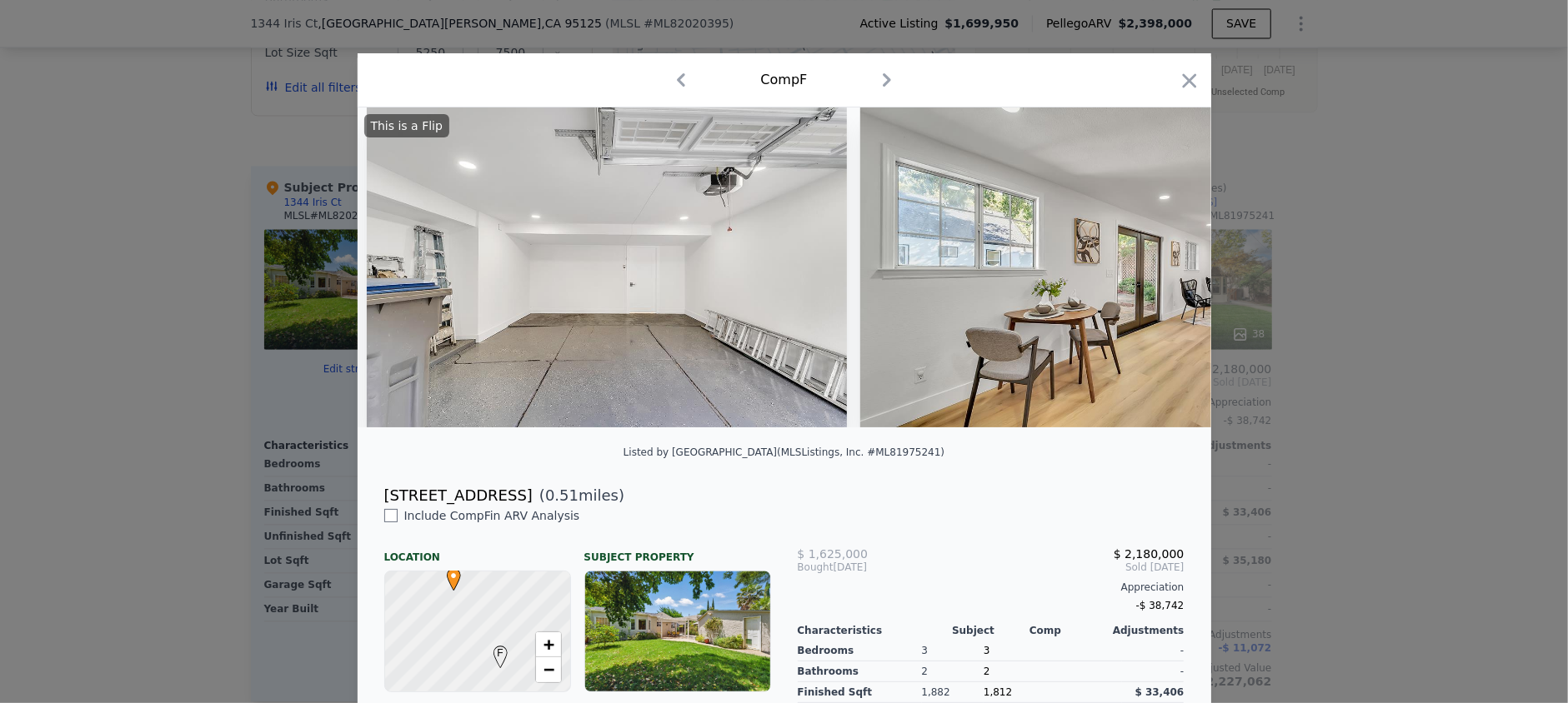
click at [1158, 275] on img at bounding box center [1100, 267] width 480 height 320
click at [1158, 275] on icon at bounding box center [1168, 267] width 34 height 34
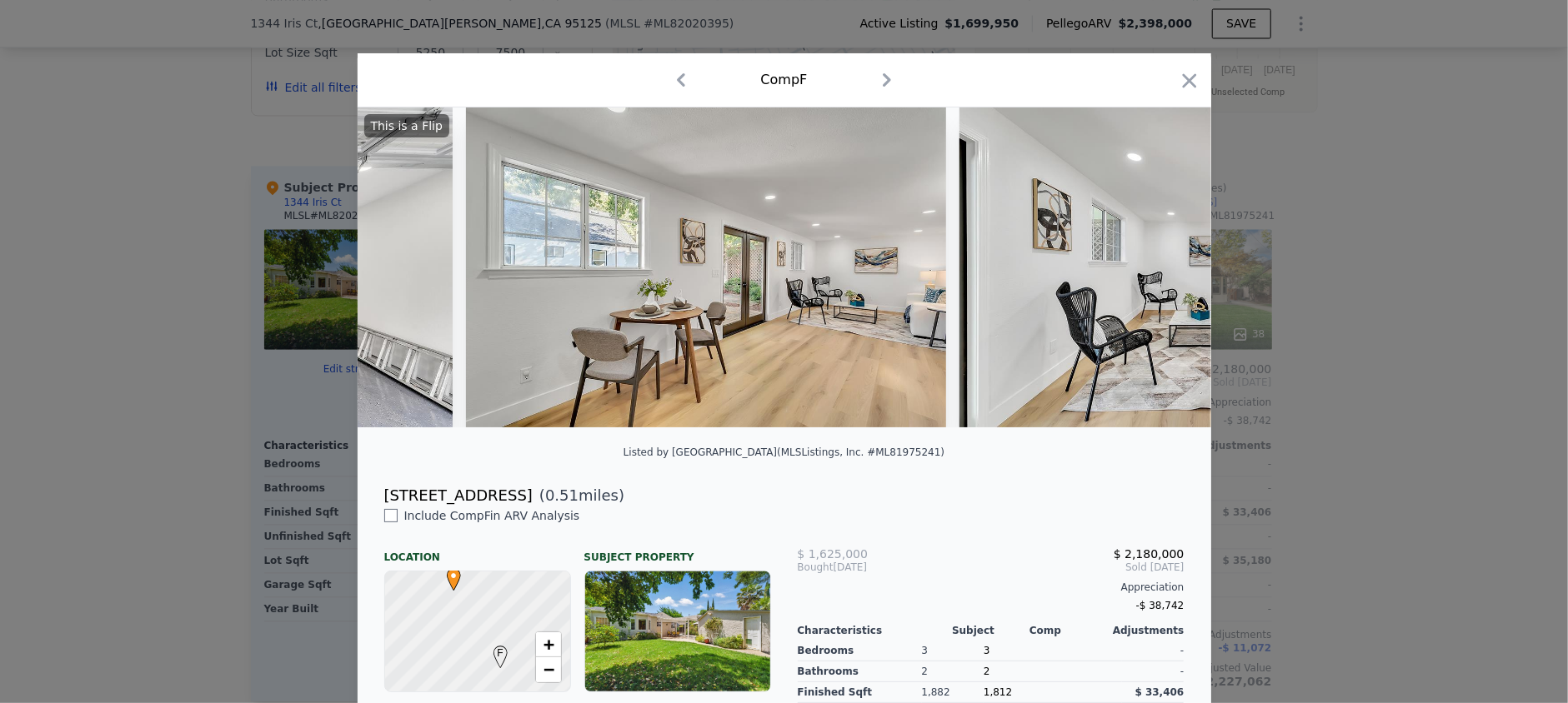
scroll to position [0, 15193]
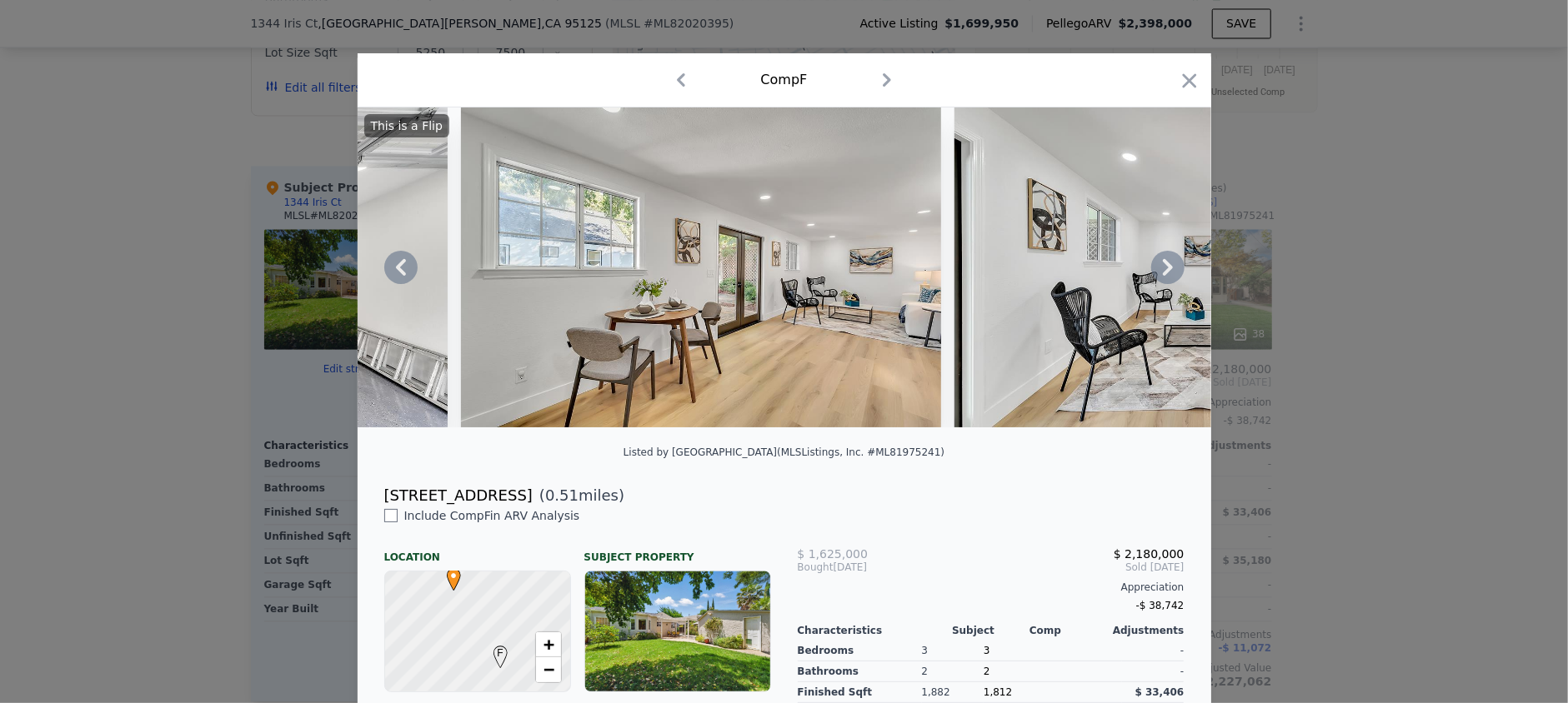
click at [1158, 275] on icon at bounding box center [1168, 267] width 34 height 34
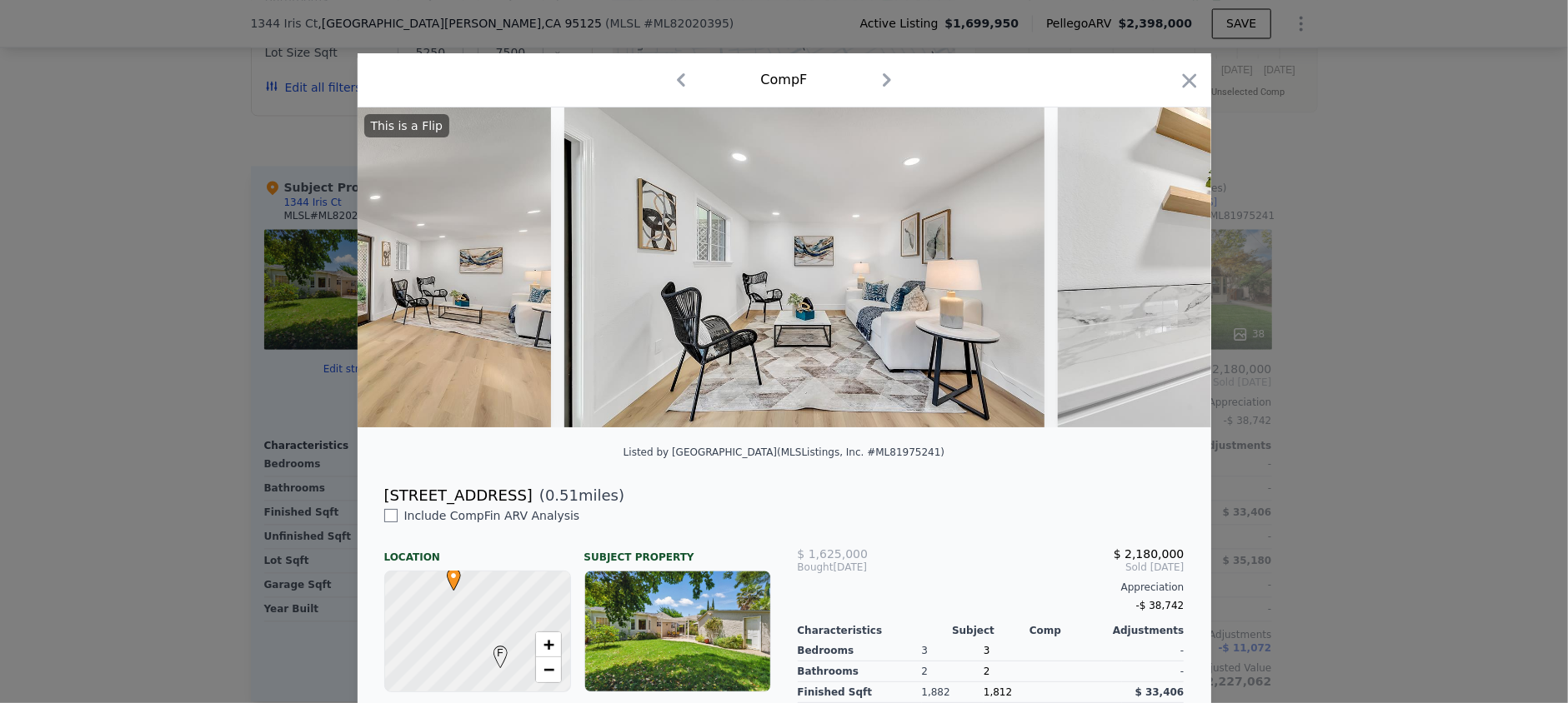
scroll to position [0, 15594]
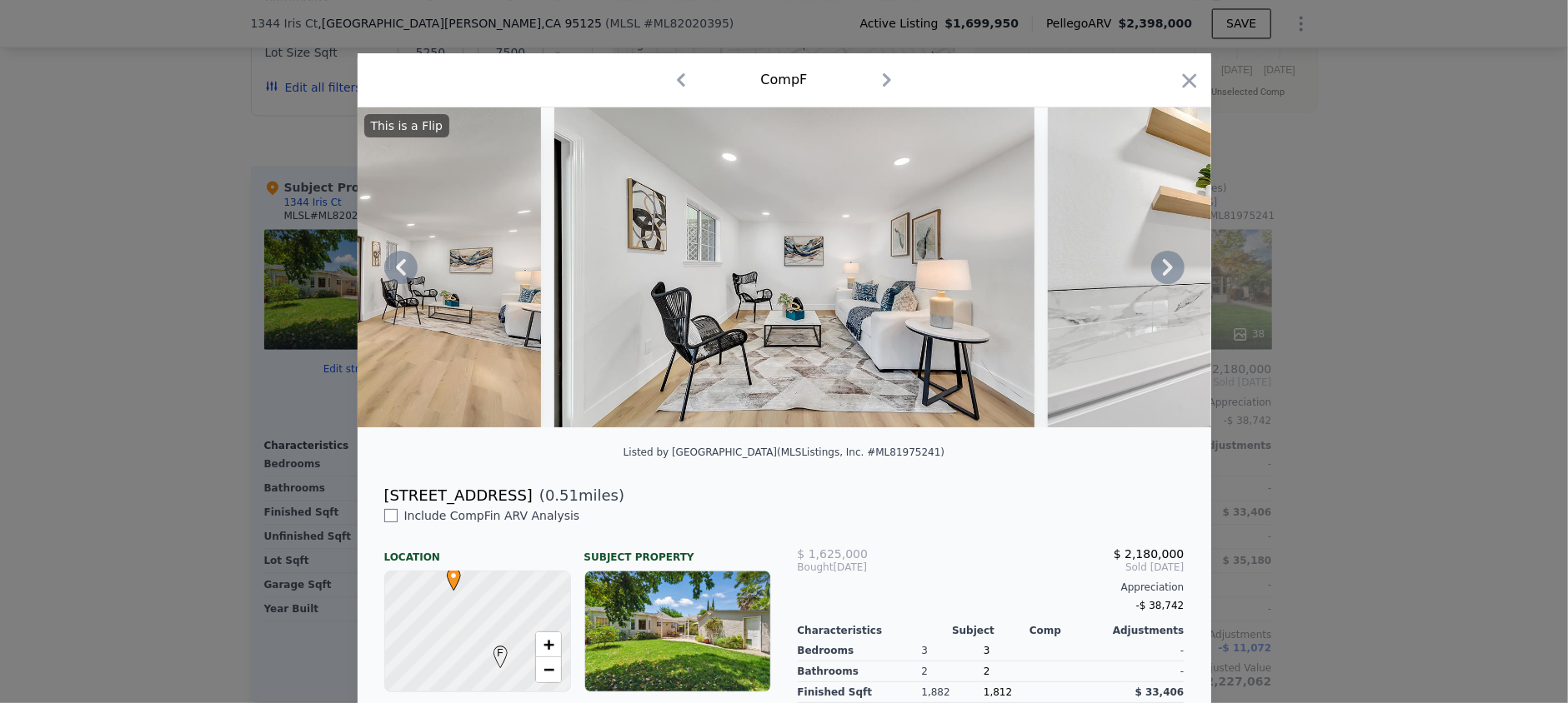
click at [397, 276] on icon at bounding box center [400, 267] width 34 height 34
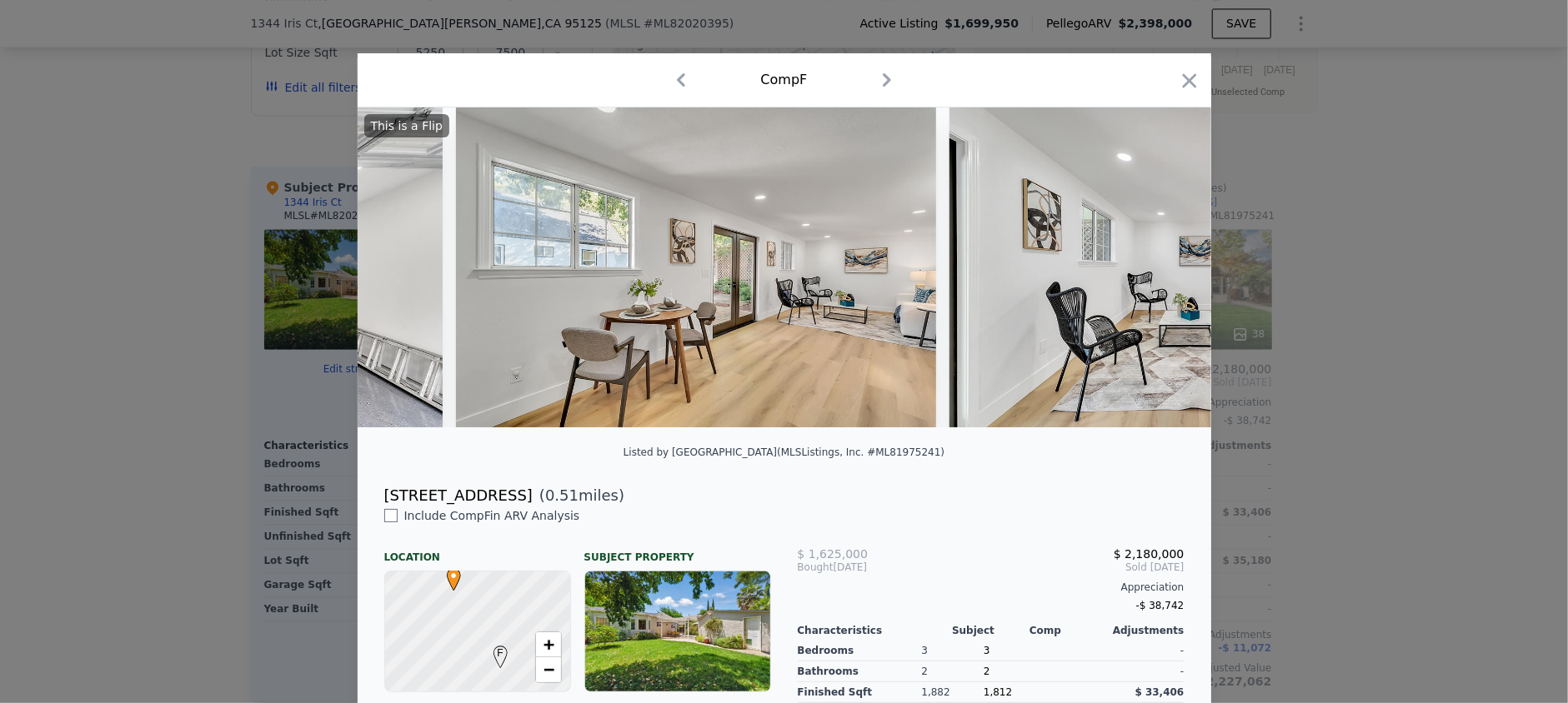
scroll to position [0, 15193]
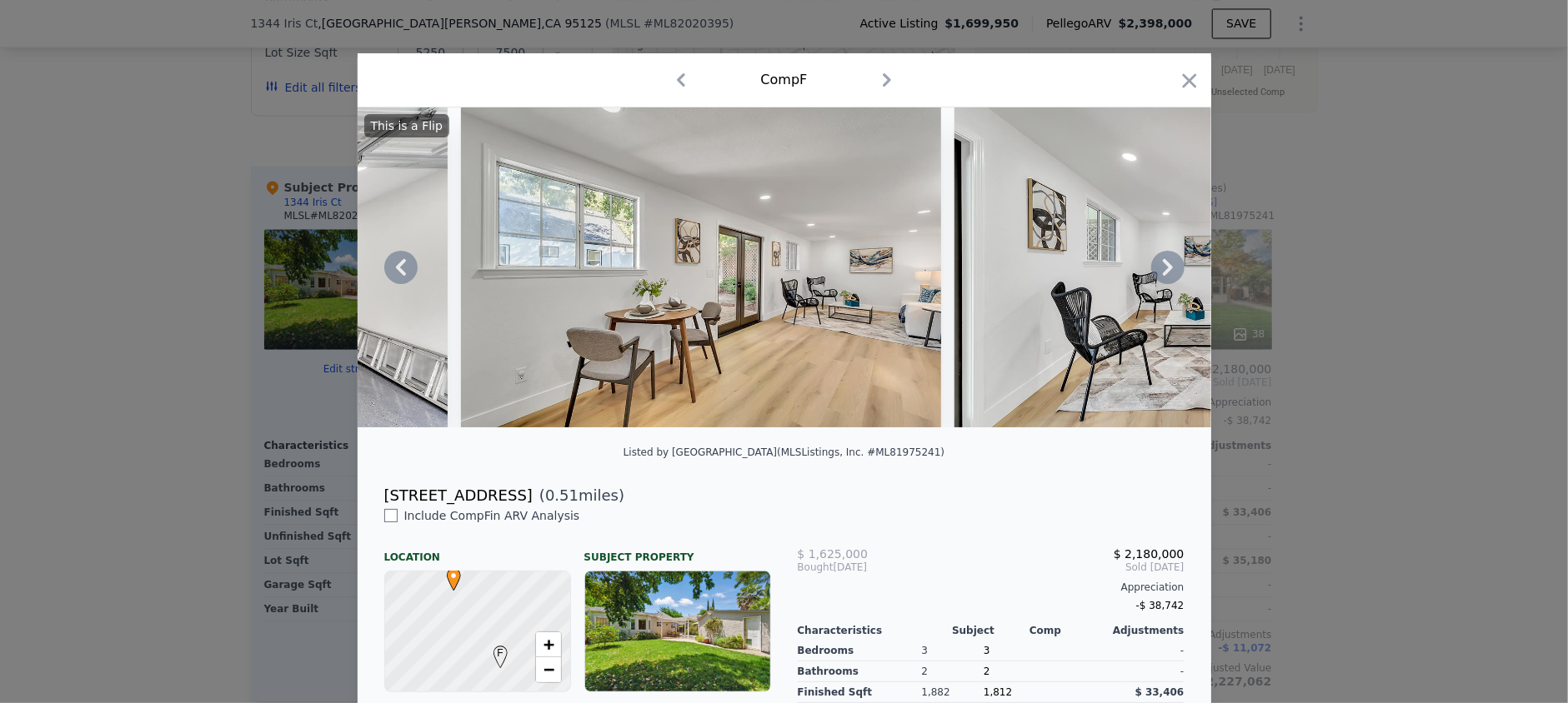
click at [1163, 270] on icon at bounding box center [1168, 267] width 34 height 34
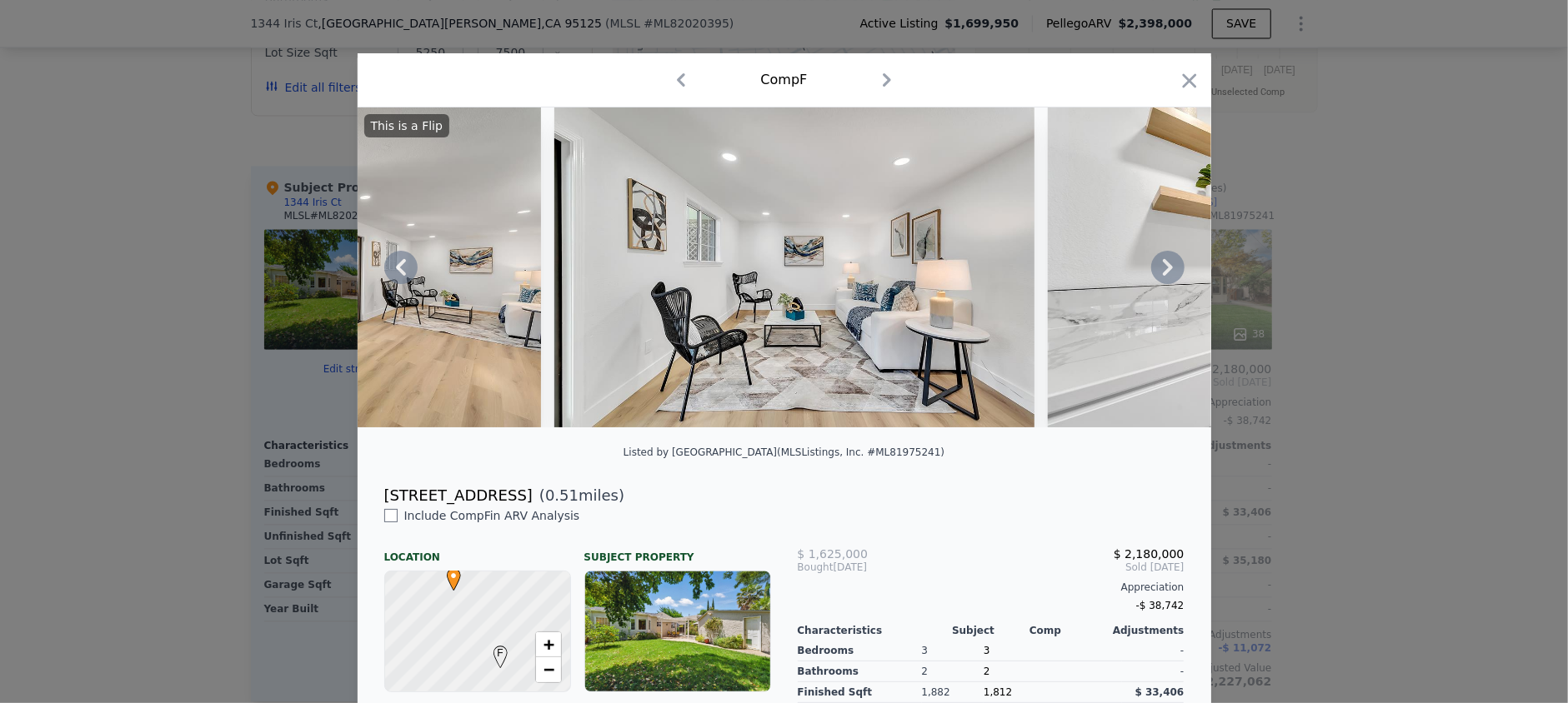
click at [1163, 270] on icon at bounding box center [1168, 267] width 34 height 34
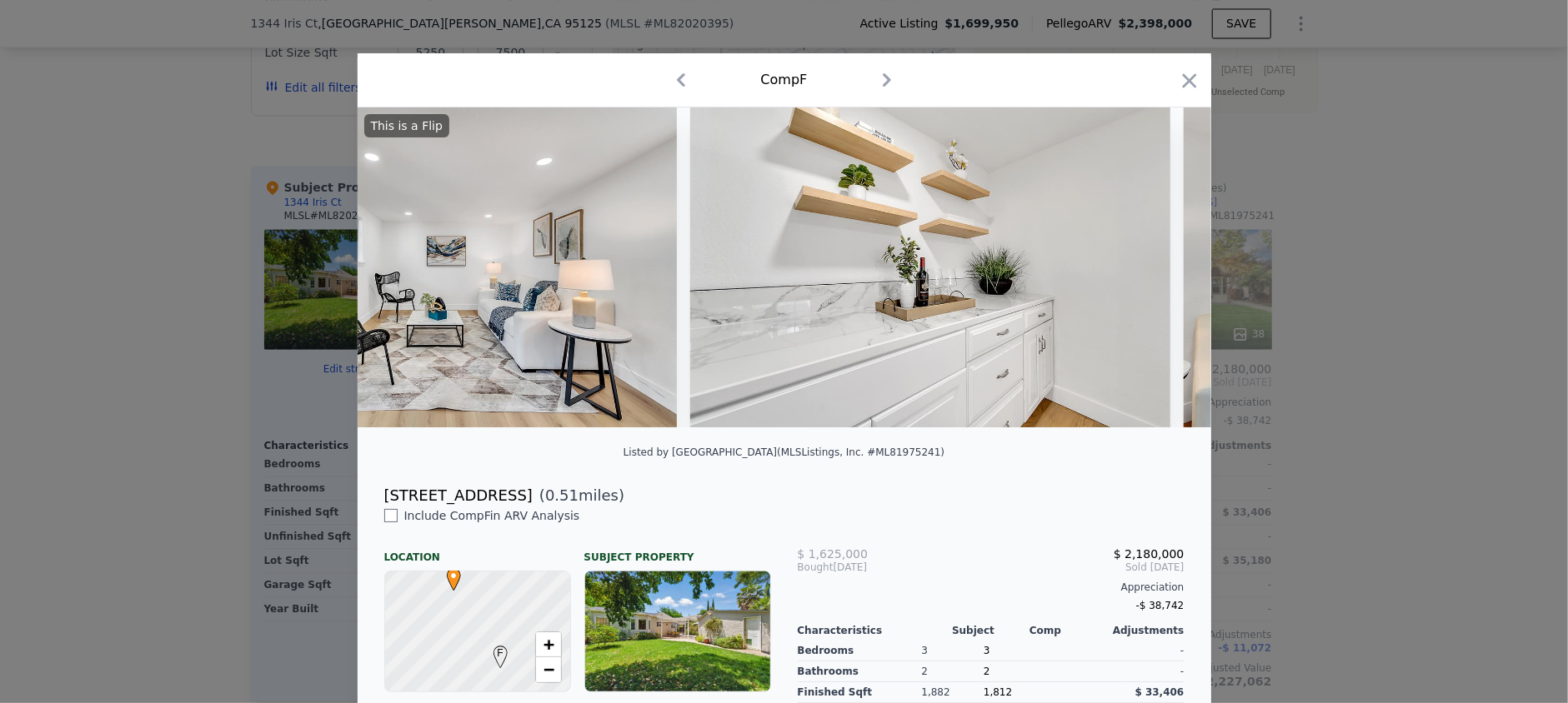
scroll to position [0, 15994]
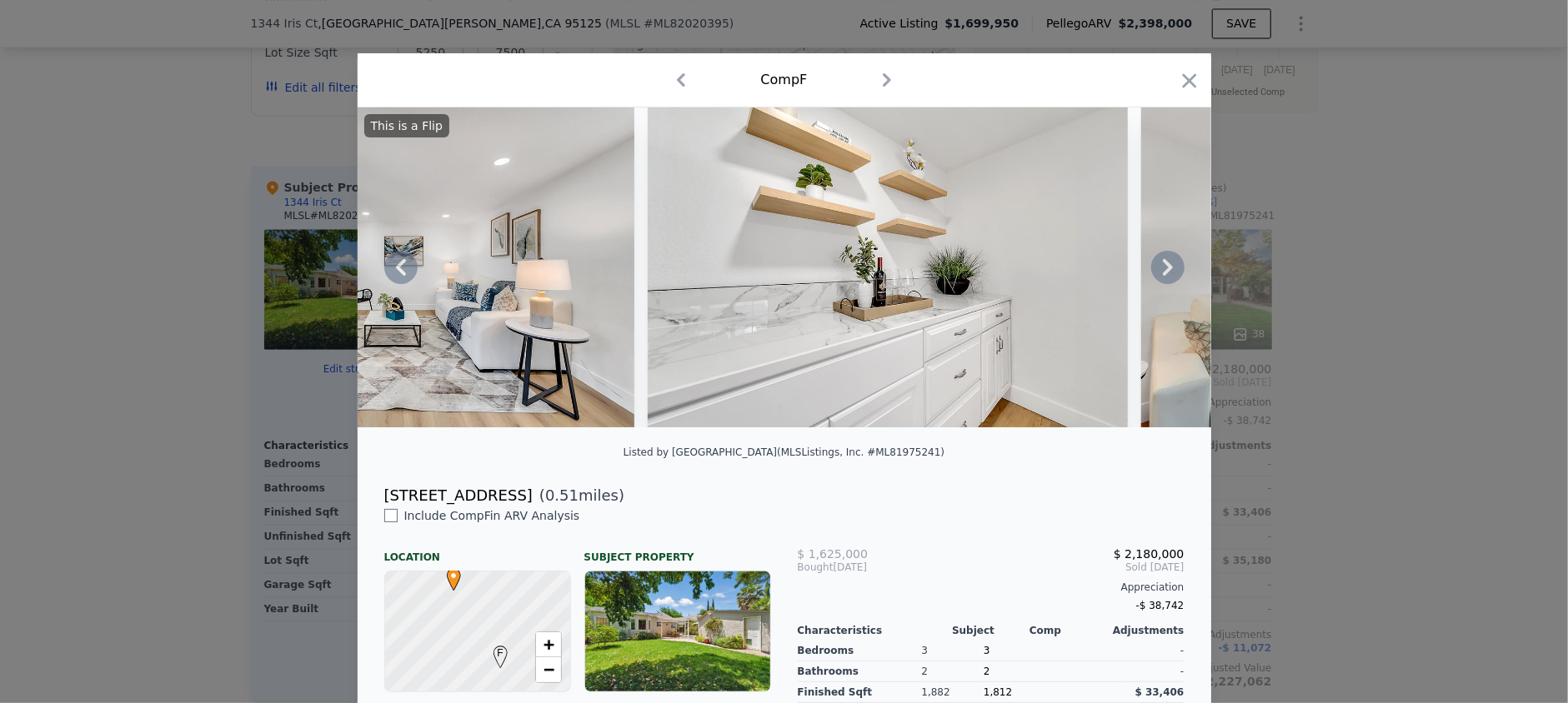
click at [1163, 270] on icon at bounding box center [1168, 267] width 34 height 34
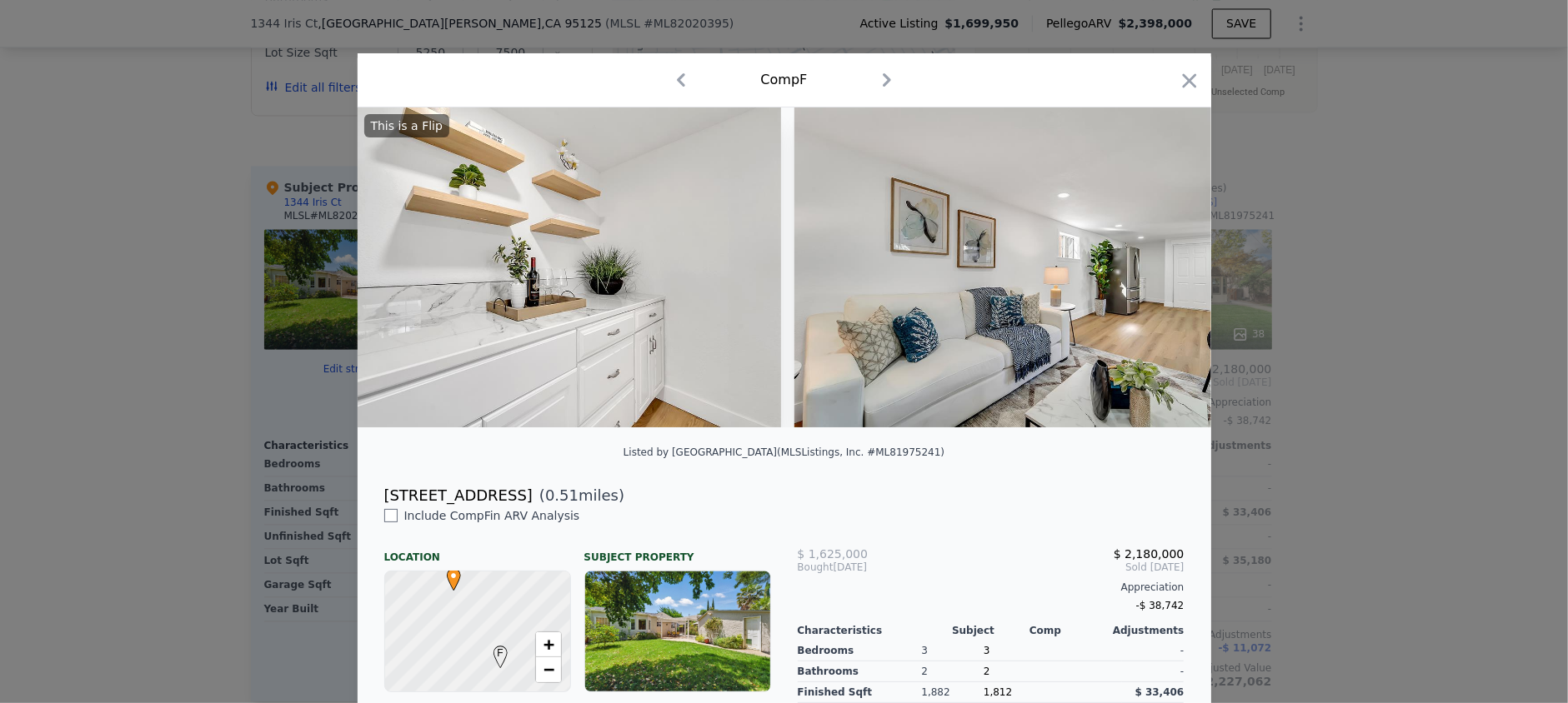
scroll to position [0, 16394]
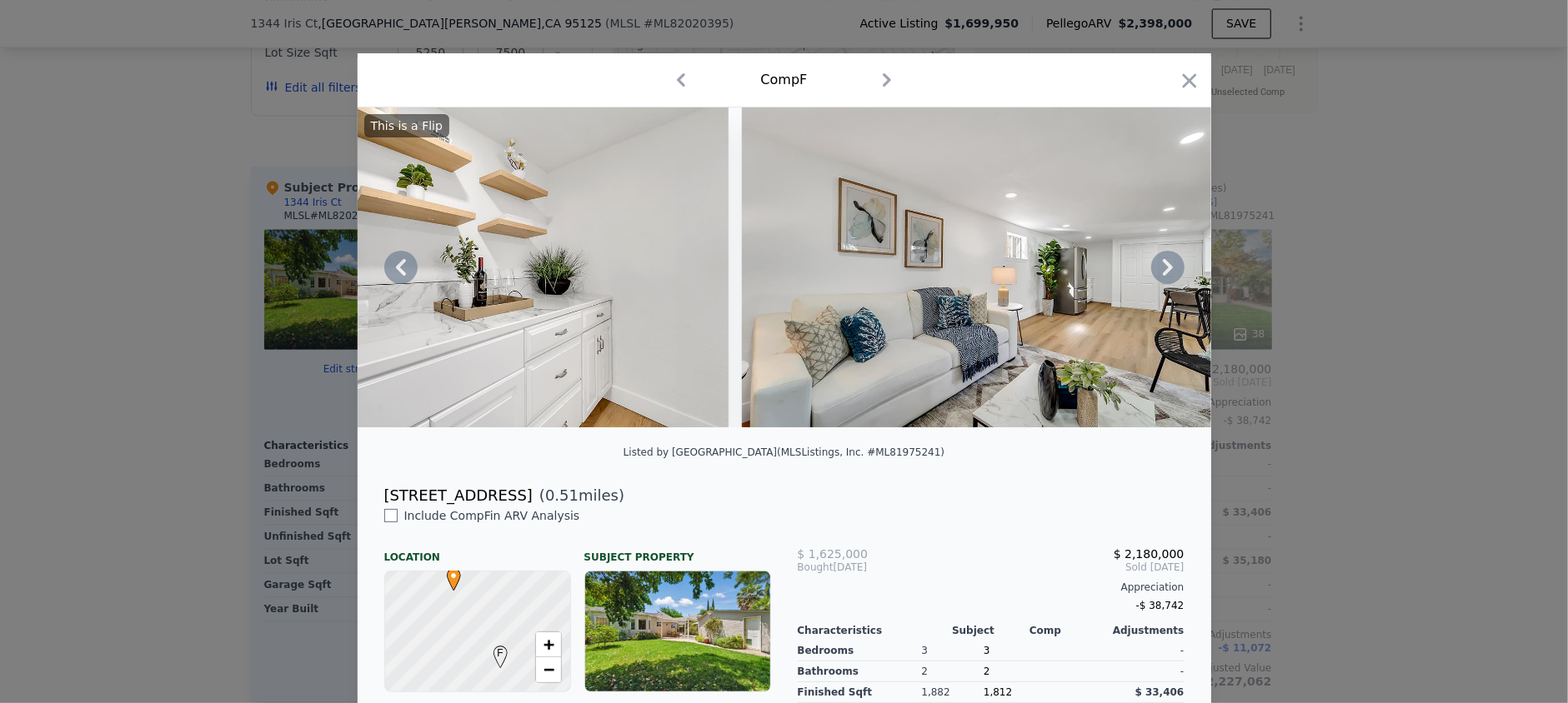
click at [1163, 270] on icon at bounding box center [1168, 267] width 34 height 34
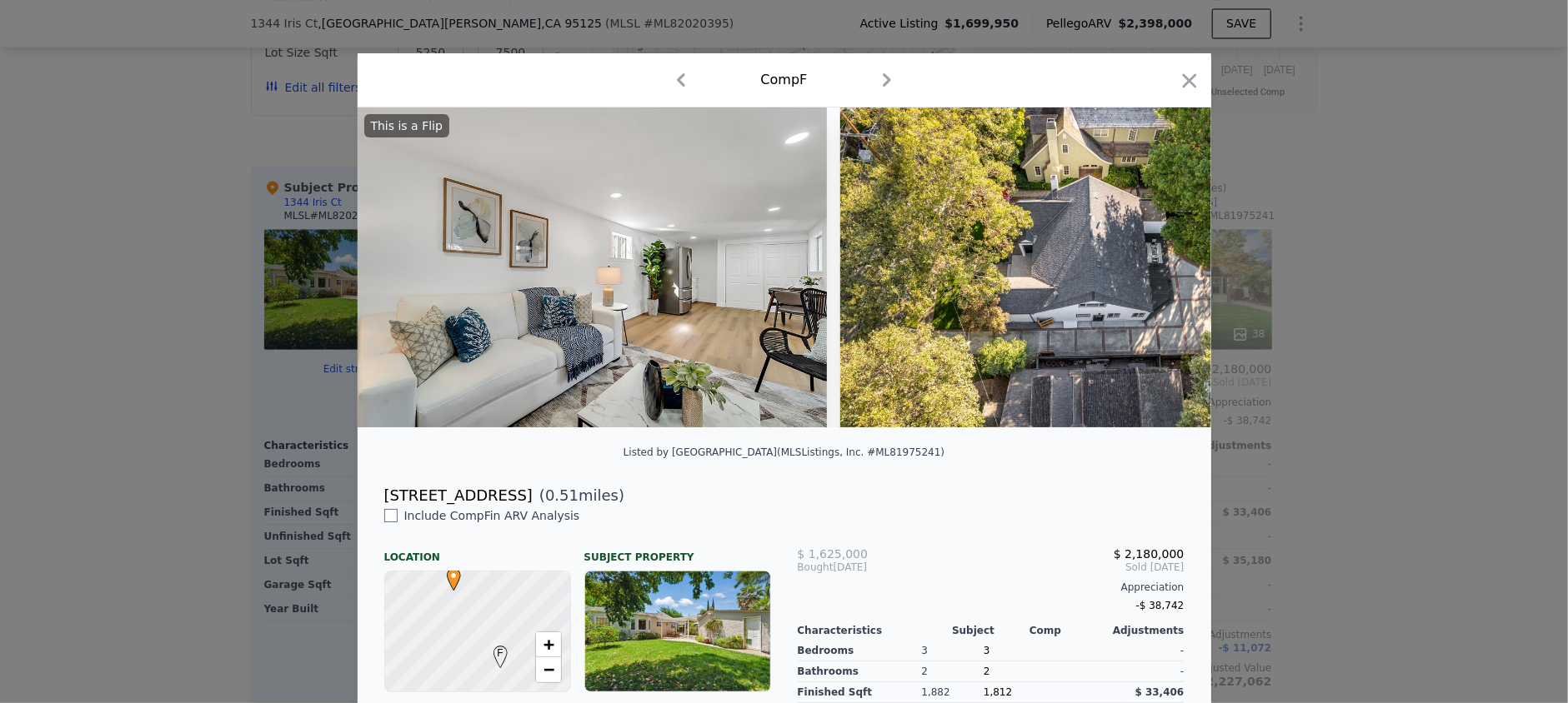
scroll to position [0, 16793]
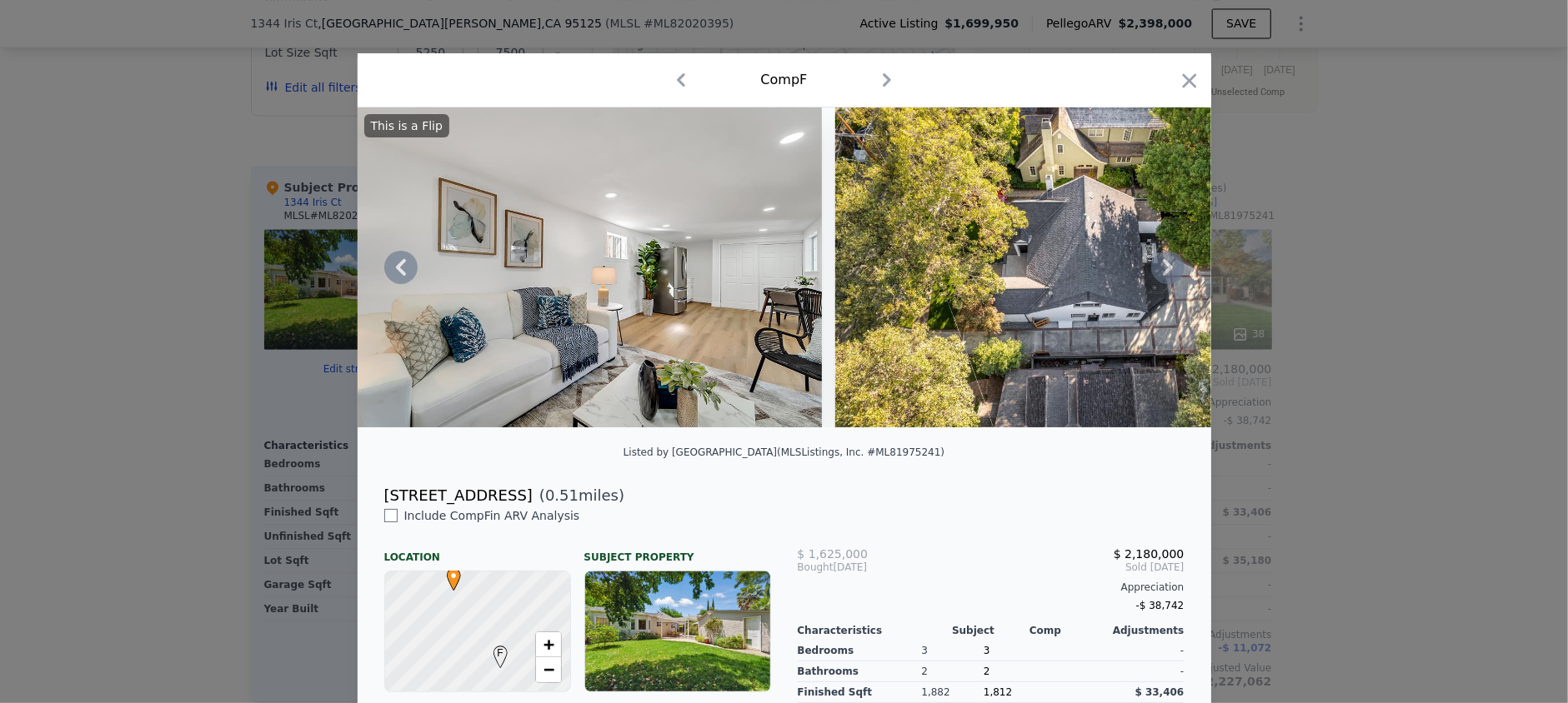
click at [1163, 270] on icon at bounding box center [1168, 267] width 34 height 34
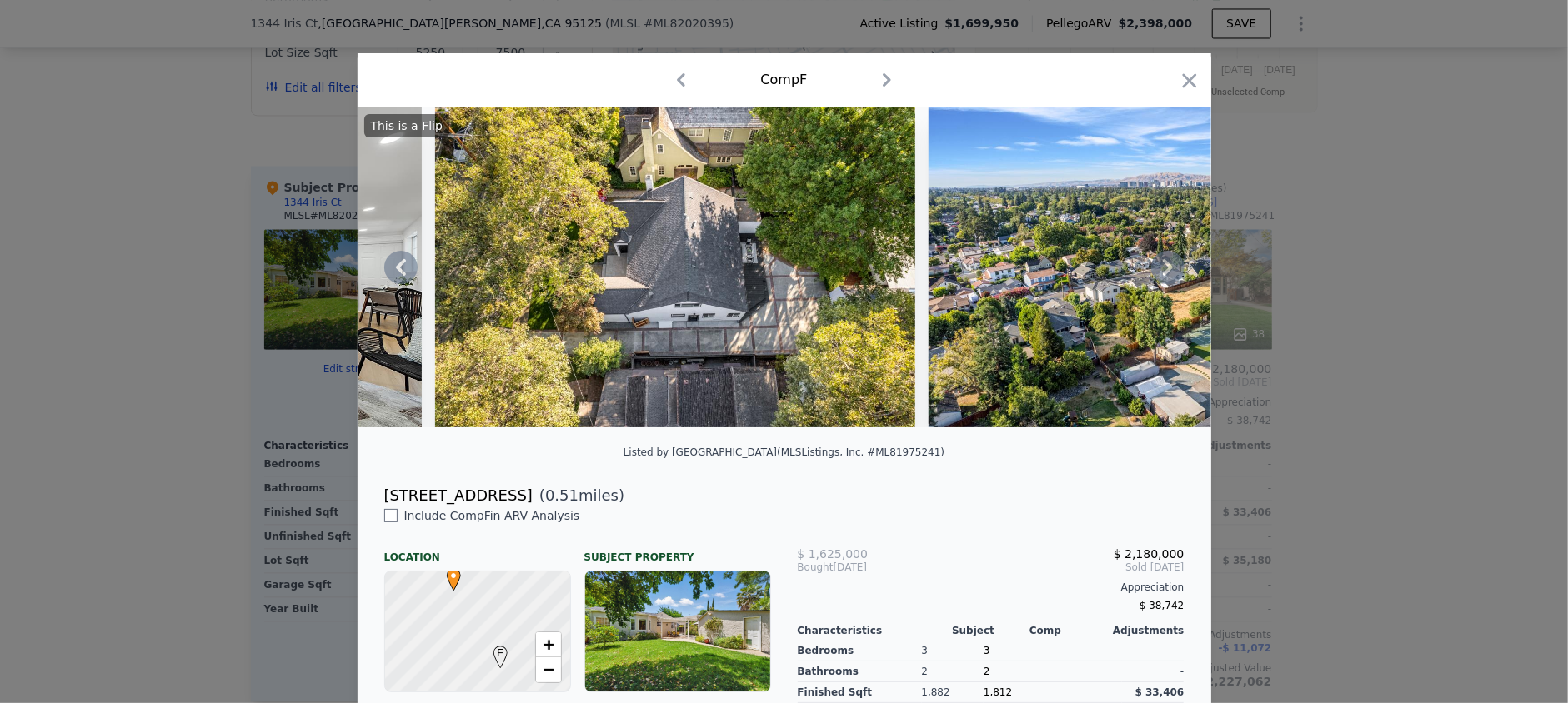
click at [1163, 270] on icon at bounding box center [1168, 267] width 34 height 34
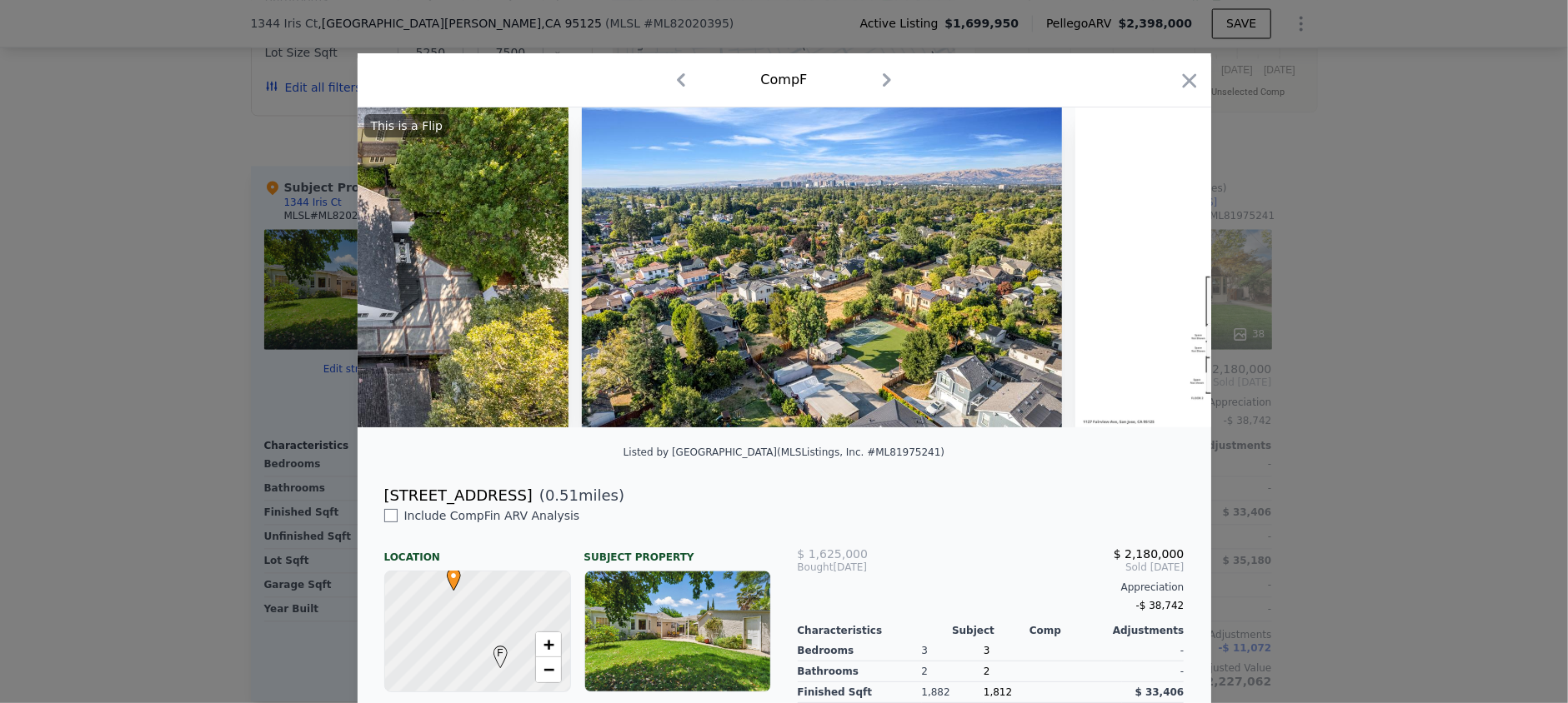
scroll to position [0, 17594]
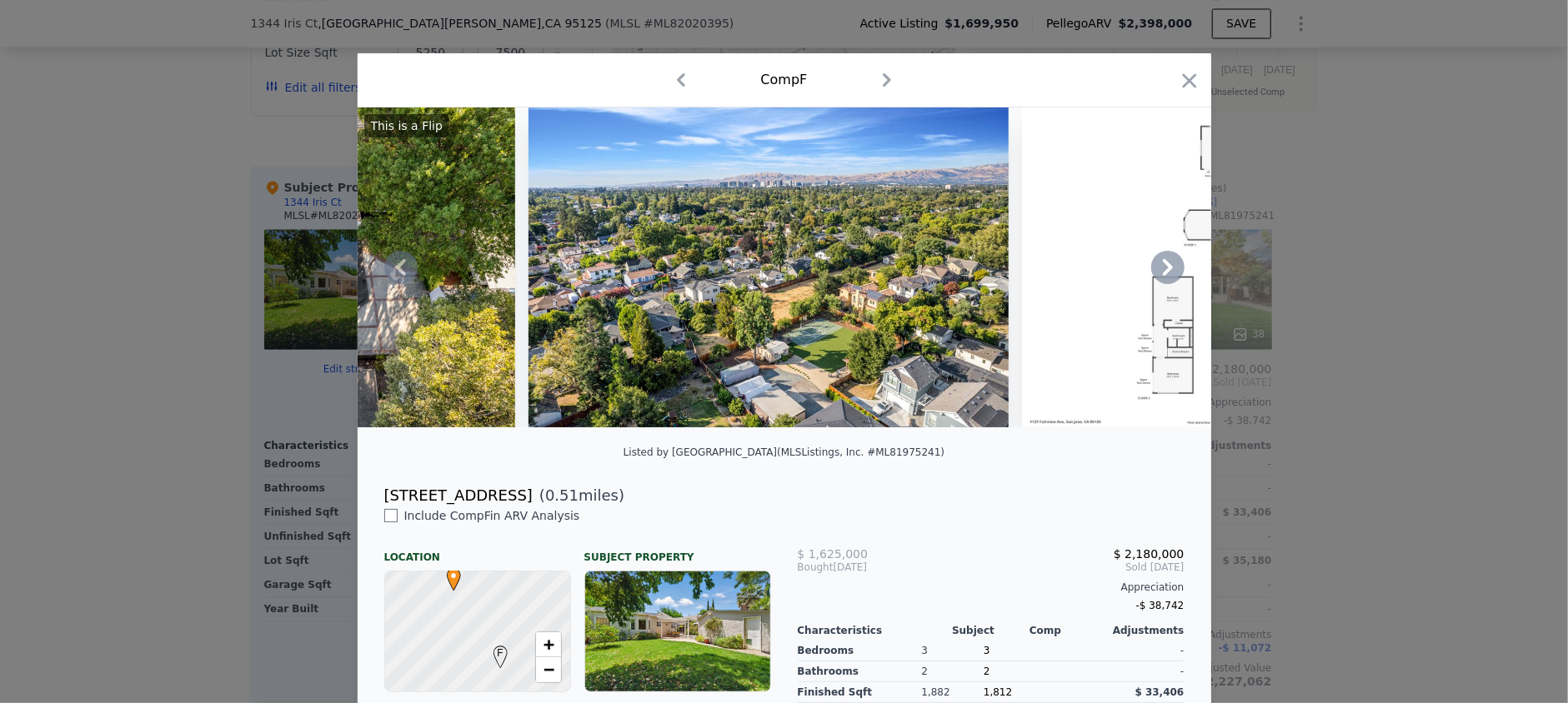
click at [1163, 270] on icon at bounding box center [1168, 267] width 34 height 34
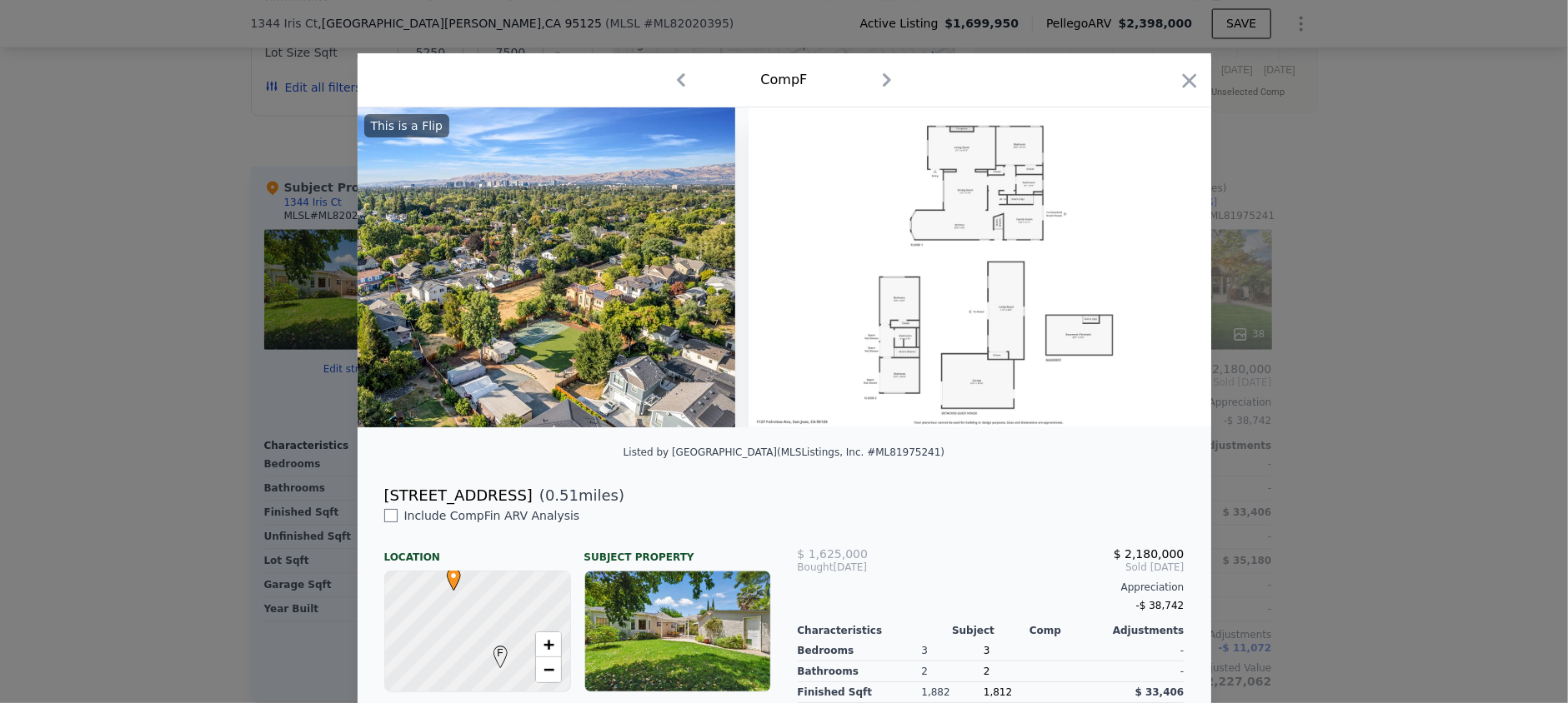
scroll to position [0, 17884]
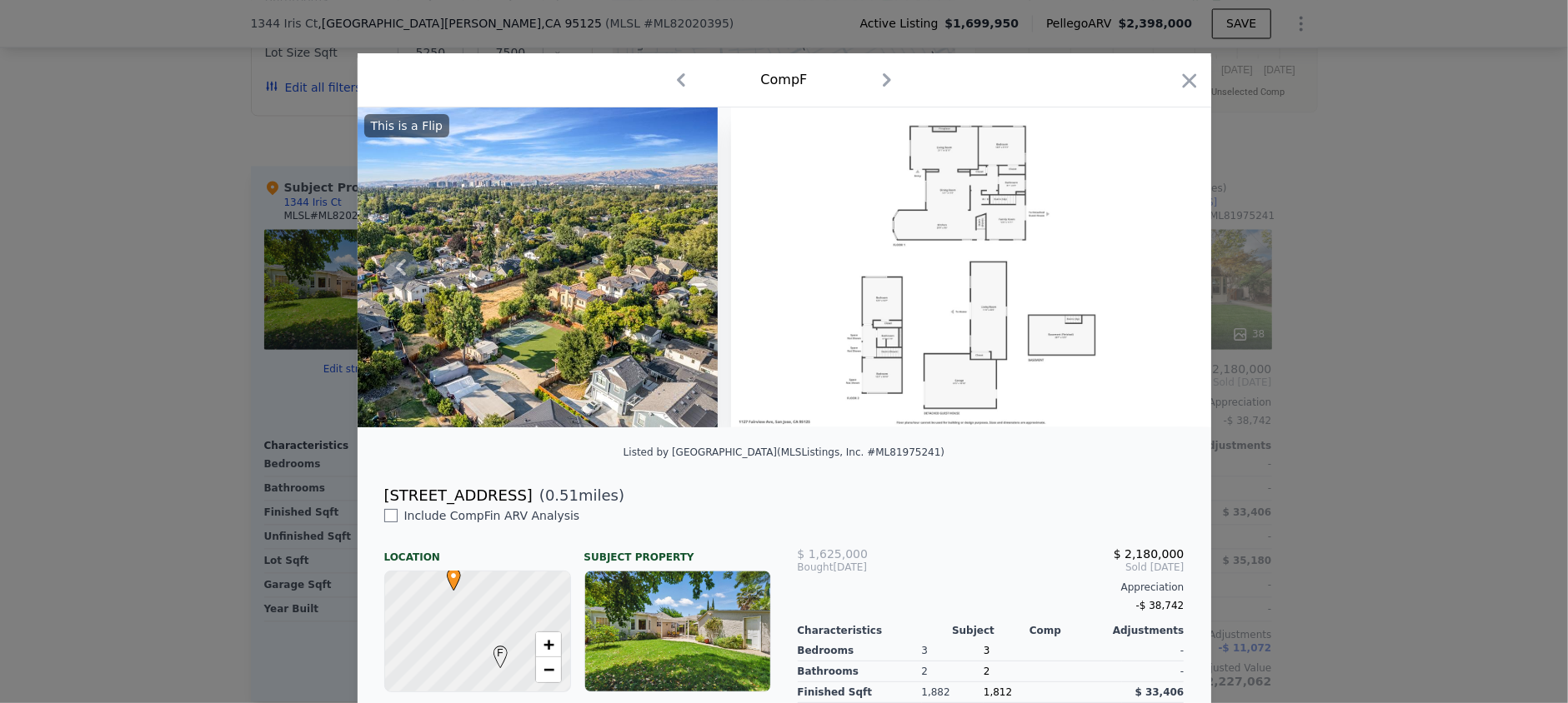
click at [968, 374] on img at bounding box center [970, 267] width 480 height 320
click at [943, 371] on img at bounding box center [970, 267] width 480 height 320
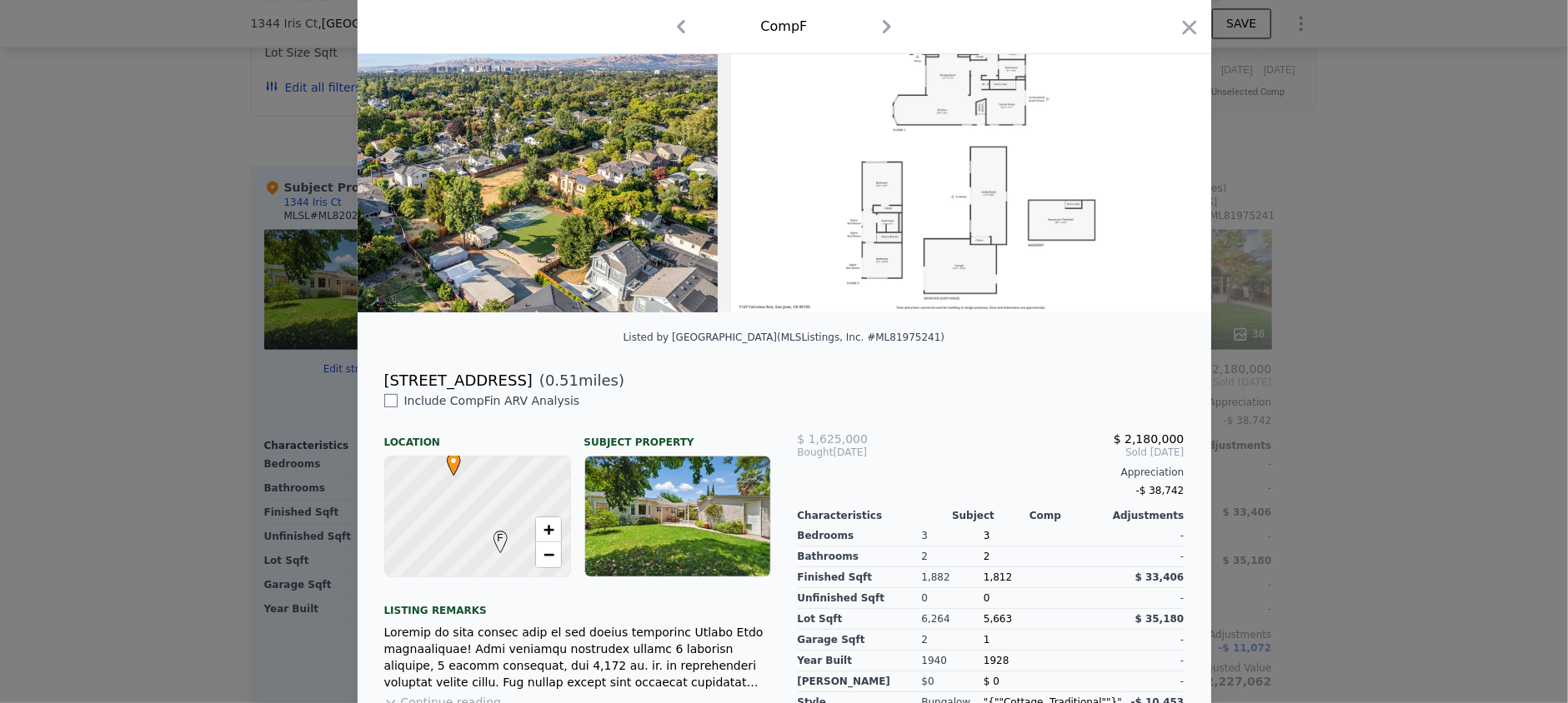
scroll to position [0, 0]
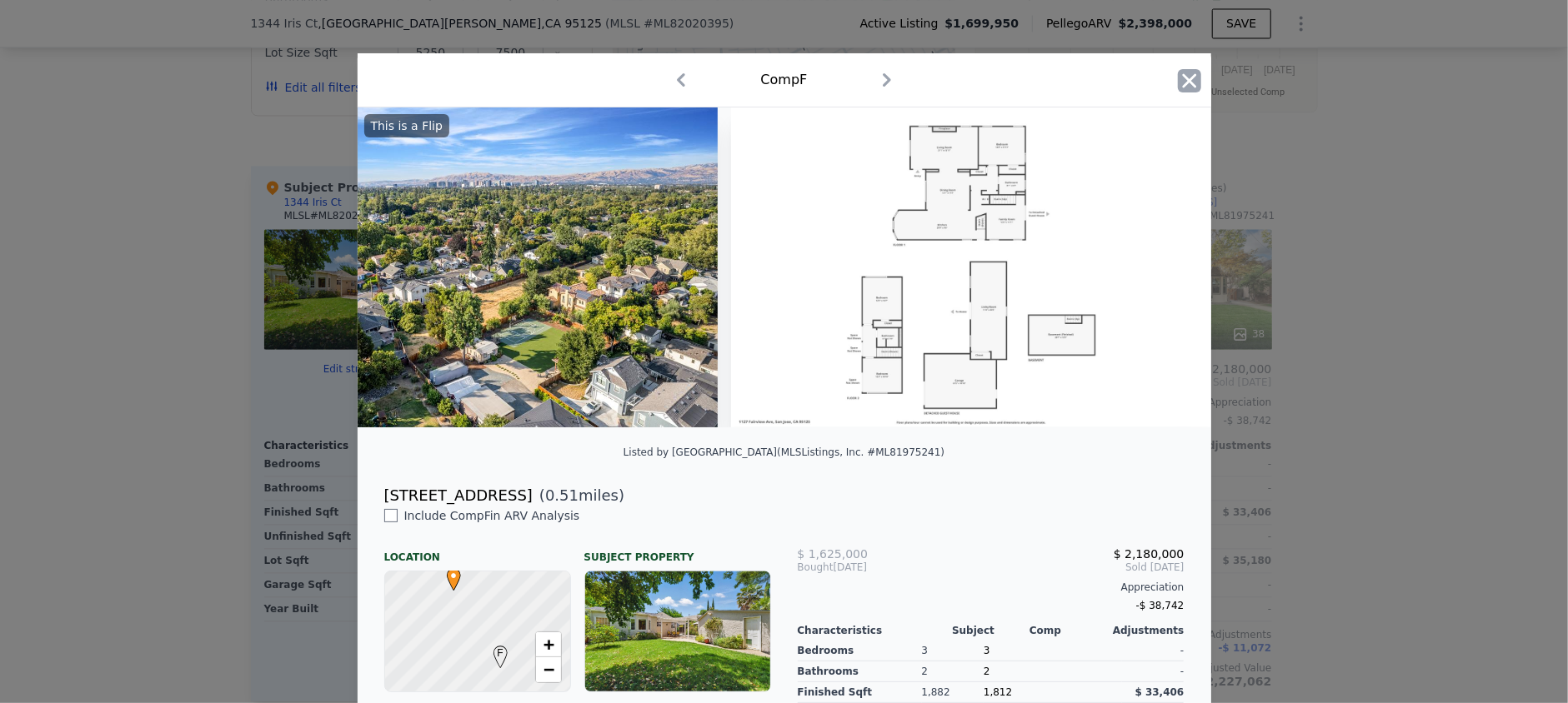
click at [1187, 79] on icon "button" at bounding box center [1190, 80] width 23 height 23
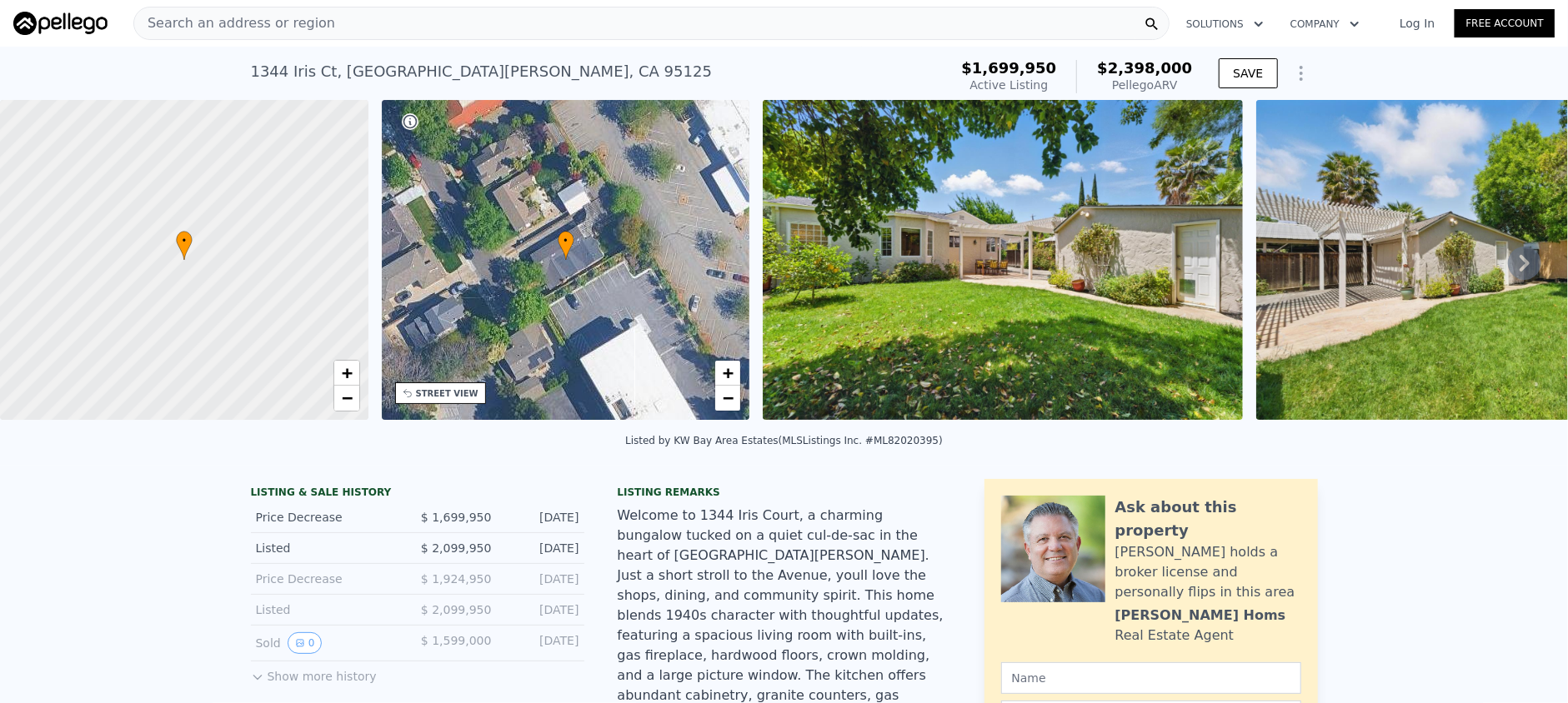
click at [1508, 268] on icon at bounding box center [1524, 263] width 34 height 34
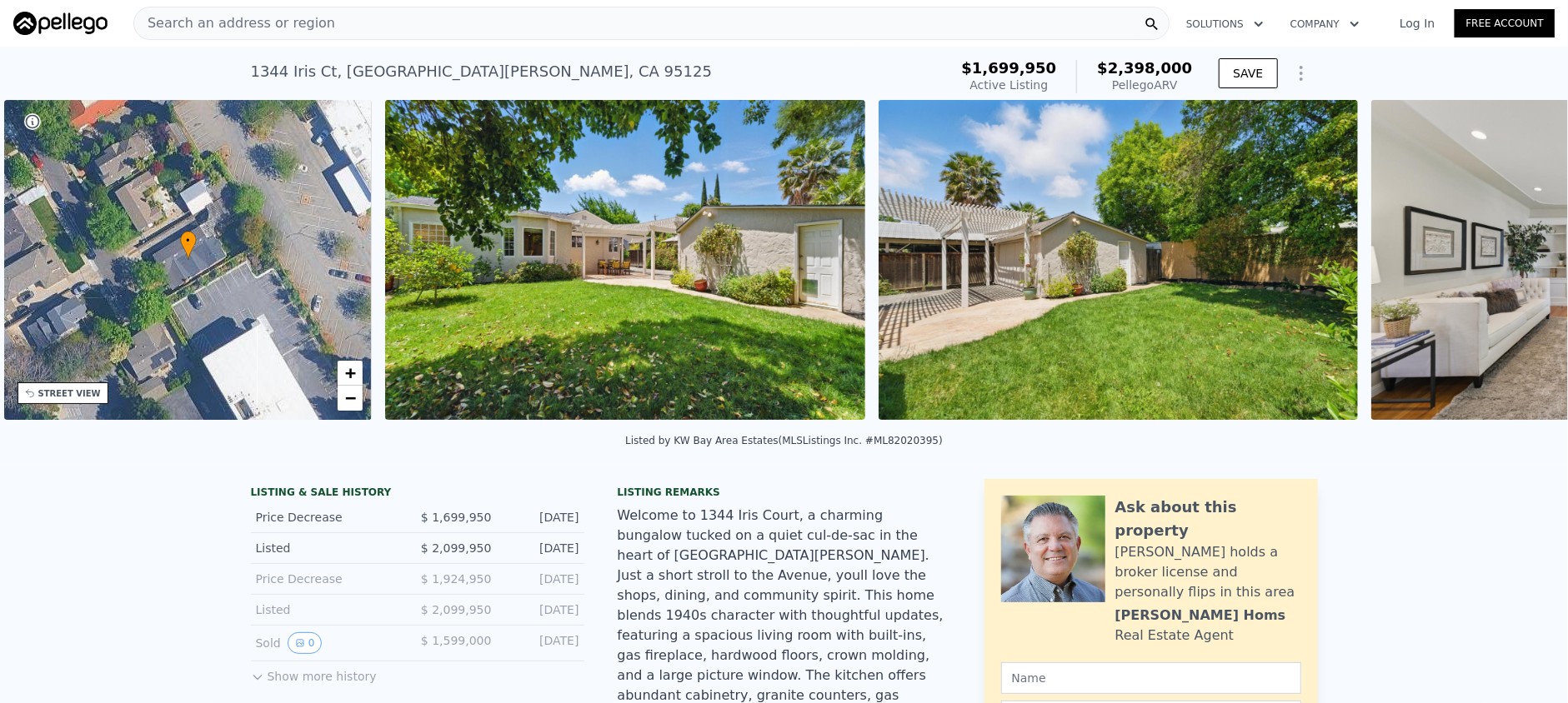
scroll to position [0, 388]
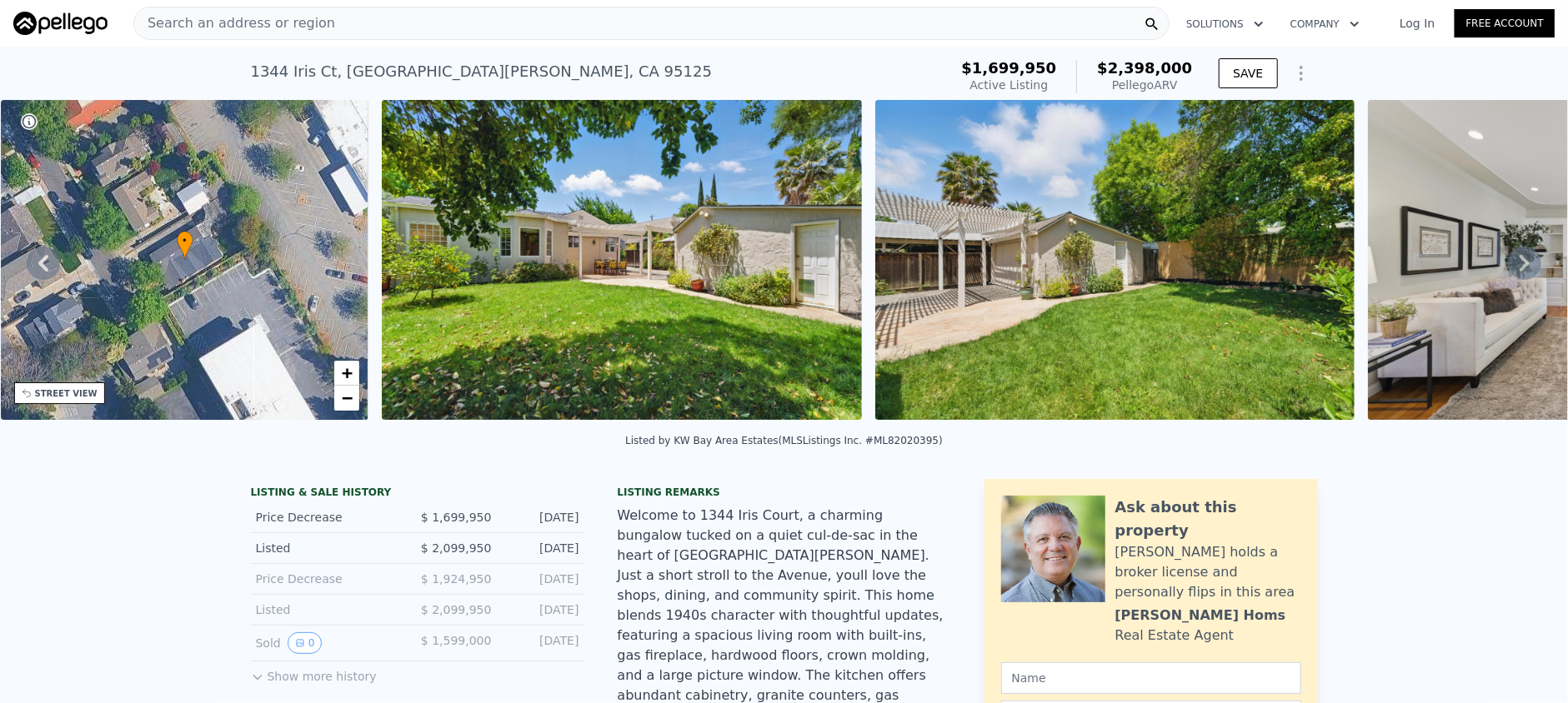
click at [1508, 268] on icon at bounding box center [1524, 263] width 34 height 34
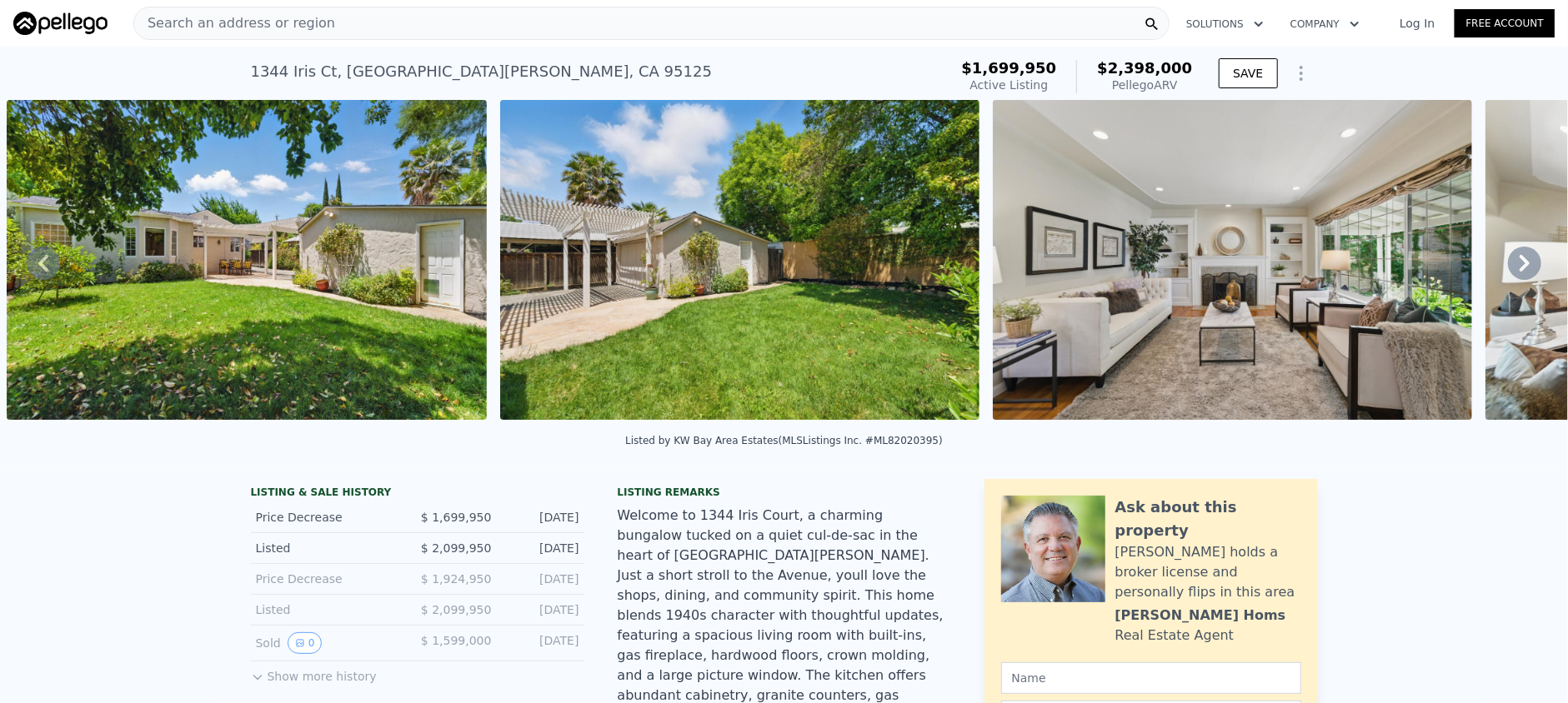
click at [1508, 268] on icon at bounding box center [1524, 263] width 34 height 34
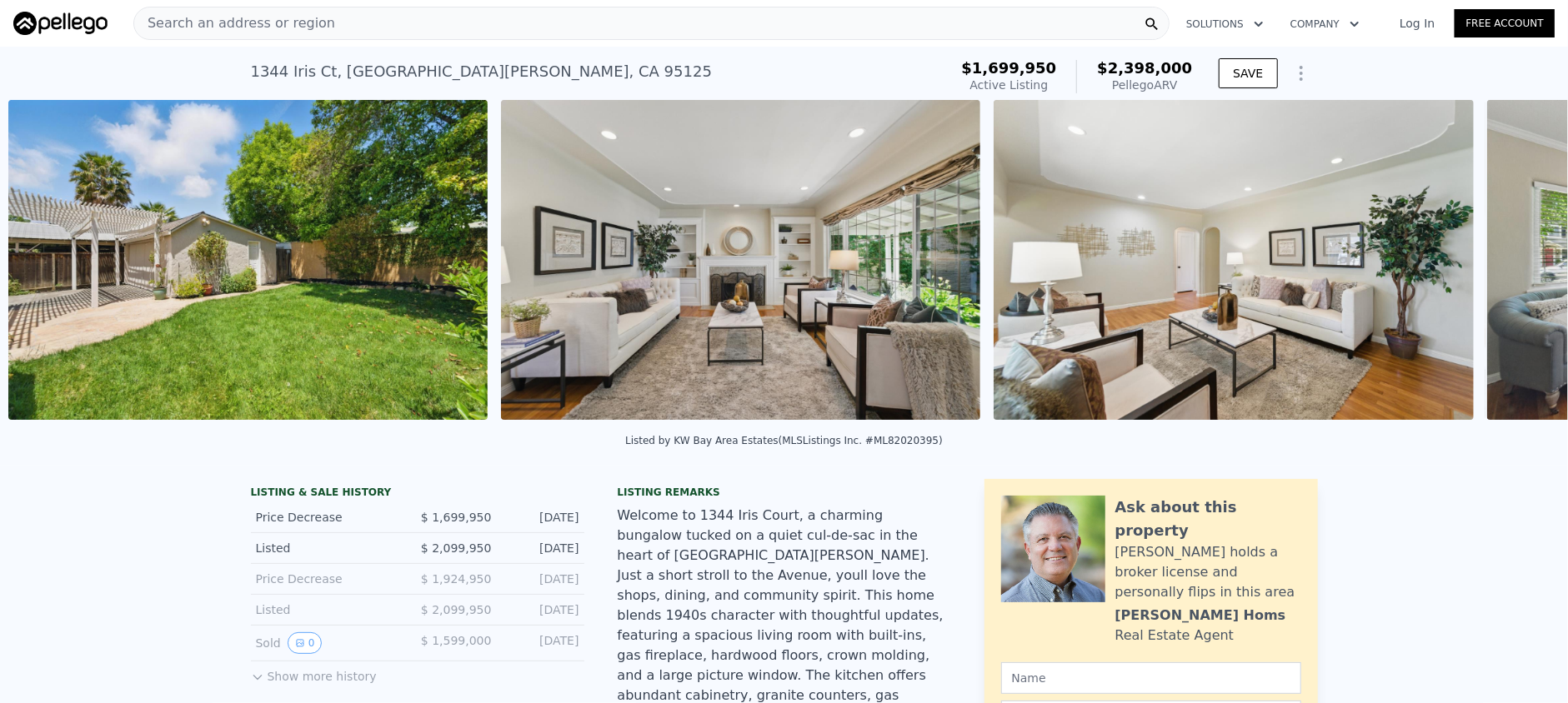
scroll to position [0, 1256]
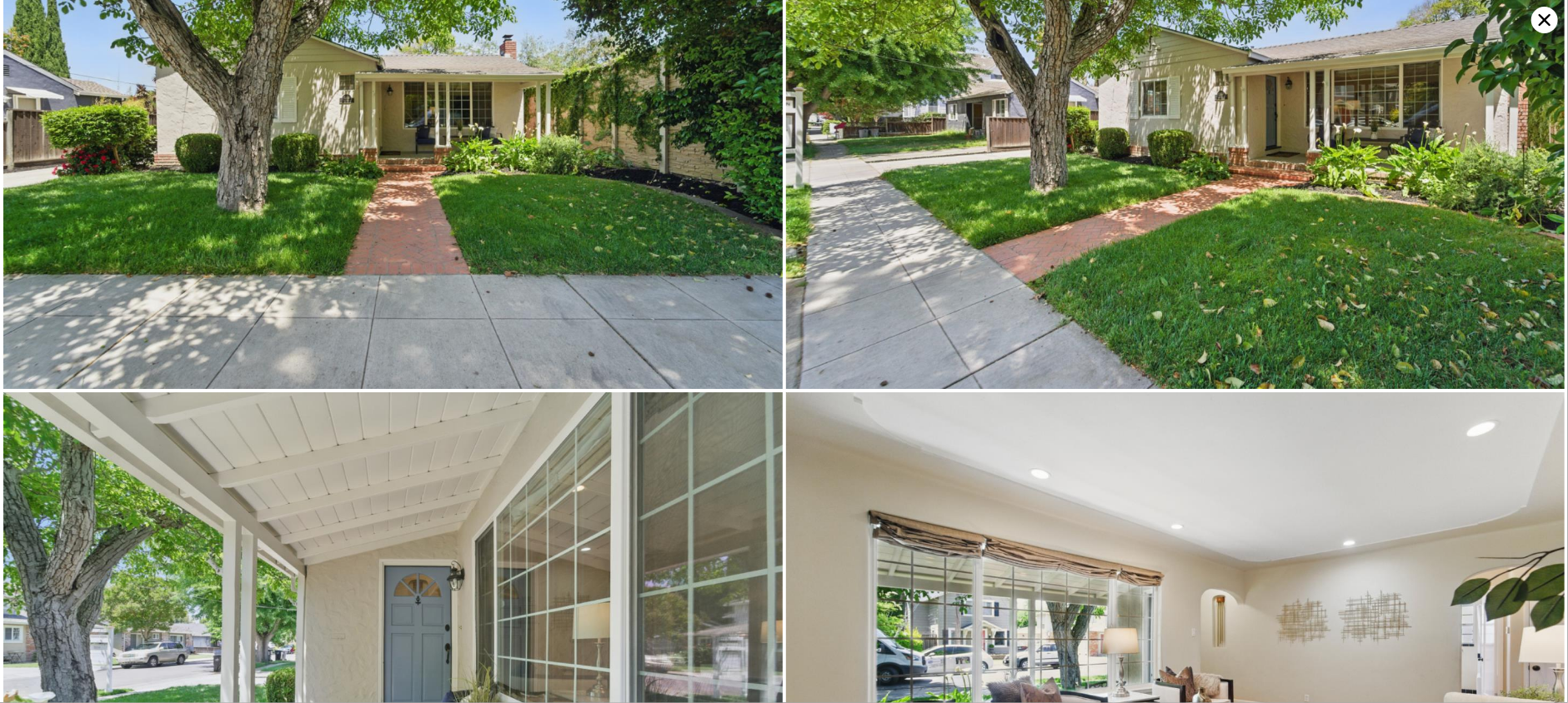
scroll to position [8611, 0]
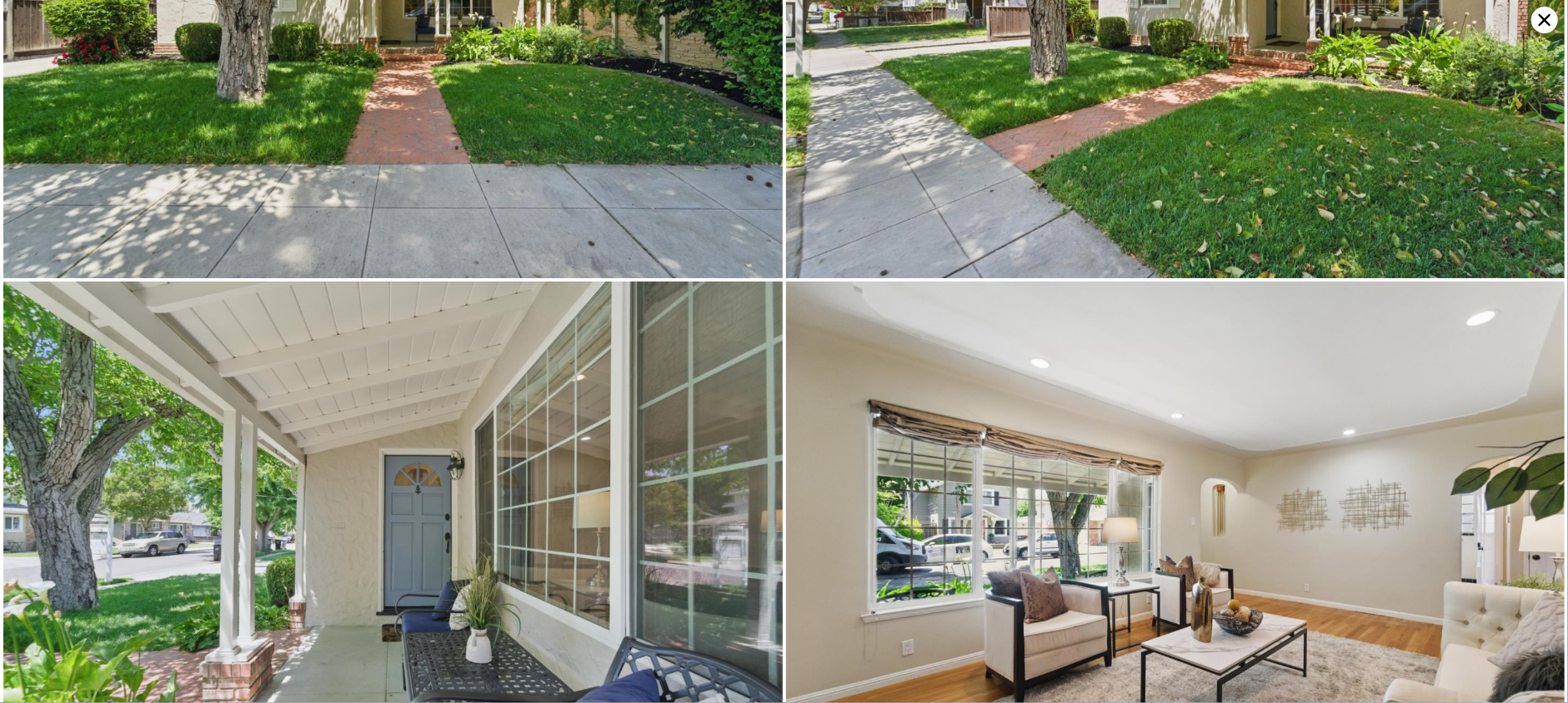
click at [671, 603] on img at bounding box center [393, 541] width 780 height 520
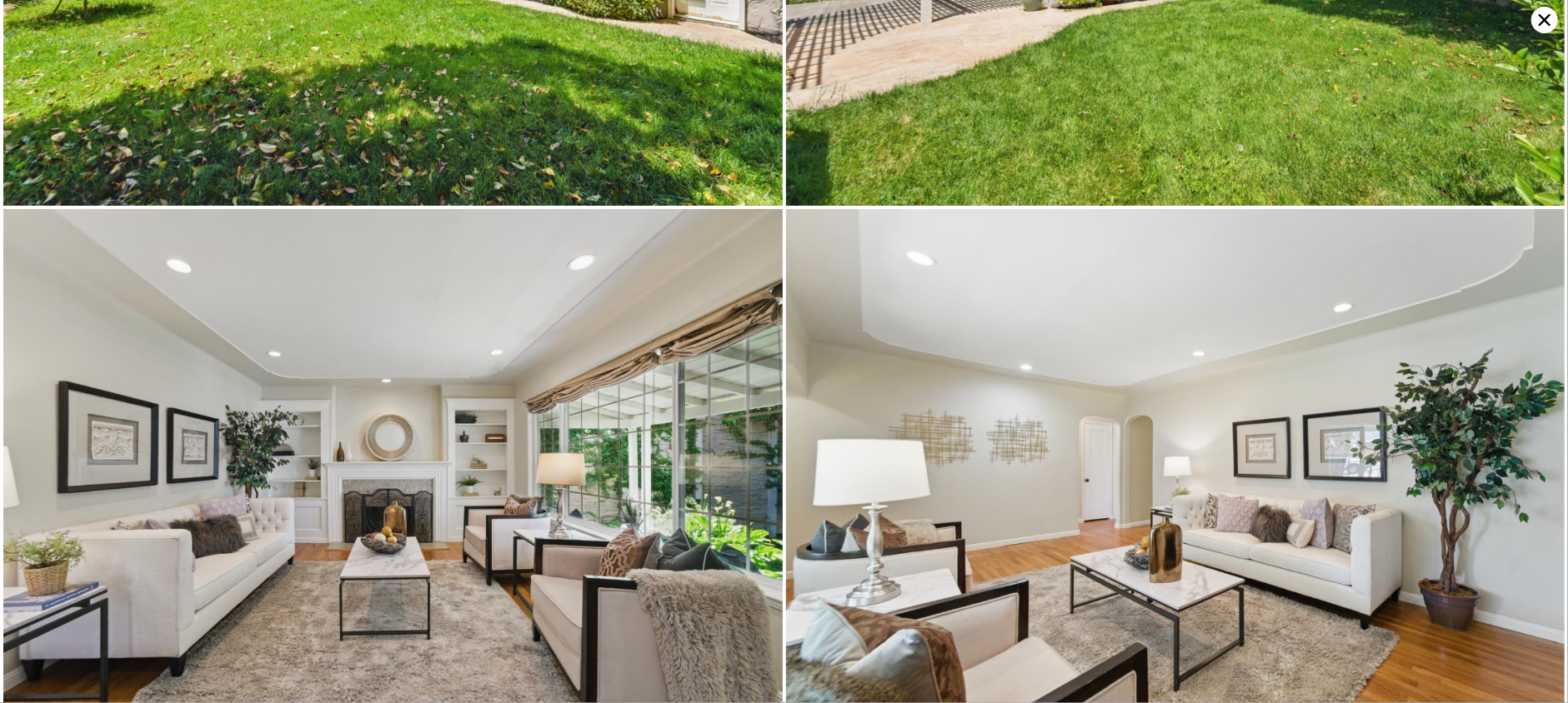
scroll to position [517, 0]
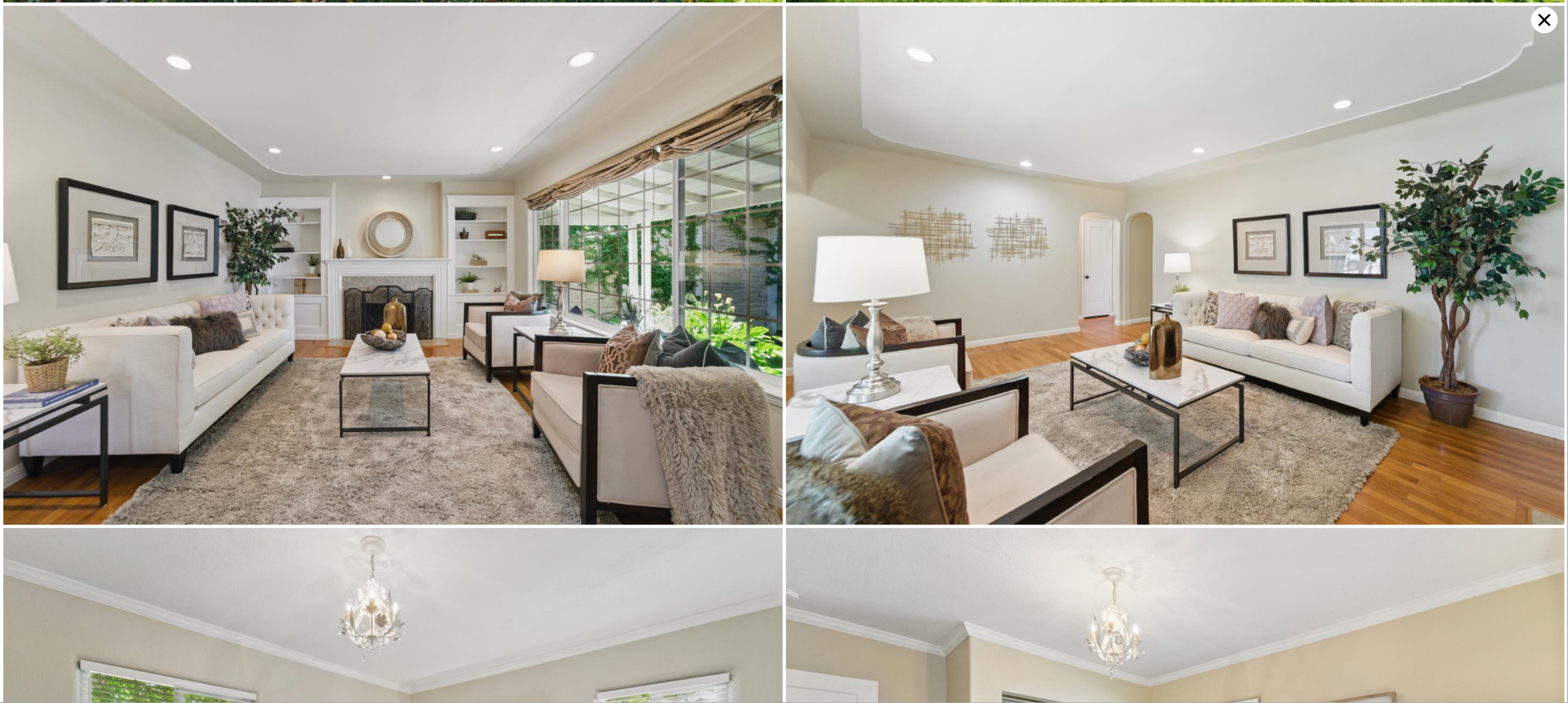
click at [1549, 18] on icon at bounding box center [1545, 20] width 27 height 27
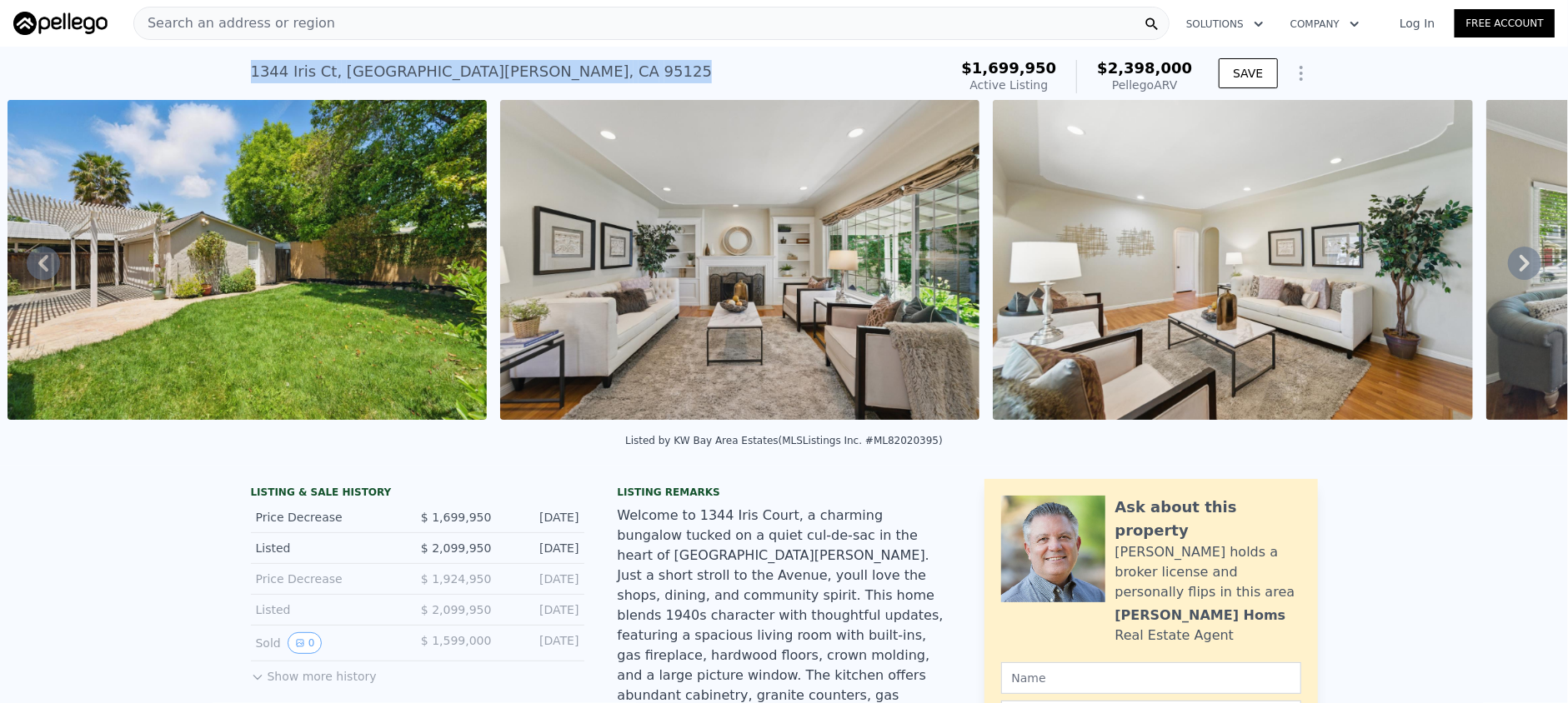
drag, startPoint x: 242, startPoint y: 72, endPoint x: 473, endPoint y: 70, distance: 231.0
click at [473, 70] on div "1344 Iris Ct , San Jose , CA 95125 Active at $1.700m (~ARV $2.398m )" at bounding box center [596, 77] width 691 height 47
copy div "1344 Iris Ct , San Jose , CA 95125"
